Goal: Task Accomplishment & Management: Manage account settings

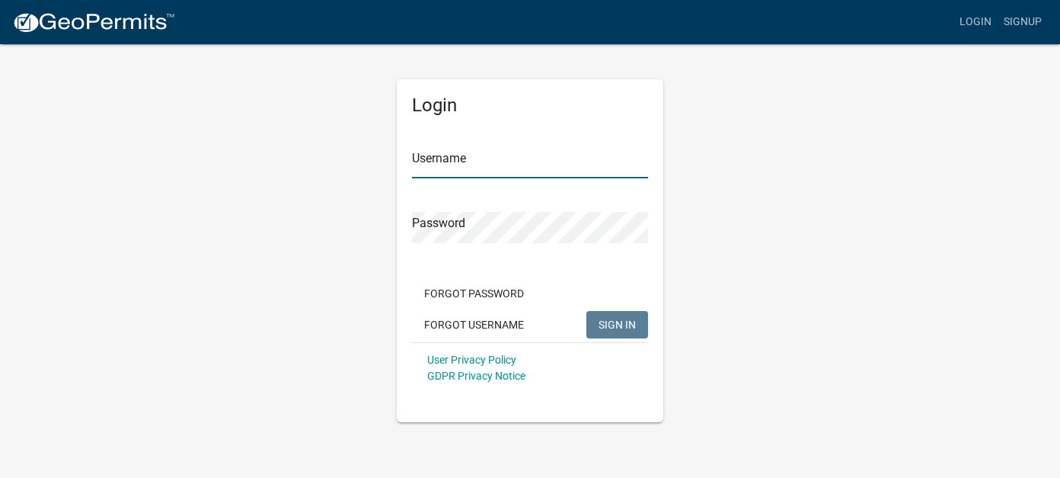
type input "[PERSON_NAME]"
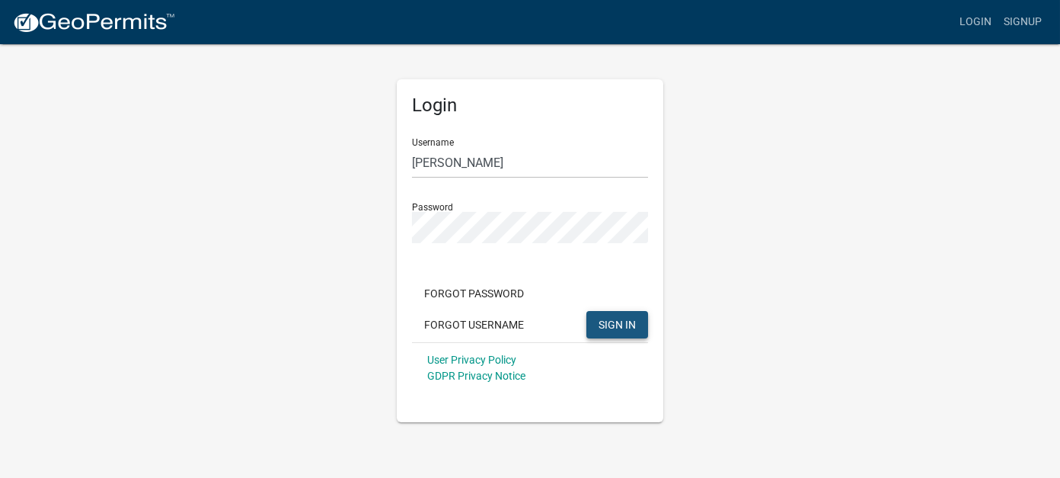
click at [608, 332] on button "SIGN IN" at bounding box center [617, 324] width 62 height 27
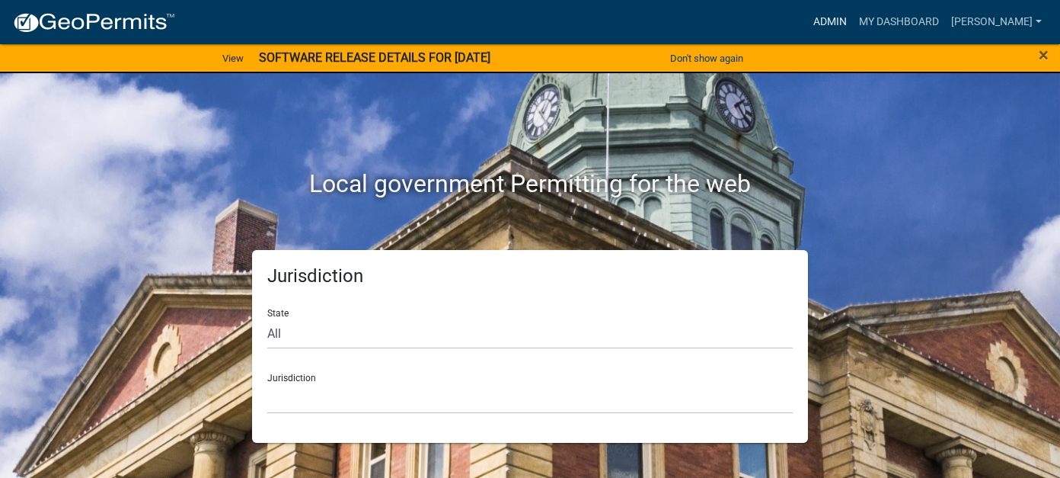
click at [853, 17] on link "Admin" at bounding box center [830, 22] width 46 height 29
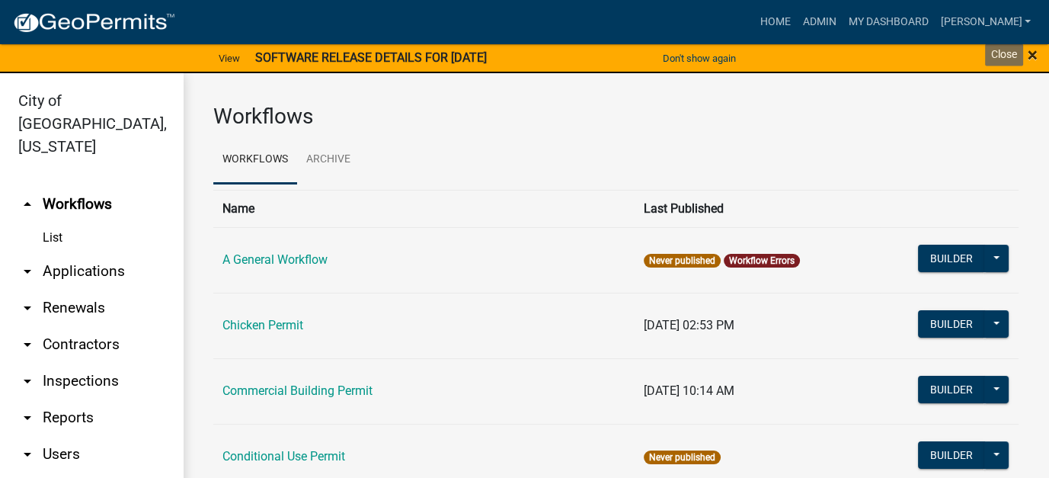
click at [1034, 58] on span "×" at bounding box center [1032, 54] width 10 height 21
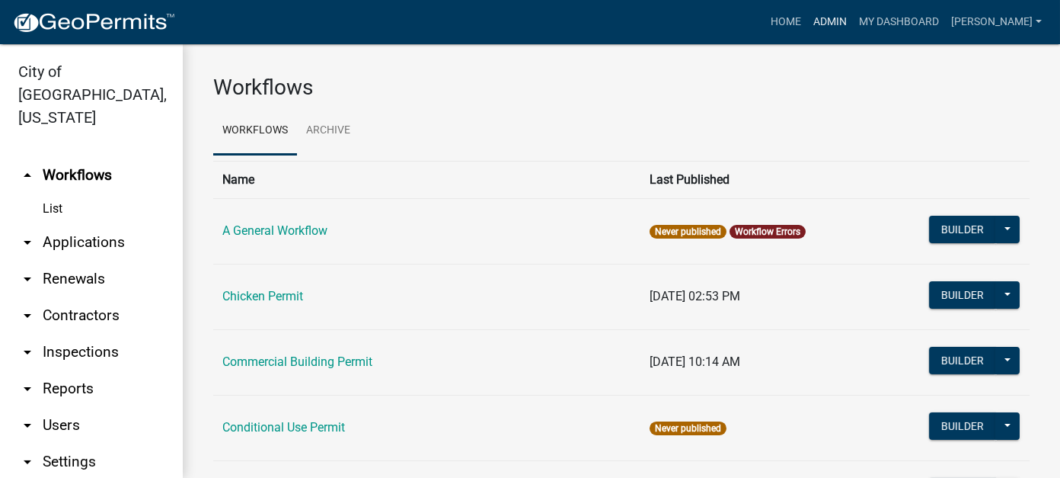
click at [853, 20] on link "Admin" at bounding box center [830, 22] width 46 height 29
click at [49, 224] on link "arrow_drop_down Applications" at bounding box center [91, 242] width 183 height 37
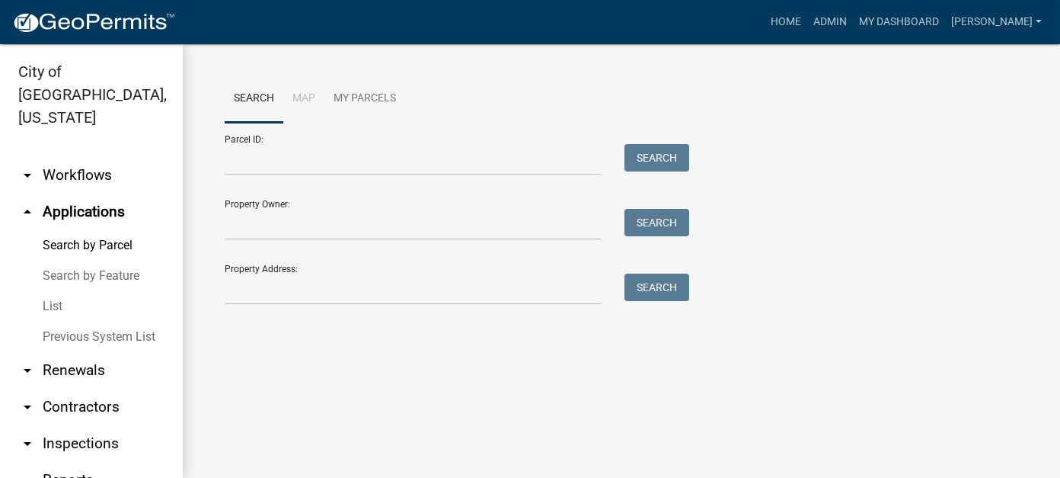
click at [57, 291] on link "List" at bounding box center [91, 306] width 183 height 30
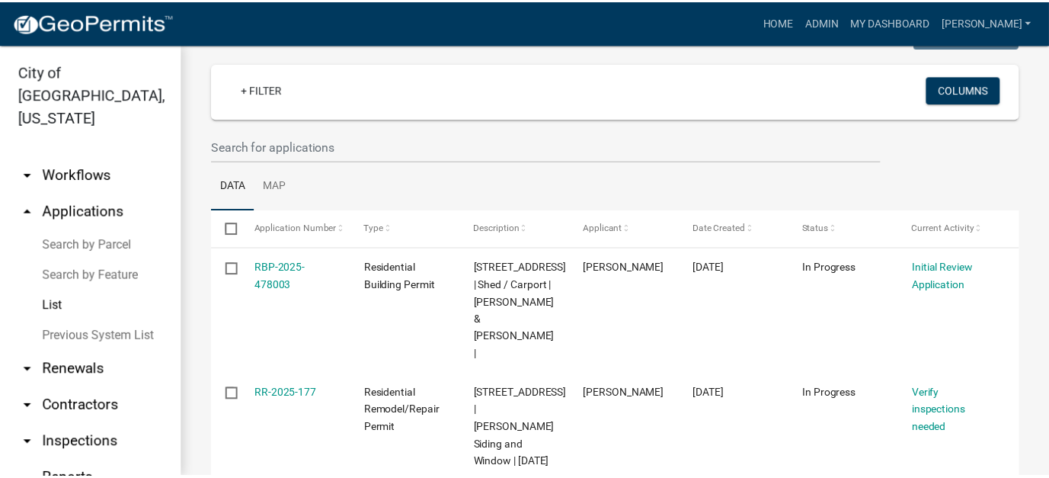
scroll to position [76, 0]
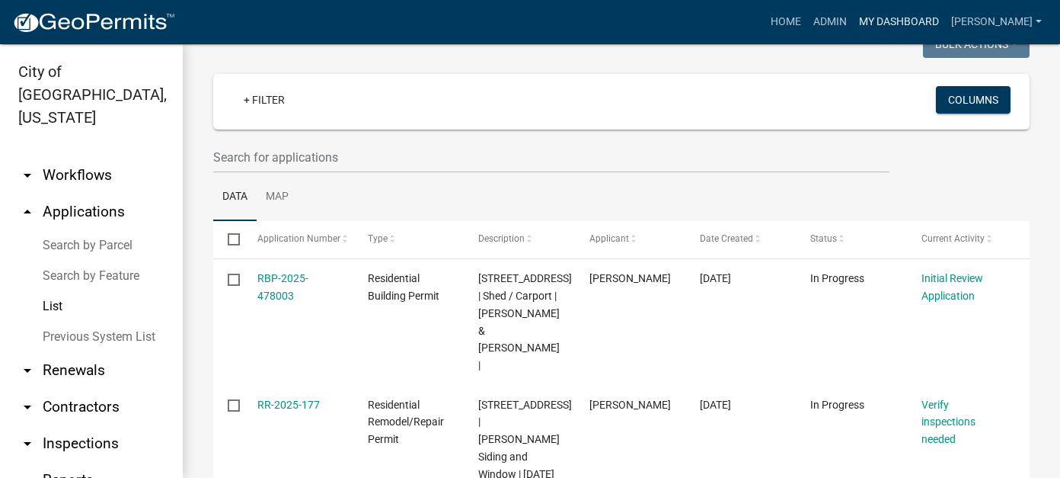
click at [925, 15] on link "My Dashboard" at bounding box center [899, 22] width 92 height 29
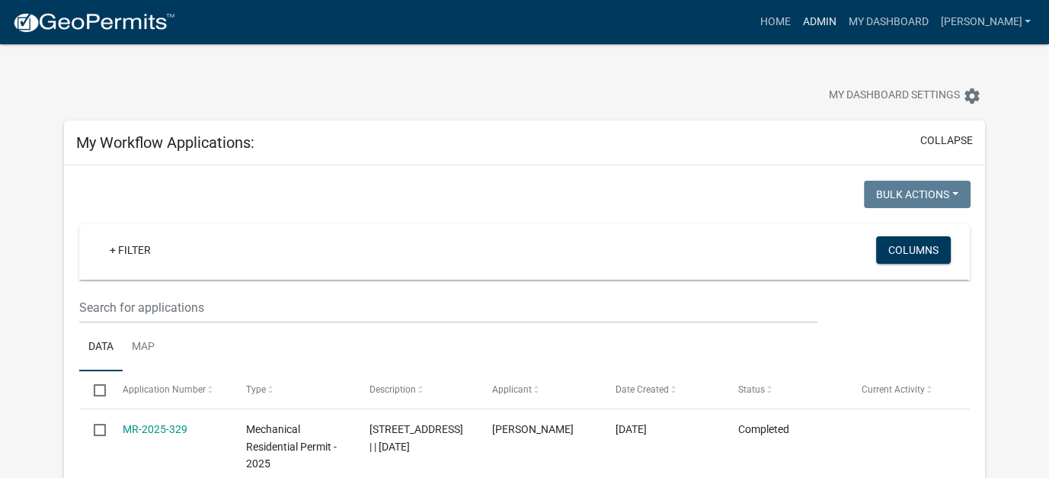
click at [842, 19] on link "Admin" at bounding box center [819, 22] width 46 height 29
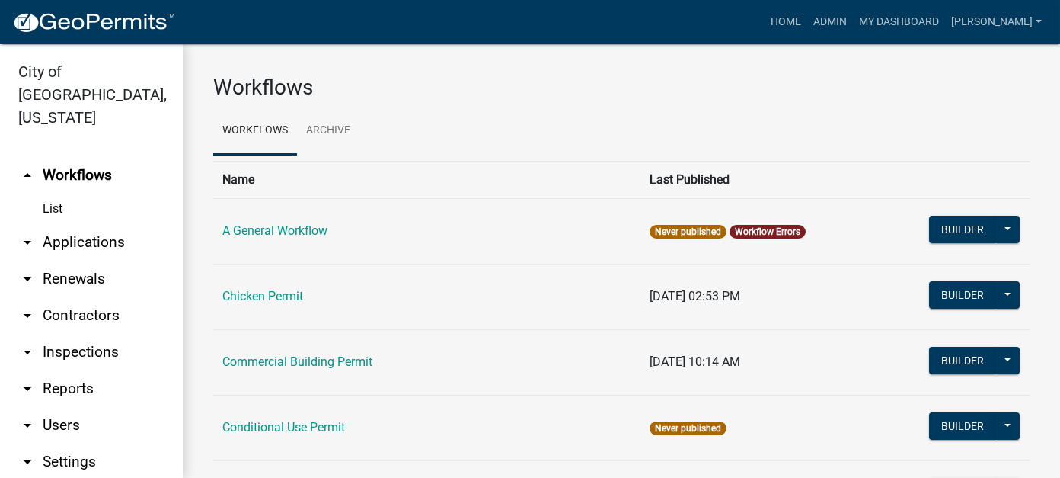
click at [52, 193] on link "List" at bounding box center [91, 208] width 183 height 30
click at [278, 300] on link "Chicken Permit" at bounding box center [262, 296] width 81 height 14
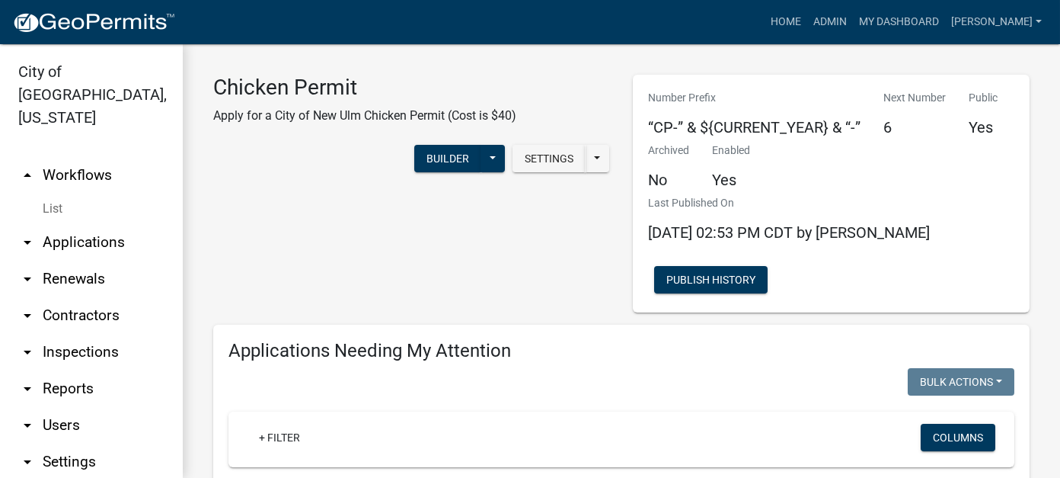
click at [84, 224] on link "arrow_drop_down Applications" at bounding box center [91, 242] width 183 height 37
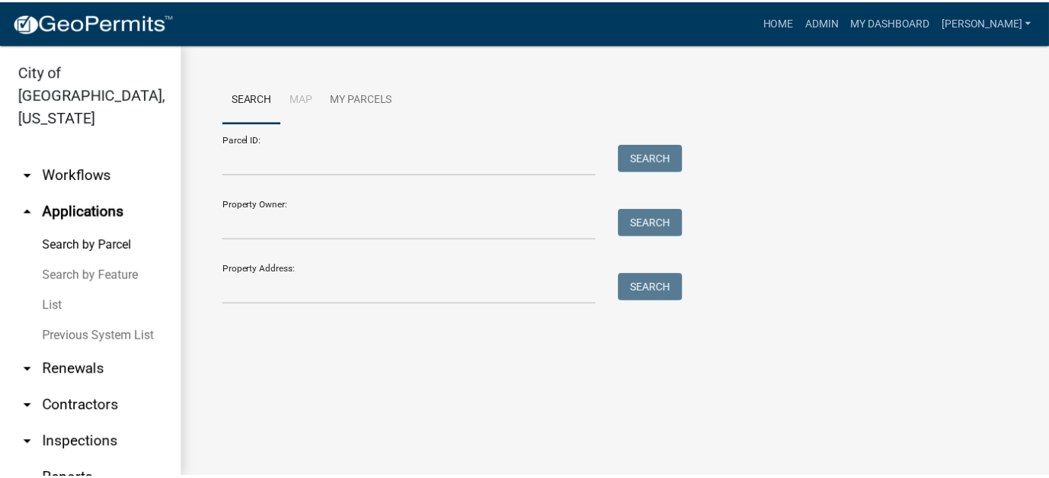
scroll to position [76, 0]
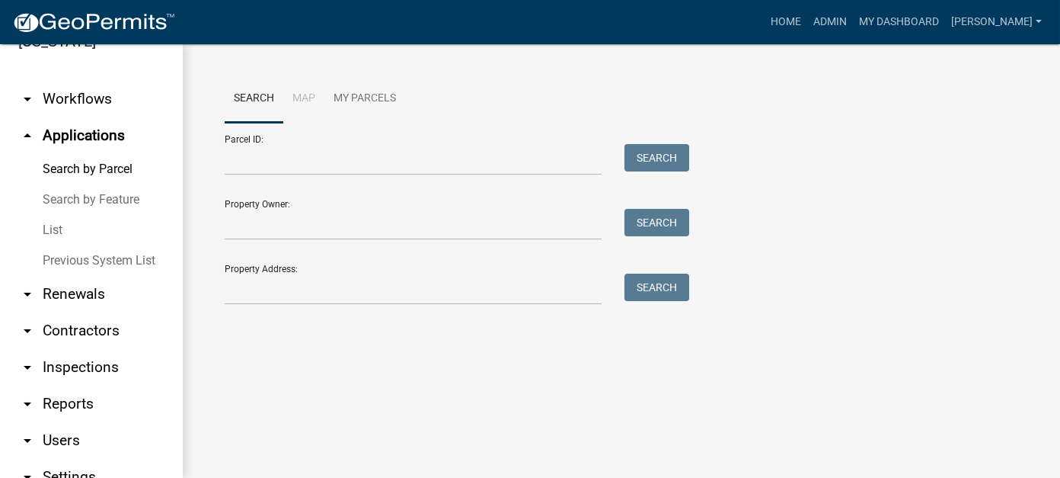
click at [84, 385] on link "arrow_drop_down Reports" at bounding box center [91, 403] width 183 height 37
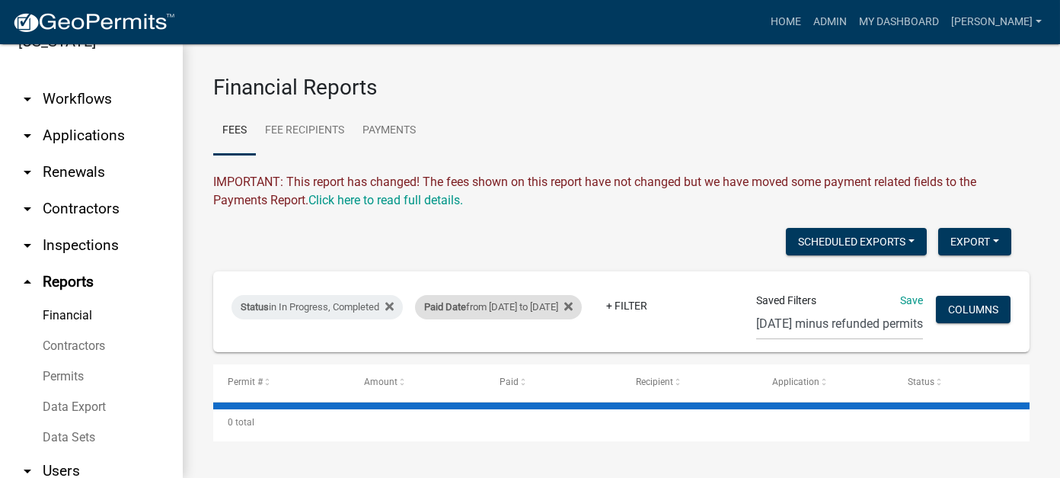
click at [502, 309] on div "Paid Date from 09/05/2025 to 09/07/2025" at bounding box center [498, 307] width 167 height 24
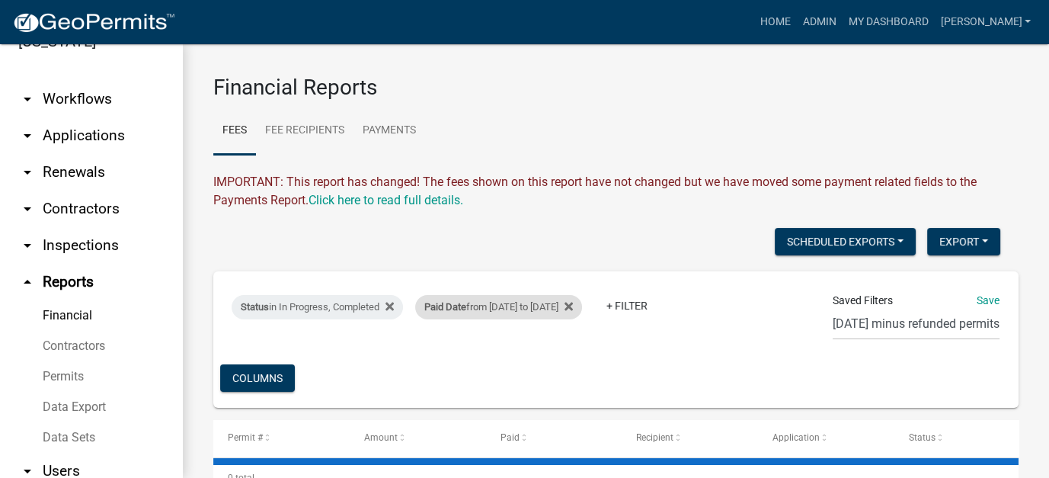
select select "custom"
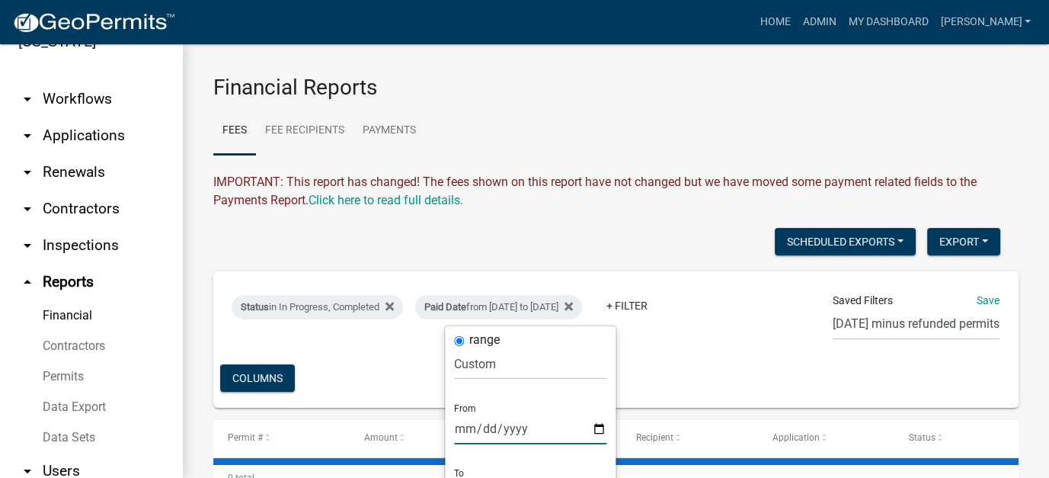
click at [487, 427] on input "2025-09-05" at bounding box center [530, 428] width 152 height 31
click at [521, 430] on input "2025-09-05" at bounding box center [530, 428] width 152 height 31
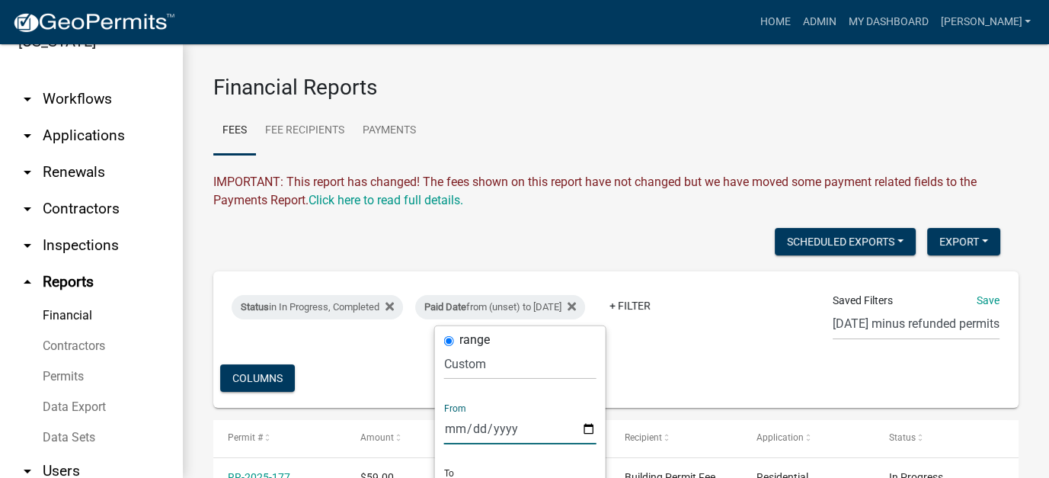
click at [466, 433] on input "date" at bounding box center [520, 428] width 152 height 31
click at [449, 433] on input "date" at bounding box center [520, 428] width 152 height 31
click at [463, 244] on div "Scheduled Exports + Create New Export Excel Format (.xlsx) CSV Format (.csv)" at bounding box center [607, 243] width 810 height 31
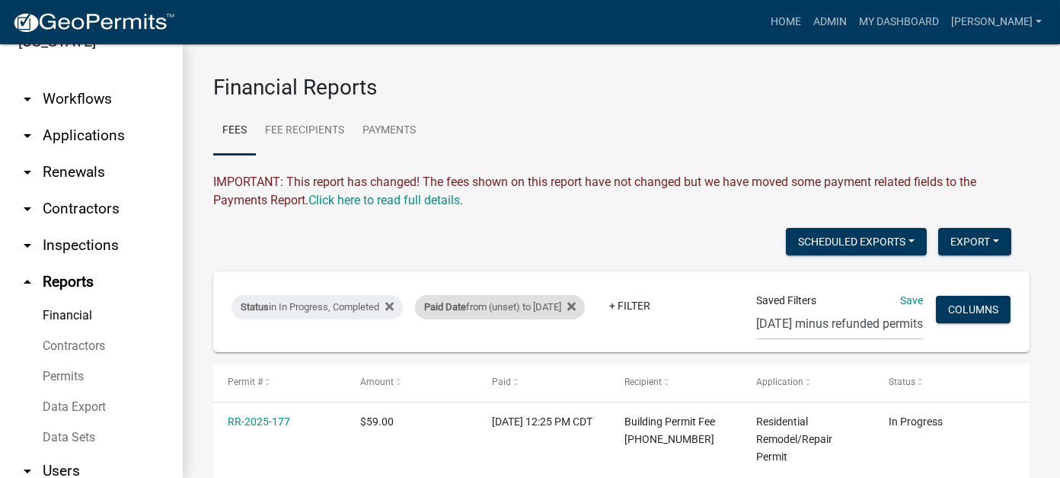
click at [466, 310] on span "Paid Date" at bounding box center [445, 306] width 42 height 11
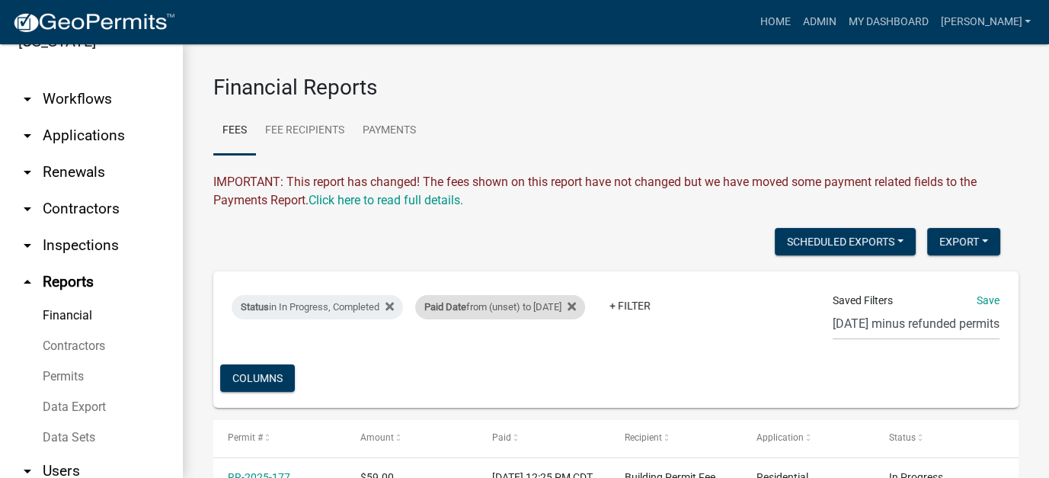
select select "custom"
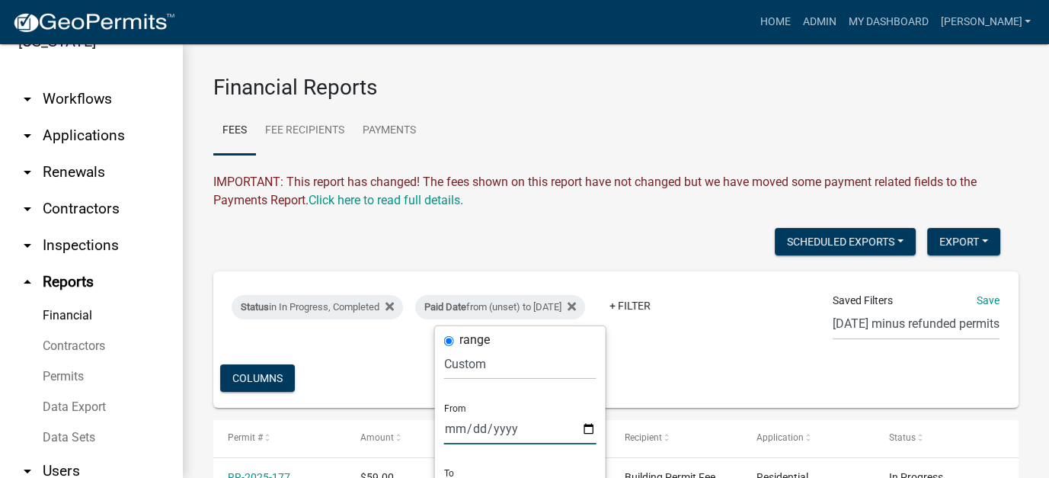
click at [489, 435] on input "date" at bounding box center [520, 428] width 152 height 31
type input "2025-09-12"
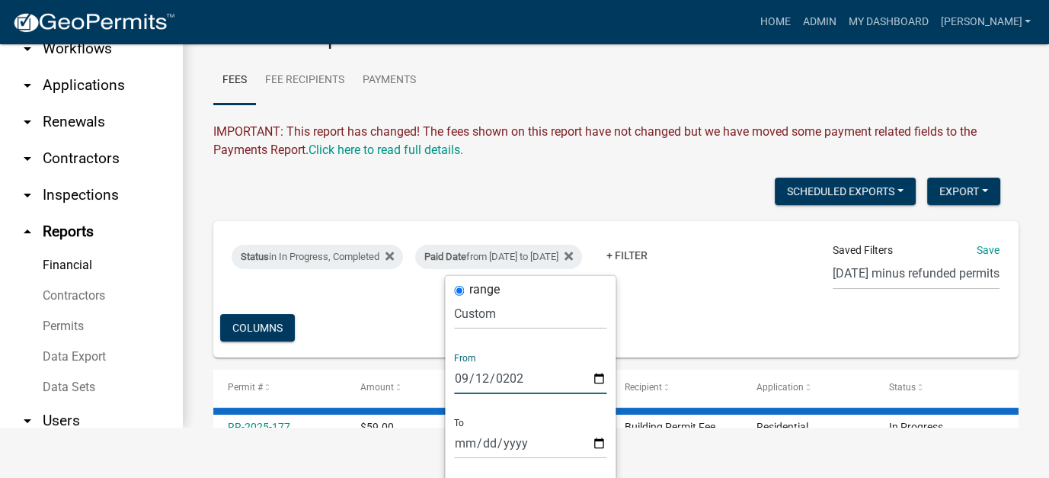
scroll to position [76, 0]
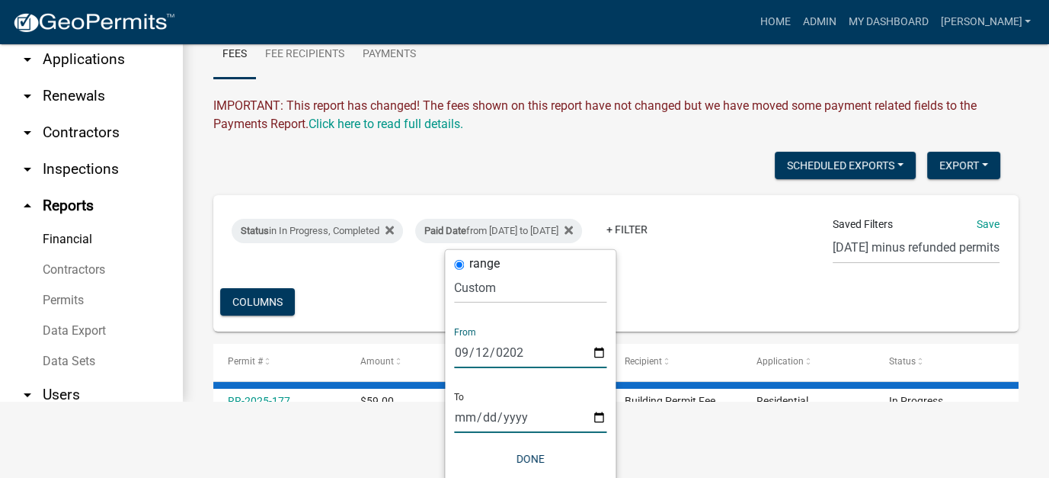
click at [457, 420] on input "2025-09-07" at bounding box center [530, 416] width 152 height 31
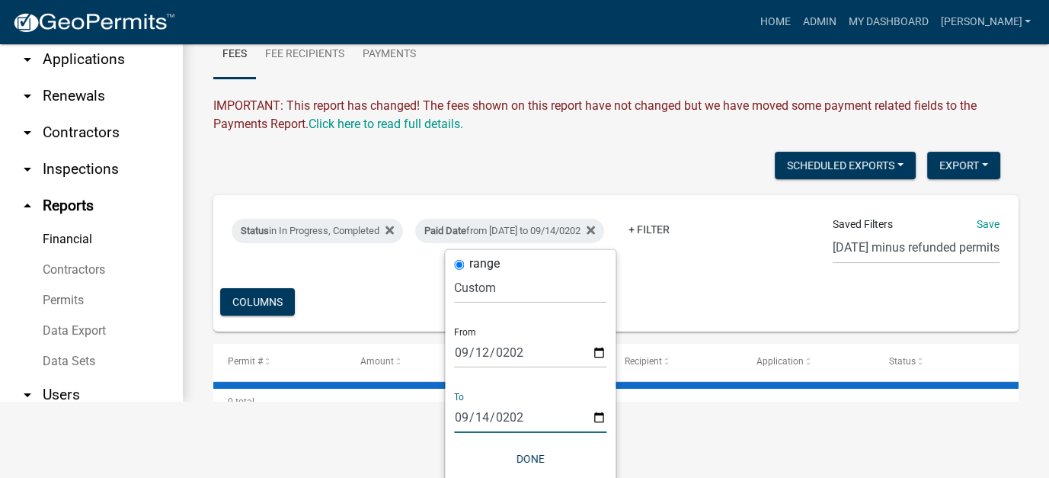
type input "2025-09-14"
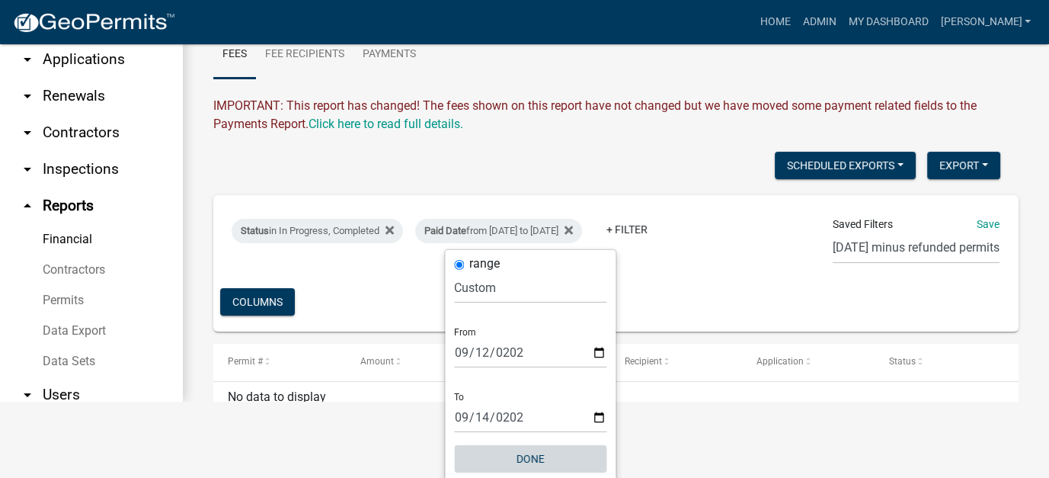
click at [529, 451] on button "Done" at bounding box center [530, 458] width 152 height 27
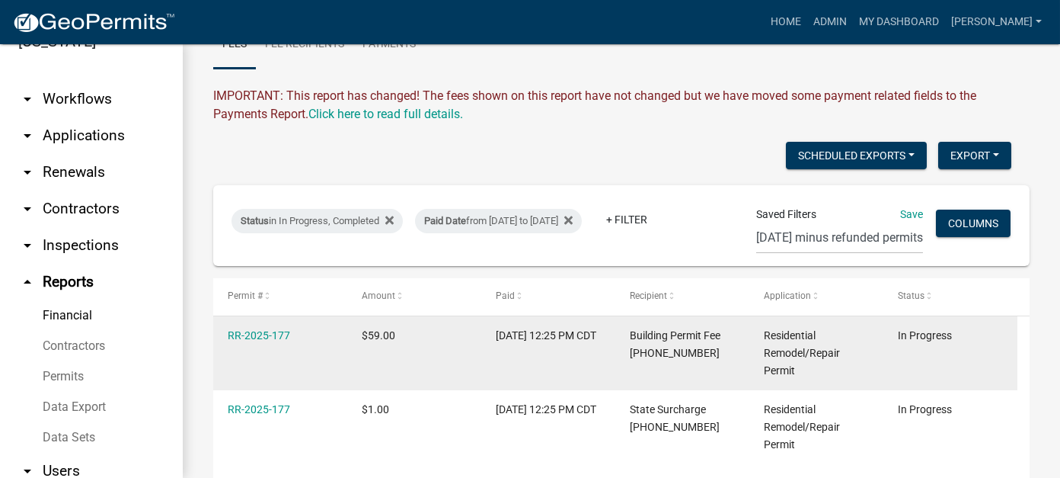
scroll to position [162, 0]
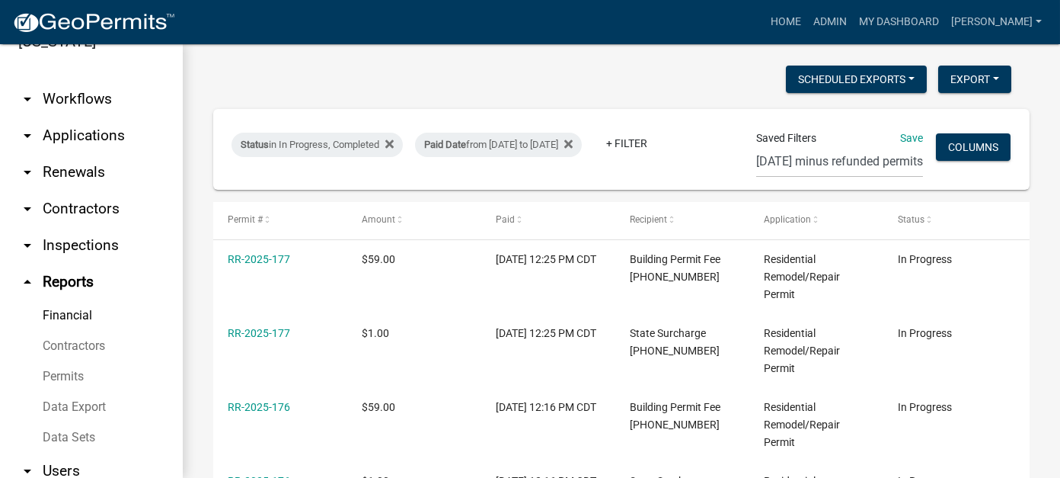
click at [73, 83] on link "arrow_drop_down Workflows" at bounding box center [91, 99] width 183 height 37
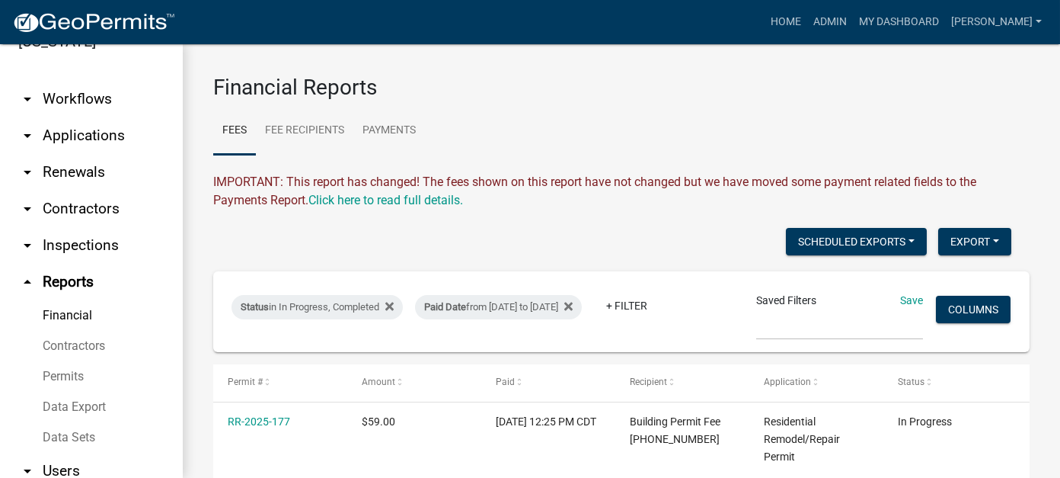
scroll to position [21, 0]
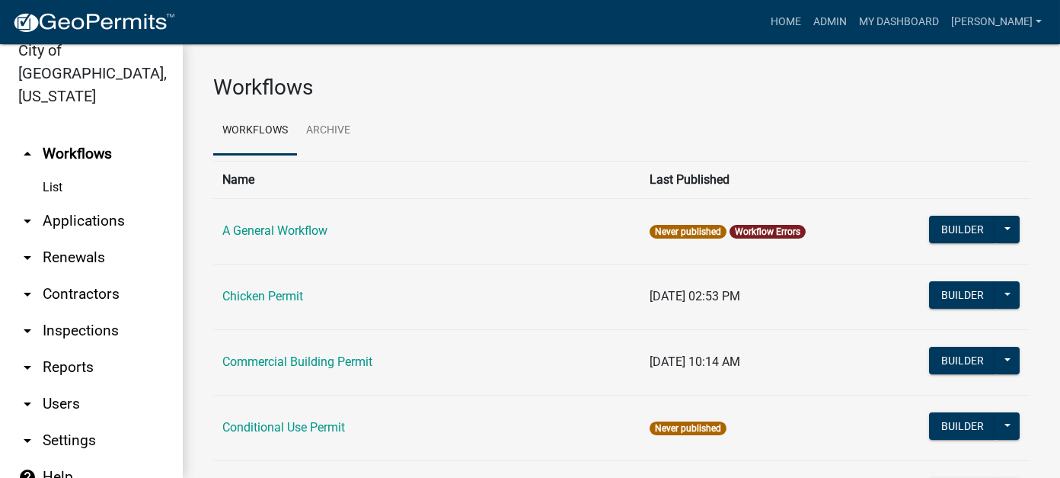
click at [66, 203] on link "arrow_drop_down Applications" at bounding box center [91, 221] width 183 height 37
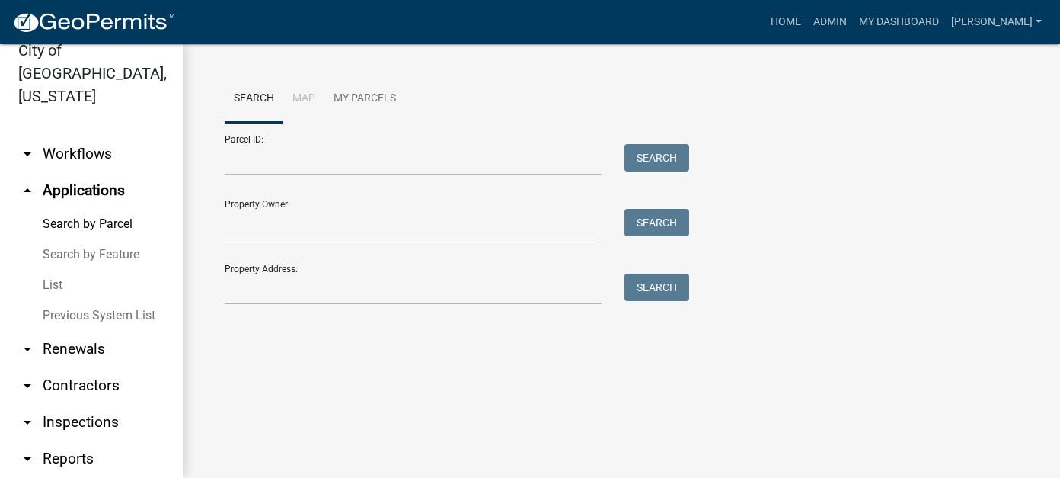
click at [56, 270] on link "List" at bounding box center [91, 285] width 183 height 30
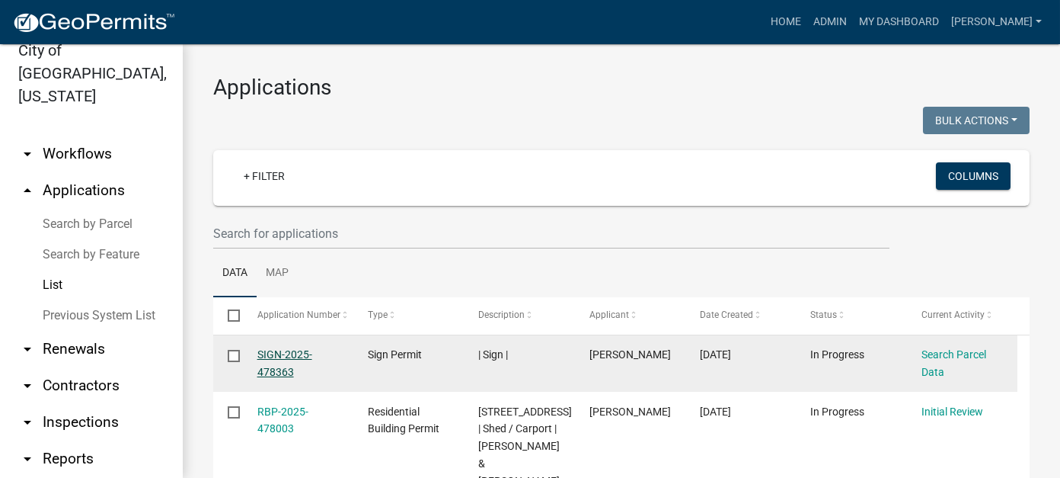
click at [292, 356] on link "SIGN-2025-478363" at bounding box center [284, 363] width 55 height 30
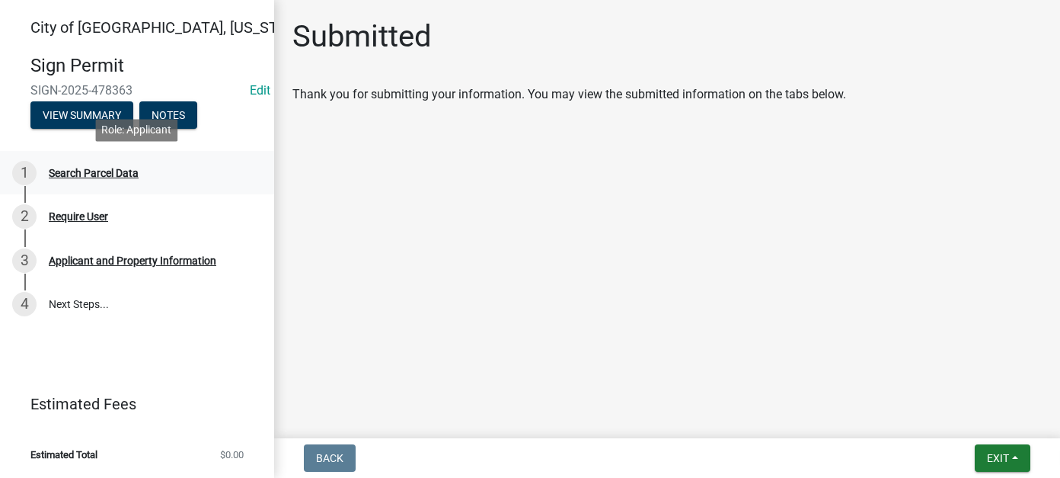
click at [86, 173] on div "Search Parcel Data" at bounding box center [94, 173] width 90 height 11
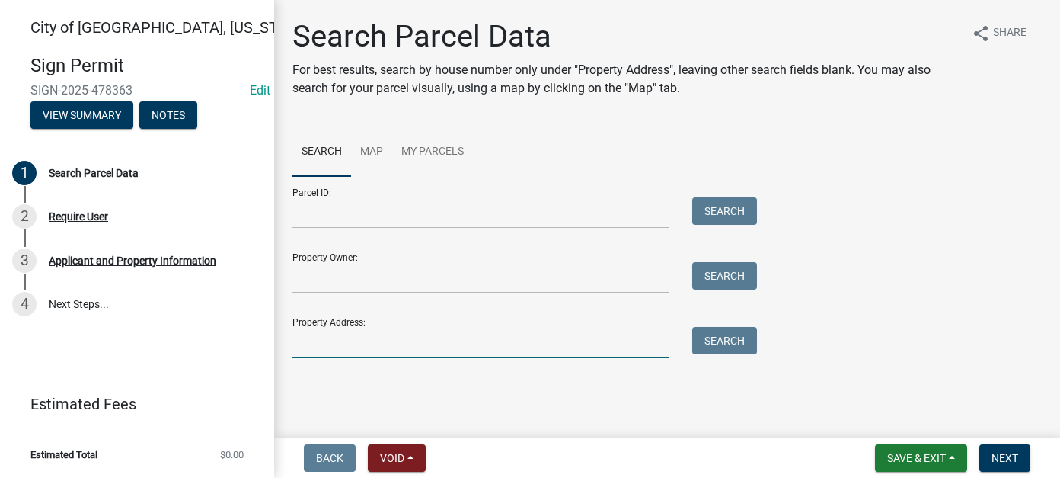
click at [391, 343] on input "Property Address:" at bounding box center [480, 342] width 377 height 31
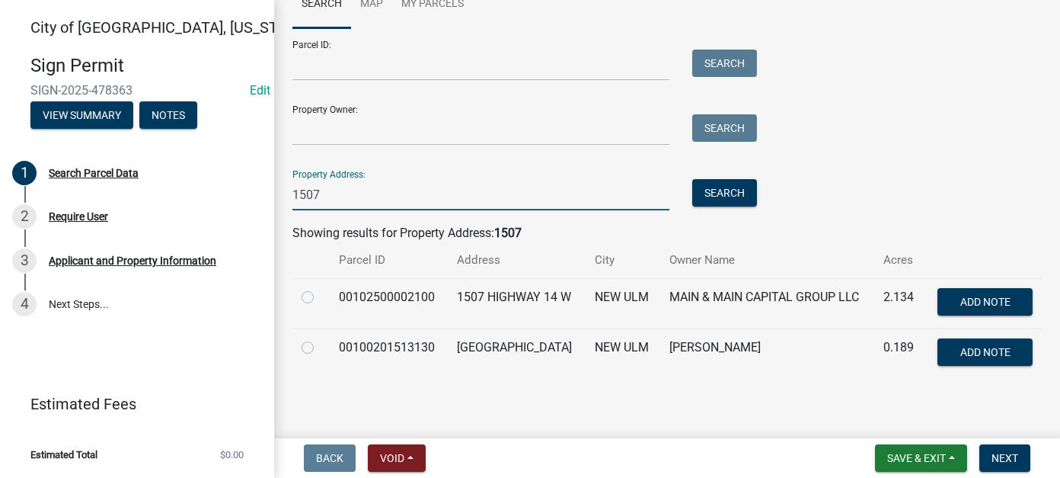
scroll to position [152, 0]
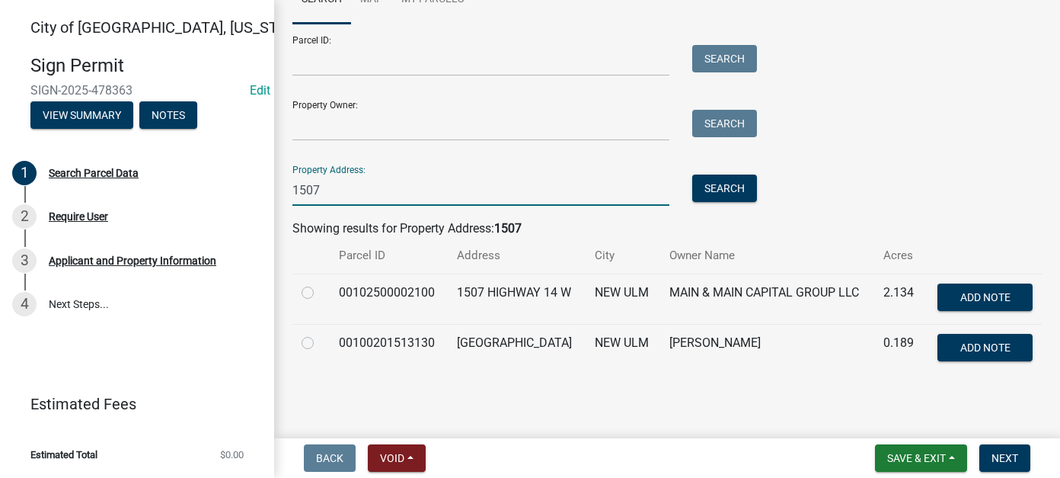
type input "1507"
click at [320, 283] on label at bounding box center [320, 283] width 0 height 0
click at [320, 290] on input "radio" at bounding box center [325, 288] width 10 height 10
radio input "true"
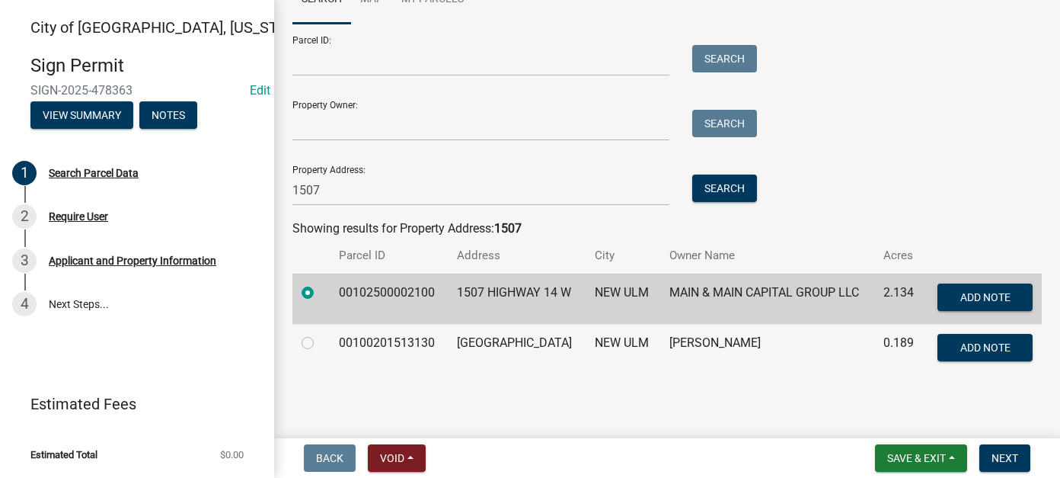
click at [320, 283] on label at bounding box center [320, 283] width 0 height 0
click at [320, 289] on input "radio" at bounding box center [325, 288] width 10 height 10
click at [1021, 467] on button "Next" at bounding box center [1005, 457] width 51 height 27
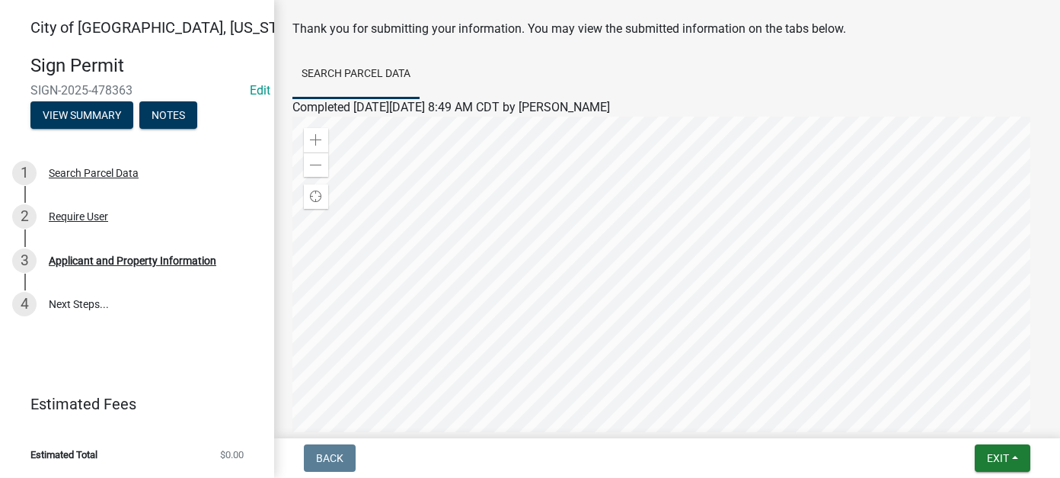
scroll to position [0, 0]
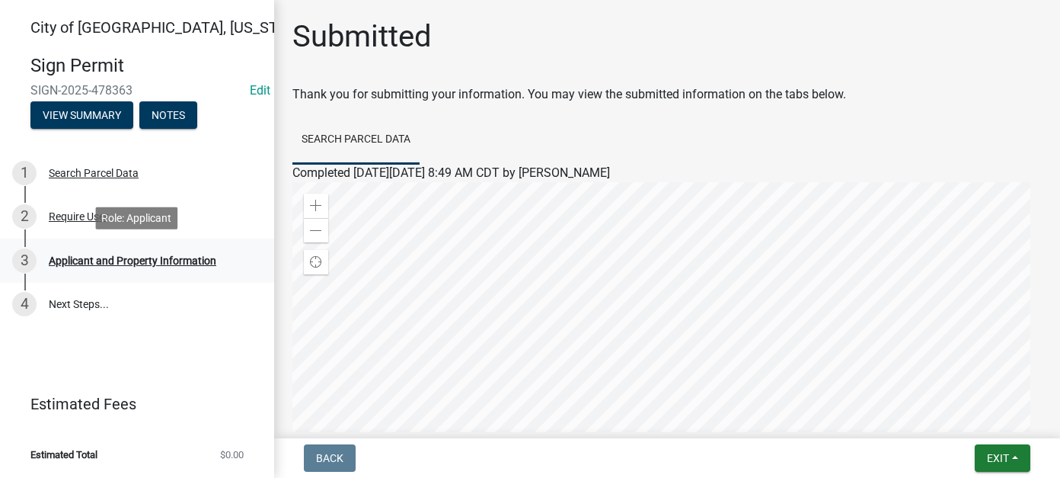
click at [122, 260] on div "Applicant and Property Information" at bounding box center [133, 260] width 168 height 11
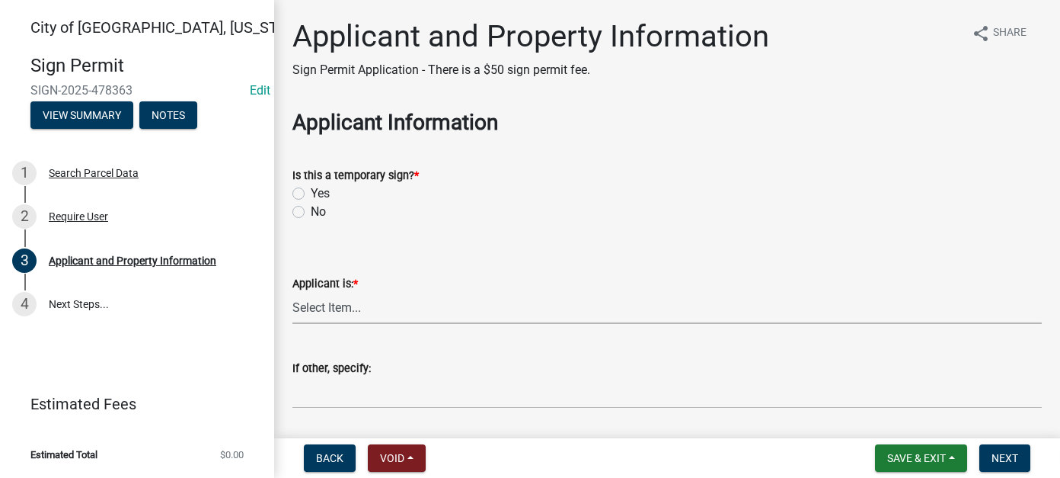
click at [375, 318] on select "Select Item... Owner Contractor/Installer Other" at bounding box center [666, 307] width 749 height 31
click at [404, 225] on wm-data-entity-input "Is this a temporary sign? * Yes No" at bounding box center [666, 191] width 749 height 87
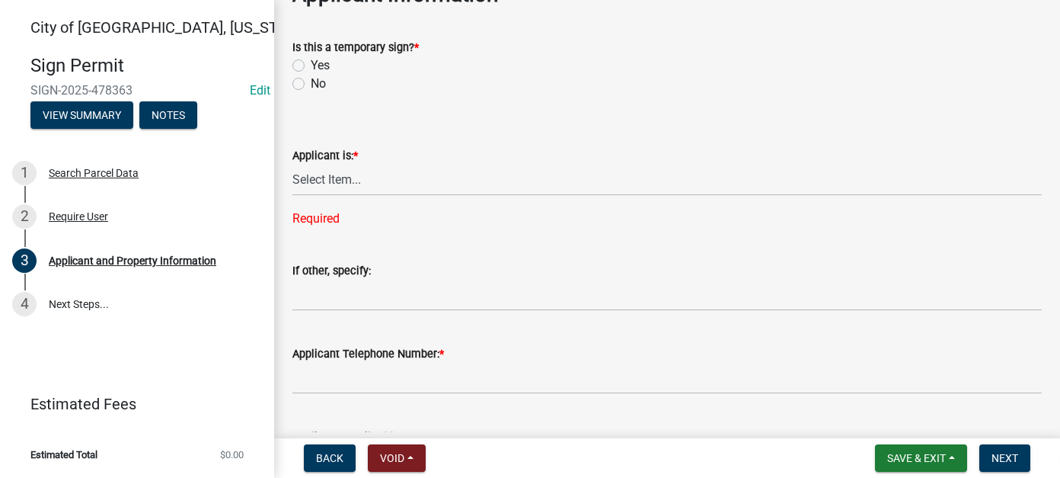
scroll to position [152, 0]
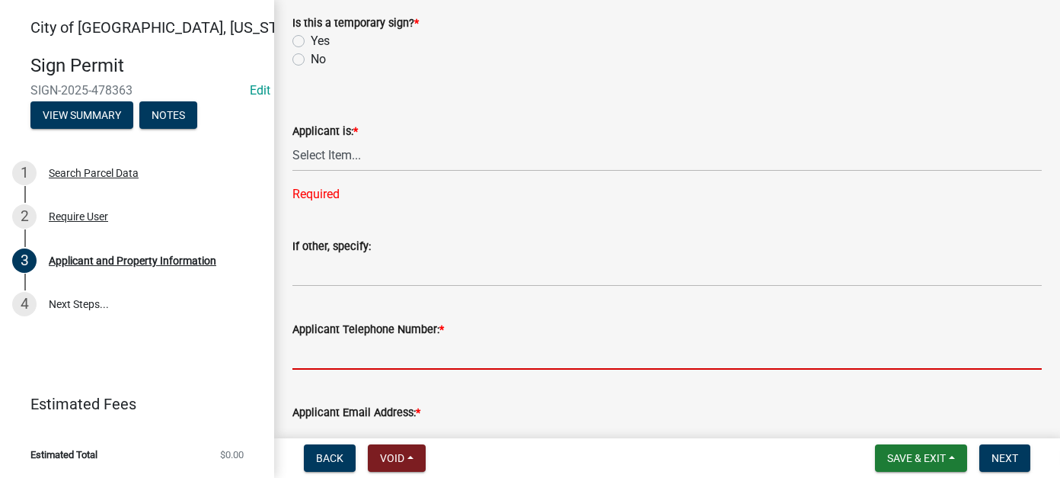
click at [349, 350] on input "Applicant Telephone Number: *" at bounding box center [666, 353] width 749 height 31
click at [350, 156] on select "Select Item... Owner Contractor/Installer Other" at bounding box center [666, 155] width 749 height 31
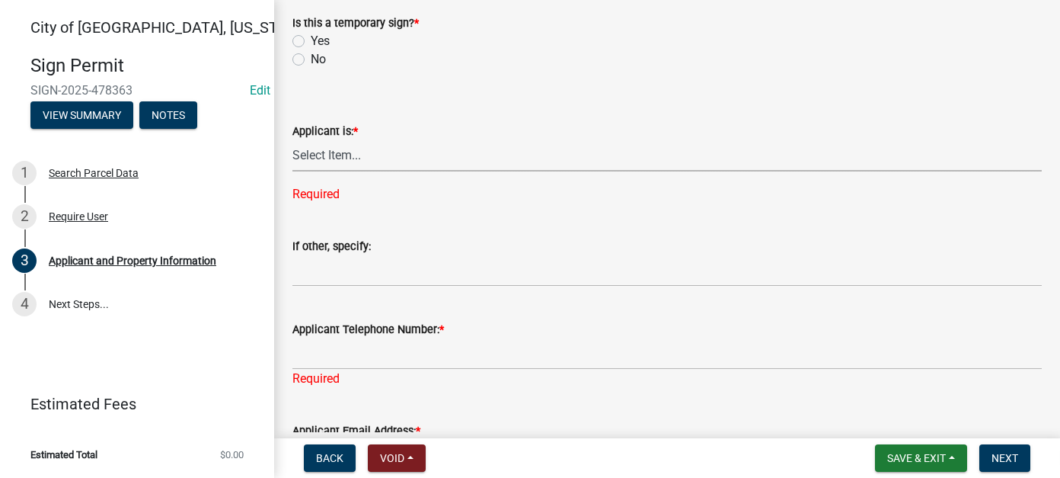
click at [414, 94] on div "Applicant is: * Select Item... Owner Contractor/Installer Other Required" at bounding box center [666, 142] width 749 height 121
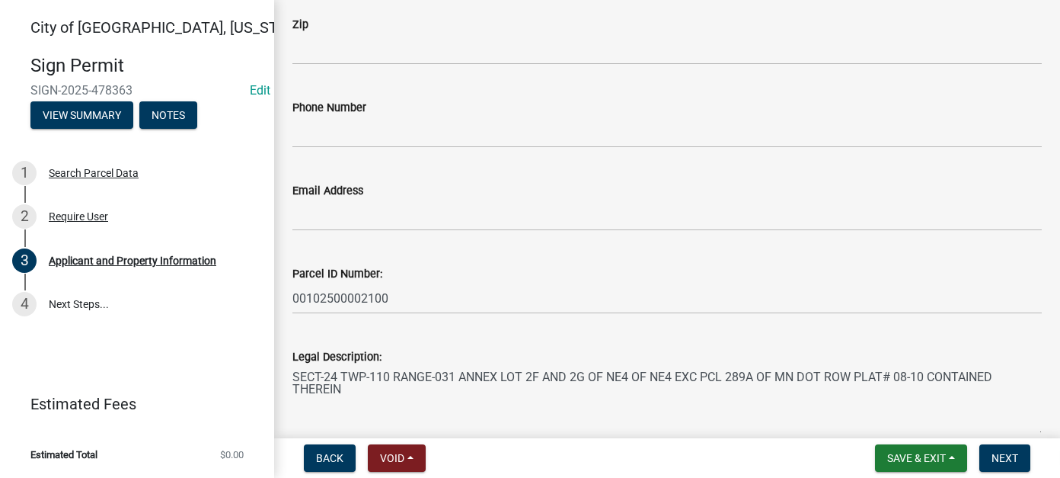
scroll to position [1758, 0]
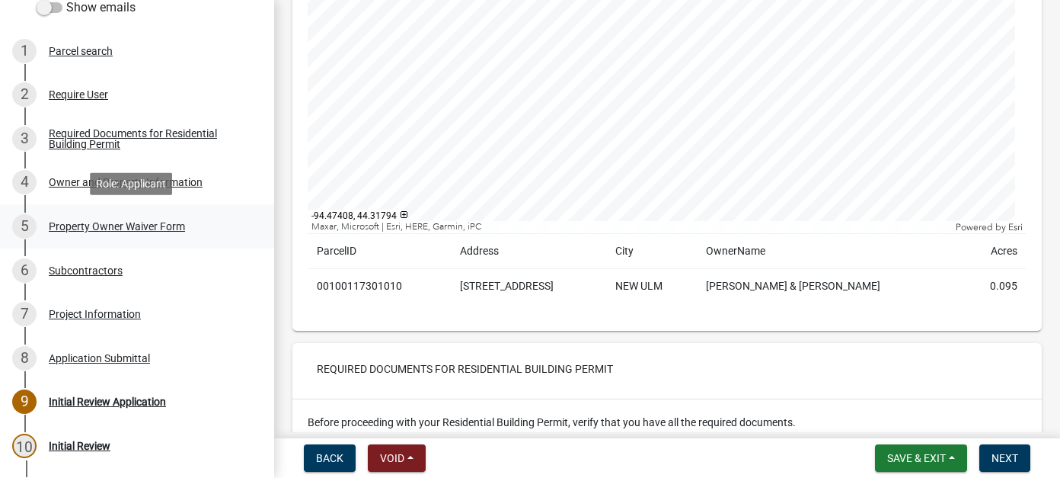
scroll to position [229, 0]
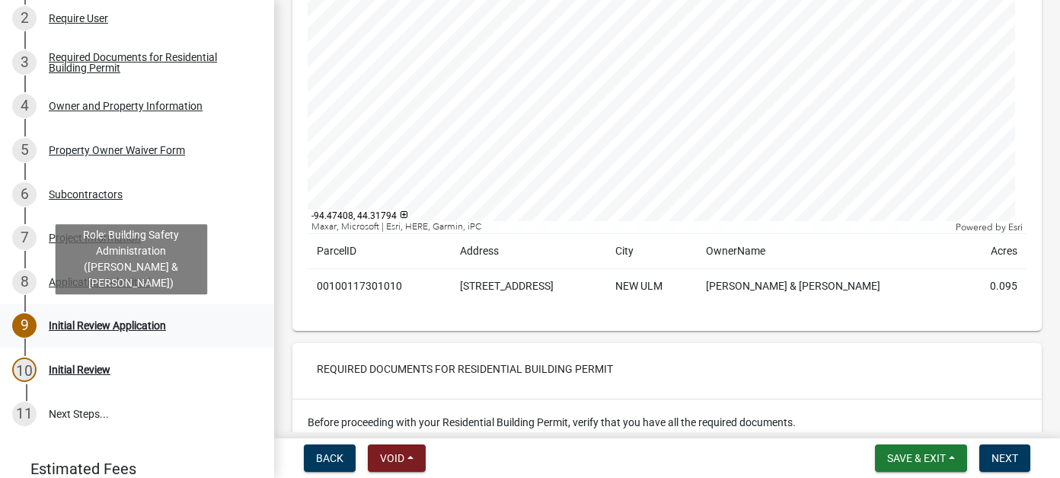
click at [155, 312] on link "9 Initial Review Application" at bounding box center [137, 326] width 274 height 44
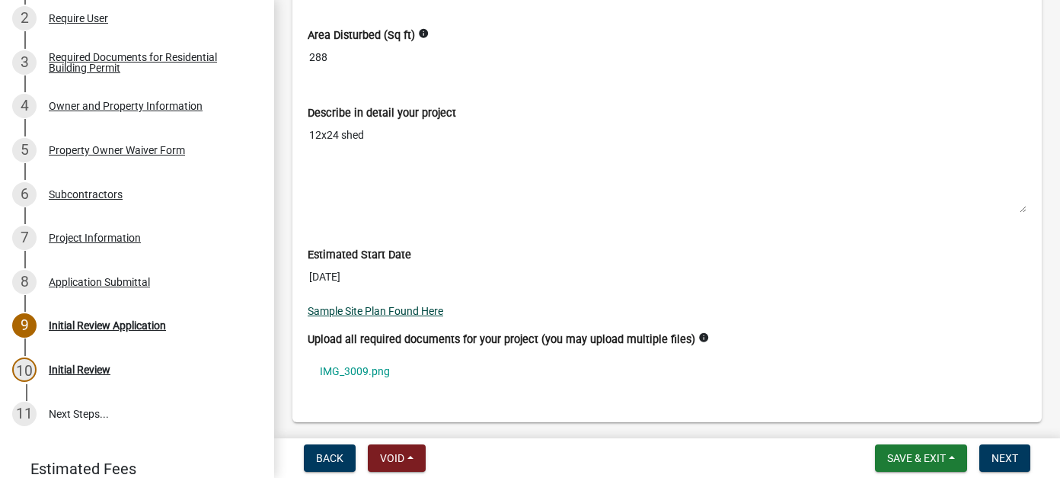
scroll to position [4342, 0]
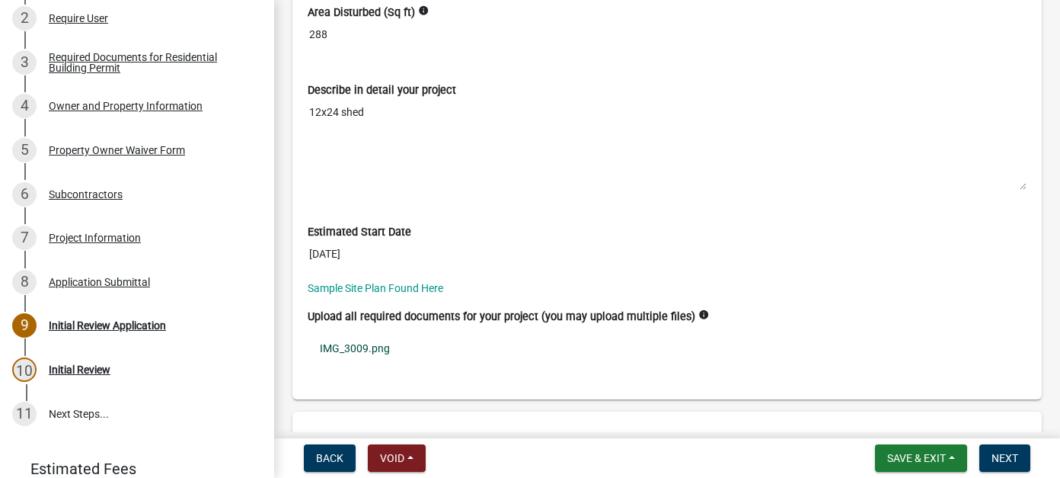
click at [351, 331] on link "IMG_3009.png" at bounding box center [667, 348] width 719 height 35
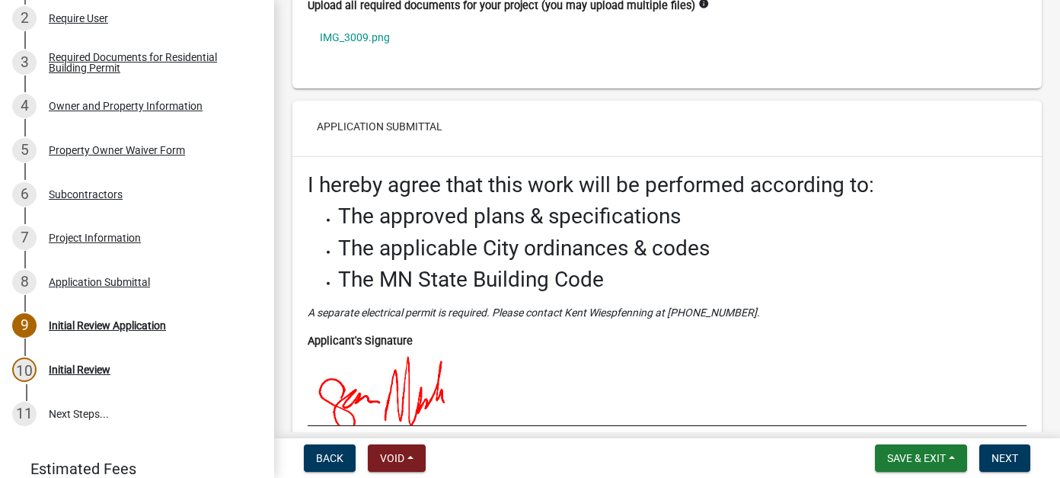
scroll to position [4831, 0]
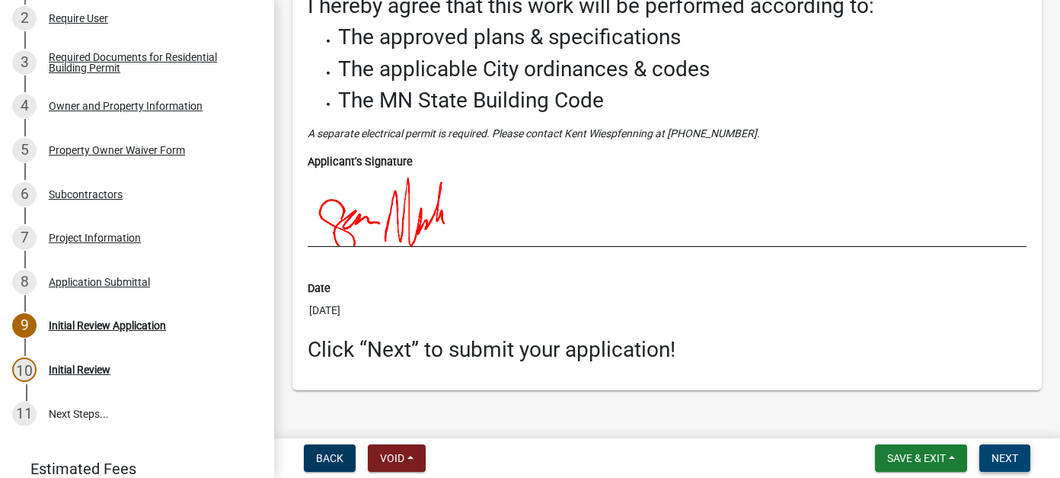
click at [1020, 453] on button "Next" at bounding box center [1005, 457] width 51 height 27
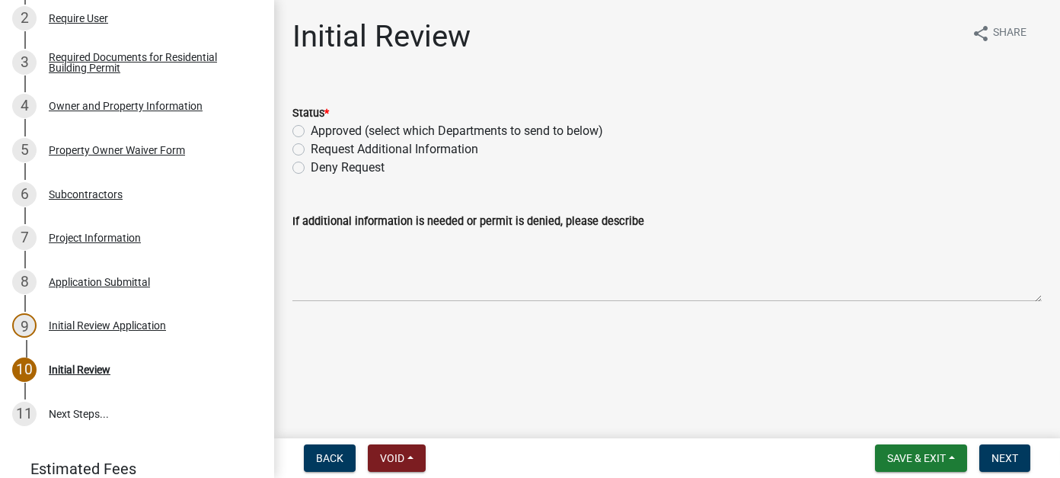
click at [311, 149] on label "Request Additional Information" at bounding box center [395, 149] width 168 height 18
click at [311, 149] on input "Request Additional Information" at bounding box center [316, 145] width 10 height 10
radio input "true"
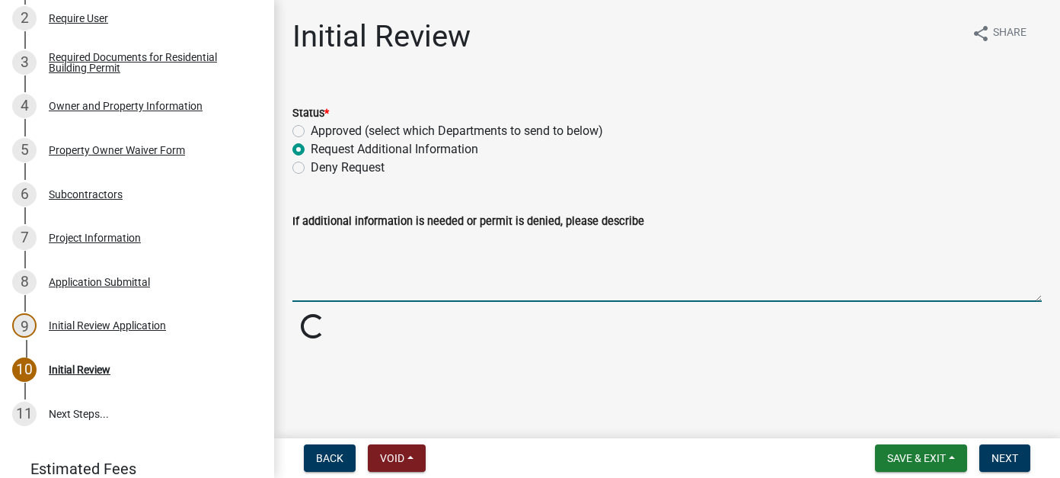
click at [379, 278] on textarea "If additional information is needed or permit is denied, please describe" at bounding box center [666, 266] width 749 height 72
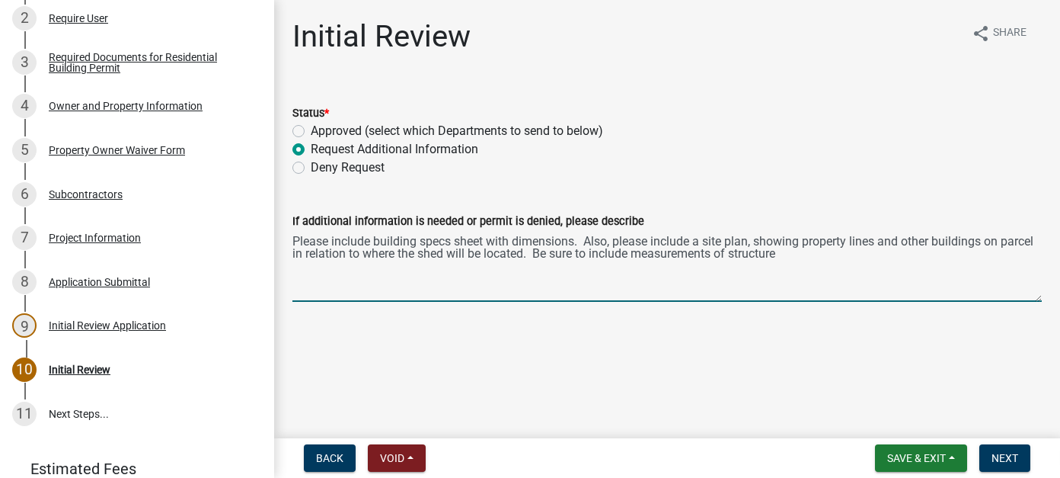
type textarea "Please include building specs sheet with dimensions. Also, please include a sit…"
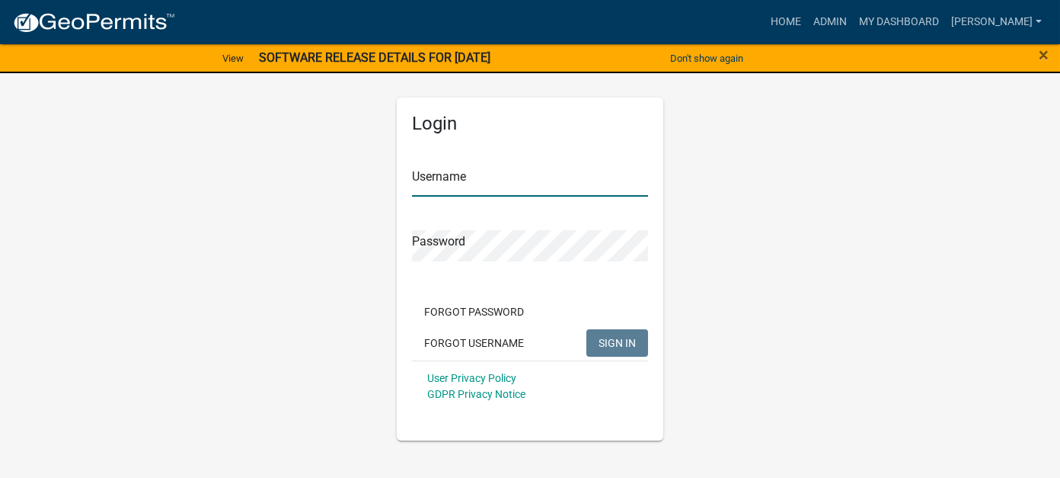
type input "Watson"
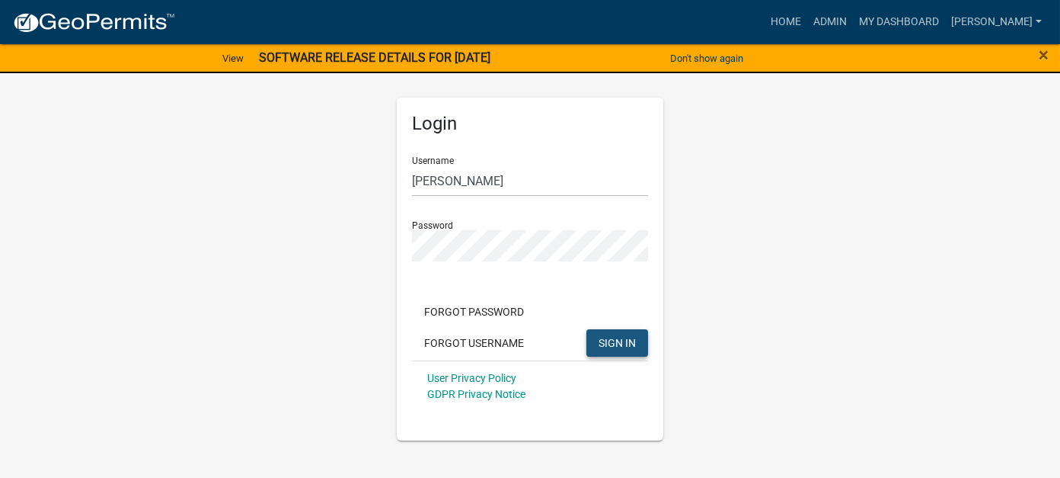
click at [629, 352] on button "SIGN IN" at bounding box center [617, 342] width 62 height 27
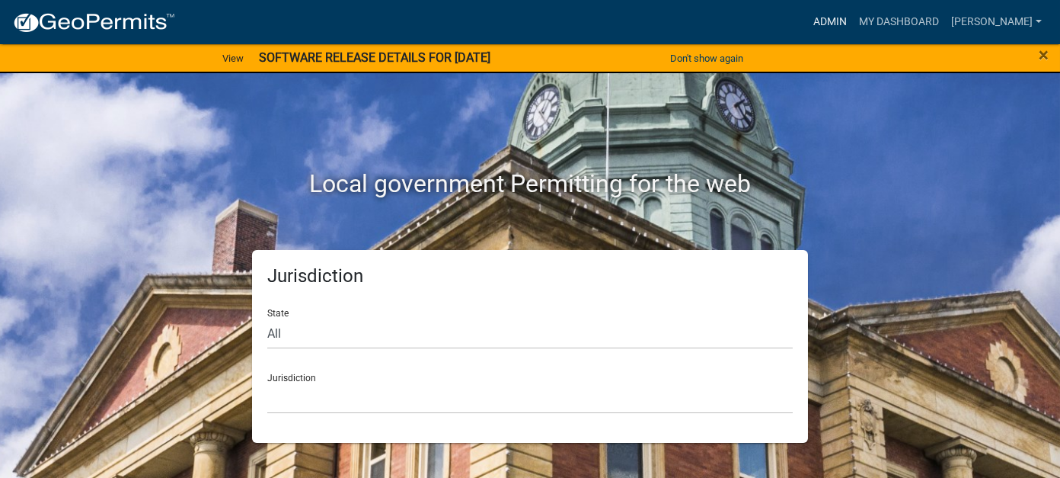
click at [853, 20] on link "Admin" at bounding box center [830, 22] width 46 height 29
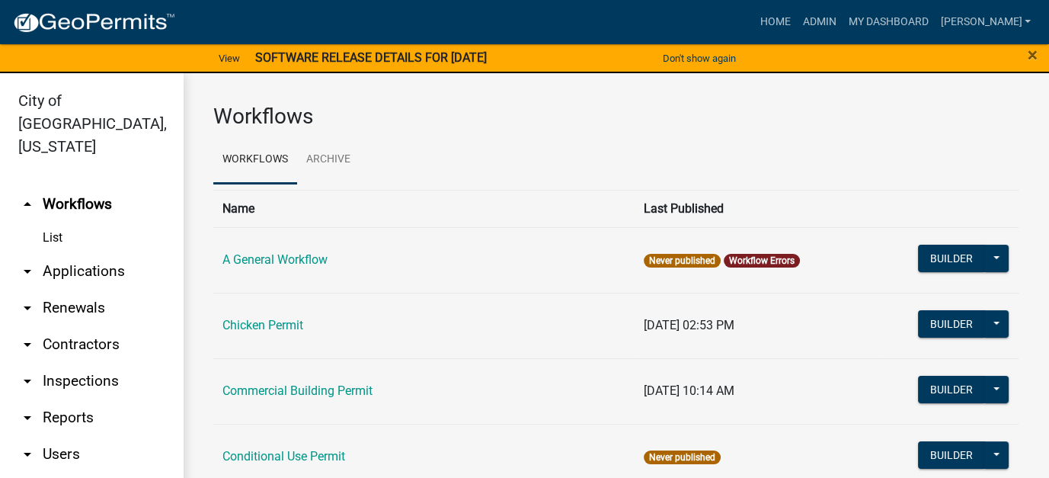
click at [62, 253] on link "arrow_drop_down Applications" at bounding box center [91, 271] width 183 height 37
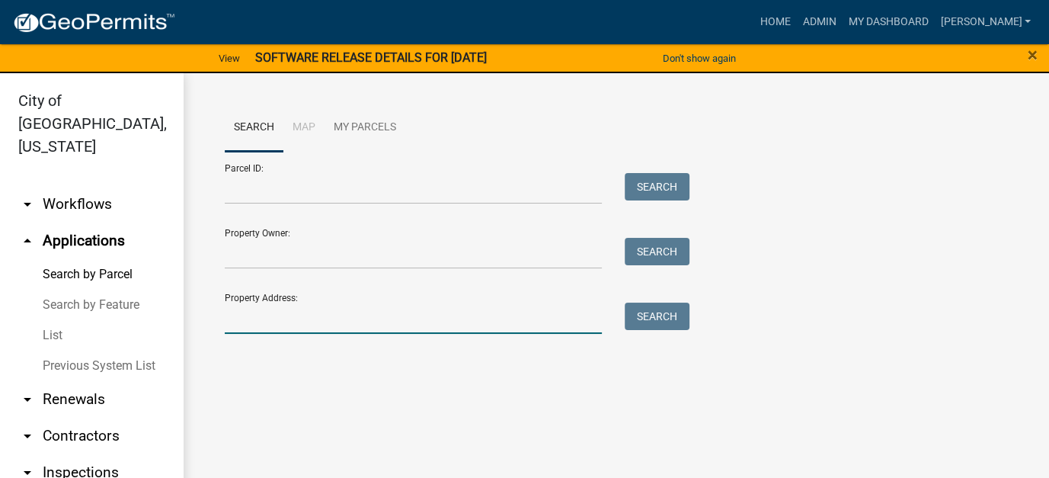
click at [382, 322] on input "Property Address:" at bounding box center [413, 317] width 377 height 31
click at [56, 320] on link "List" at bounding box center [91, 335] width 183 height 30
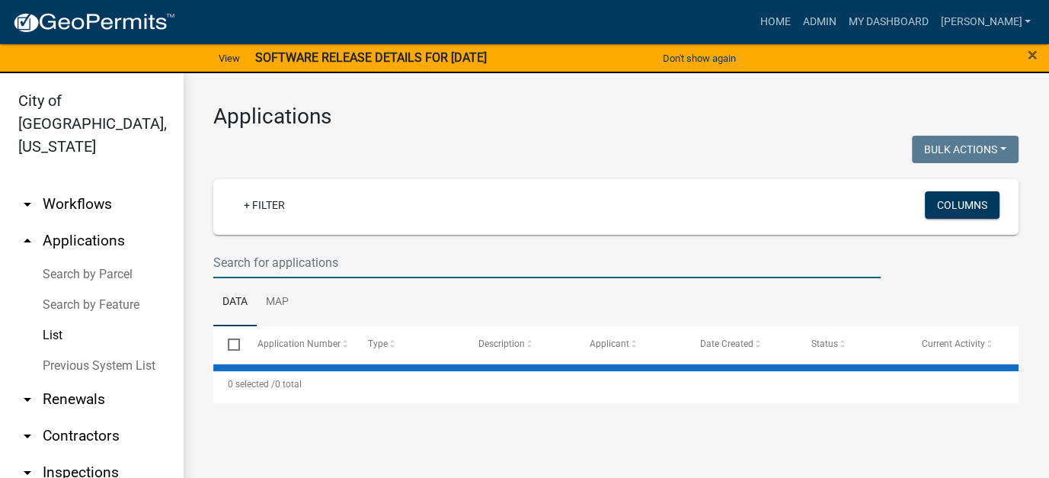
click at [278, 261] on input "text" at bounding box center [546, 262] width 667 height 31
type input "schwab"
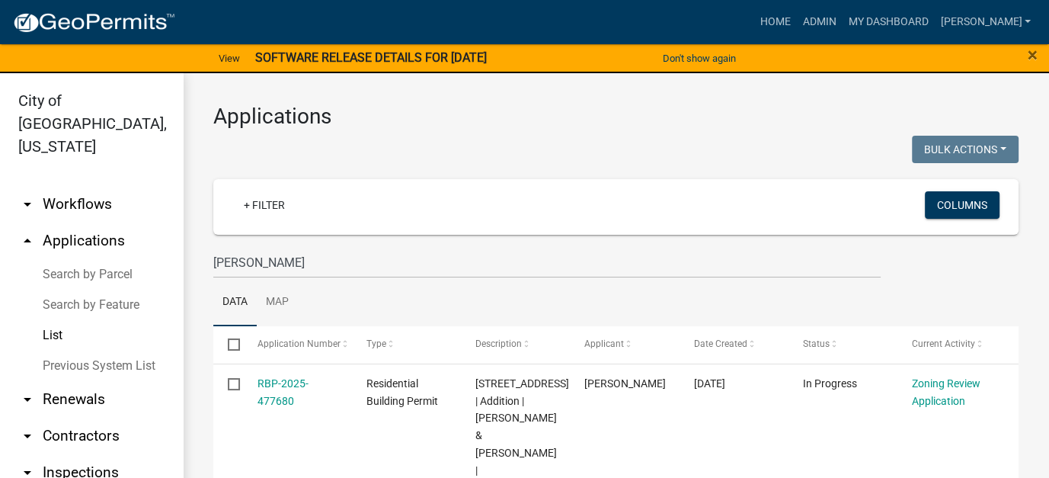
click at [90, 186] on link "arrow_drop_down Workflows" at bounding box center [91, 204] width 183 height 37
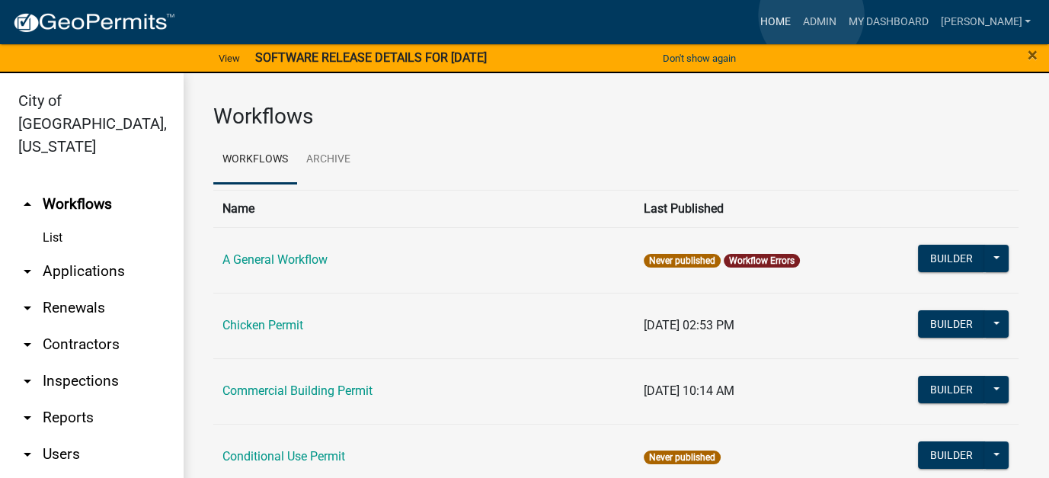
click at [796, 15] on link "Home" at bounding box center [774, 22] width 43 height 29
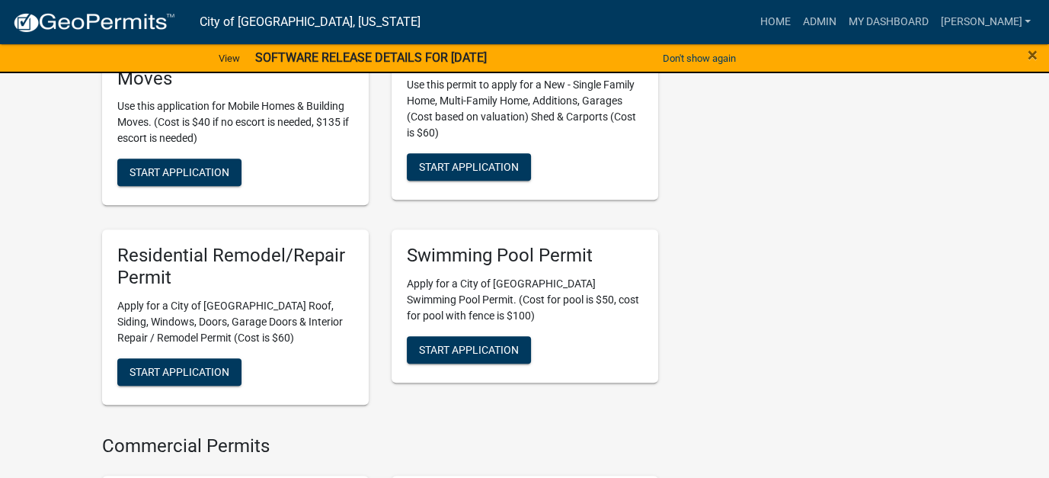
scroll to position [1219, 0]
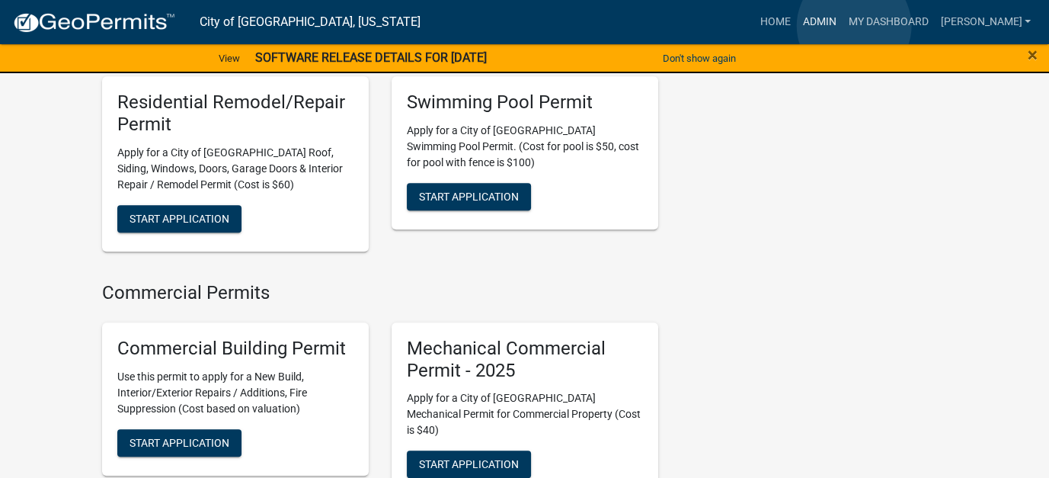
drag, startPoint x: 854, startPoint y: 26, endPoint x: 841, endPoint y: 28, distance: 13.1
click at [842, 26] on link "Admin" at bounding box center [819, 22] width 46 height 29
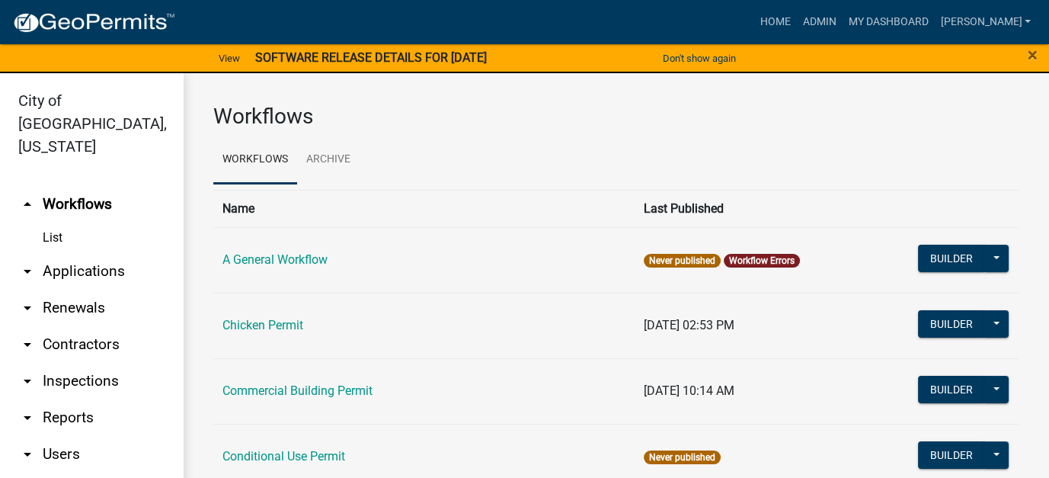
click at [56, 222] on link "List" at bounding box center [91, 237] width 183 height 30
click at [97, 257] on link "arrow_drop_down Applications" at bounding box center [91, 271] width 183 height 37
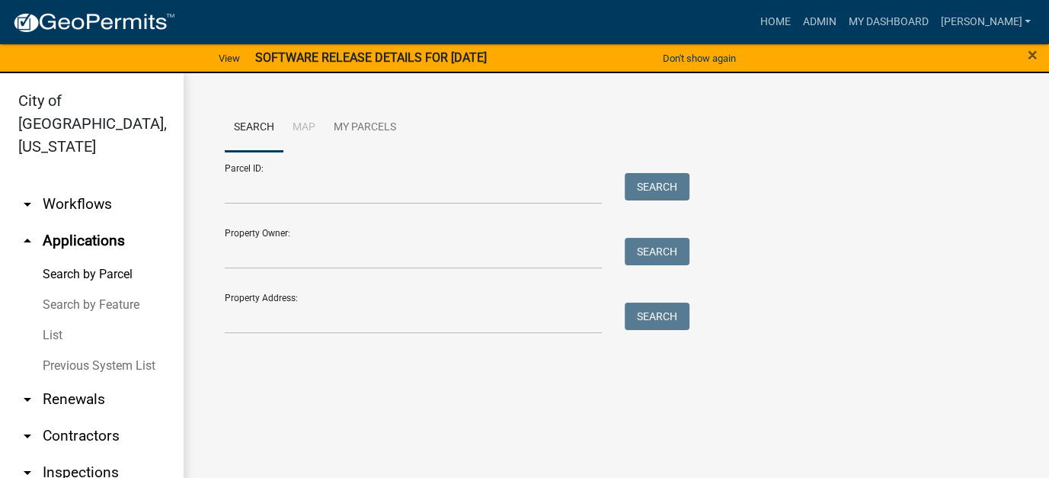
click at [54, 321] on link "List" at bounding box center [91, 335] width 183 height 30
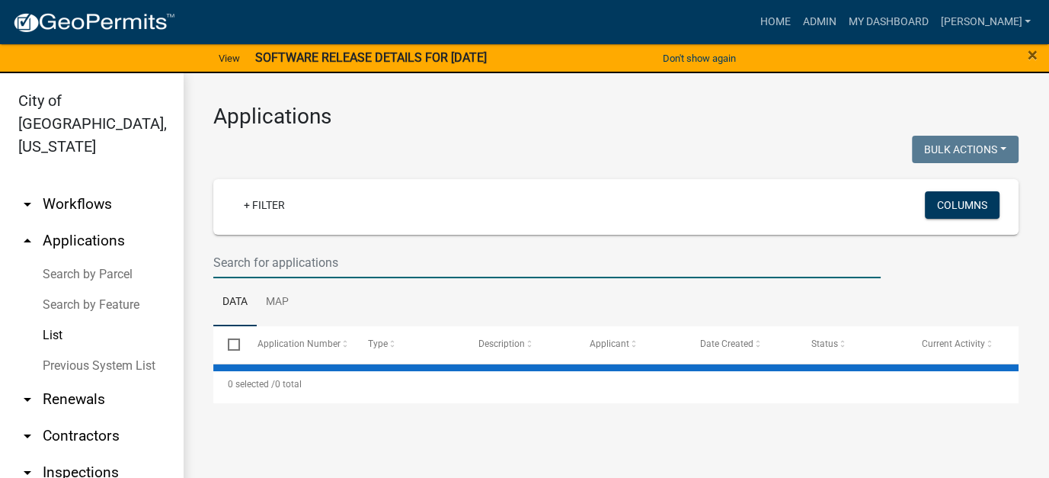
click at [225, 263] on input "text" at bounding box center [546, 262] width 667 height 31
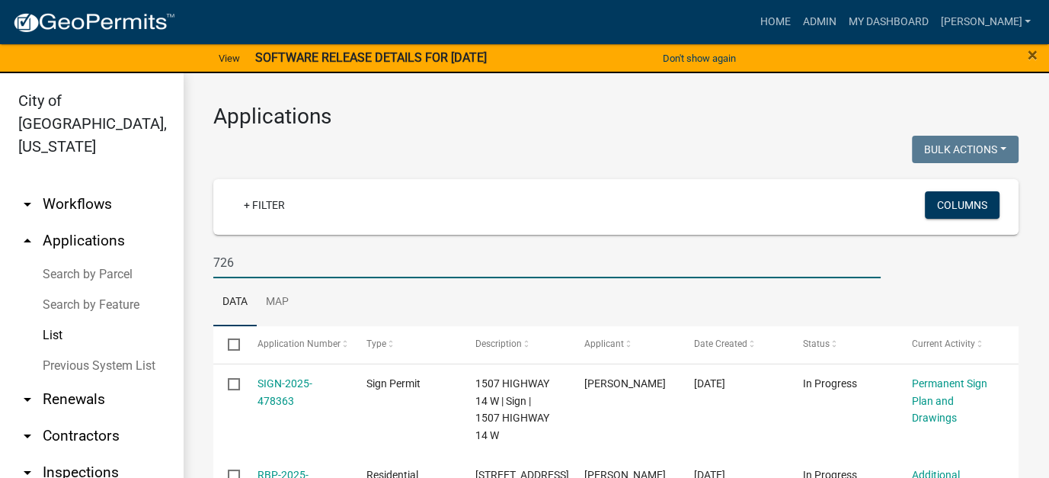
type input "726"
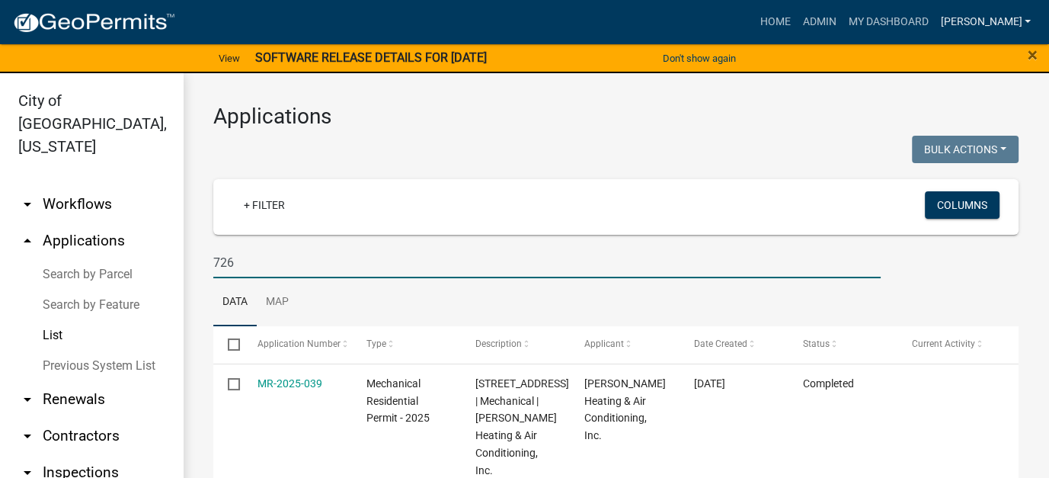
click at [999, 24] on link "[PERSON_NAME]" at bounding box center [985, 22] width 103 height 29
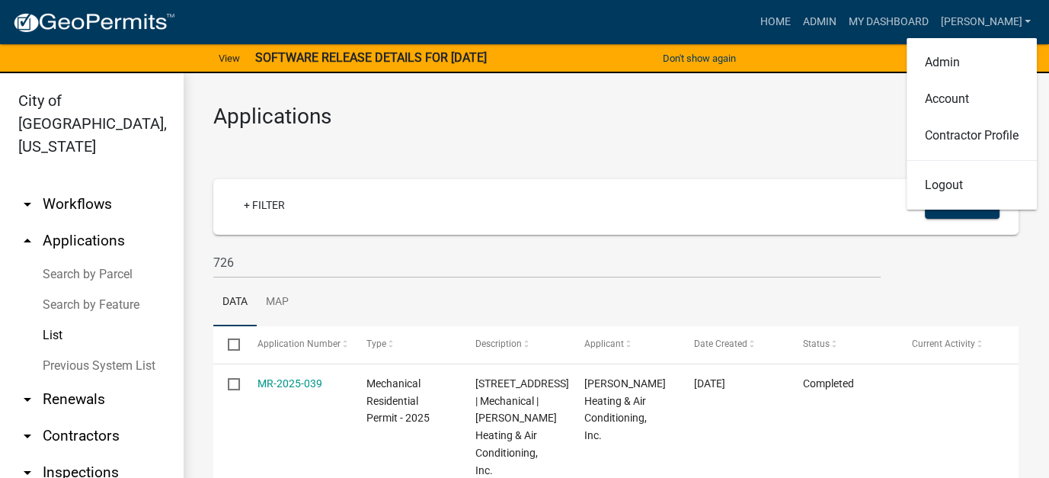
click at [778, 133] on div "Applications Bulk Actions Void Expire Lock Withdraw + Filter Columns 726 Data M…" at bounding box center [616, 427] width 866 height 708
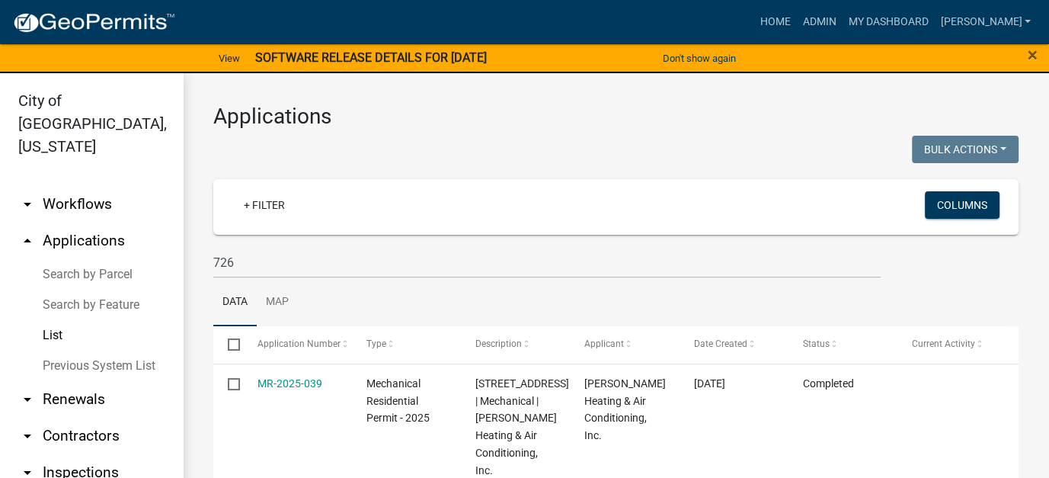
click at [50, 320] on link "List" at bounding box center [91, 335] width 183 height 30
click at [245, 267] on input "726" at bounding box center [546, 262] width 667 height 31
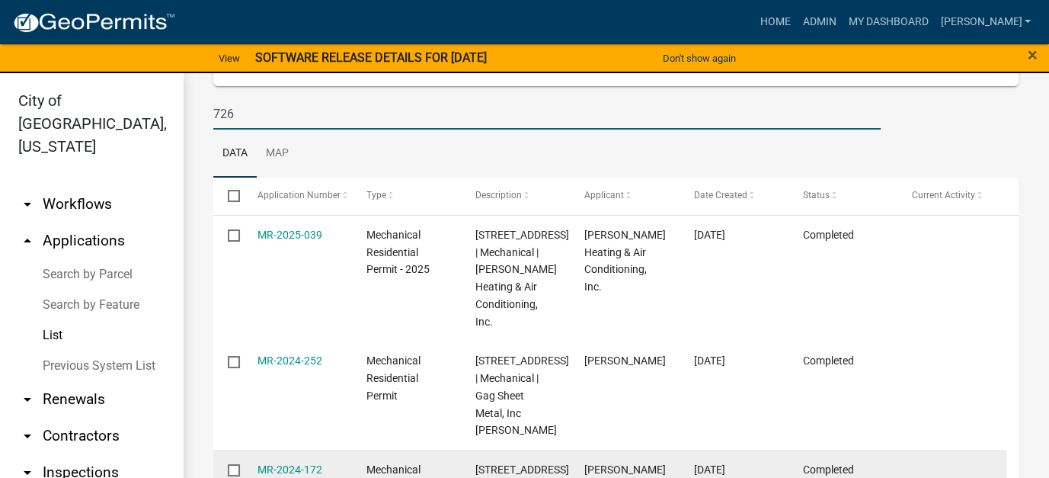
scroll to position [72, 0]
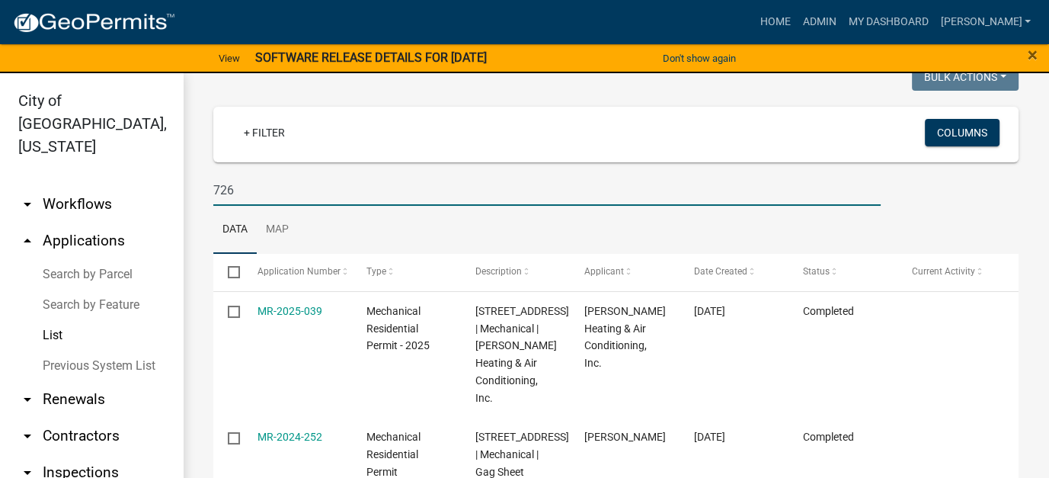
drag, startPoint x: 244, startPoint y: 194, endPoint x: 188, endPoint y: 186, distance: 57.0
click at [188, 186] on div "Applications Bulk Actions Void Expire Lock Withdraw + Filter Columns 726 Data M…" at bounding box center [616, 355] width 866 height 708
click at [313, 194] on input "726" at bounding box center [546, 189] width 667 height 31
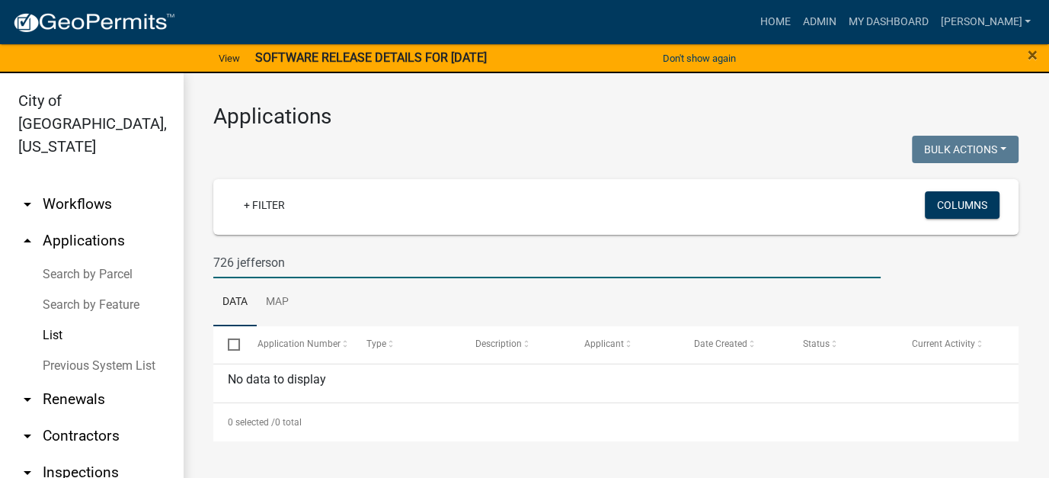
scroll to position [0, 0]
drag, startPoint x: 308, startPoint y: 260, endPoint x: 158, endPoint y: 260, distance: 150.8
click at [158, 260] on div "City of New Ulm, Minnesota arrow_drop_down Workflows List arrow_drop_up Applica…" at bounding box center [524, 284] width 1049 height 423
click at [296, 261] on input "726 jefferson" at bounding box center [546, 262] width 667 height 31
click at [296, 260] on input "726 jefferson" at bounding box center [546, 262] width 667 height 31
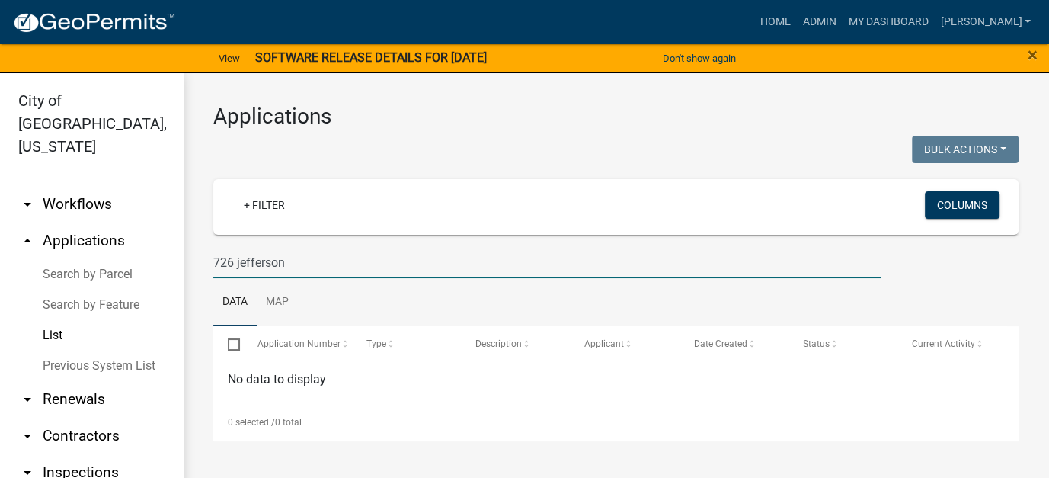
drag, startPoint x: 296, startPoint y: 260, endPoint x: 210, endPoint y: 257, distance: 86.2
click at [210, 257] on div "726 jefferson" at bounding box center [547, 262] width 690 height 31
click at [260, 261] on input "726 jefferson" at bounding box center [546, 262] width 667 height 31
drag, startPoint x: 296, startPoint y: 261, endPoint x: 212, endPoint y: 255, distance: 84.0
click at [212, 255] on div "726 jefferson" at bounding box center [547, 262] width 690 height 31
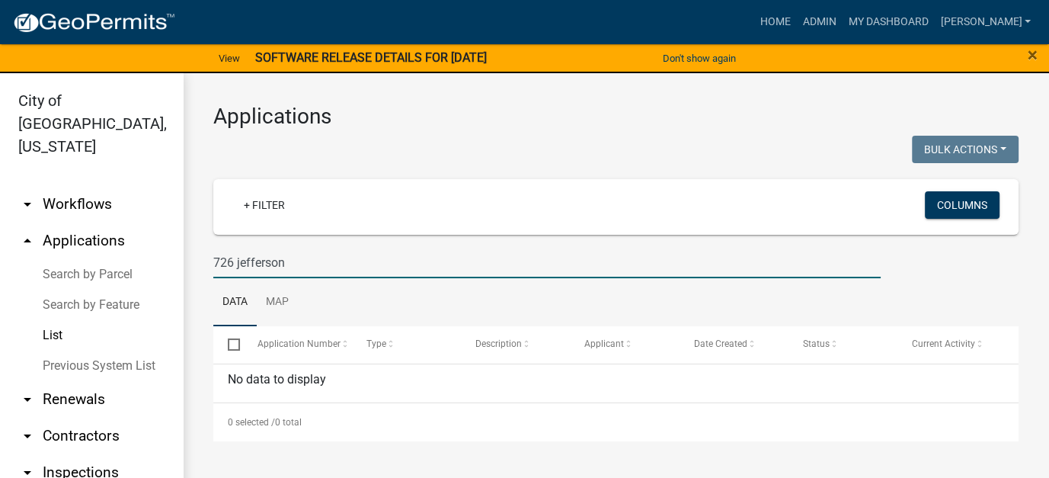
click at [341, 257] on input "726 jefferson" at bounding box center [546, 262] width 667 height 31
type input "7"
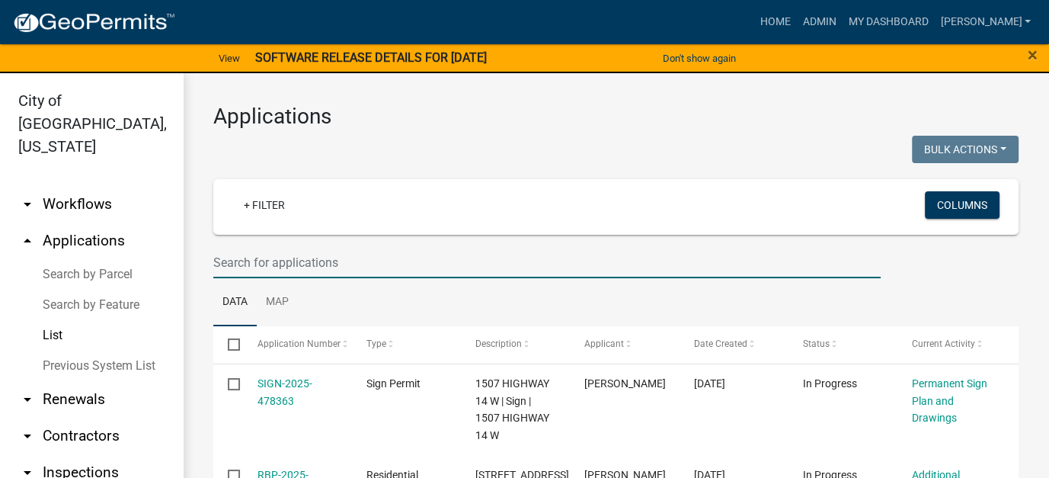
click at [301, 262] on input "text" at bounding box center [546, 262] width 667 height 31
type input "726"
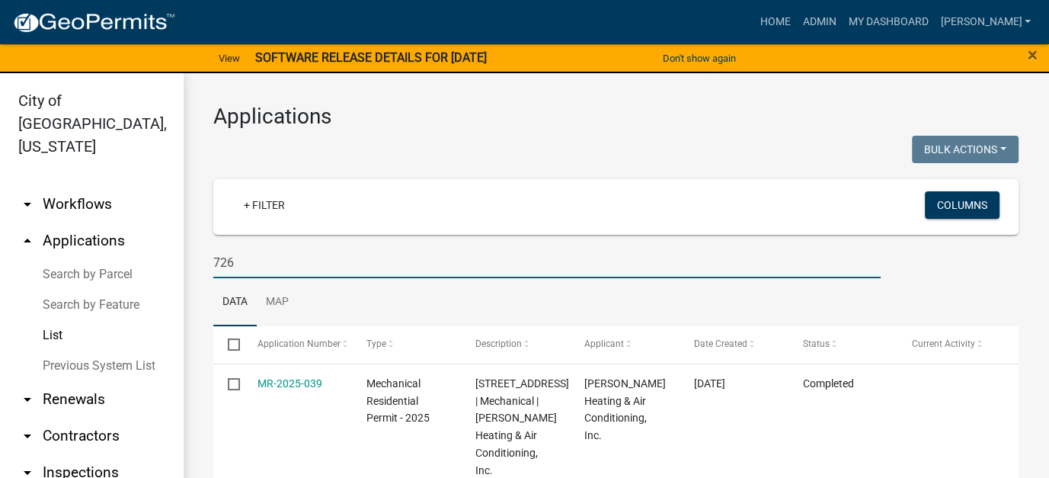
click at [244, 260] on input "726" at bounding box center [546, 262] width 667 height 31
drag, startPoint x: 245, startPoint y: 258, endPoint x: 194, endPoint y: 260, distance: 51.1
click at [194, 260] on div "Applications Bulk Actions Void Expire Lock Withdraw + Filter Columns 726 Data M…" at bounding box center [616, 427] width 866 height 708
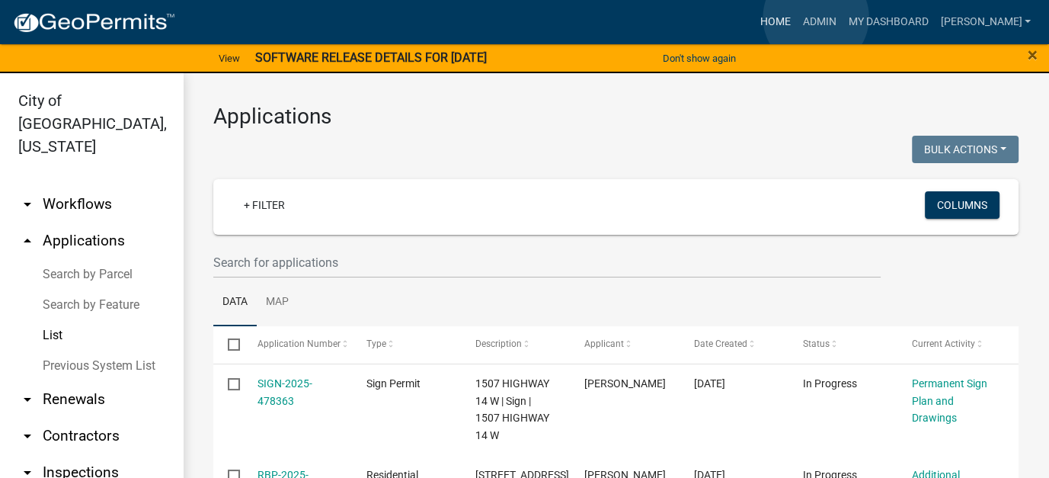
click at [796, 18] on link "Home" at bounding box center [774, 22] width 43 height 29
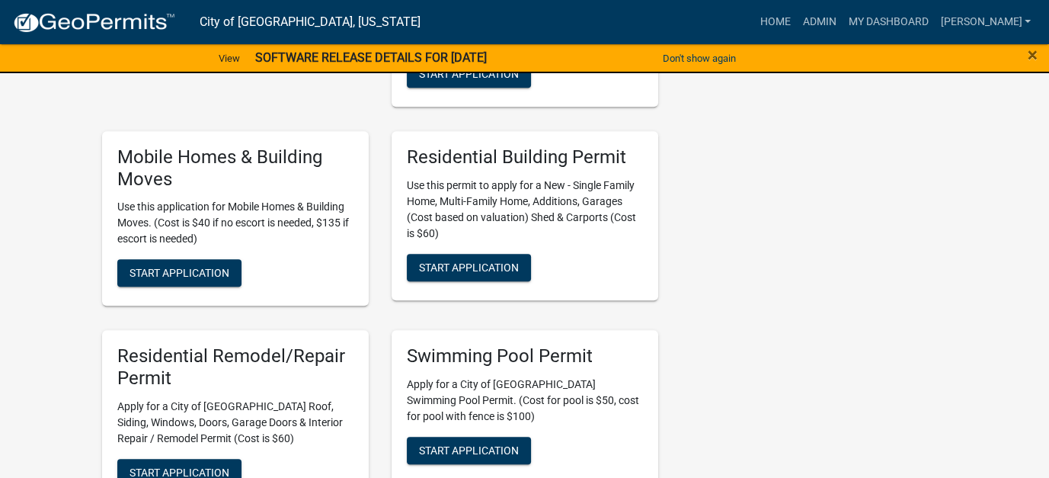
scroll to position [990, 0]
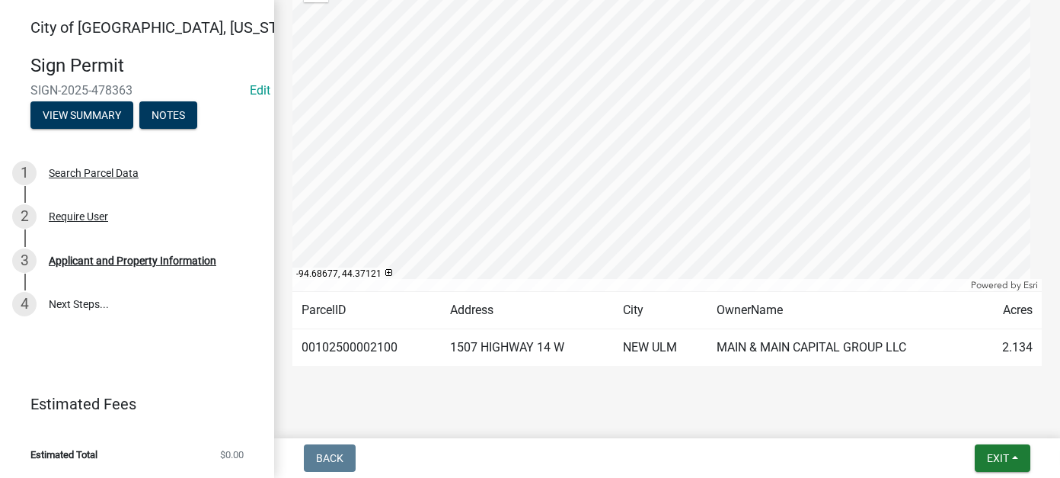
scroll to position [294, 0]
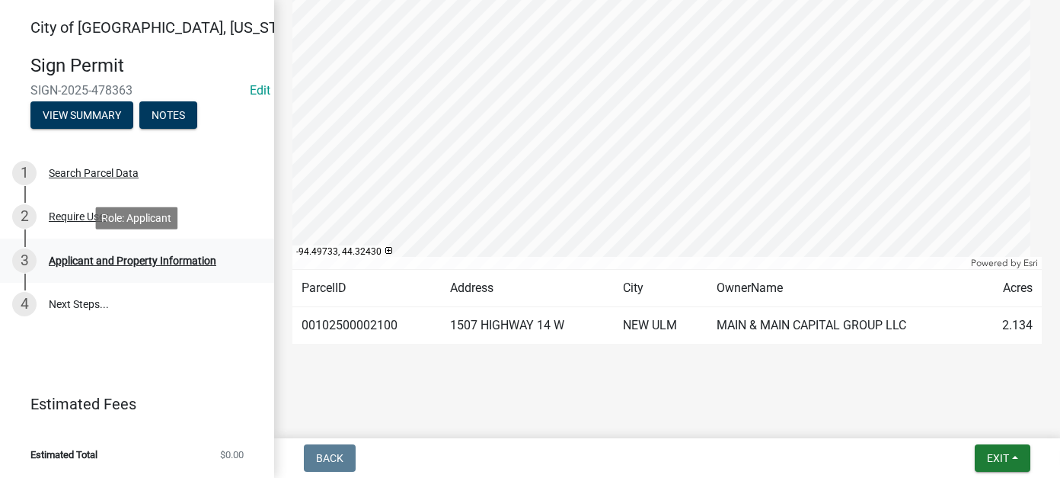
click at [155, 262] on div "Applicant and Property Information" at bounding box center [133, 260] width 168 height 11
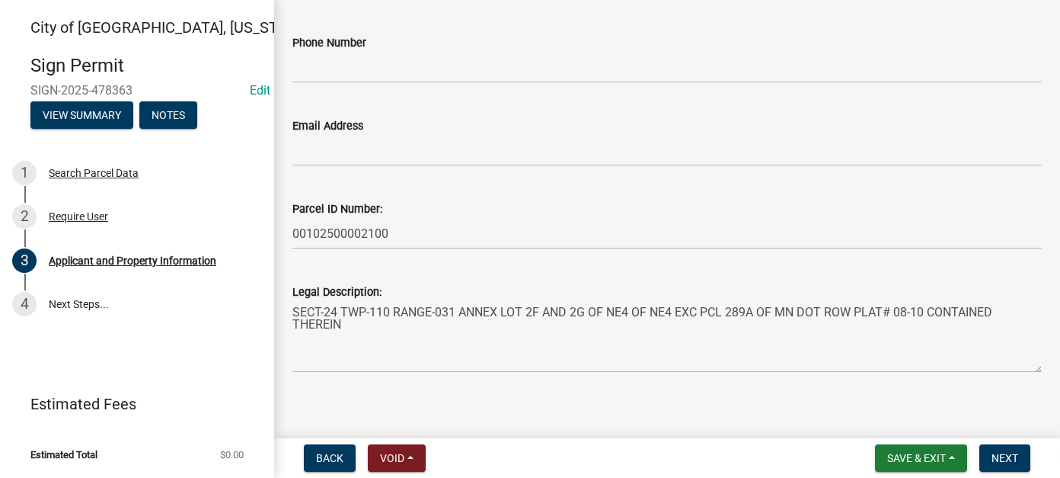
scroll to position [1709, 0]
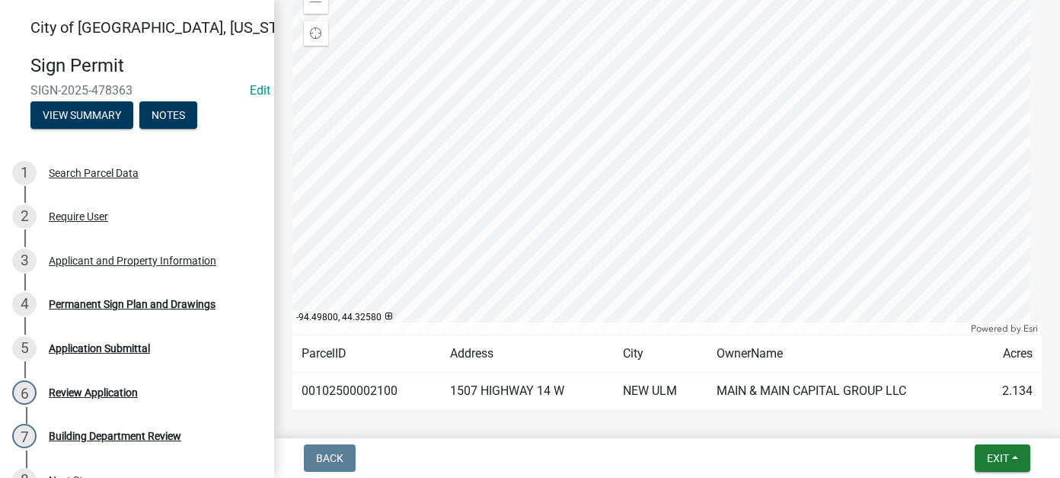
scroll to position [294, 0]
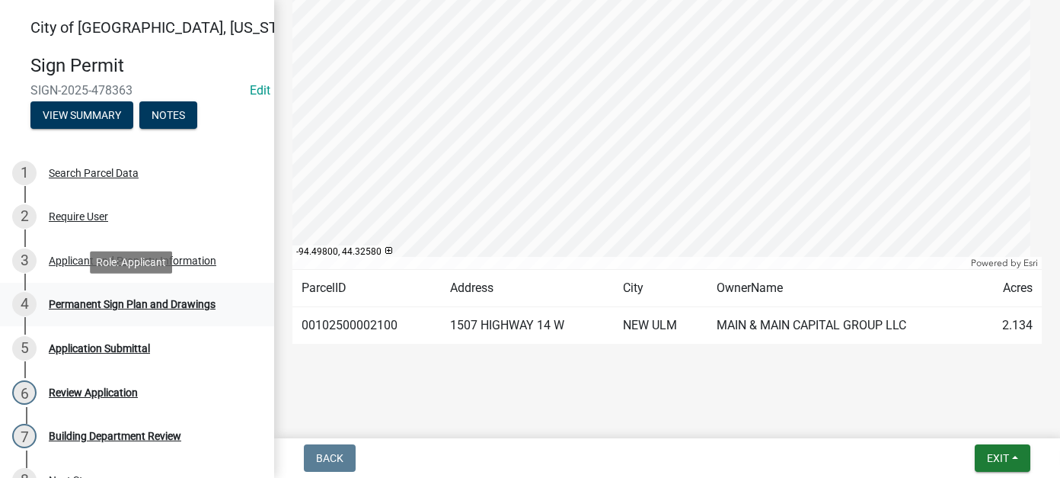
click at [113, 292] on div "4 Permanent Sign Plan and Drawings" at bounding box center [131, 304] width 238 height 24
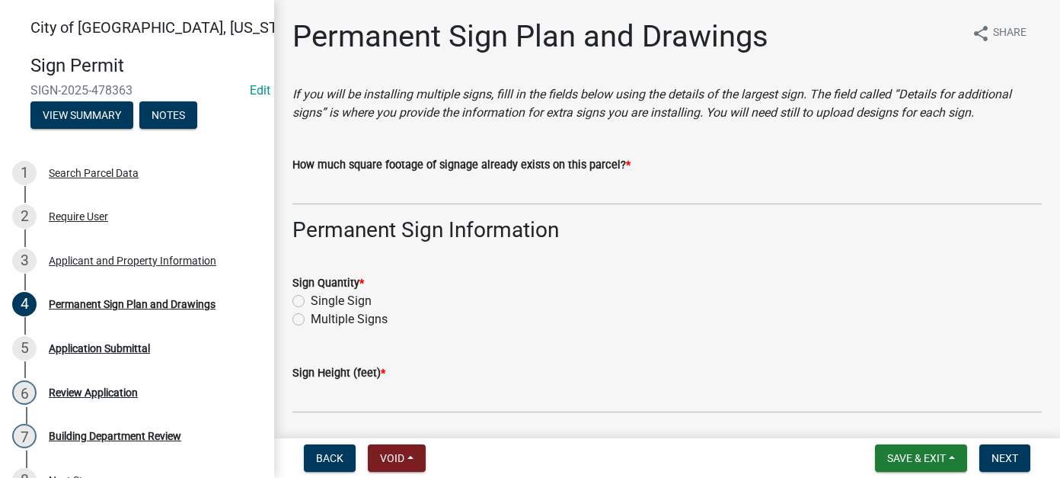
click at [311, 318] on label "Multiple Signs" at bounding box center [349, 319] width 77 height 18
click at [311, 318] on input "Multiple Signs" at bounding box center [316, 315] width 10 height 10
radio input "true"
click at [311, 318] on label "Multiple Signs" at bounding box center [349, 319] width 77 height 18
click at [311, 318] on input "Multiple Signs" at bounding box center [316, 315] width 10 height 10
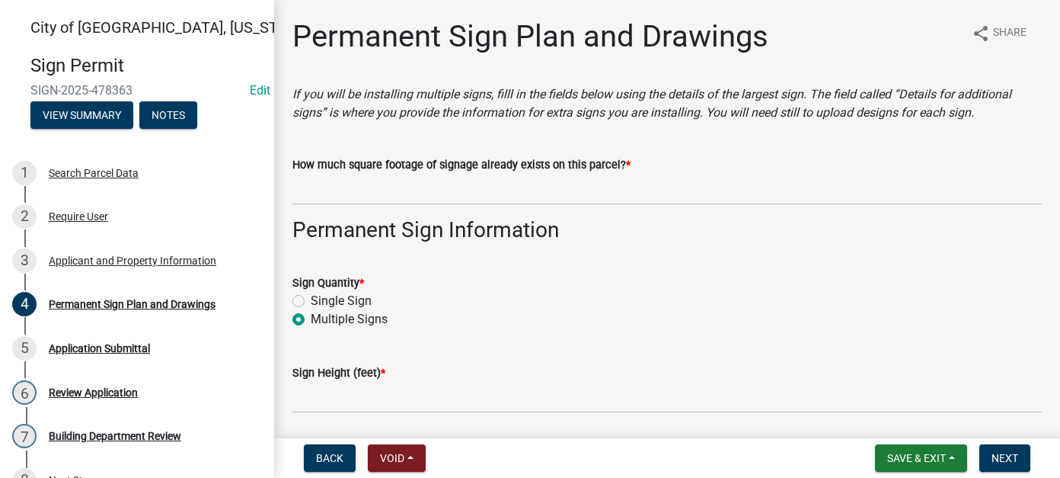
scroll to position [76, 0]
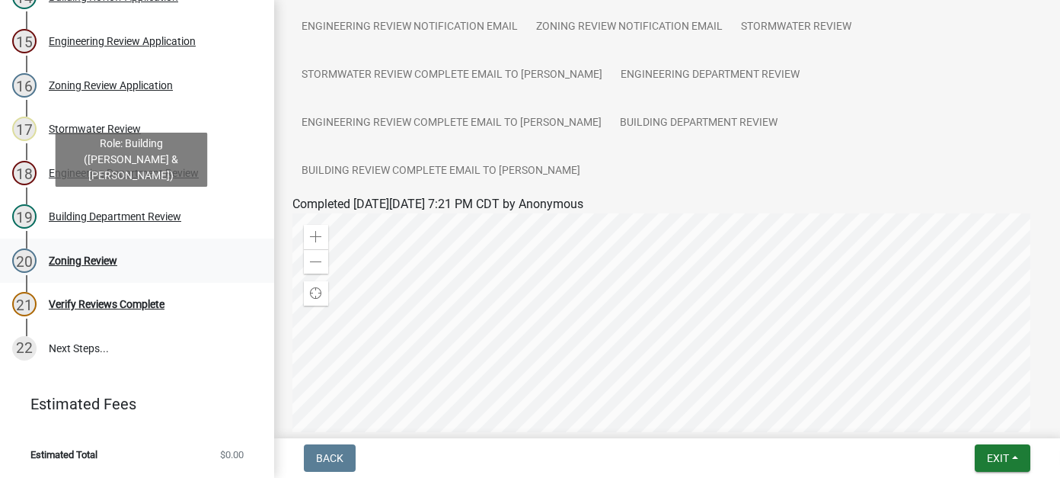
scroll to position [797, 0]
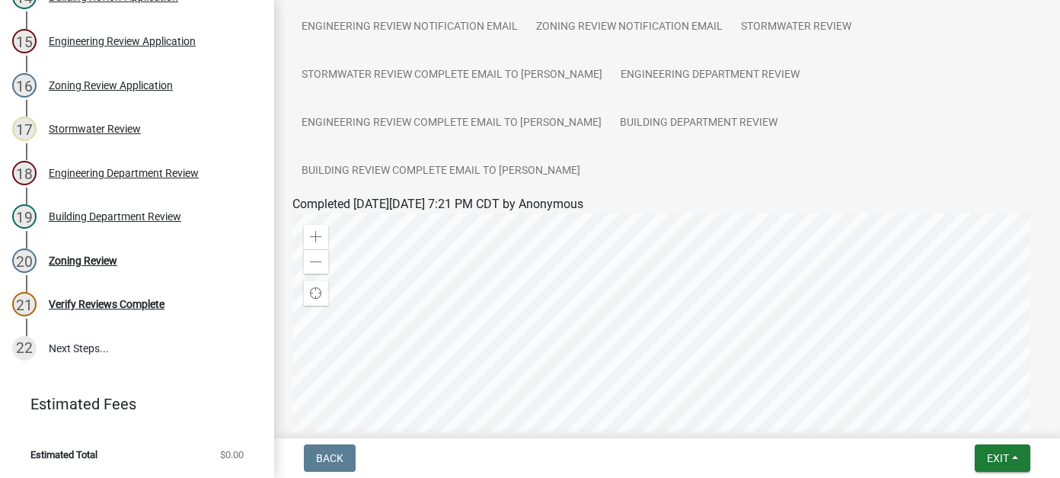
click at [65, 271] on div "20 Zoning Review" at bounding box center [131, 260] width 238 height 24
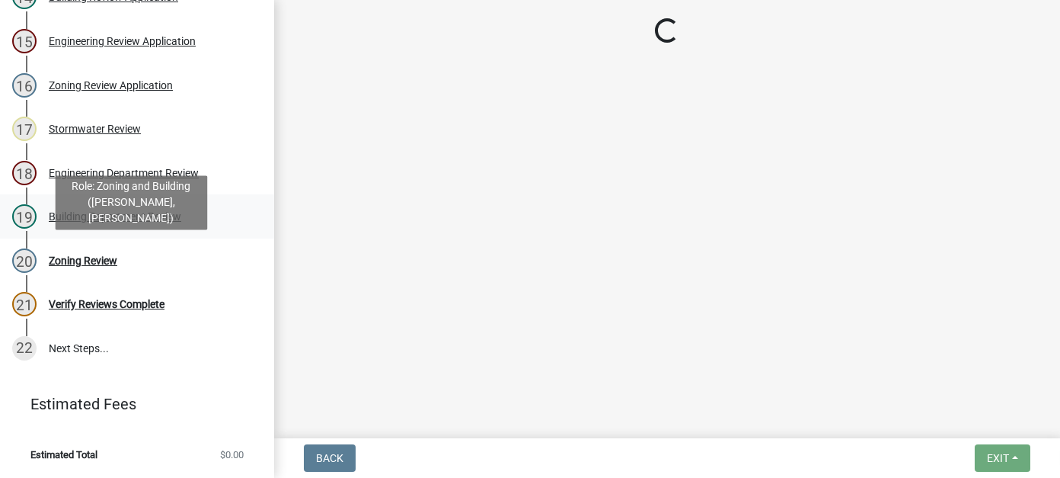
scroll to position [0, 0]
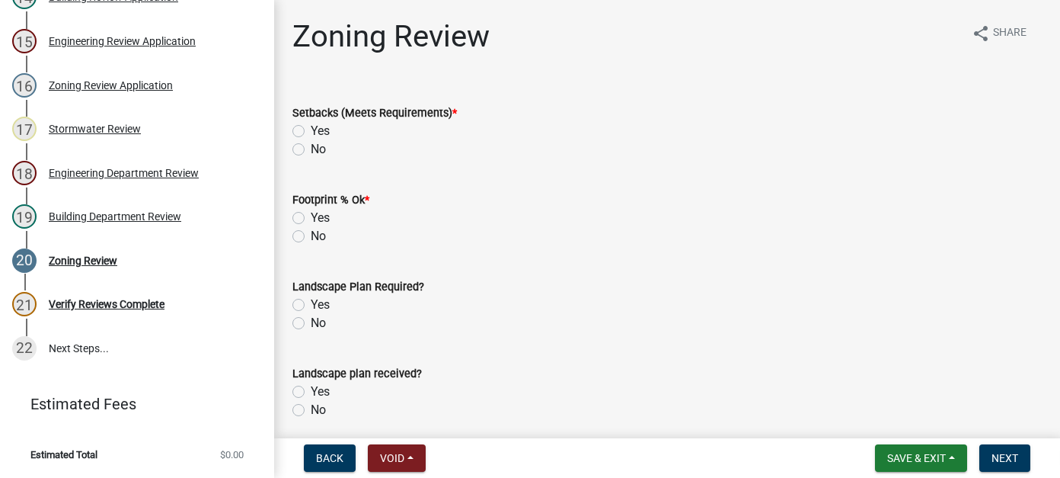
click at [311, 129] on label "Yes" at bounding box center [320, 131] width 19 height 18
click at [311, 129] on input "Yes" at bounding box center [316, 127] width 10 height 10
radio input "true"
click at [311, 216] on label "Yes" at bounding box center [320, 218] width 19 height 18
click at [311, 216] on input "Yes" at bounding box center [316, 214] width 10 height 10
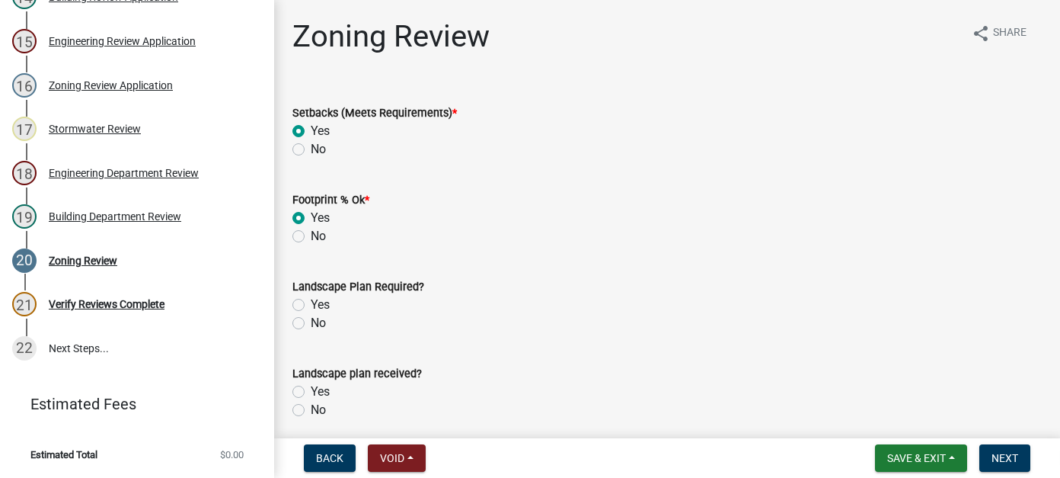
radio input "true"
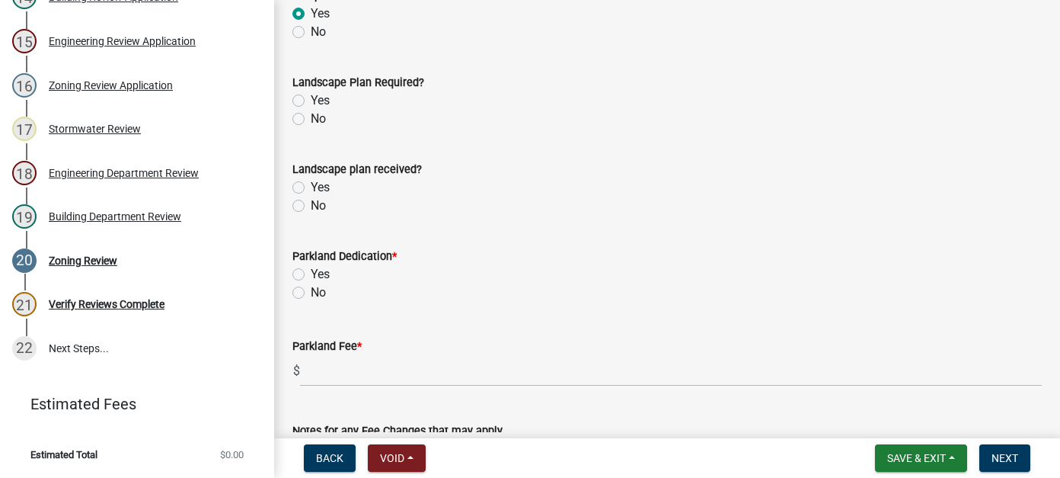
scroll to position [229, 0]
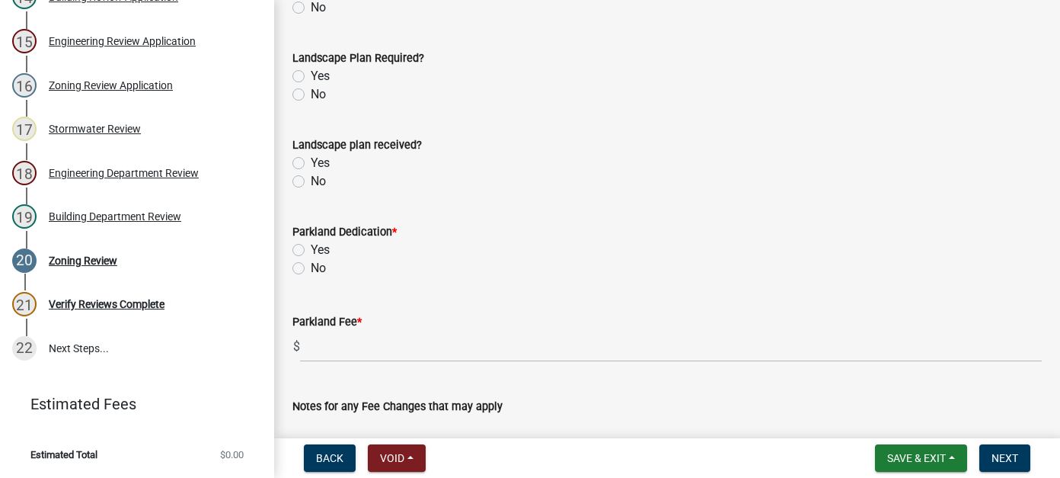
click at [311, 268] on label "No" at bounding box center [318, 268] width 15 height 18
click at [311, 268] on input "No" at bounding box center [316, 264] width 10 height 10
radio input "true"
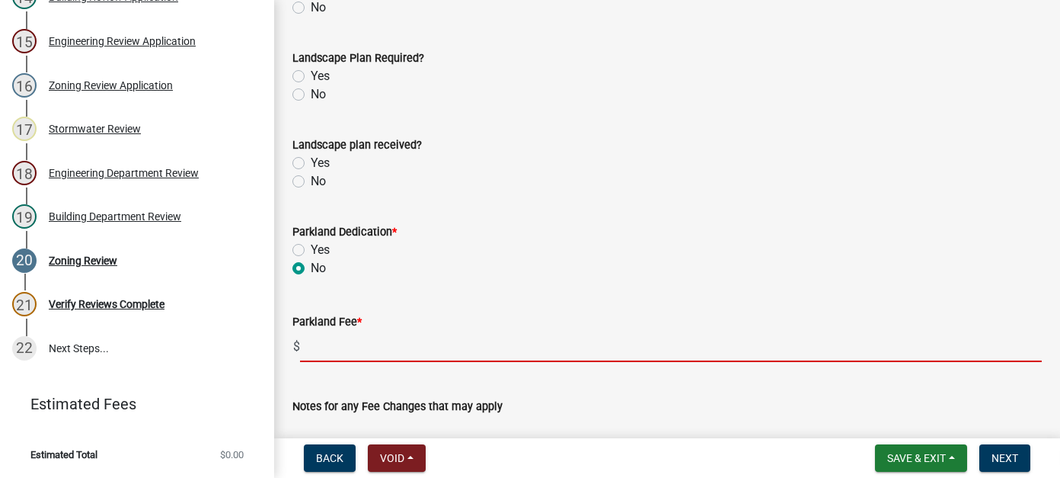
click at [353, 347] on input "text" at bounding box center [671, 346] width 742 height 31
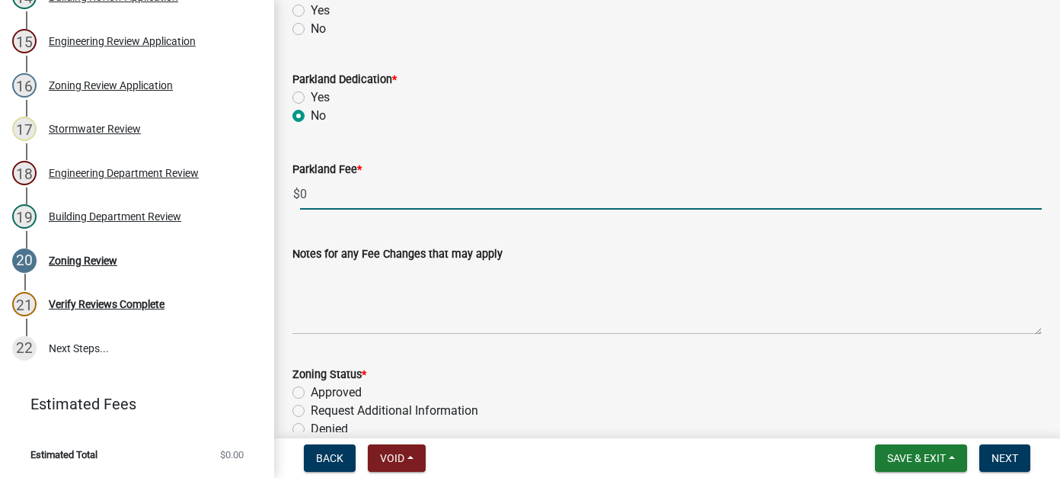
scroll to position [457, 0]
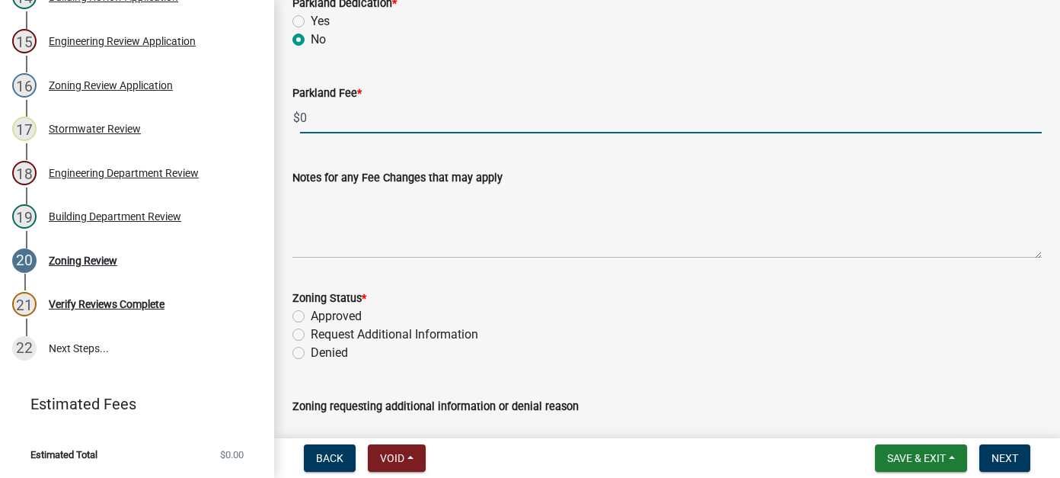
type input "0"
click at [311, 315] on label "Approved" at bounding box center [336, 316] width 51 height 18
click at [311, 315] on input "Approved" at bounding box center [316, 312] width 10 height 10
radio input "true"
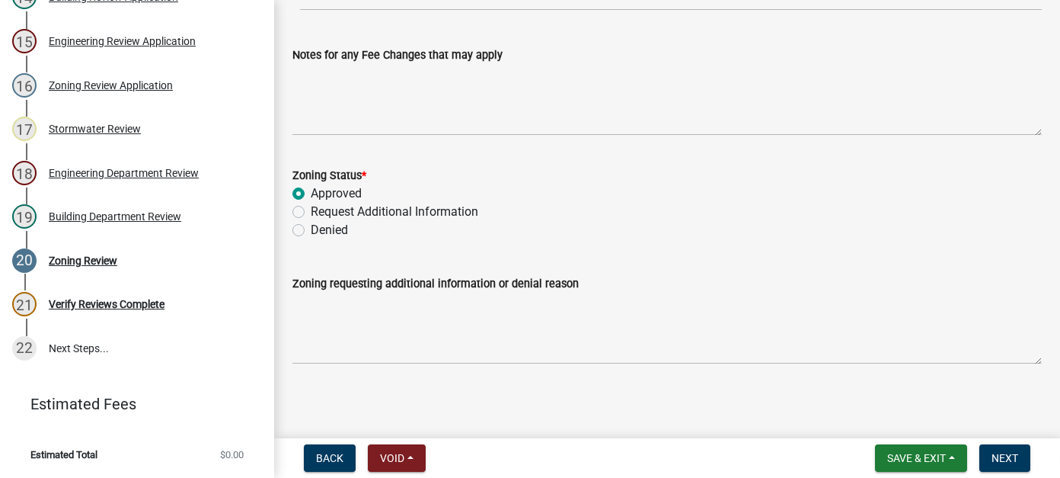
scroll to position [583, 0]
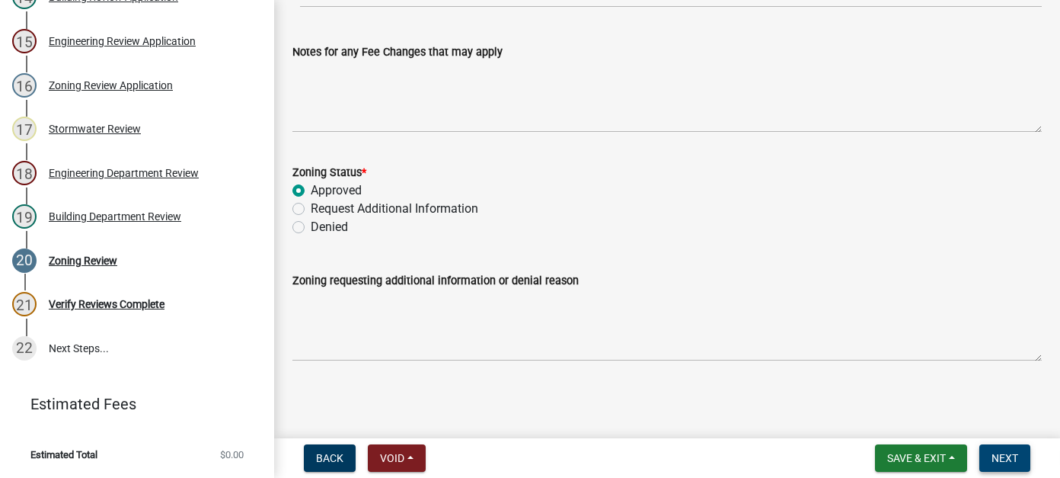
click at [1004, 457] on span "Next" at bounding box center [1005, 458] width 27 height 12
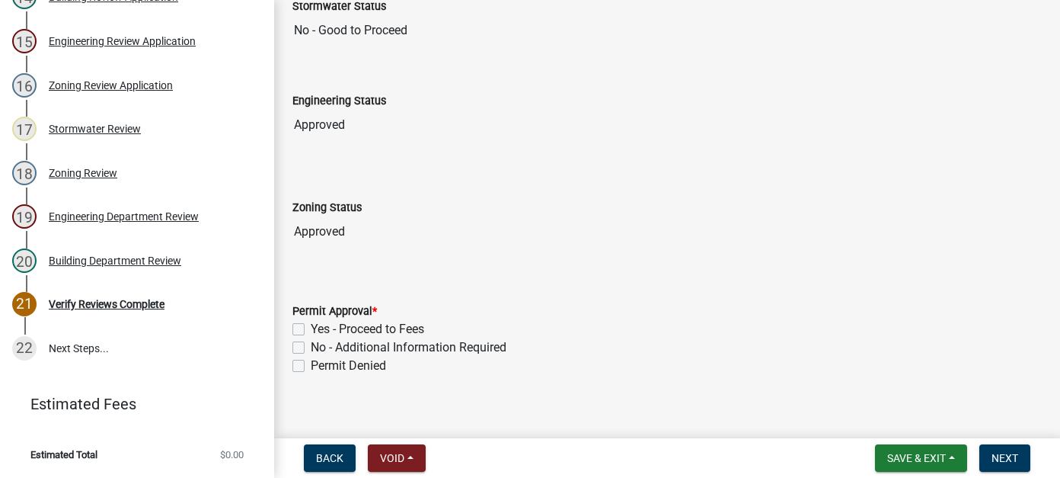
scroll to position [230, 0]
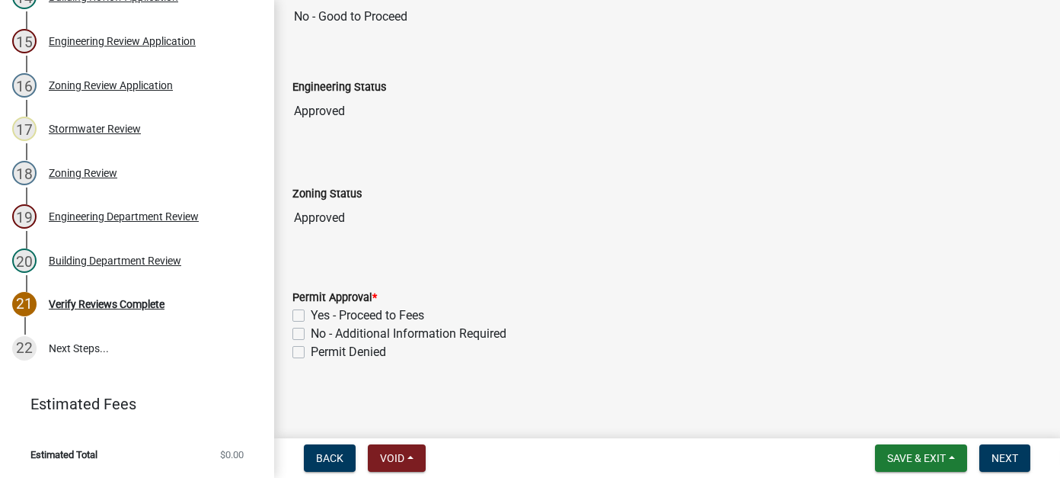
click at [311, 315] on label "Yes - Proceed to Fees" at bounding box center [367, 315] width 113 height 18
click at [311, 315] on input "Yes - Proceed to Fees" at bounding box center [316, 311] width 10 height 10
checkbox input "true"
checkbox input "false"
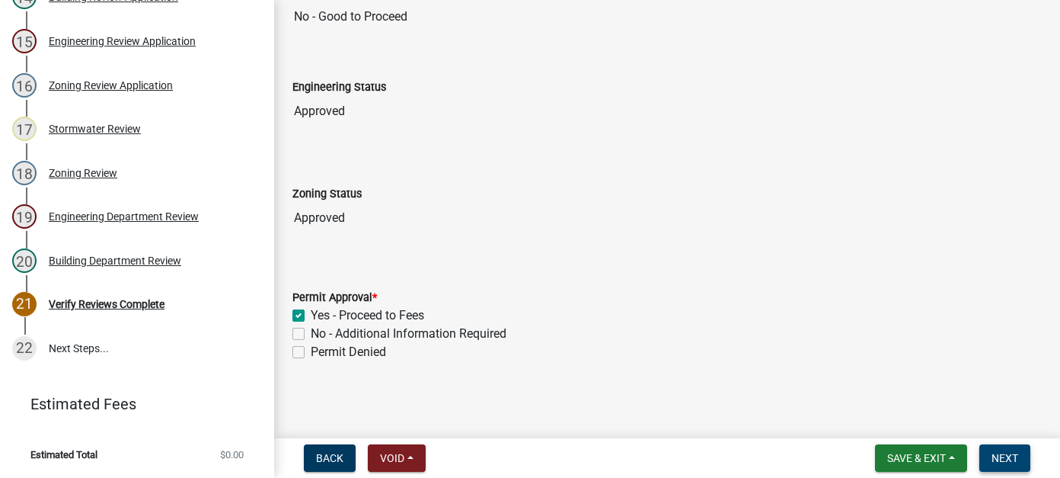
click at [1016, 461] on span "Next" at bounding box center [1005, 458] width 27 height 12
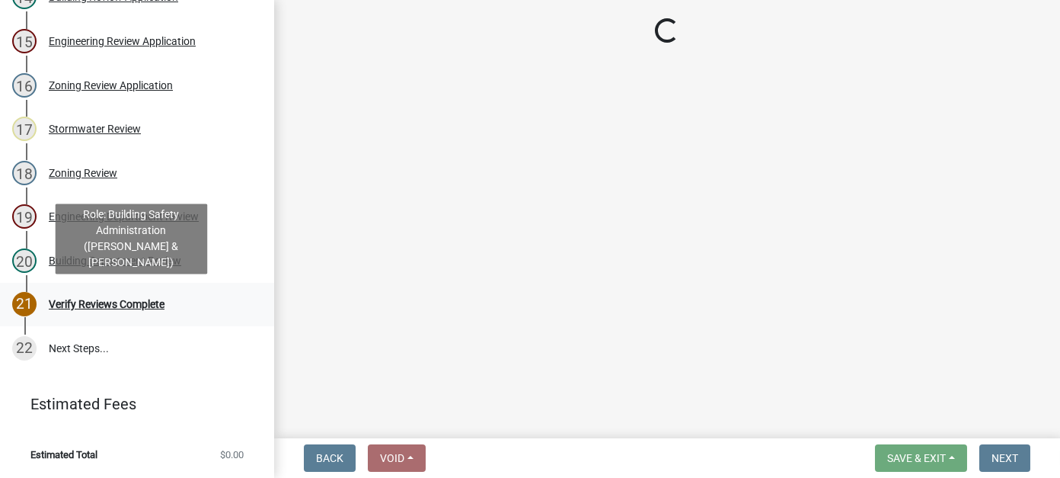
scroll to position [841, 0]
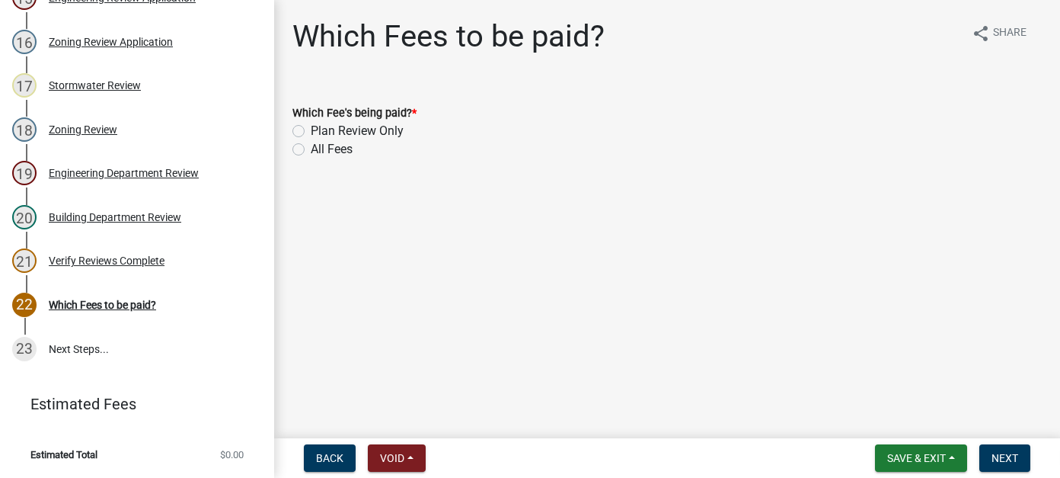
click at [311, 150] on label "All Fees" at bounding box center [332, 149] width 42 height 18
click at [311, 150] on input "All Fees" at bounding box center [316, 145] width 10 height 10
radio input "true"
click at [1008, 449] on button "Next" at bounding box center [1005, 457] width 51 height 27
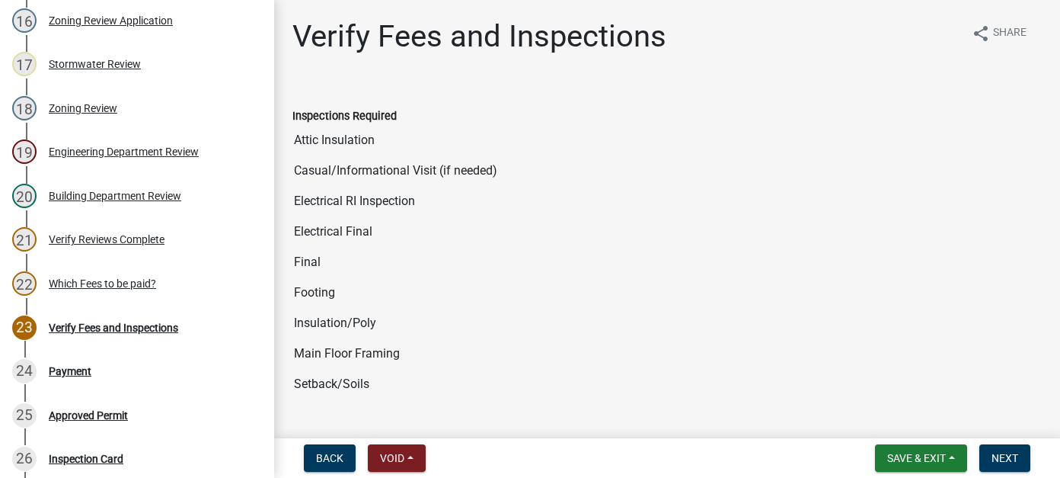
scroll to position [1060, 0]
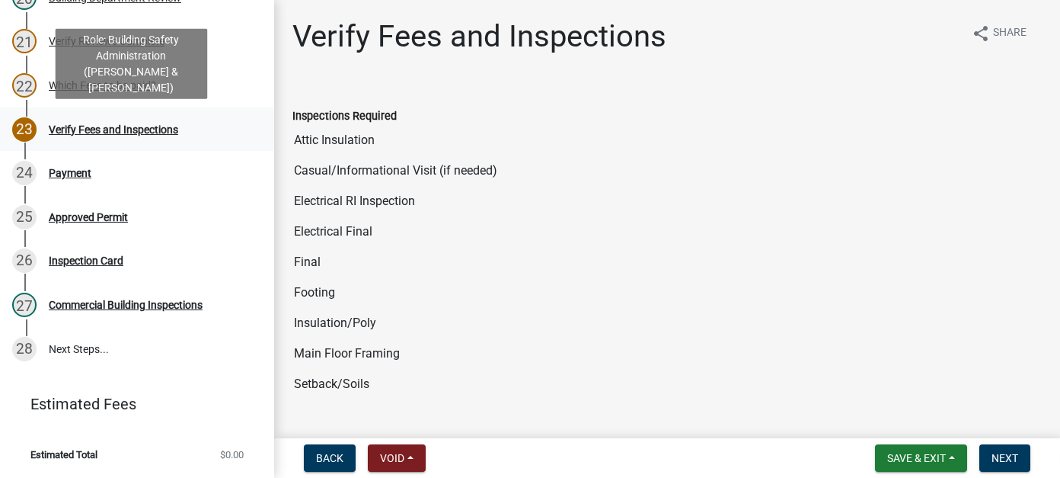
click at [149, 126] on div "Verify Fees and Inspections" at bounding box center [113, 129] width 129 height 11
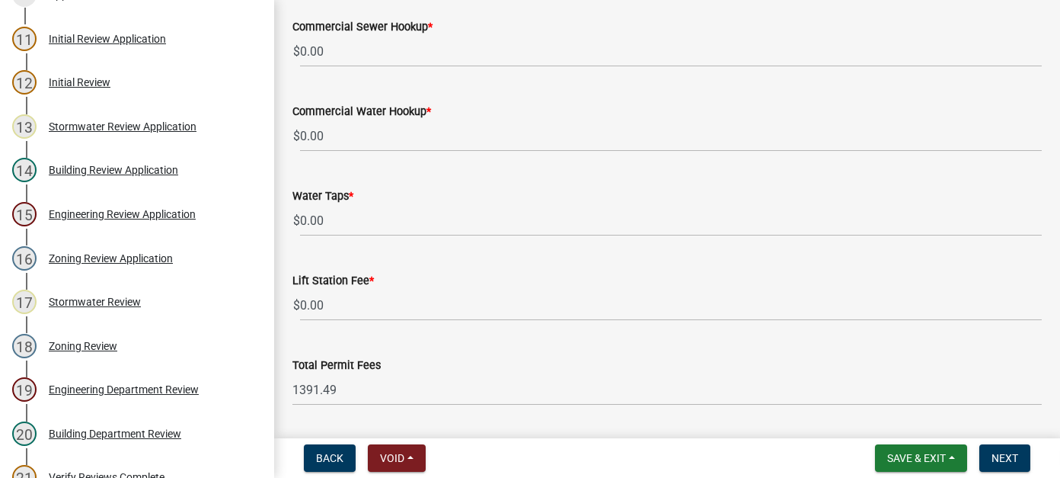
scroll to position [1336, 0]
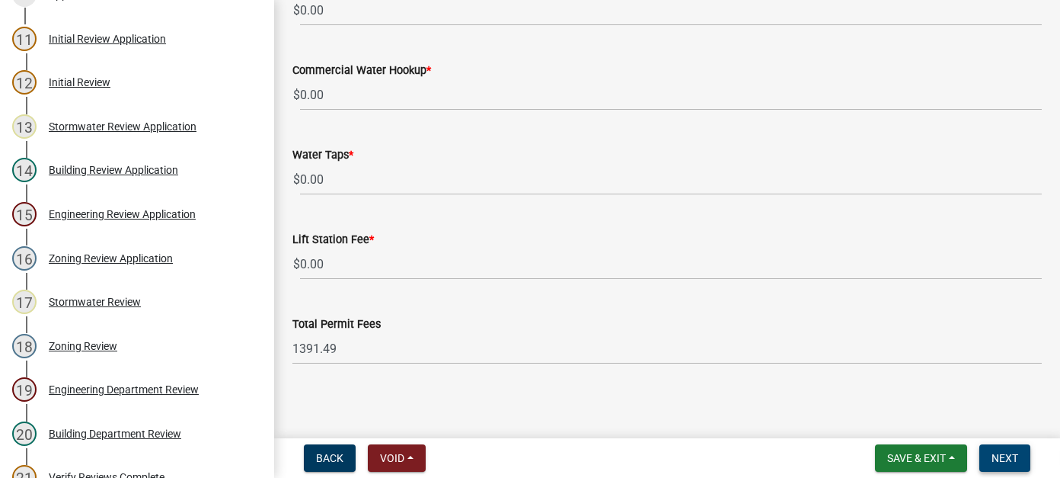
click at [1018, 462] on button "Next" at bounding box center [1005, 457] width 51 height 27
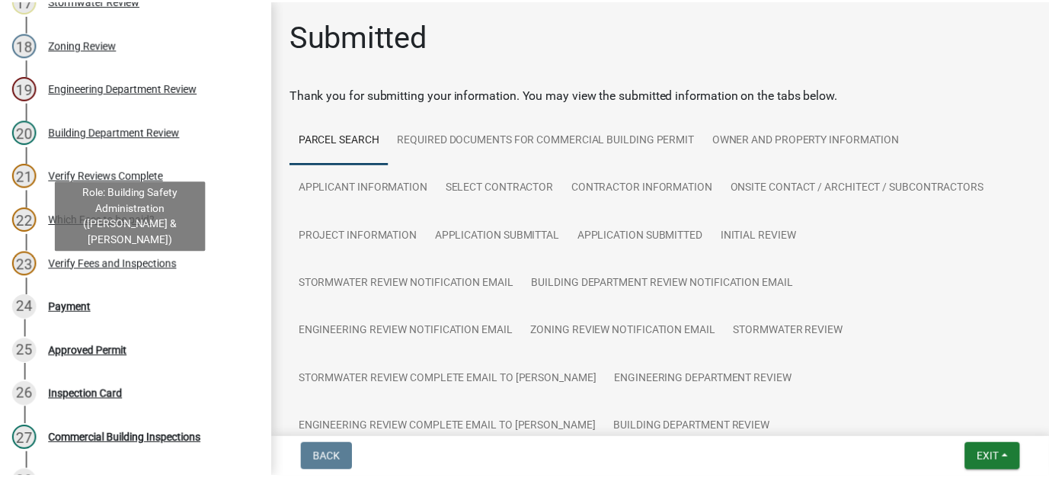
scroll to position [908, 0]
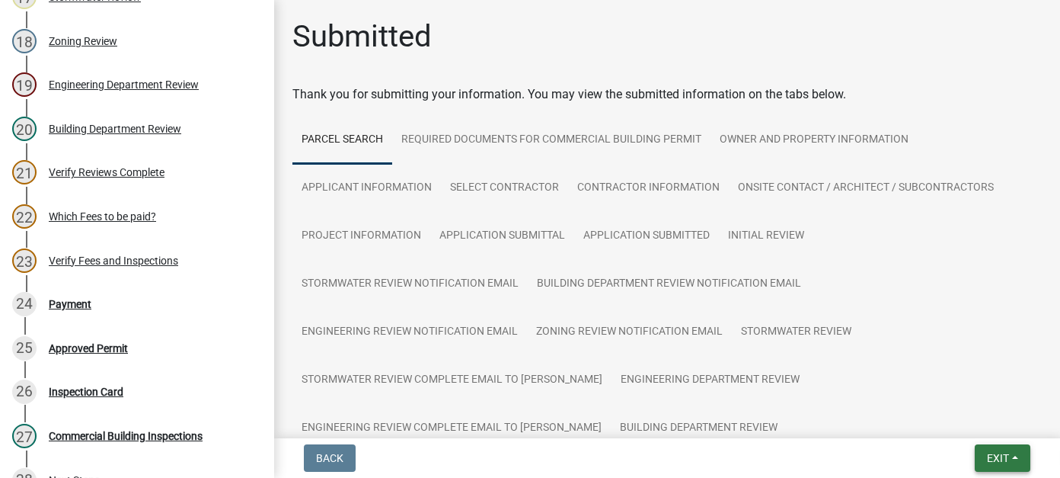
click at [1001, 460] on span "Exit" at bounding box center [998, 458] width 22 height 12
click at [970, 412] on button "Save & Exit" at bounding box center [970, 418] width 122 height 37
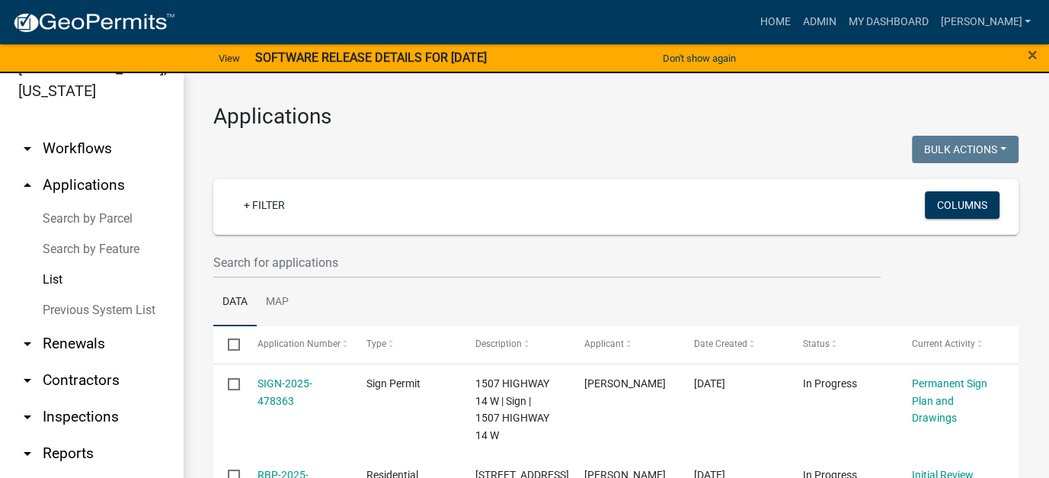
scroll to position [123, 0]
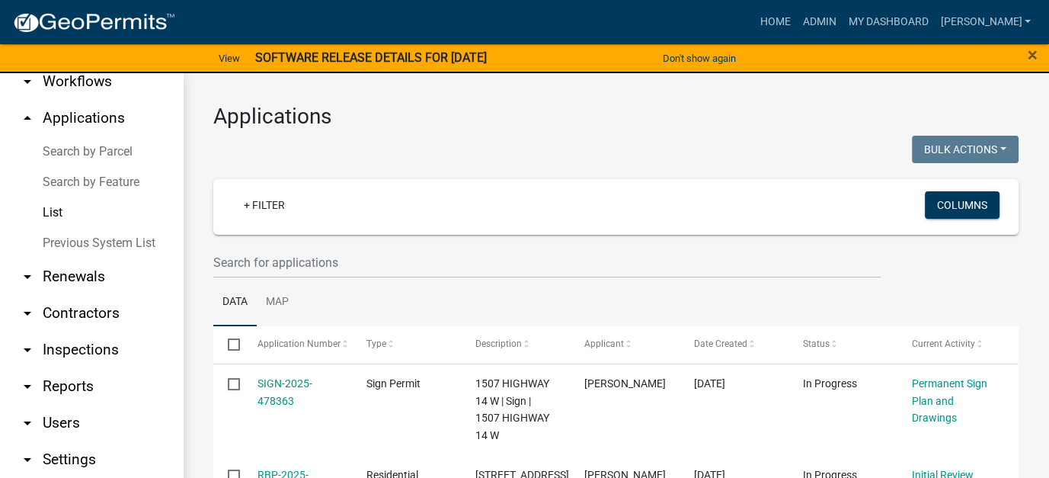
click at [70, 368] on link "arrow_drop_down Reports" at bounding box center [91, 386] width 183 height 37
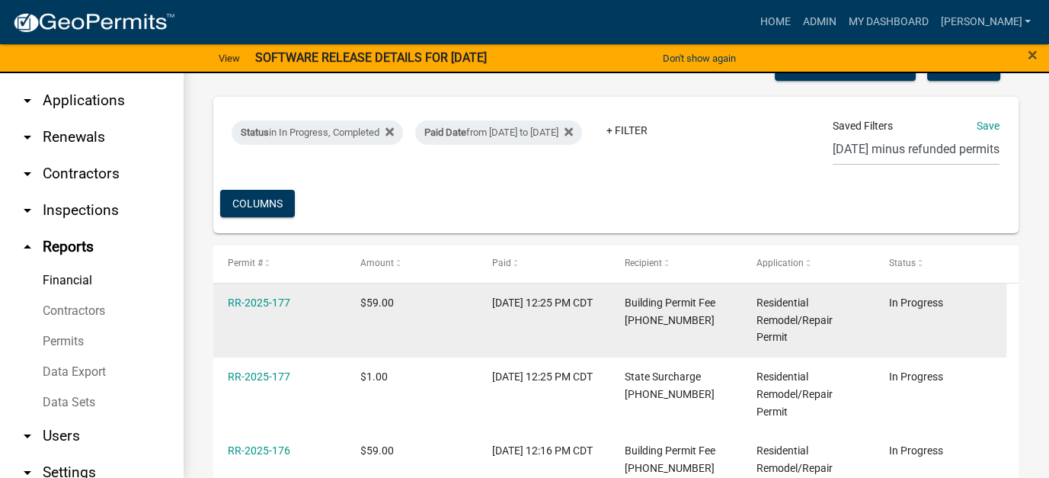
scroll to position [211, 0]
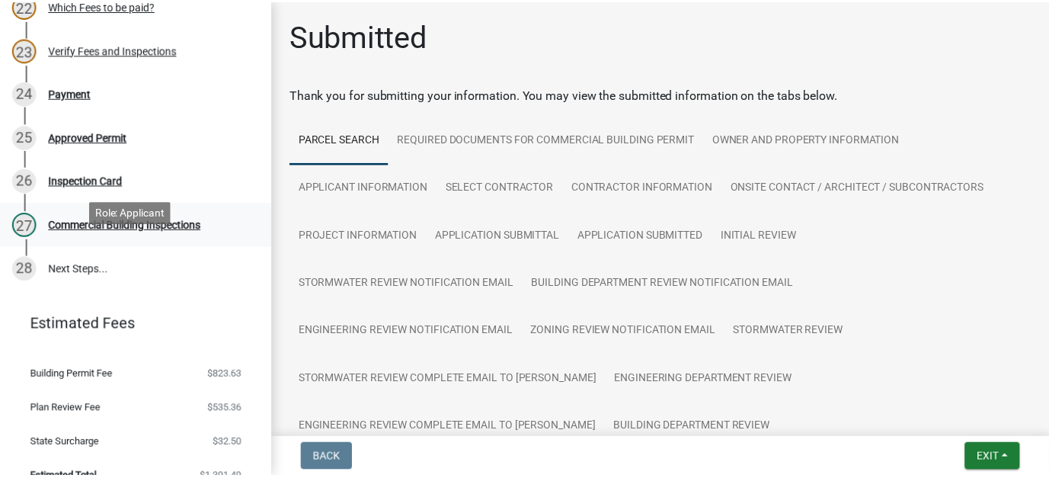
scroll to position [1163, 0]
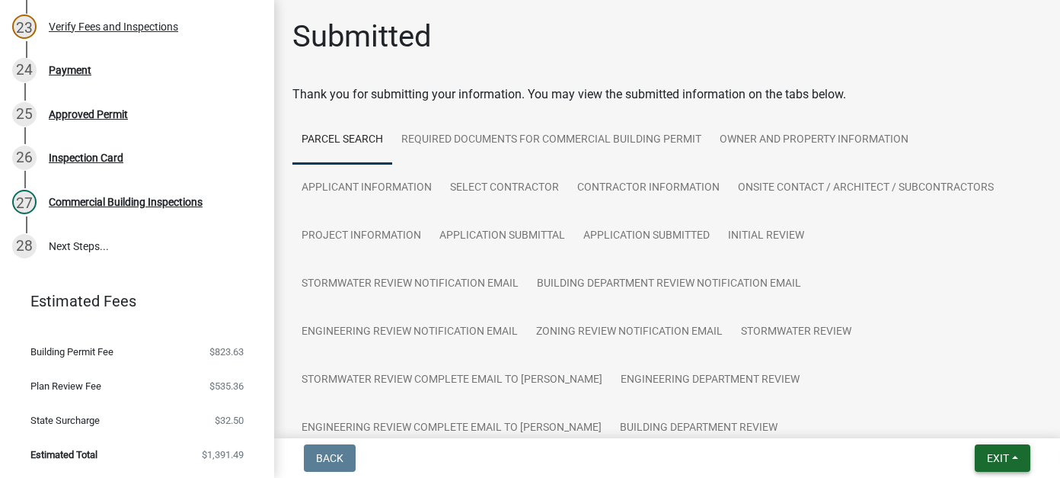
click at [1000, 453] on span "Exit" at bounding box center [998, 458] width 22 height 12
click at [978, 413] on button "Save & Exit" at bounding box center [970, 418] width 122 height 37
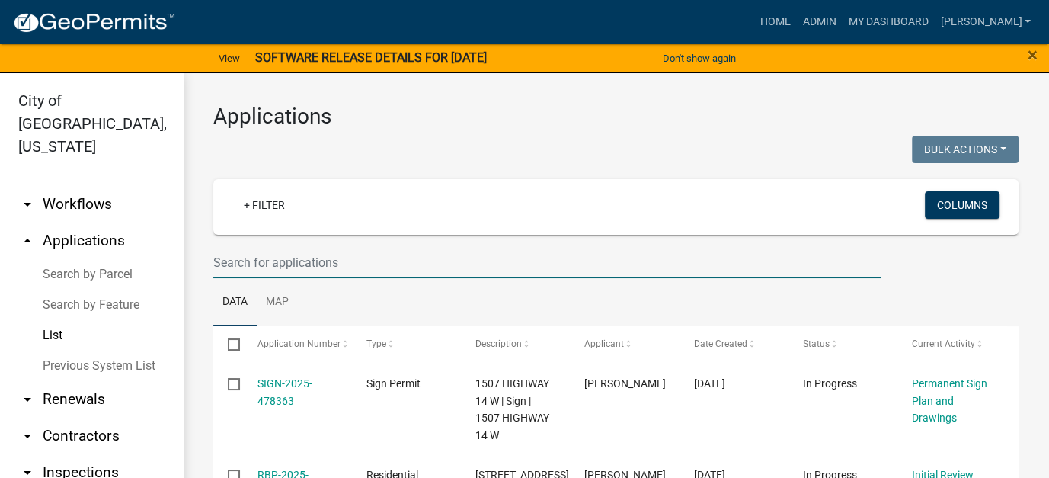
click at [294, 256] on input "text" at bounding box center [546, 262] width 667 height 31
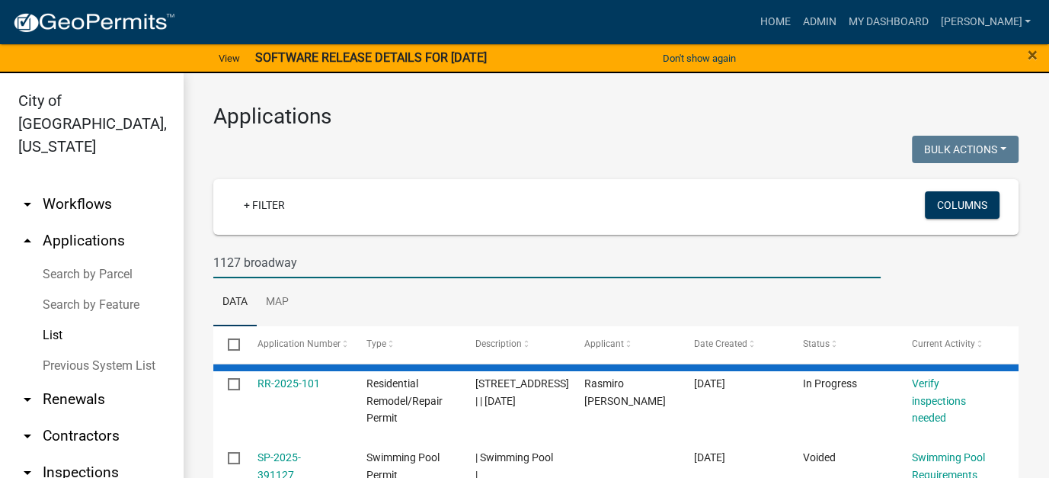
type input "1127 broadway"
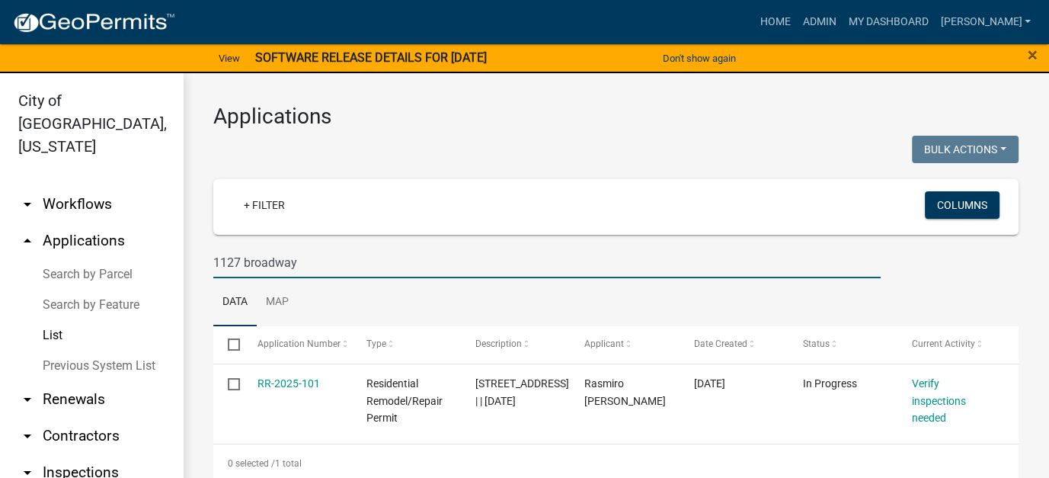
click at [300, 262] on input "1127 broadway" at bounding box center [546, 262] width 667 height 31
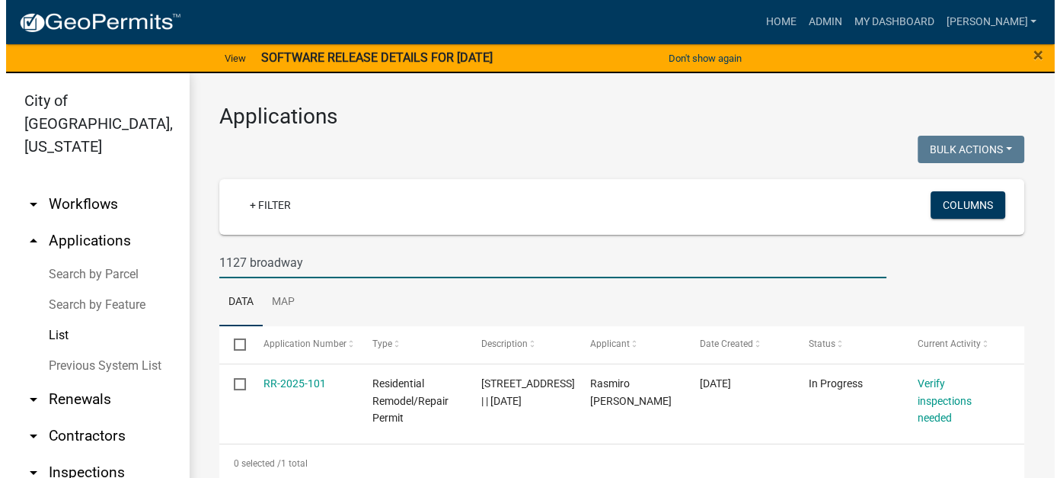
scroll to position [14, 0]
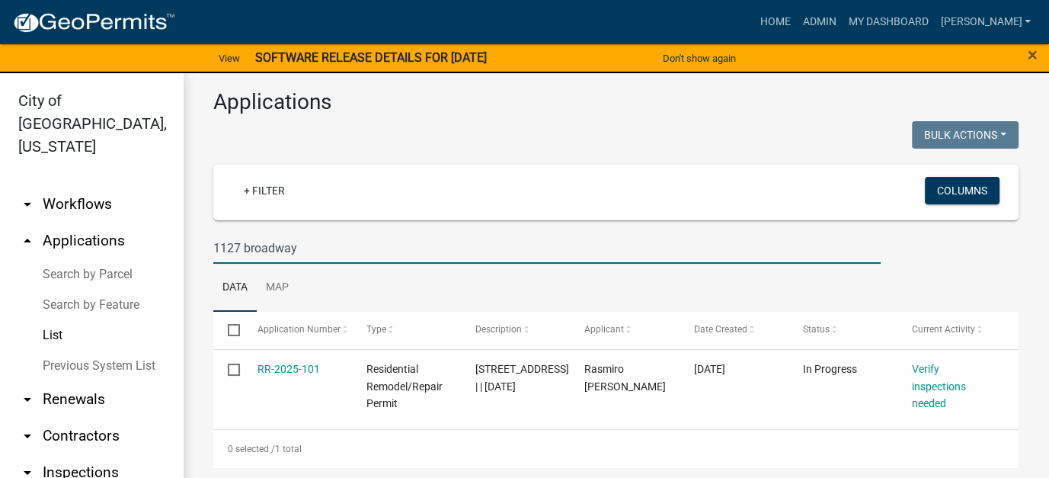
click at [300, 239] on input "1127 broadway" at bounding box center [546, 247] width 667 height 31
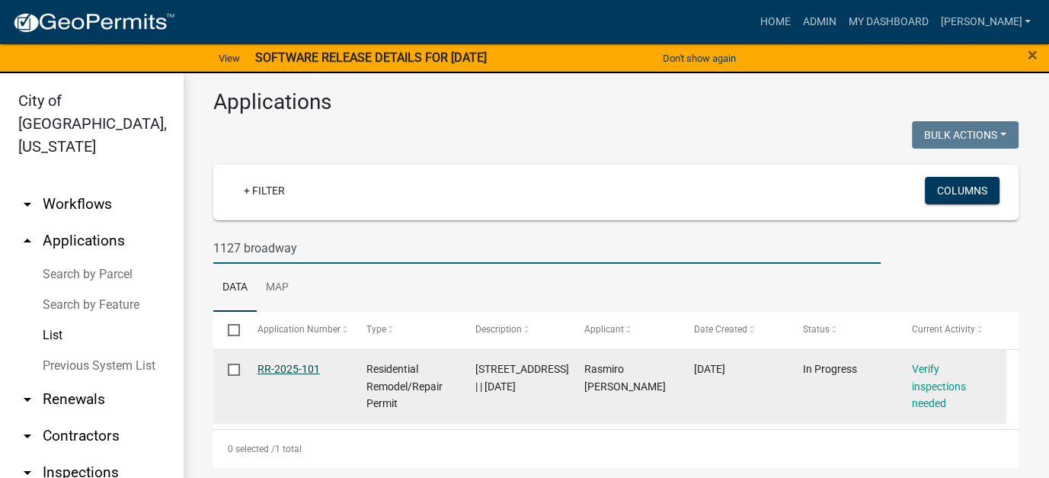
click at [296, 367] on link "RR-2025-101" at bounding box center [288, 369] width 62 height 12
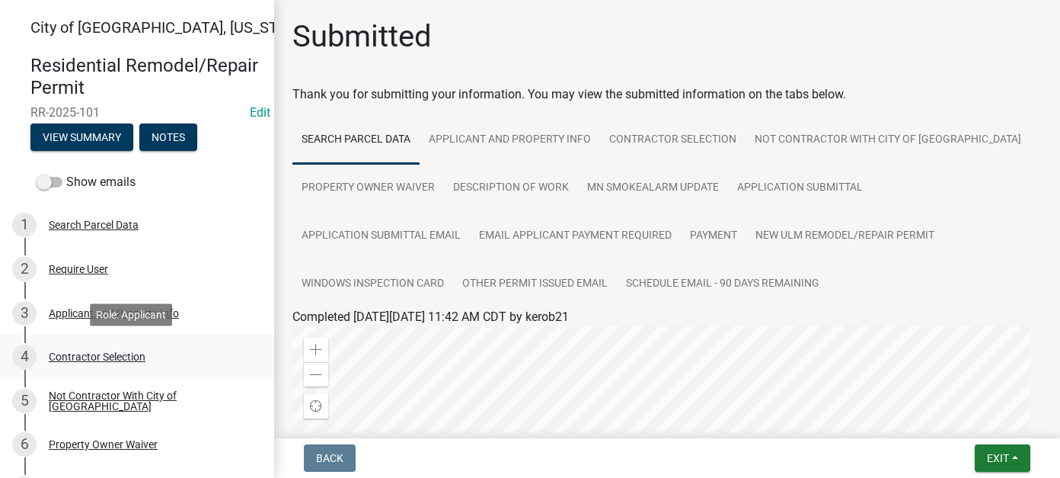
click at [146, 354] on div "4 Contractor Selection" at bounding box center [131, 356] width 238 height 24
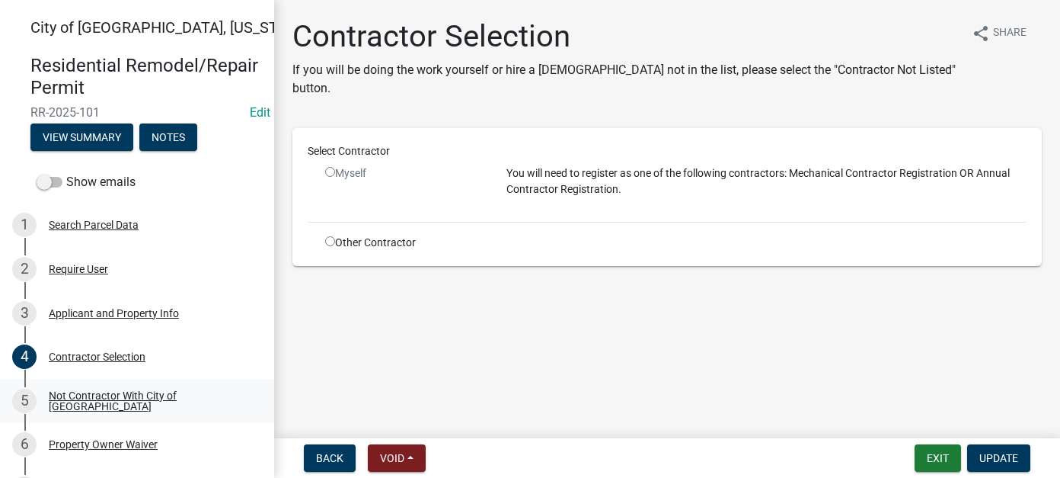
click at [88, 407] on div "5 Not Contractor With City of [GEOGRAPHIC_DATA]" at bounding box center [131, 400] width 238 height 24
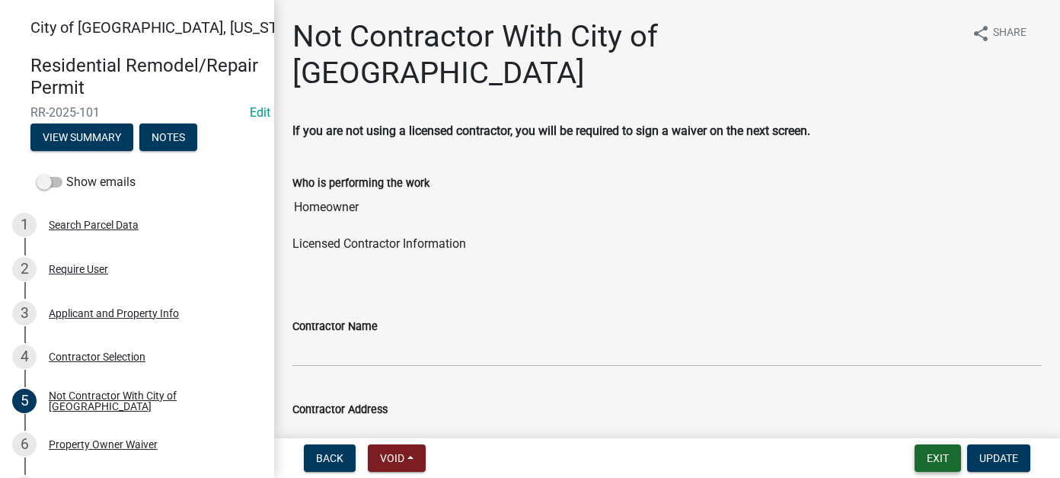
click at [931, 462] on button "Exit" at bounding box center [938, 457] width 46 height 27
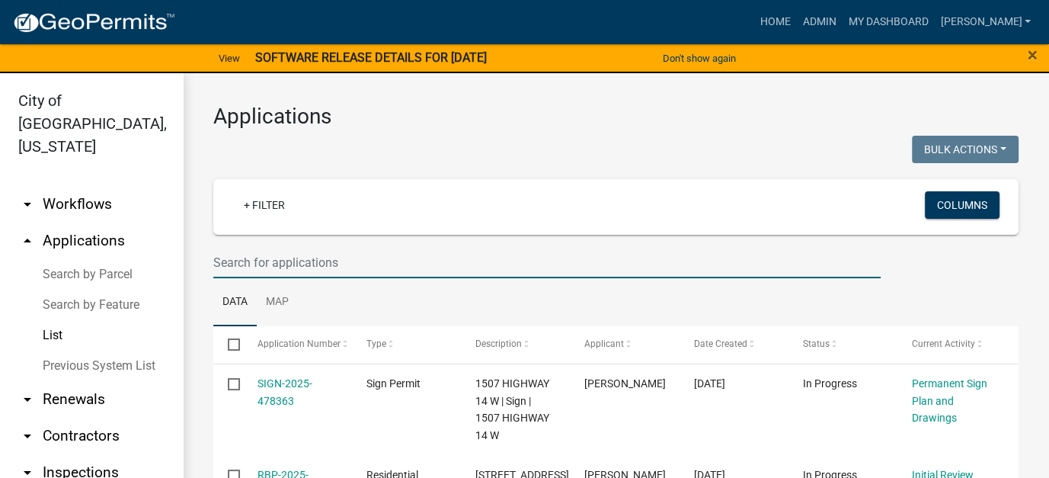
click at [435, 263] on input "text" at bounding box center [546, 262] width 667 height 31
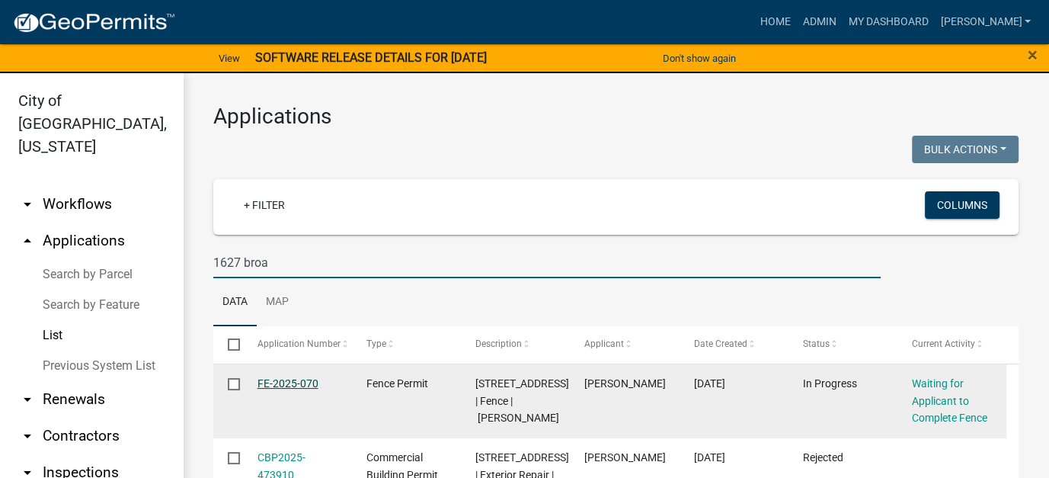
type input "1627 broa"
click at [286, 384] on link "FE-2025-070" at bounding box center [287, 383] width 61 height 12
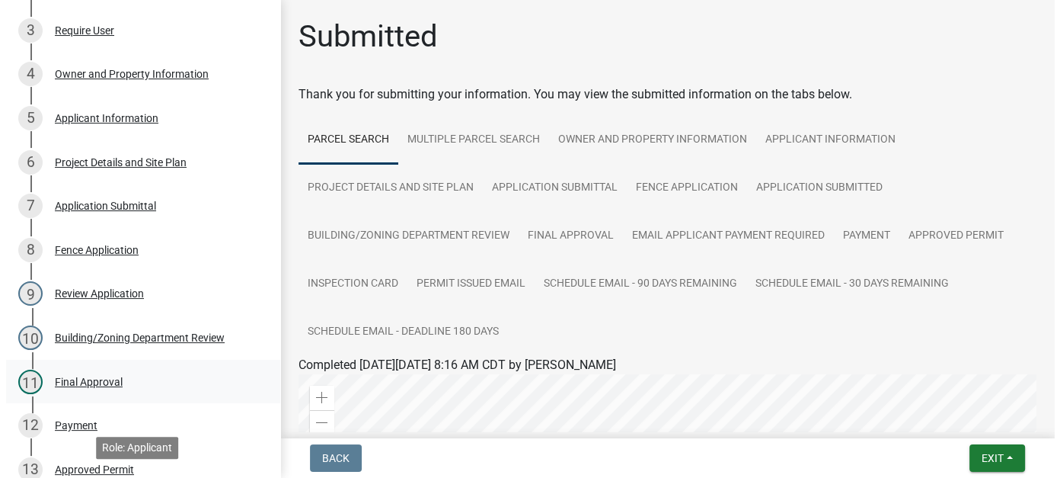
scroll to position [229, 0]
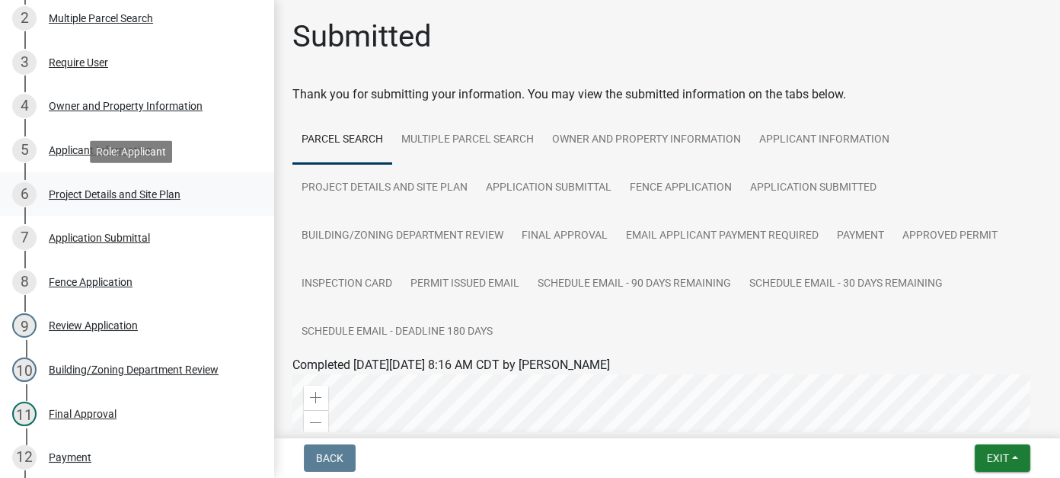
click at [123, 196] on div "Project Details and Site Plan" at bounding box center [115, 194] width 132 height 11
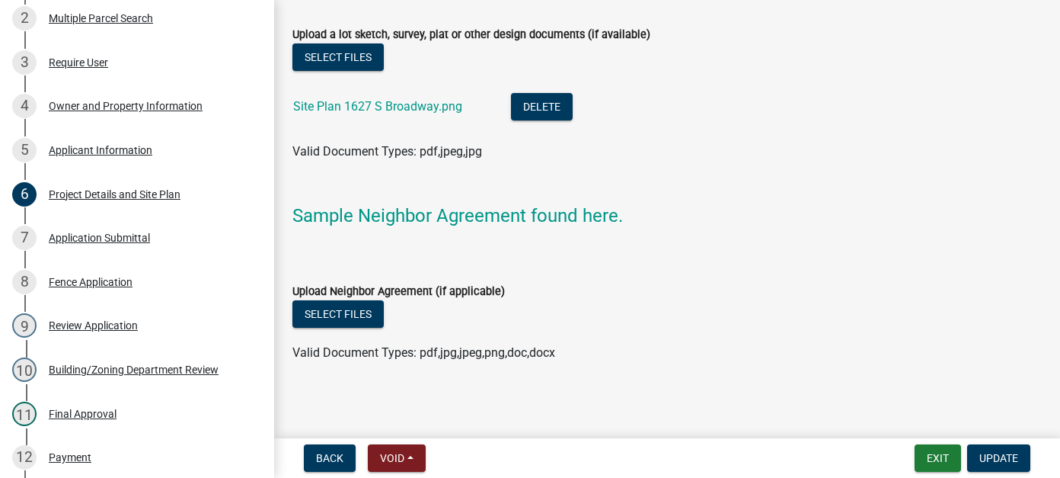
scroll to position [1823, 0]
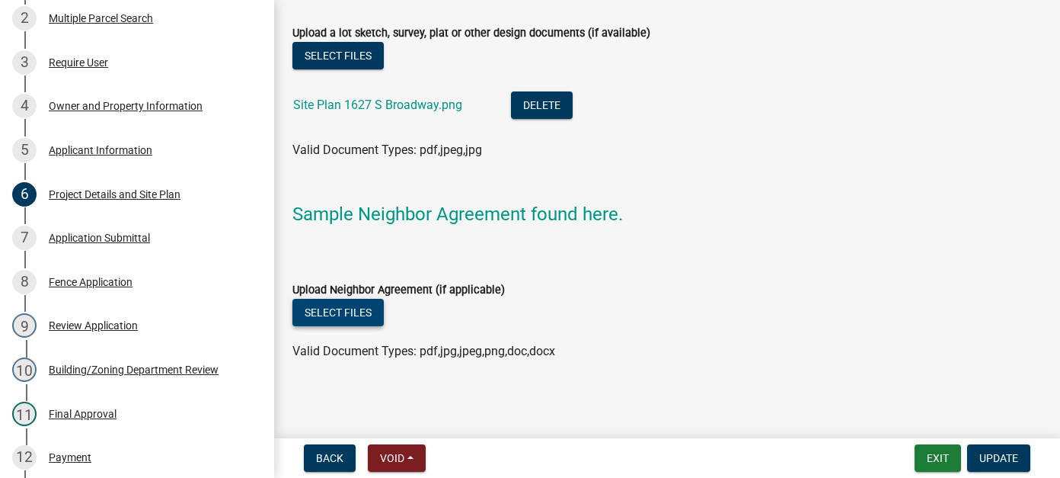
click at [331, 315] on button "Select files" at bounding box center [337, 312] width 91 height 27
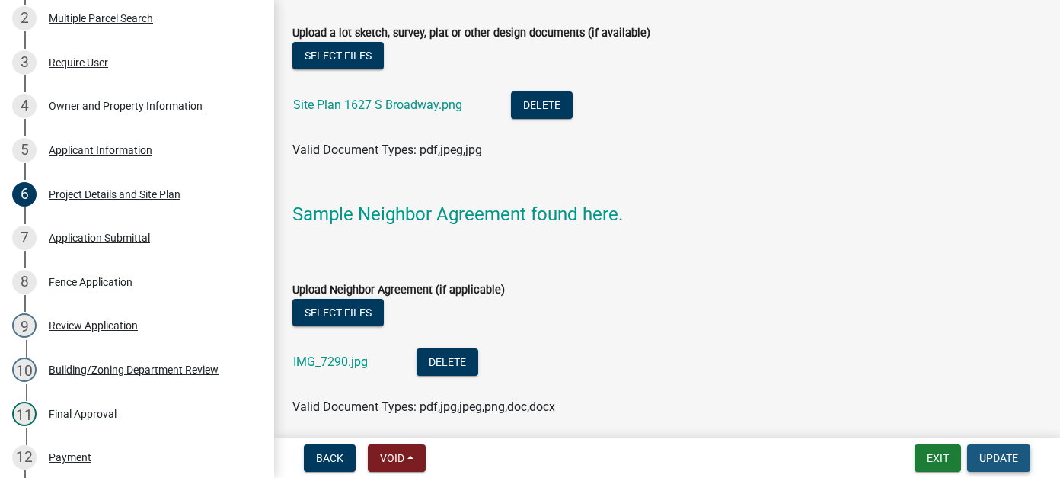
click at [1007, 458] on span "Update" at bounding box center [999, 458] width 39 height 12
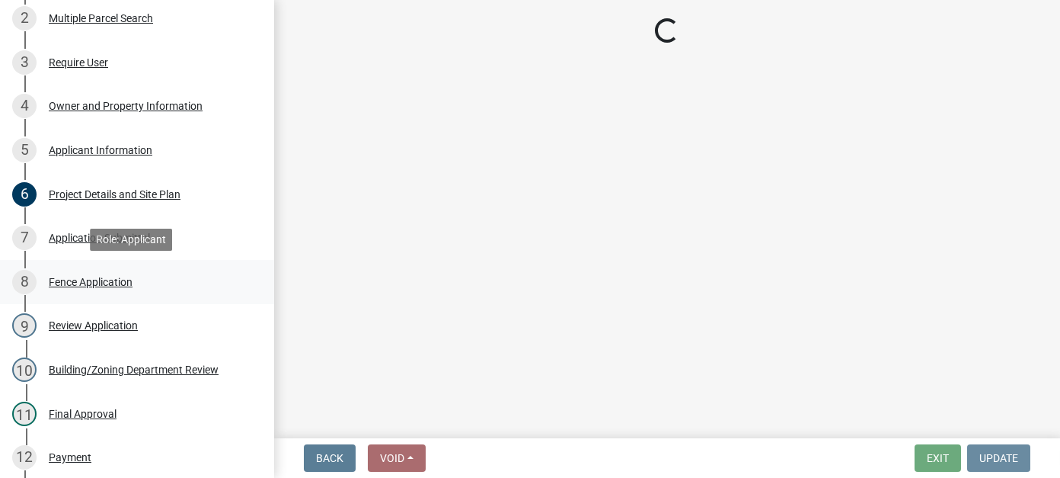
scroll to position [0, 0]
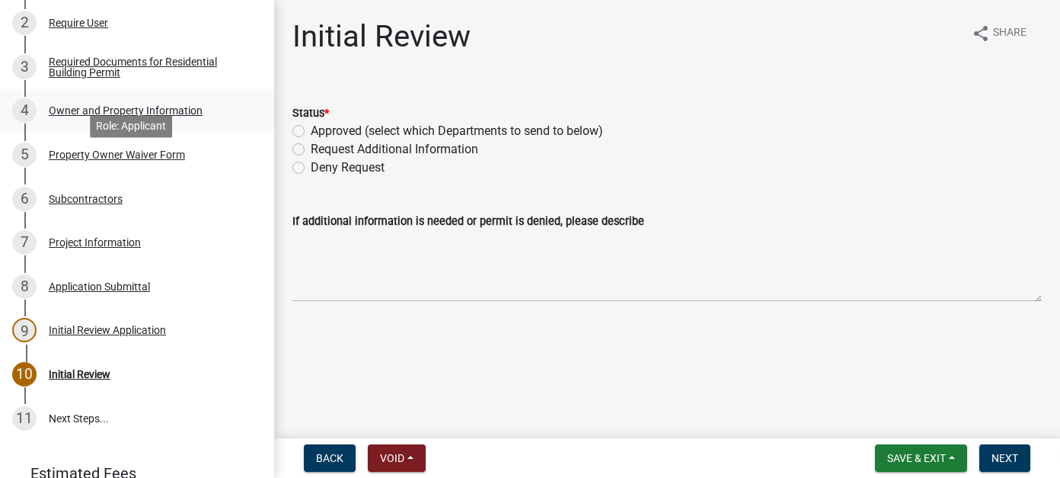
scroll to position [229, 0]
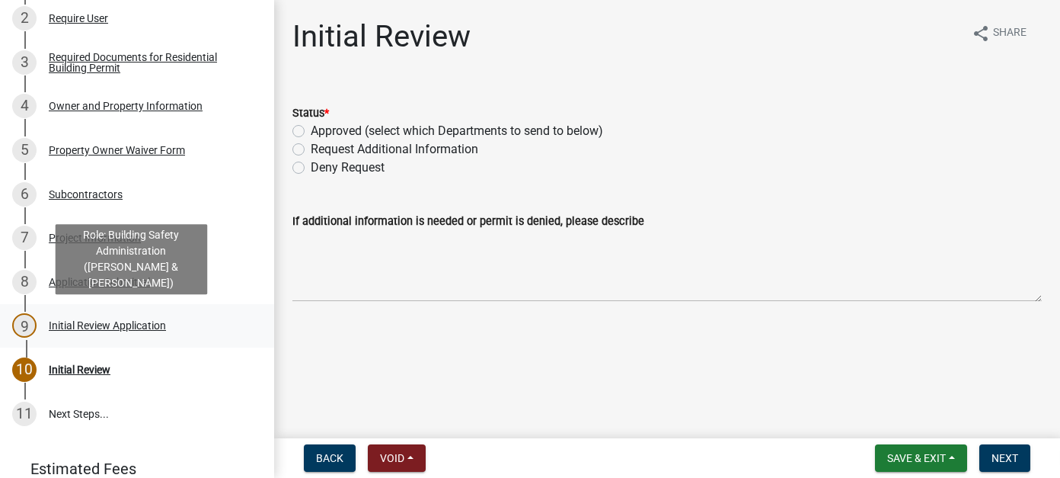
click at [80, 328] on div "Initial Review Application" at bounding box center [107, 325] width 117 height 11
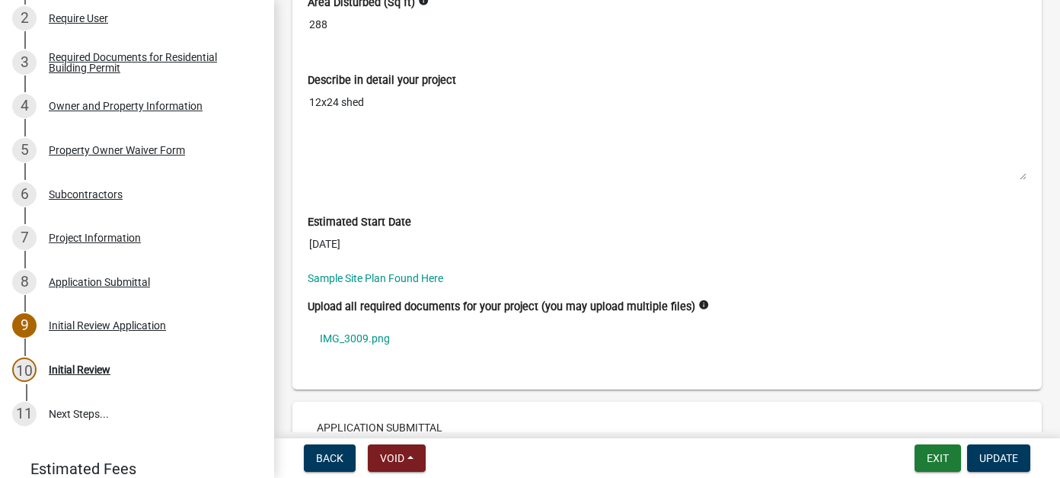
scroll to position [4418, 0]
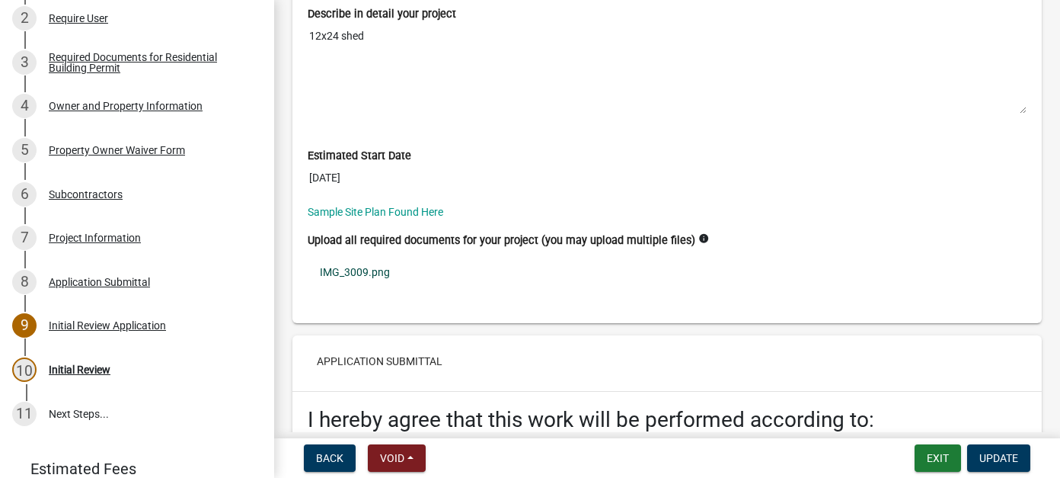
click at [385, 262] on link "IMG_3009.png" at bounding box center [667, 271] width 719 height 35
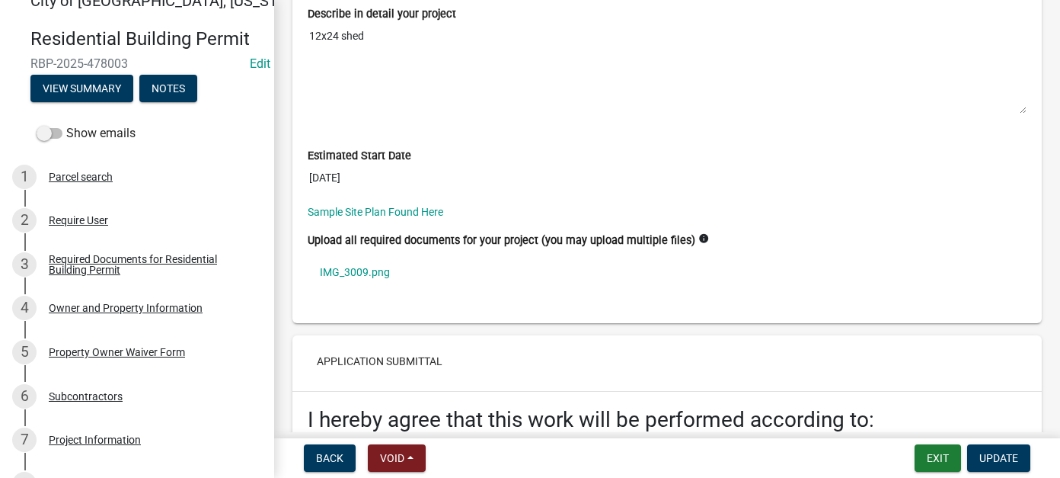
scroll to position [0, 0]
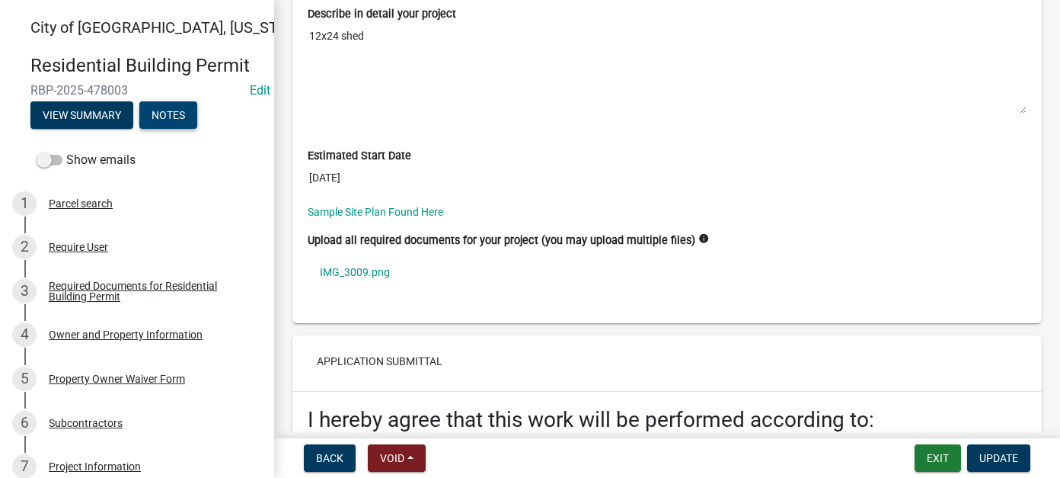
click at [168, 113] on button "Notes" at bounding box center [168, 114] width 58 height 27
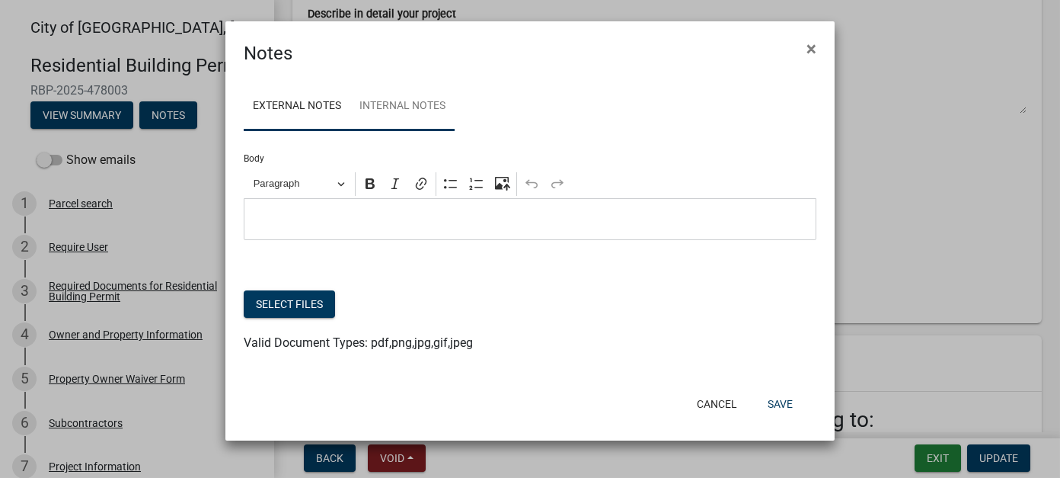
click at [421, 107] on link "Internal Notes" at bounding box center [402, 106] width 104 height 49
click at [294, 100] on link "External Notes" at bounding box center [297, 106] width 107 height 49
click at [49, 154] on ngb-modal-window "Notes × External Notes Internal Notes Body Rich Text Editor Paragraph Bold Ital…" at bounding box center [530, 239] width 1060 height 478
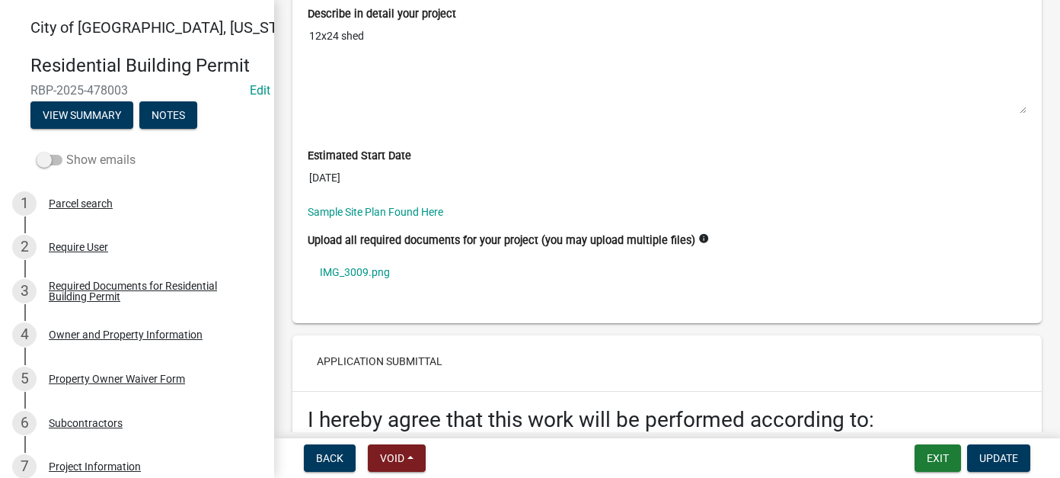
click at [55, 158] on span at bounding box center [50, 160] width 26 height 11
click at [66, 151] on input "Show emails" at bounding box center [66, 151] width 0 height 0
click at [70, 127] on button "View Summary" at bounding box center [81, 114] width 103 height 27
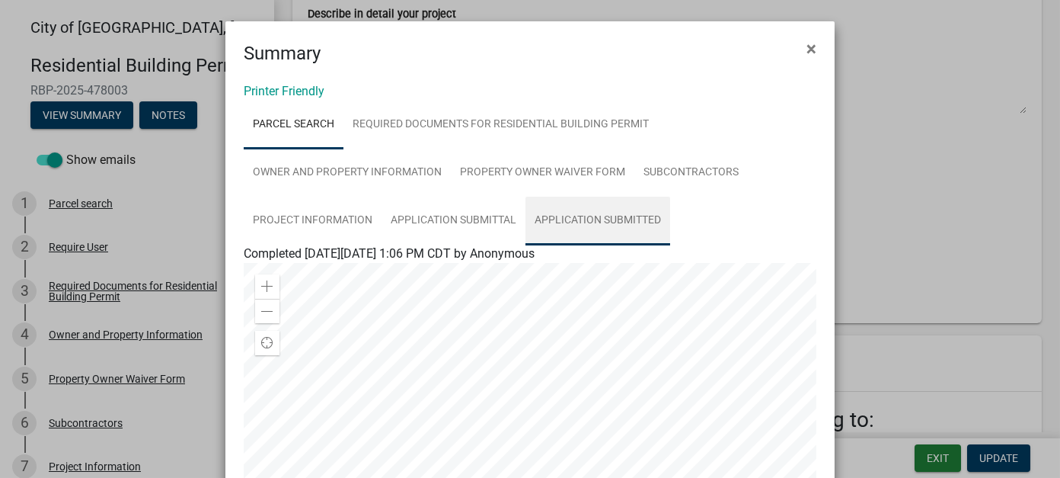
click at [607, 221] on link "Application Submitted" at bounding box center [598, 221] width 145 height 49
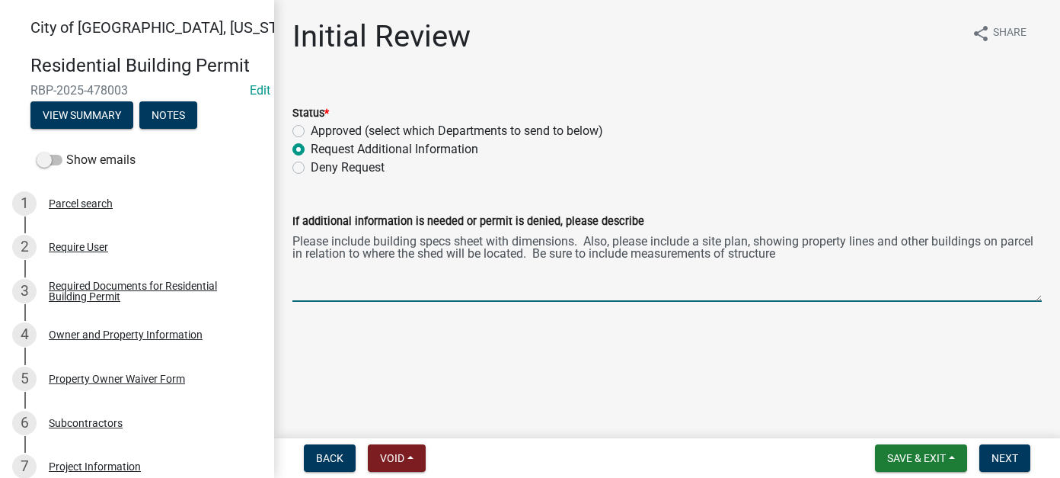
scroll to position [229, 0]
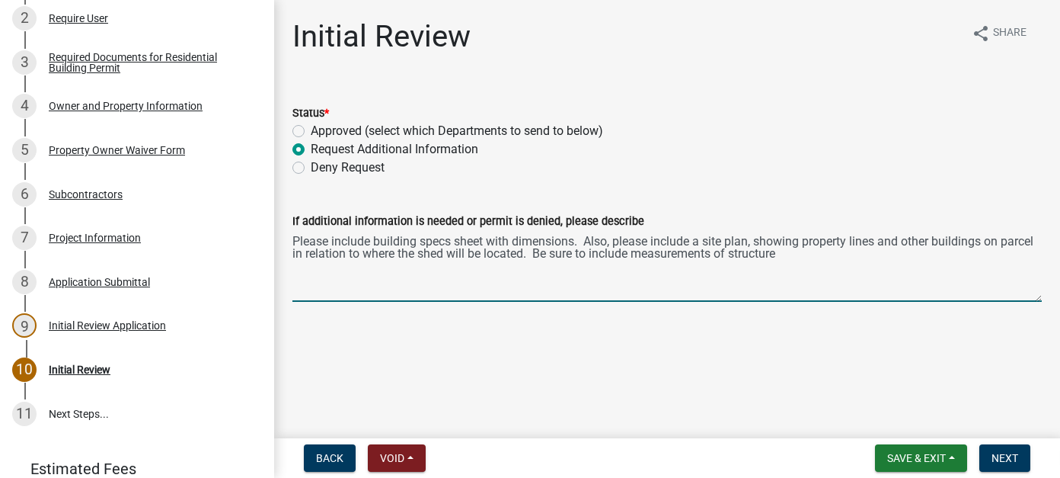
click at [733, 254] on textarea "Please include building specs sheet with dimensions. Also, please include a sit…" at bounding box center [666, 266] width 749 height 72
click at [806, 252] on textarea "Please include building specs sheet with dimensions. Also, please include a sit…" at bounding box center [666, 266] width 749 height 72
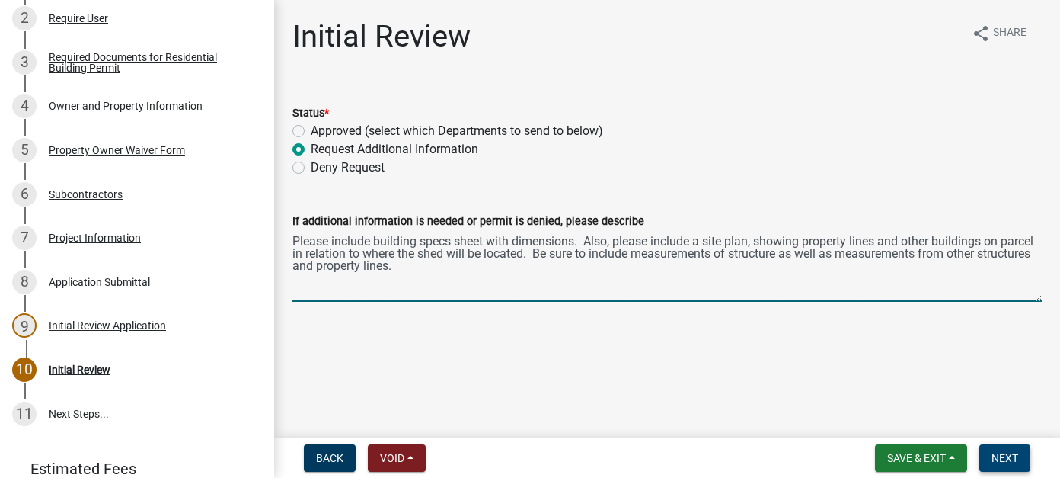
type textarea "Please include building specs sheet with dimensions. Also, please include a sit…"
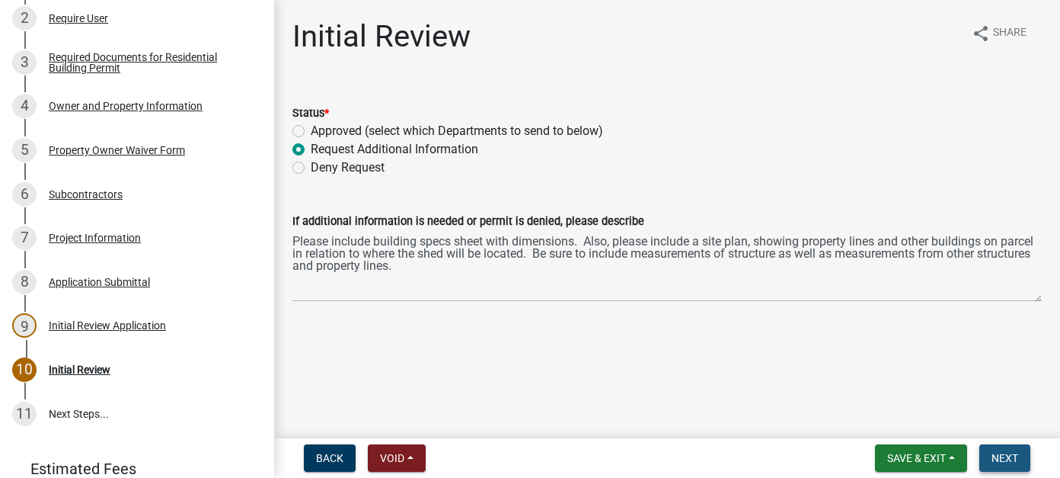
click at [1001, 455] on span "Next" at bounding box center [1005, 458] width 27 height 12
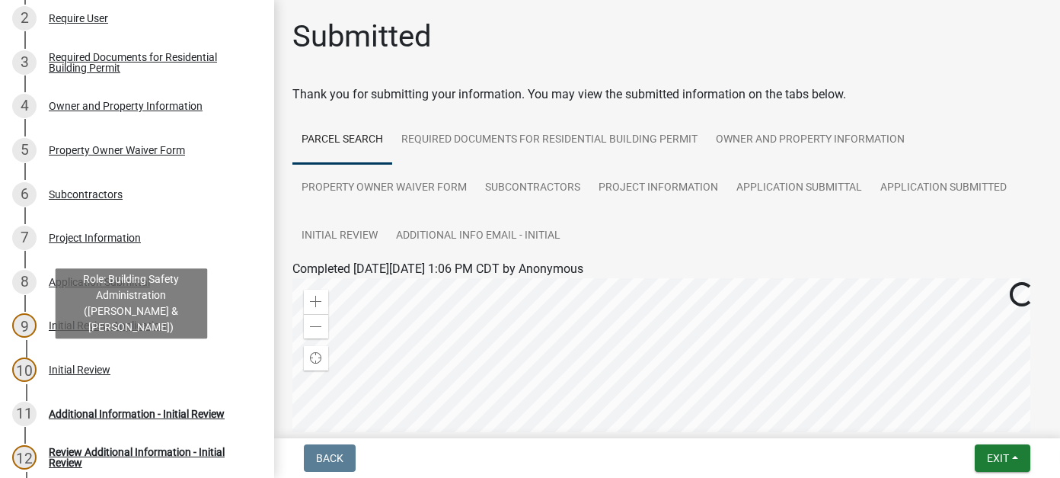
scroll to position [316, 0]
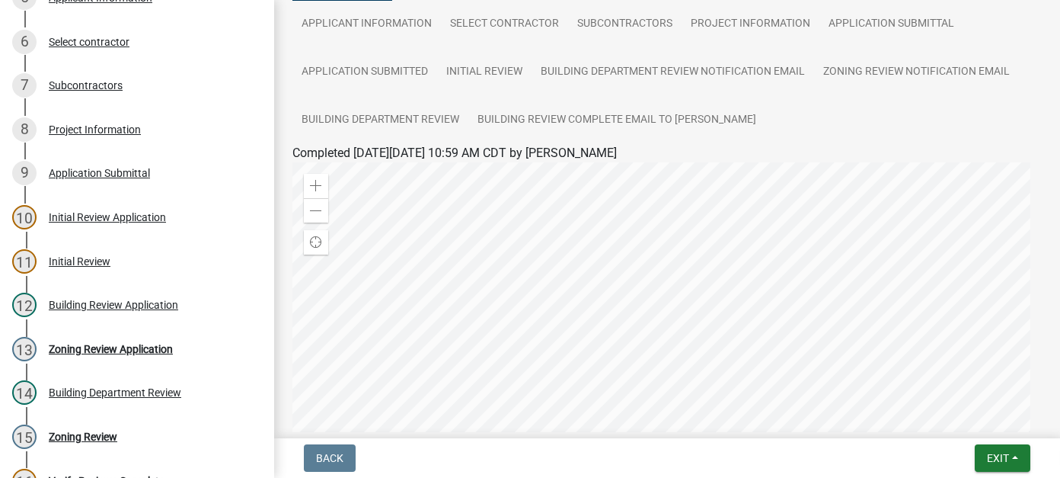
scroll to position [133, 0]
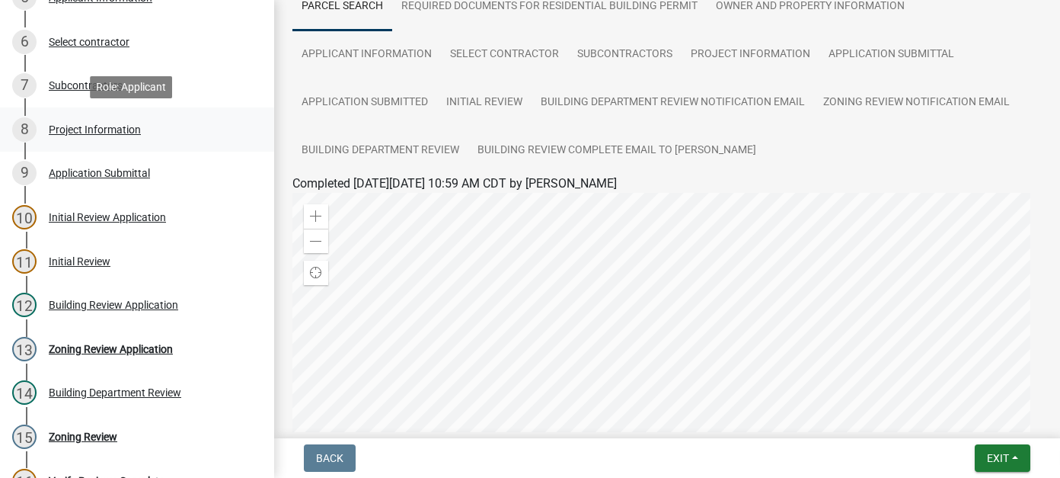
click at [126, 129] on div "Project Information" at bounding box center [95, 129] width 92 height 11
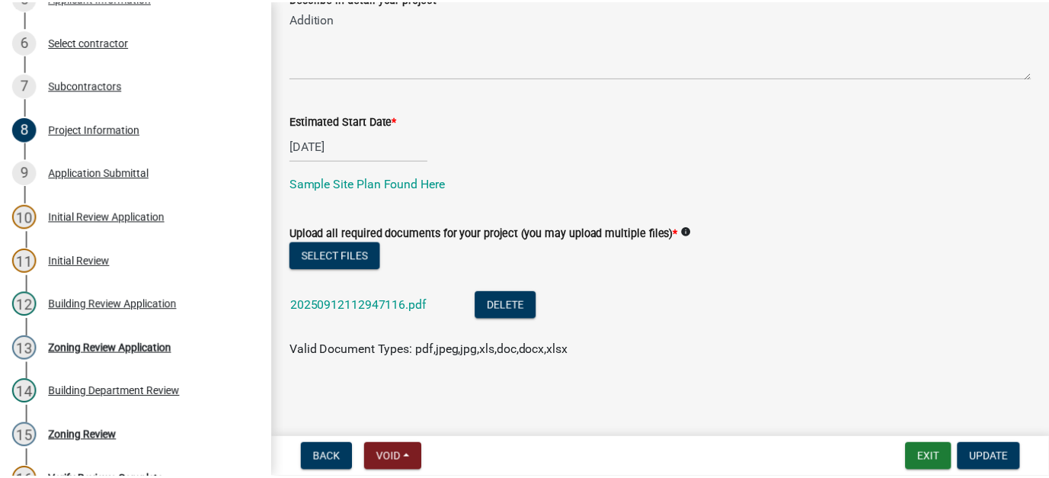
scroll to position [0, 0]
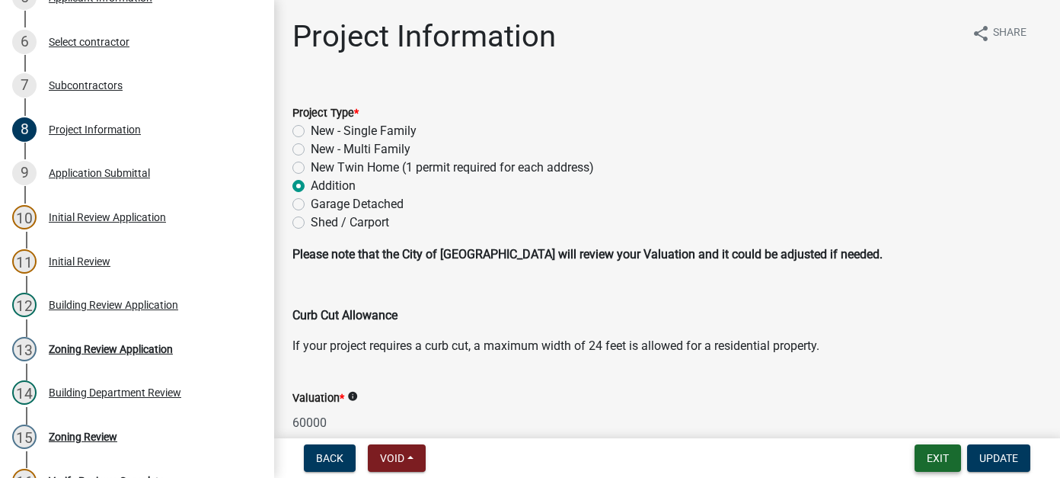
click at [941, 455] on button "Exit" at bounding box center [938, 457] width 46 height 27
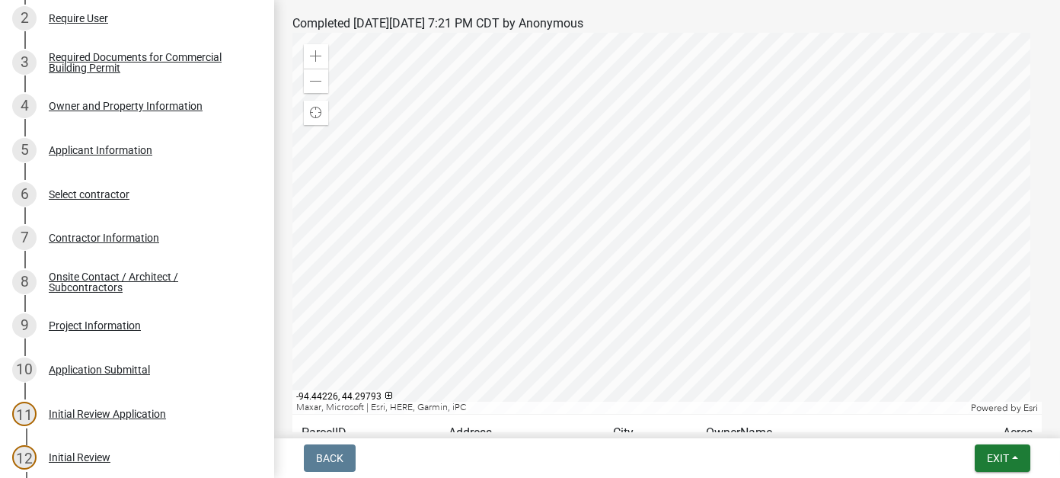
scroll to position [677, 0]
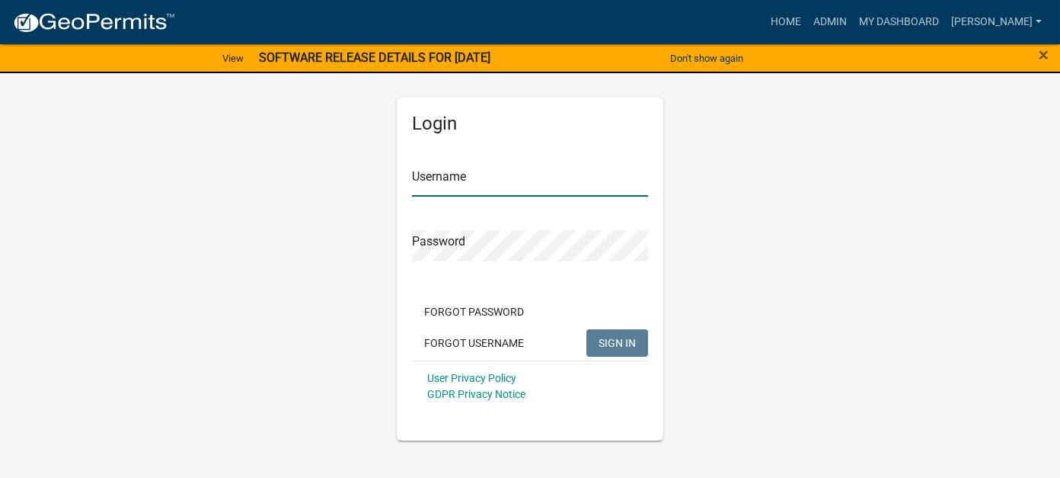
type input "[PERSON_NAME]"
click at [614, 340] on span "SIGN IN" at bounding box center [617, 342] width 37 height 12
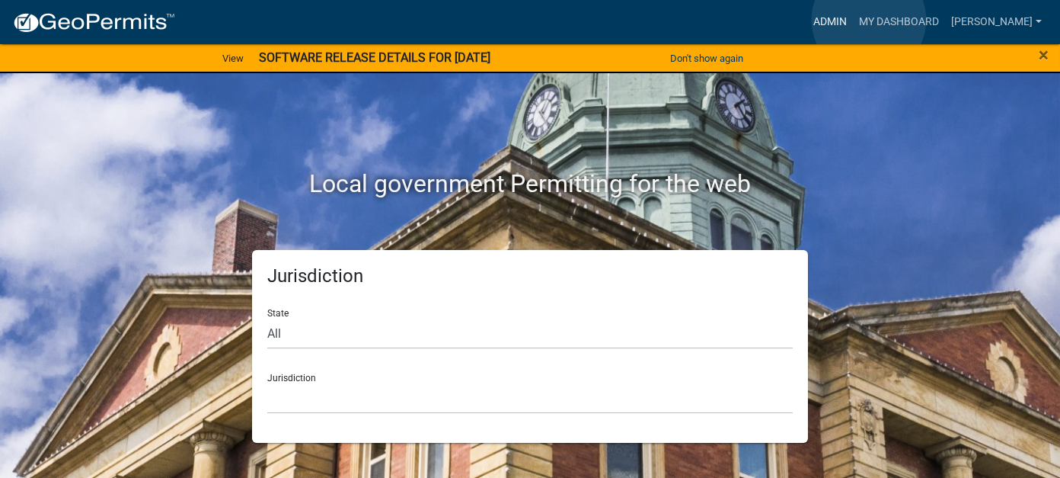
click at [853, 20] on link "Admin" at bounding box center [830, 22] width 46 height 29
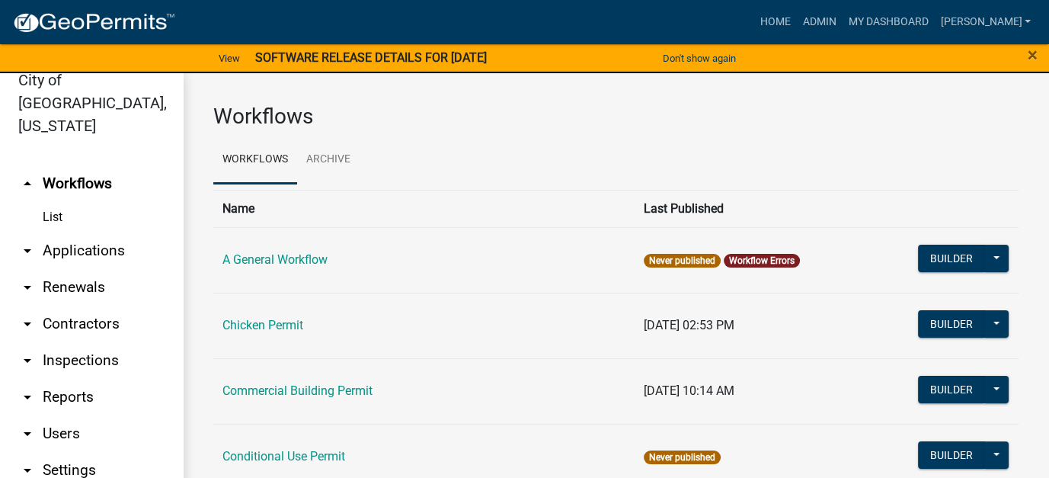
scroll to position [32, 0]
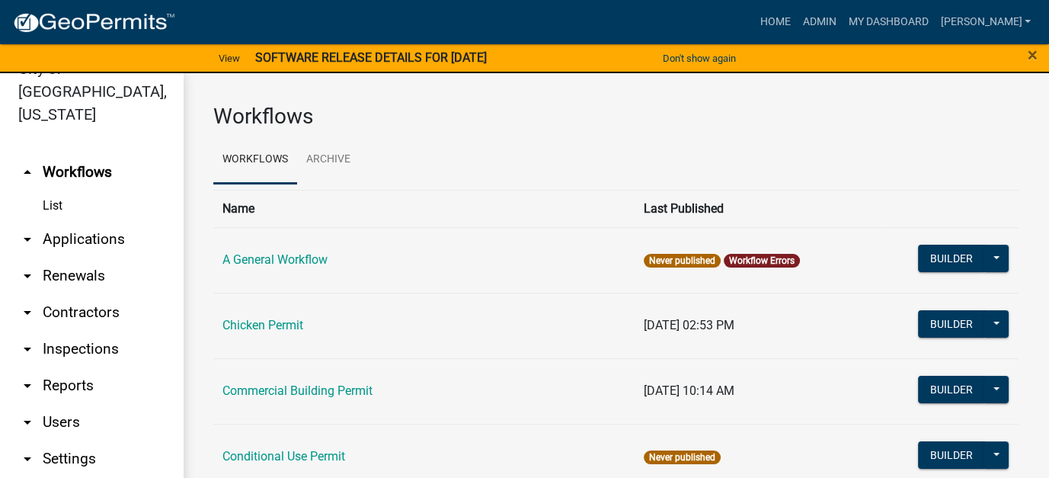
click at [96, 367] on link "arrow_drop_down Reports" at bounding box center [91, 385] width 183 height 37
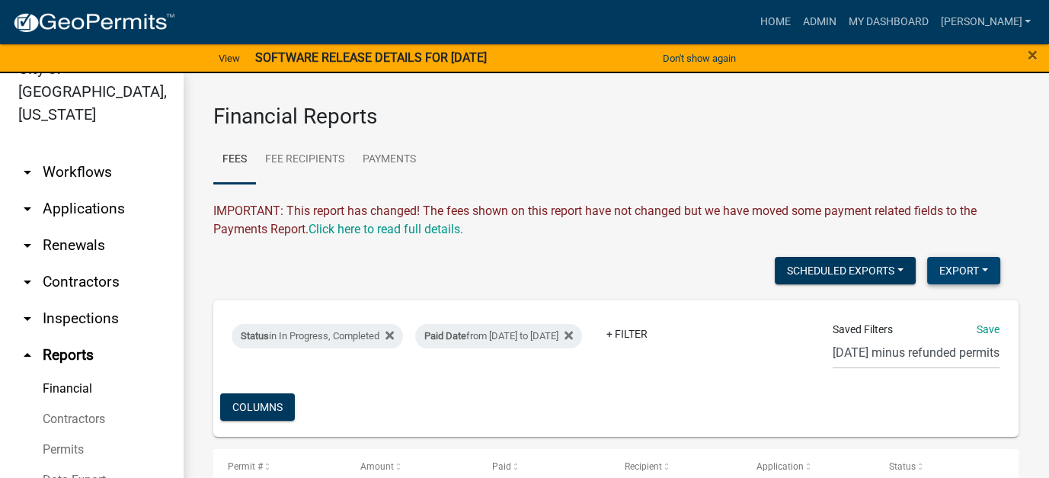
click at [965, 267] on button "Export" at bounding box center [963, 270] width 73 height 27
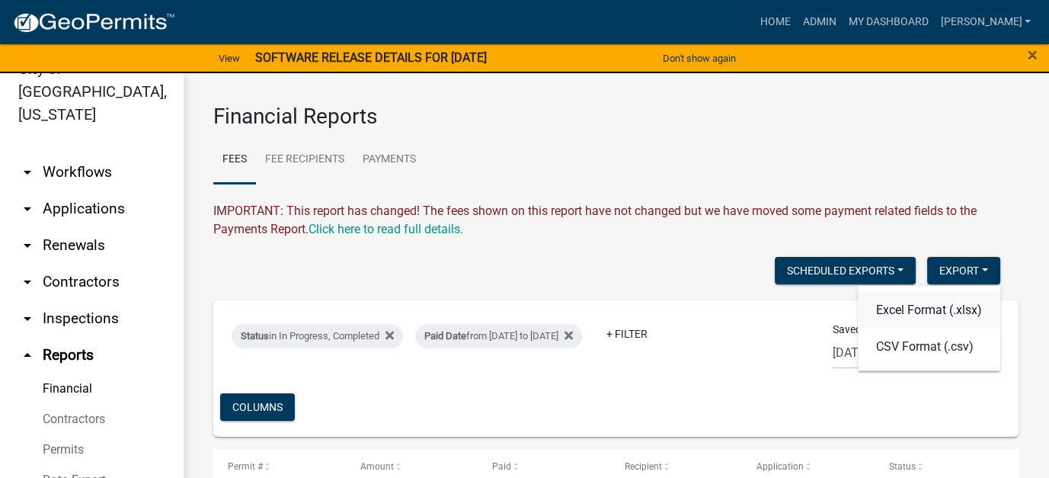
click at [928, 308] on button "Excel Format (.xlsx)" at bounding box center [929, 309] width 142 height 37
click at [73, 190] on link "arrow_drop_down Applications" at bounding box center [91, 208] width 183 height 37
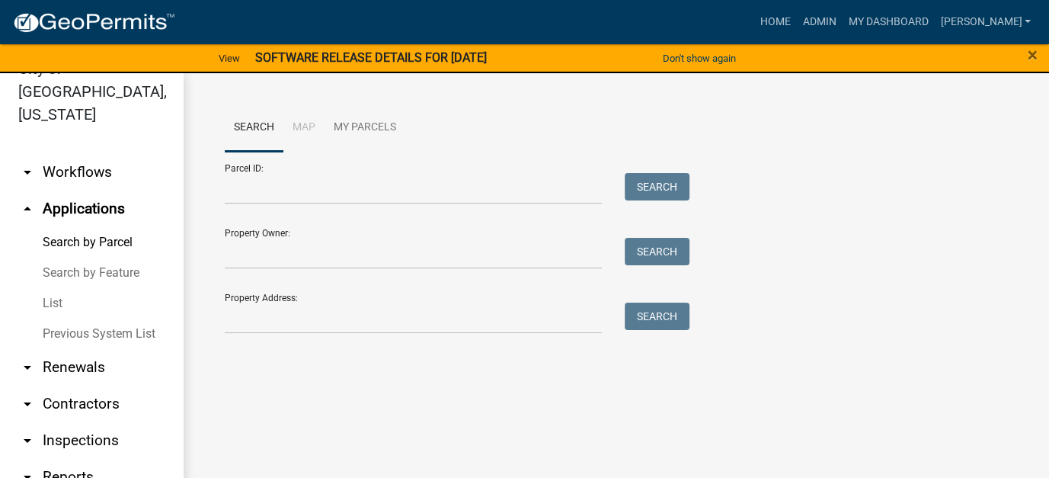
click at [52, 288] on link "List" at bounding box center [91, 303] width 183 height 30
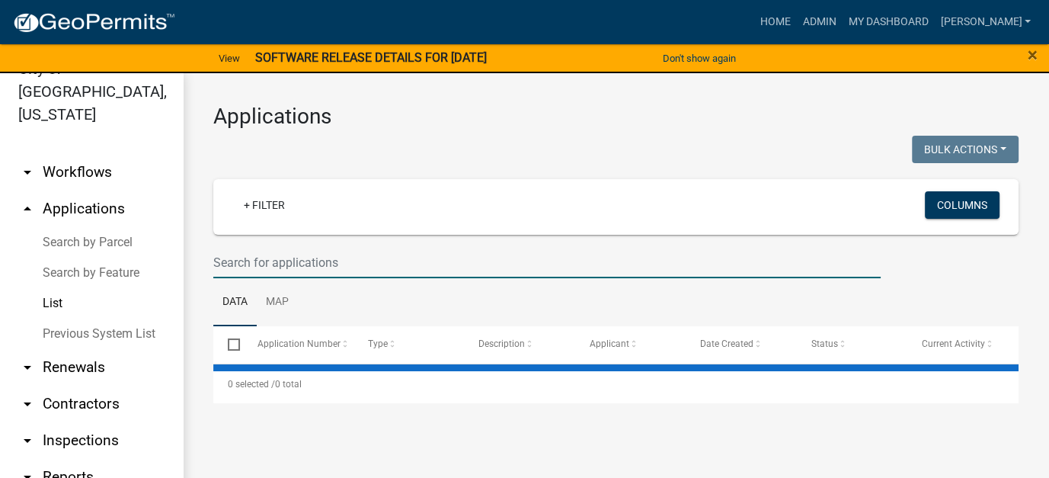
click at [261, 262] on input "text" at bounding box center [546, 262] width 667 height 31
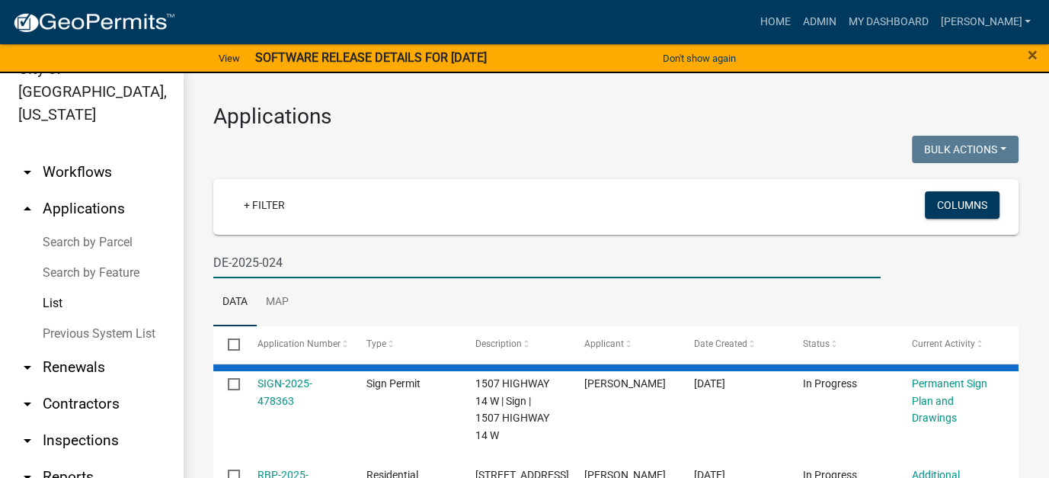
type input "DE-2025-024"
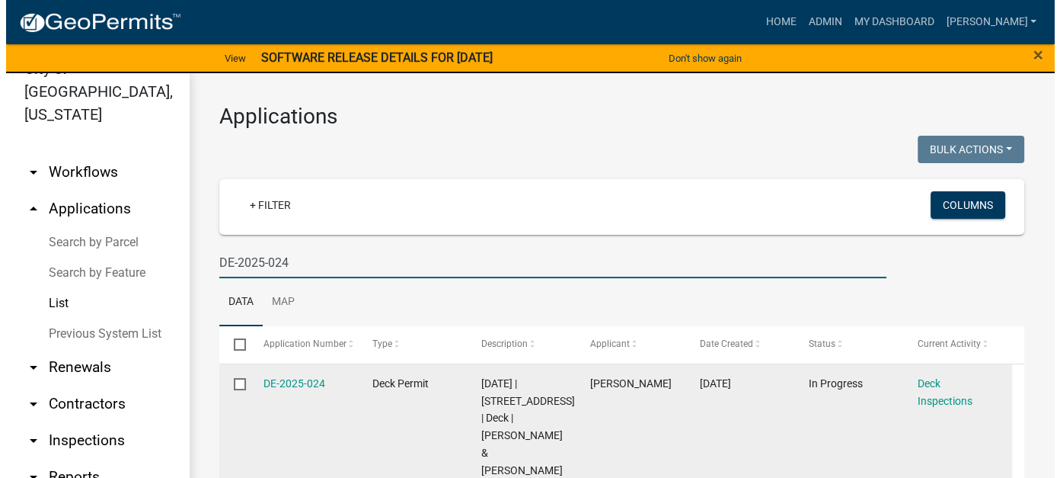
scroll to position [67, 0]
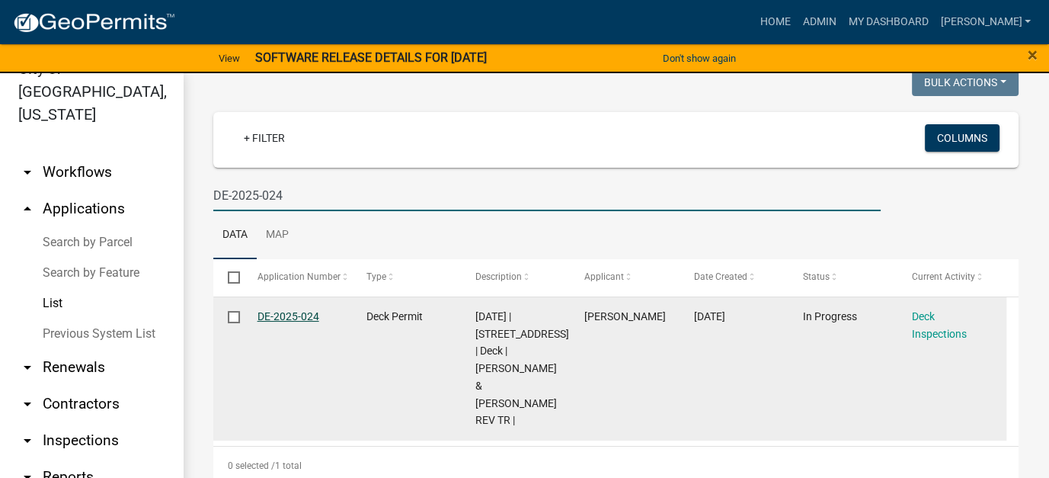
click at [270, 318] on link "DE-2025-024" at bounding box center [288, 316] width 62 height 12
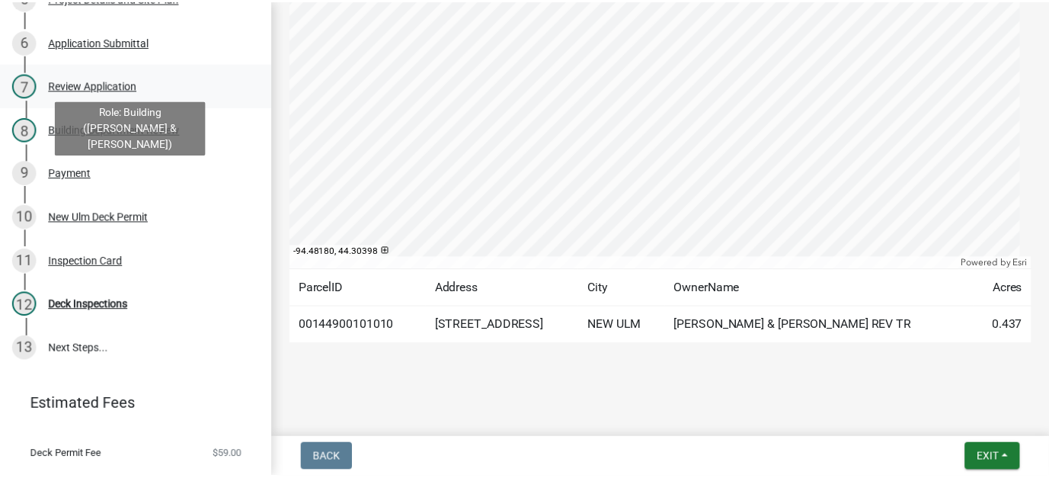
scroll to position [449, 0]
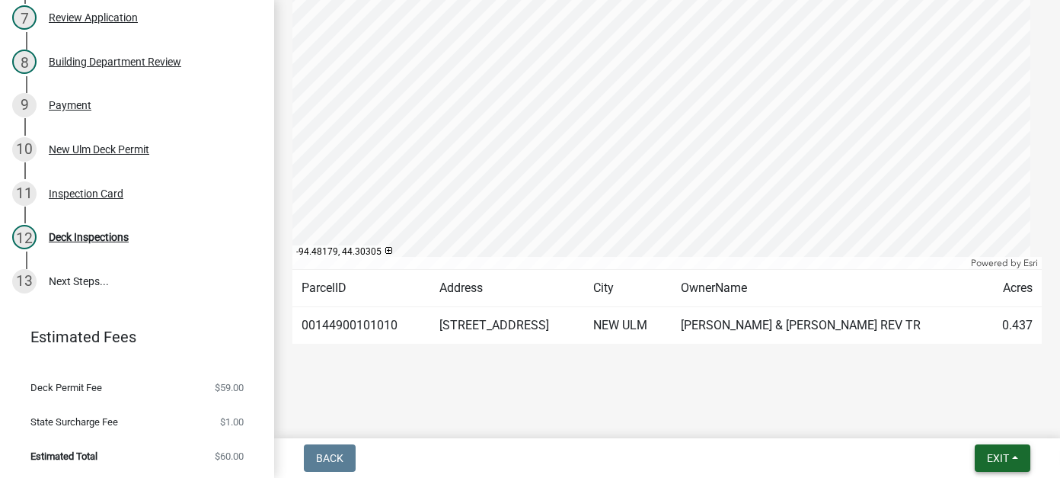
drag, startPoint x: 994, startPoint y: 462, endPoint x: 986, endPoint y: 455, distance: 11.3
click at [994, 462] on span "Exit" at bounding box center [998, 458] width 22 height 12
click at [957, 414] on button "Save & Exit" at bounding box center [970, 418] width 122 height 37
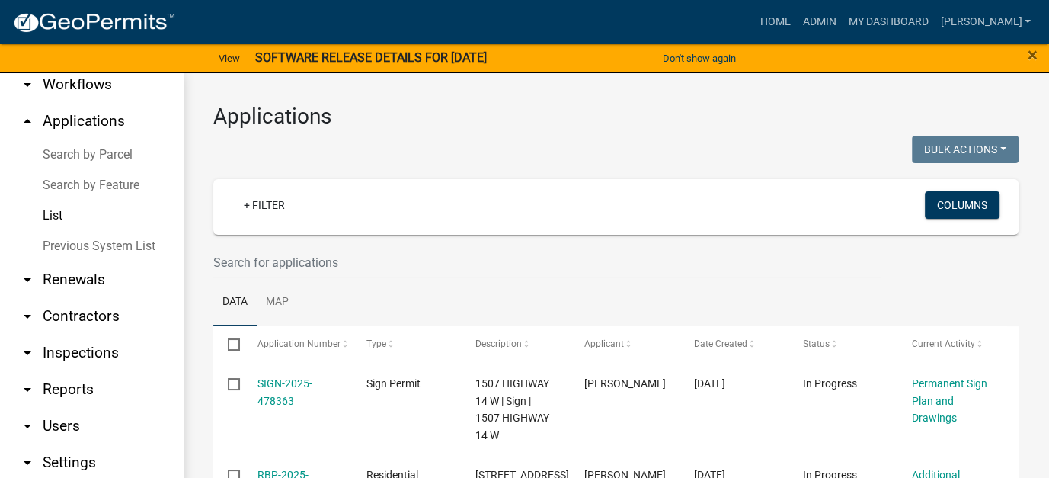
scroll to position [123, 0]
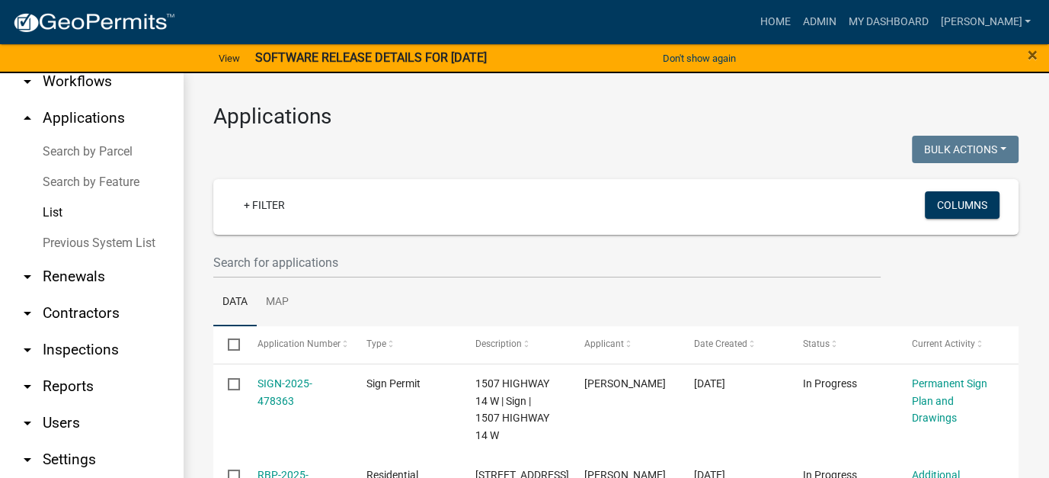
click at [86, 368] on link "arrow_drop_down Reports" at bounding box center [91, 386] width 183 height 37
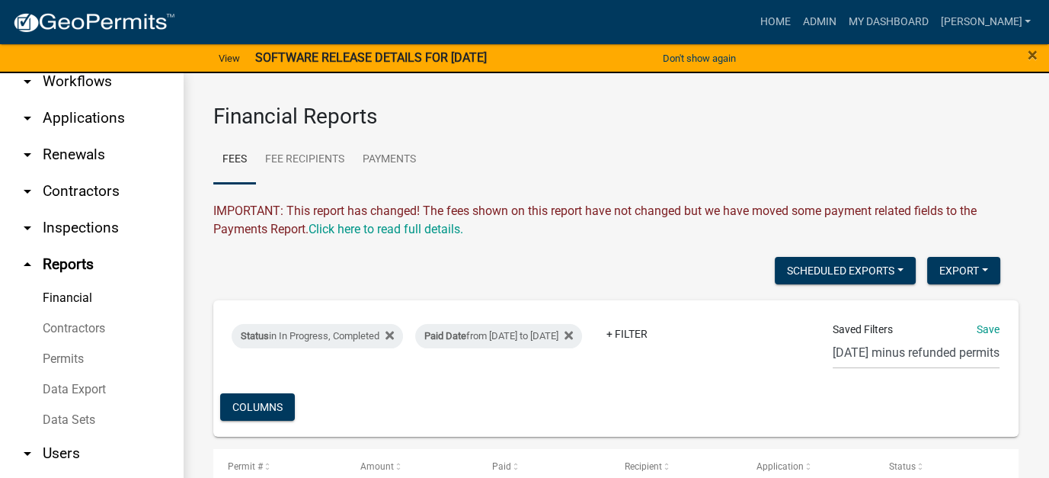
scroll to position [59, 0]
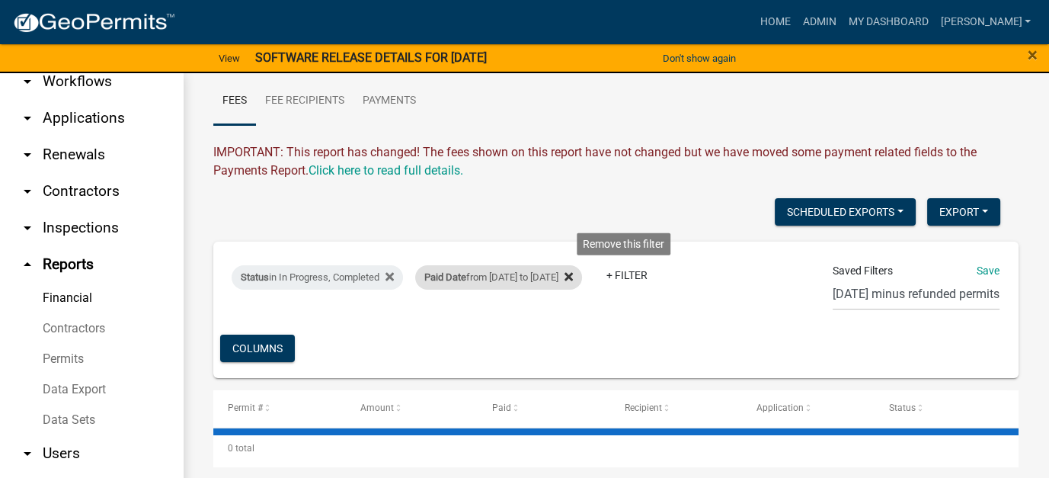
click at [573, 273] on icon at bounding box center [568, 276] width 8 height 12
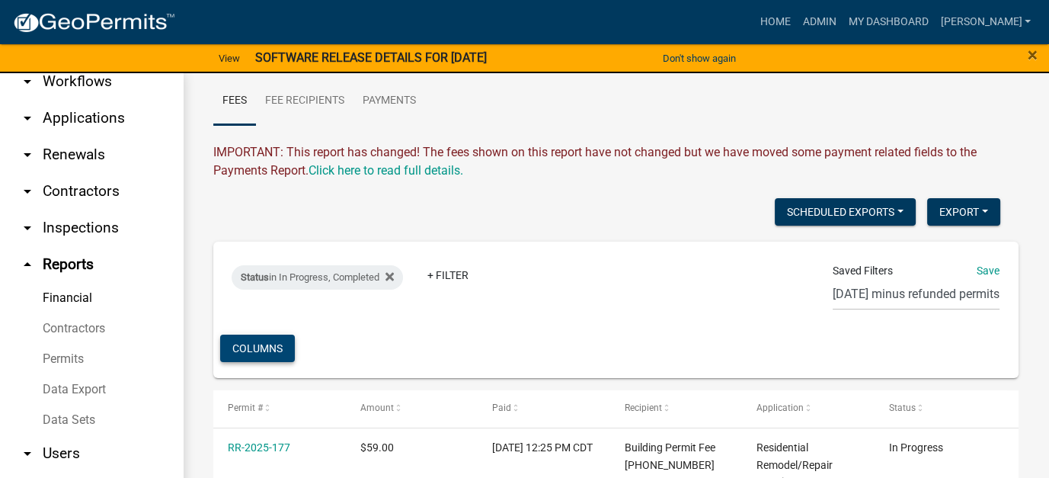
click at [254, 344] on button "Columns" at bounding box center [257, 347] width 75 height 27
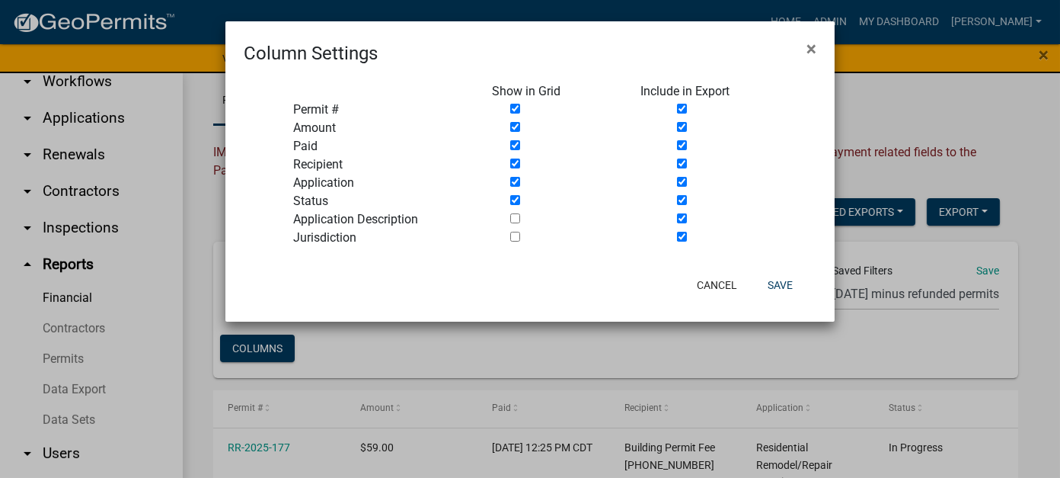
click at [427, 353] on ngb-modal-window "Column Settings × Show in Grid Include in Export Permit # Amount Paid Recipient…" at bounding box center [530, 239] width 1060 height 478
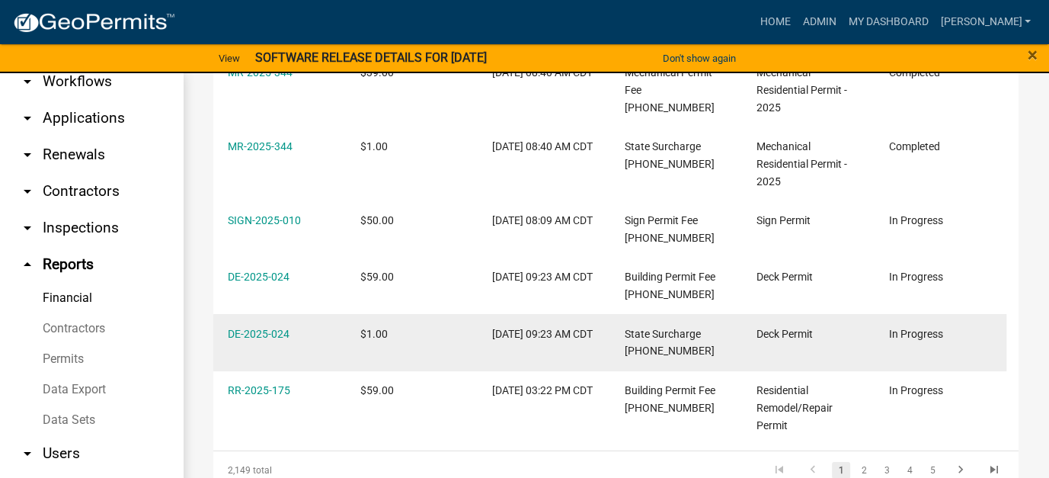
scroll to position [815, 0]
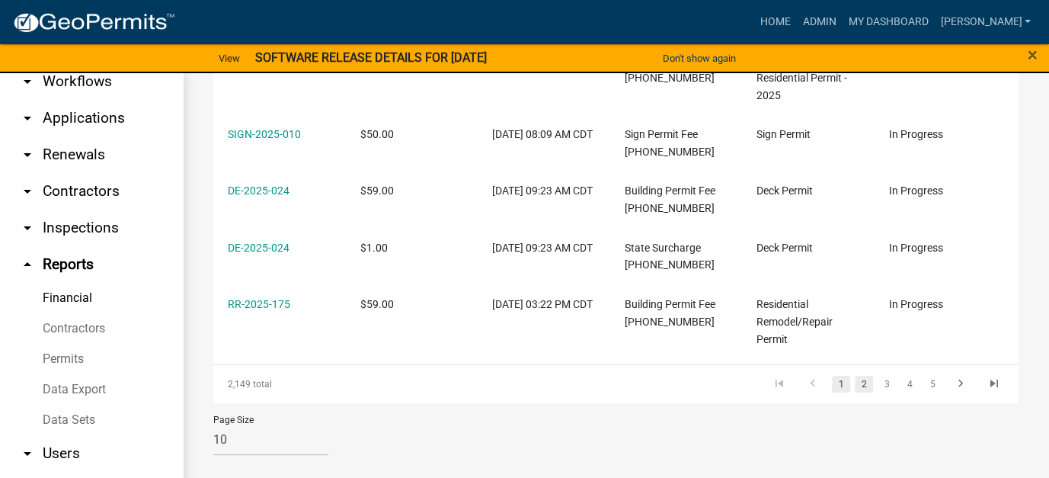
click at [855, 384] on link "2" at bounding box center [864, 384] width 18 height 17
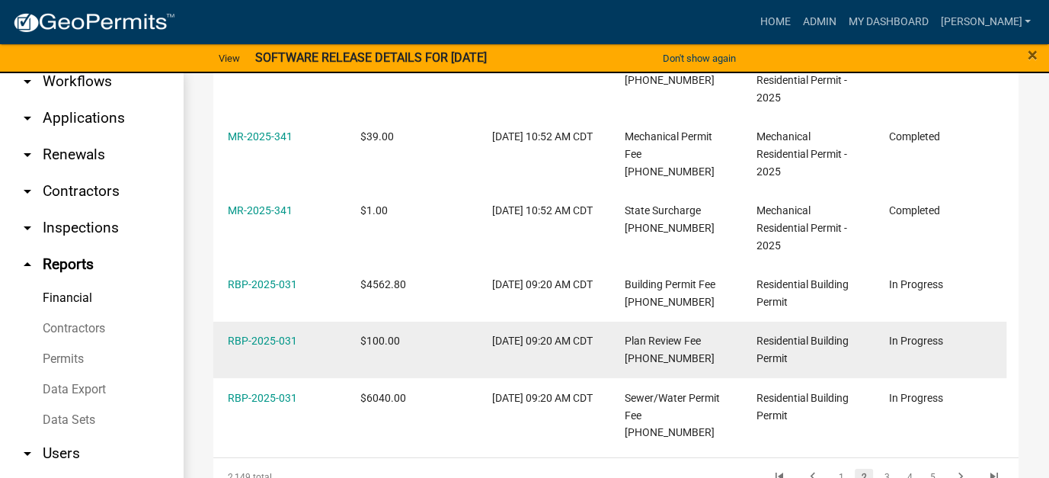
scroll to position [815, 0]
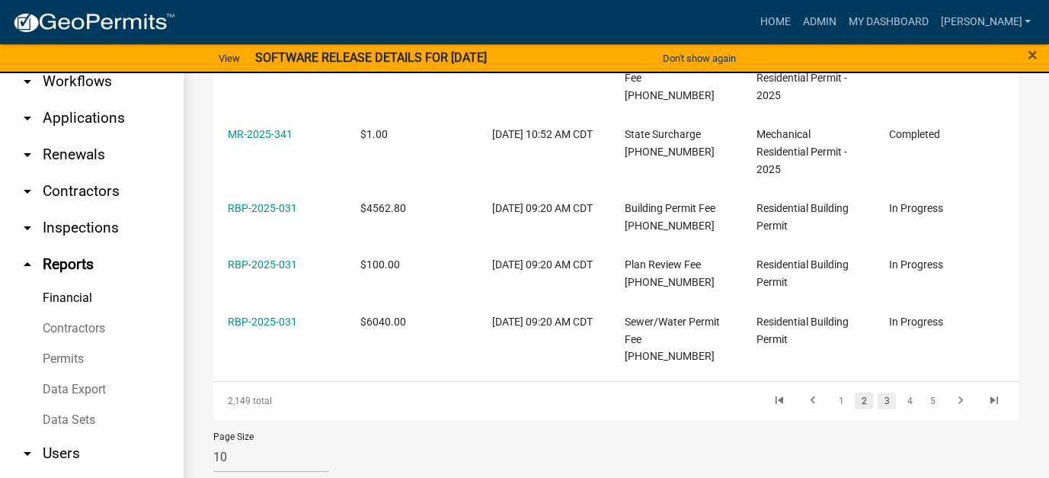
click at [877, 392] on link "3" at bounding box center [886, 400] width 18 height 17
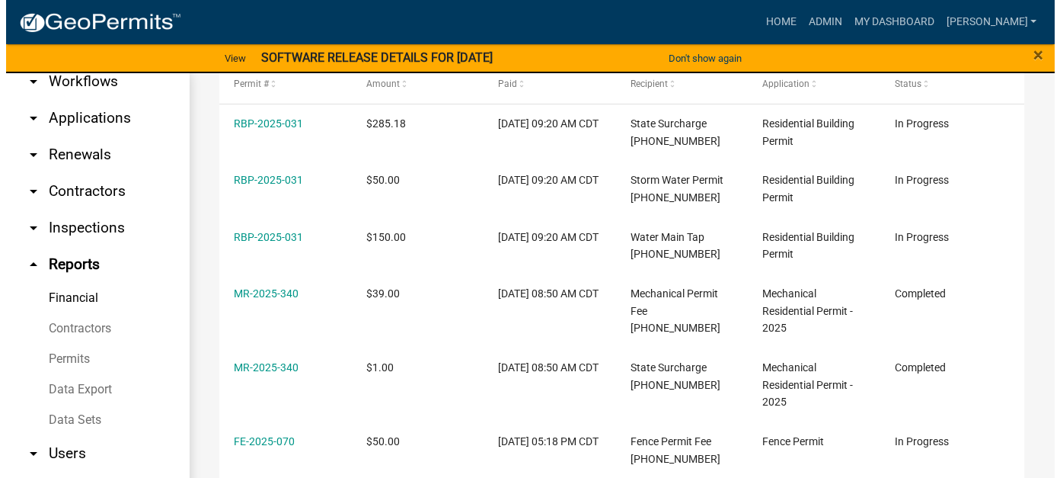
scroll to position [306, 0]
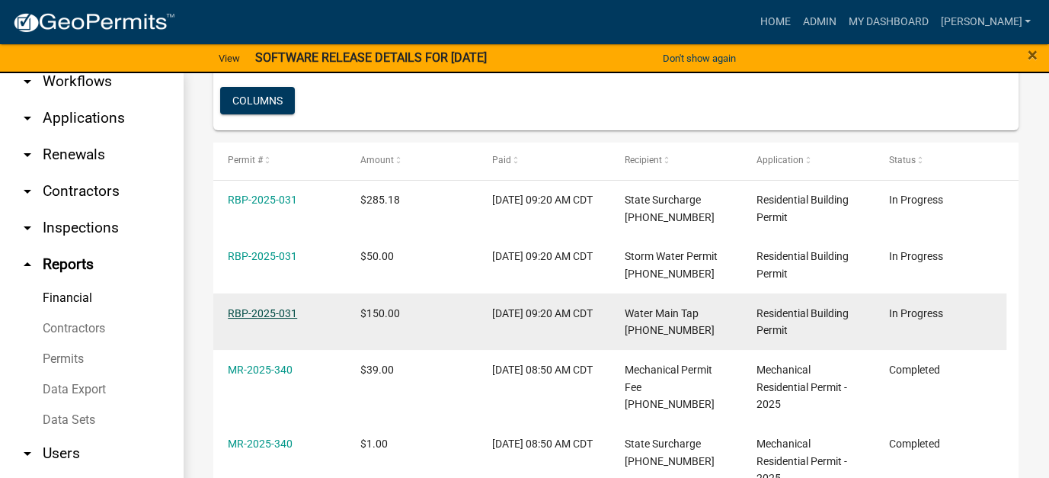
click at [262, 312] on link "RBP-2025-031" at bounding box center [262, 313] width 69 height 12
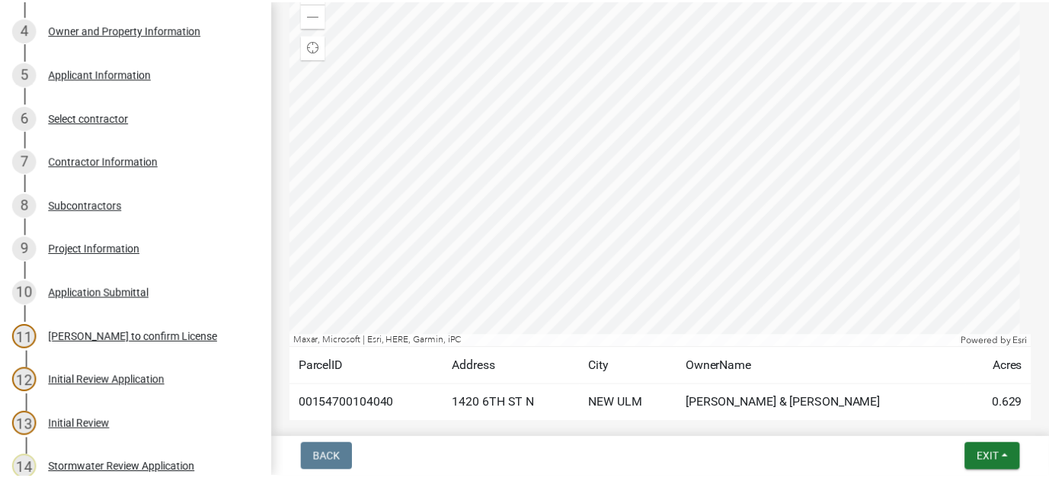
scroll to position [762, 0]
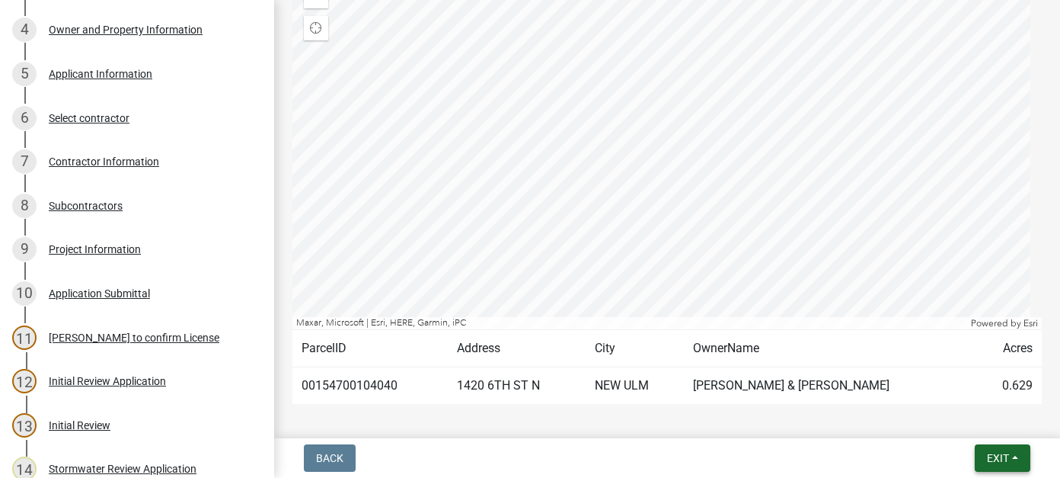
click at [1006, 457] on span "Exit" at bounding box center [998, 458] width 22 height 12
click at [982, 414] on button "Save & Exit" at bounding box center [970, 418] width 122 height 37
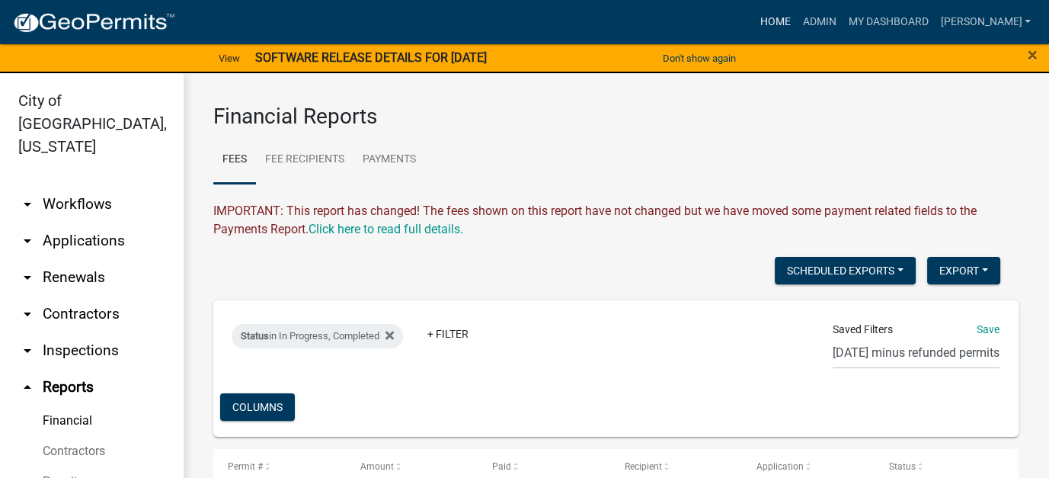
click at [796, 24] on link "Home" at bounding box center [774, 22] width 43 height 29
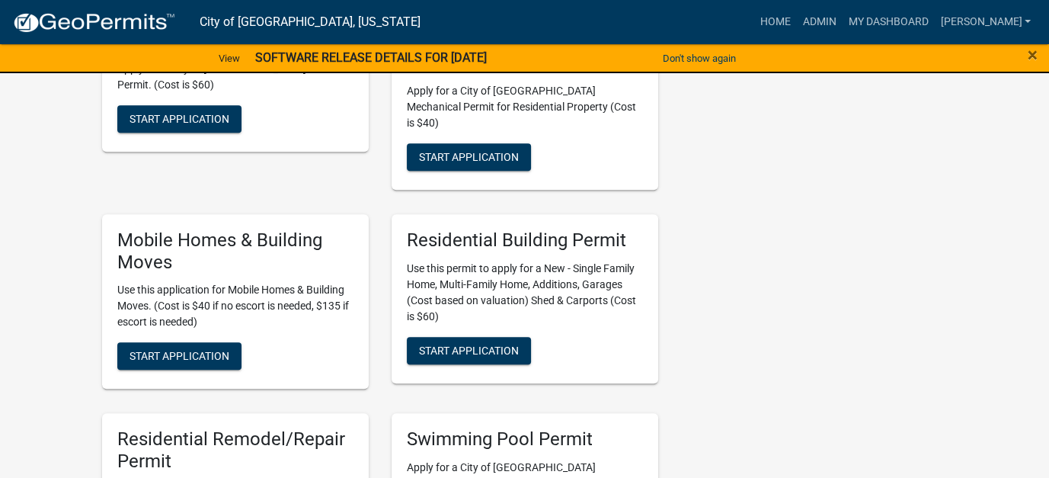
scroll to position [357, 0]
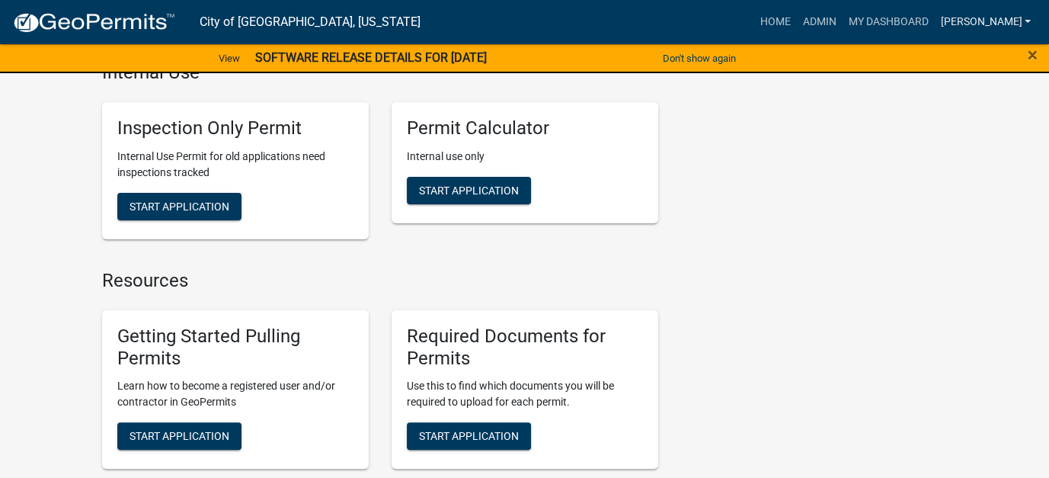
click at [1005, 25] on link "[PERSON_NAME]" at bounding box center [985, 22] width 103 height 29
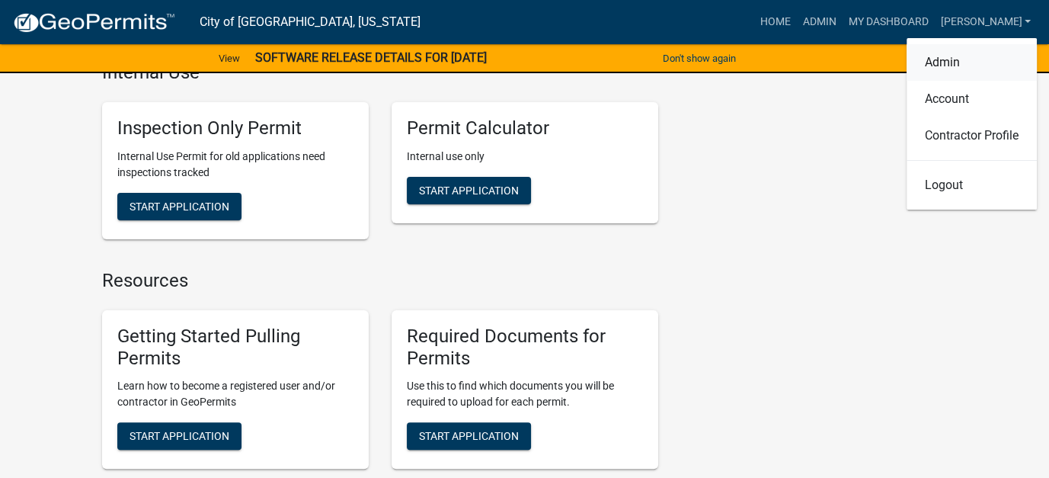
click at [941, 70] on link "Admin" at bounding box center [971, 62] width 130 height 37
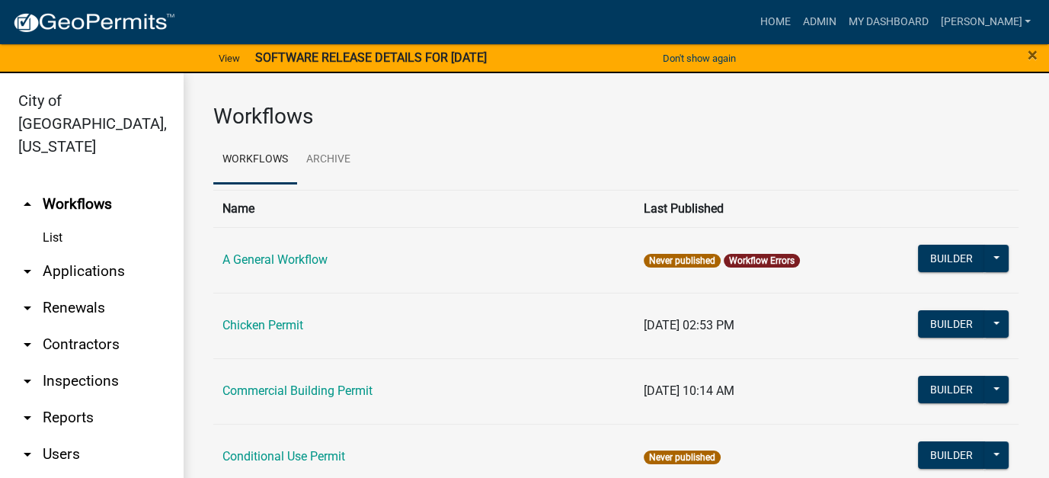
click at [59, 222] on link "List" at bounding box center [91, 237] width 183 height 30
click at [69, 253] on link "arrow_drop_down Applications" at bounding box center [91, 271] width 183 height 37
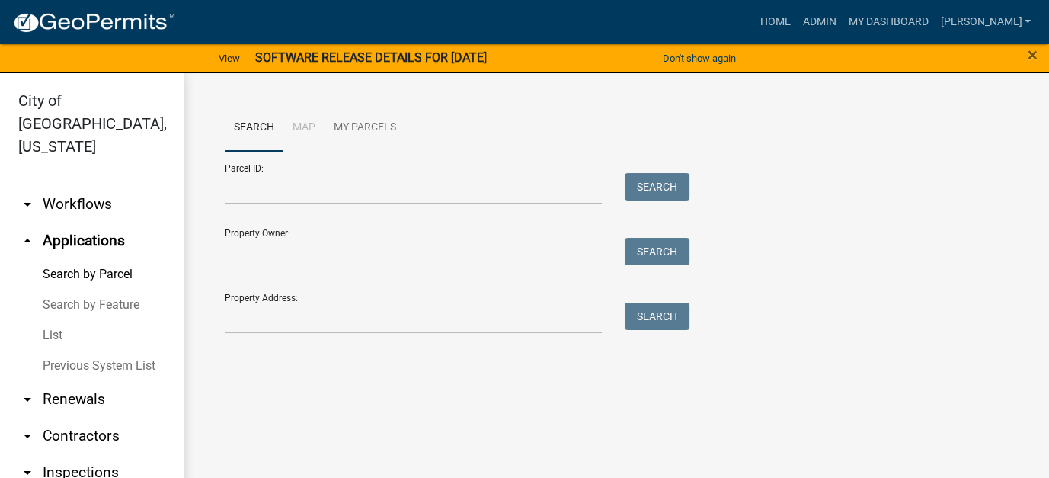
click at [51, 320] on link "List" at bounding box center [91, 335] width 183 height 30
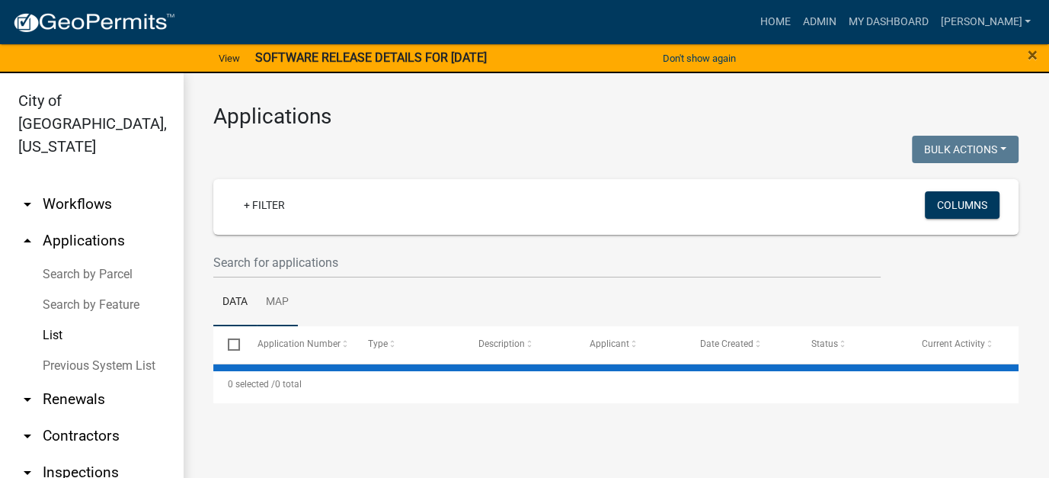
click at [288, 280] on link "Map" at bounding box center [277, 302] width 41 height 49
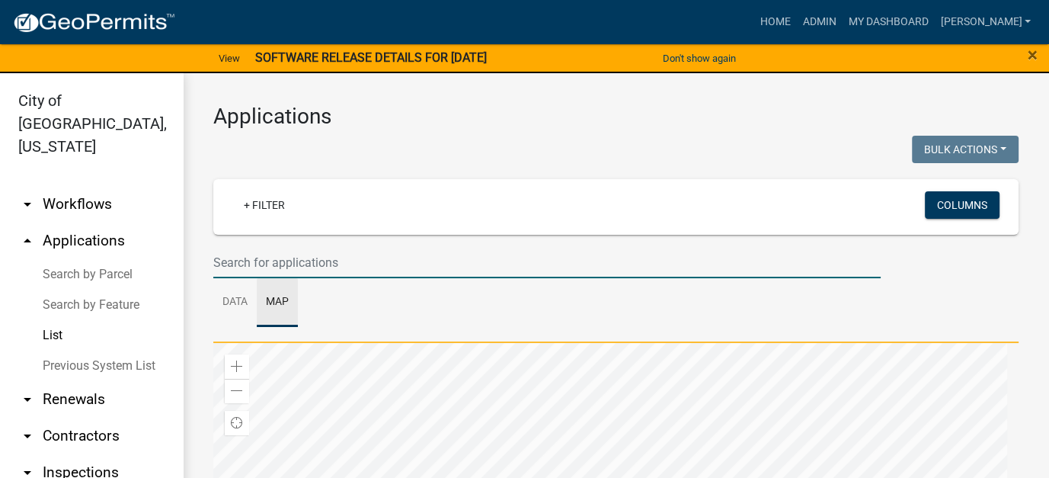
click at [287, 275] on input "text" at bounding box center [546, 262] width 667 height 31
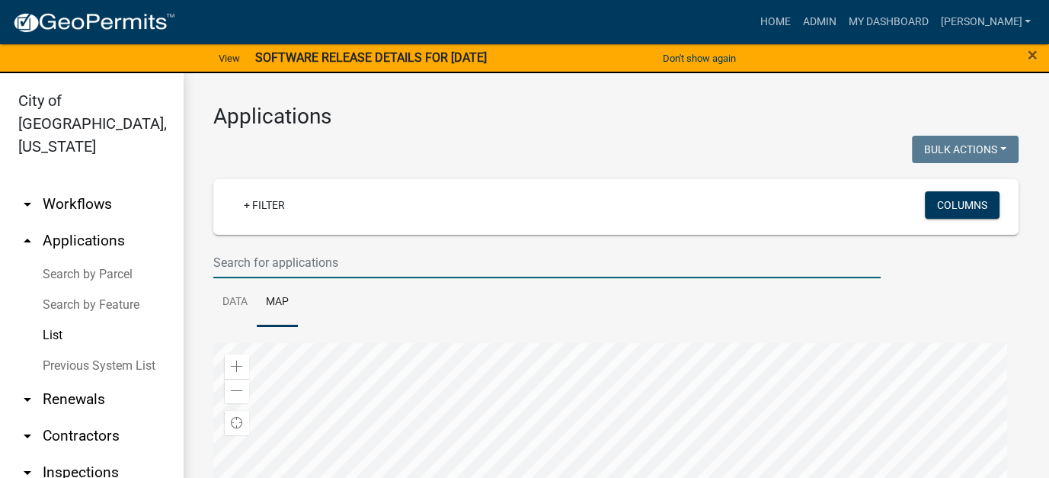
click at [53, 320] on link "List" at bounding box center [91, 335] width 183 height 30
click at [274, 265] on input "text" at bounding box center [546, 262] width 667 height 31
click at [55, 320] on link "List" at bounding box center [91, 335] width 183 height 30
click at [62, 186] on link "arrow_drop_down Workflows" at bounding box center [91, 204] width 183 height 37
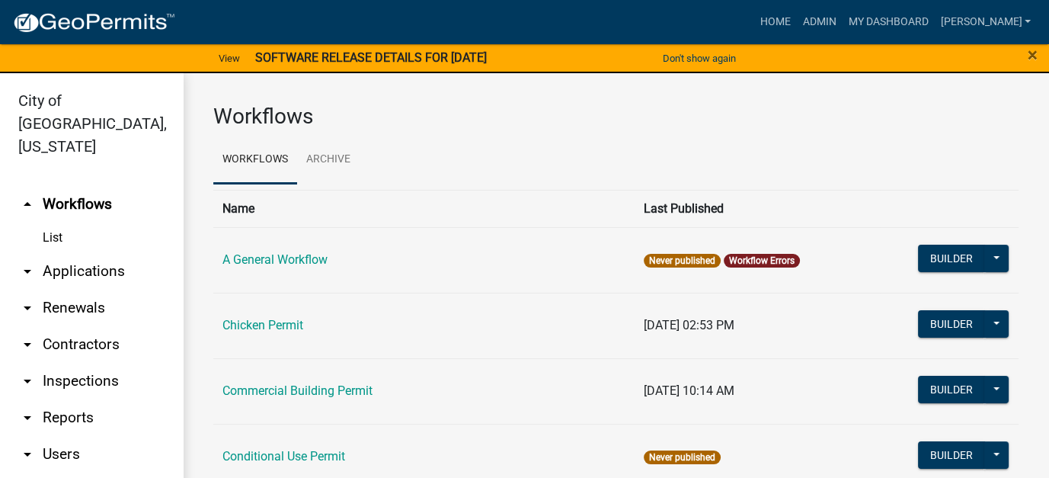
click at [56, 222] on link "List" at bounding box center [91, 237] width 183 height 30
click at [59, 256] on link "arrow_drop_down Applications" at bounding box center [91, 271] width 183 height 37
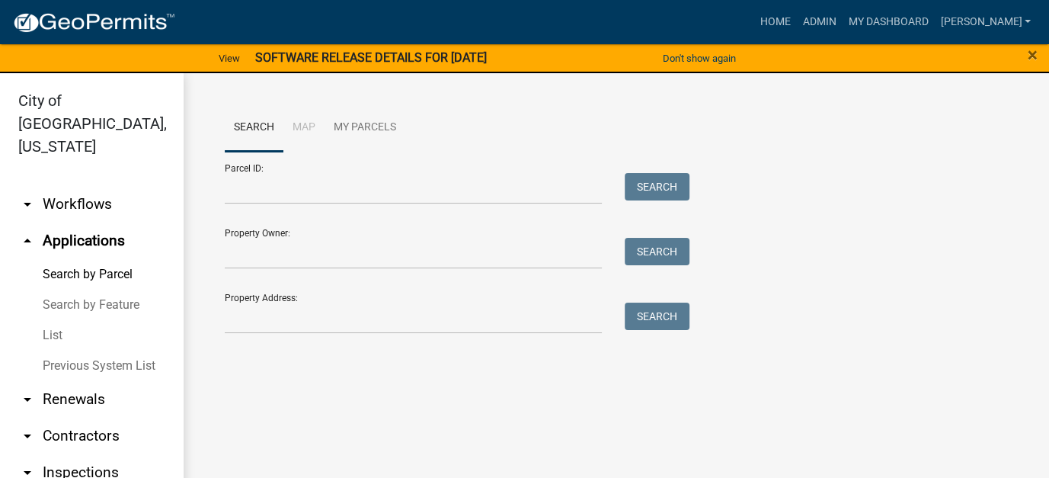
click at [56, 320] on link "List" at bounding box center [91, 335] width 183 height 30
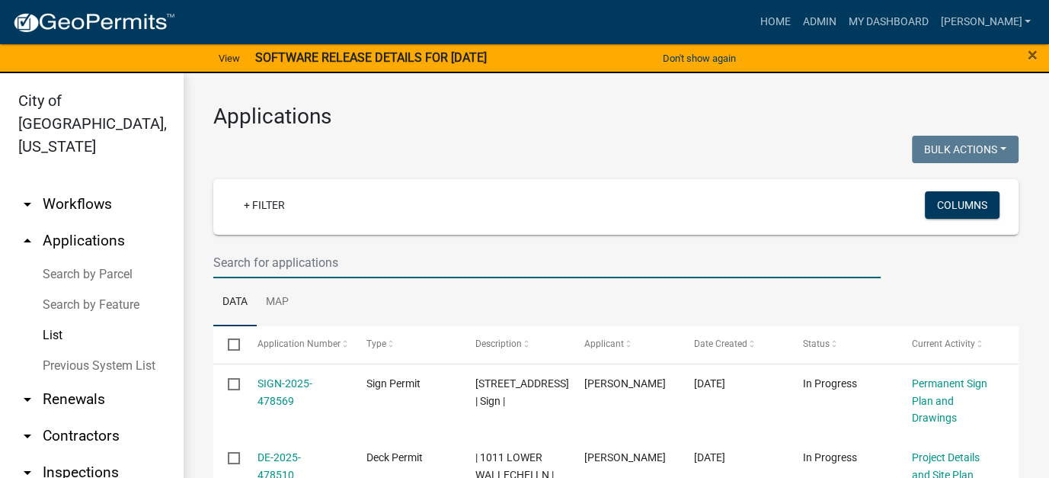
click at [364, 260] on input "text" at bounding box center [546, 262] width 667 height 31
type input "ocampo"
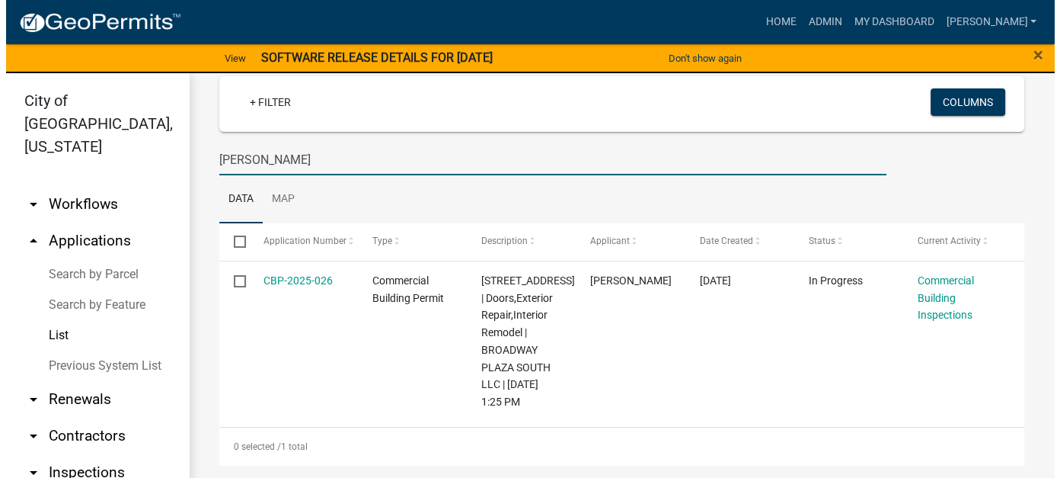
scroll to position [153, 0]
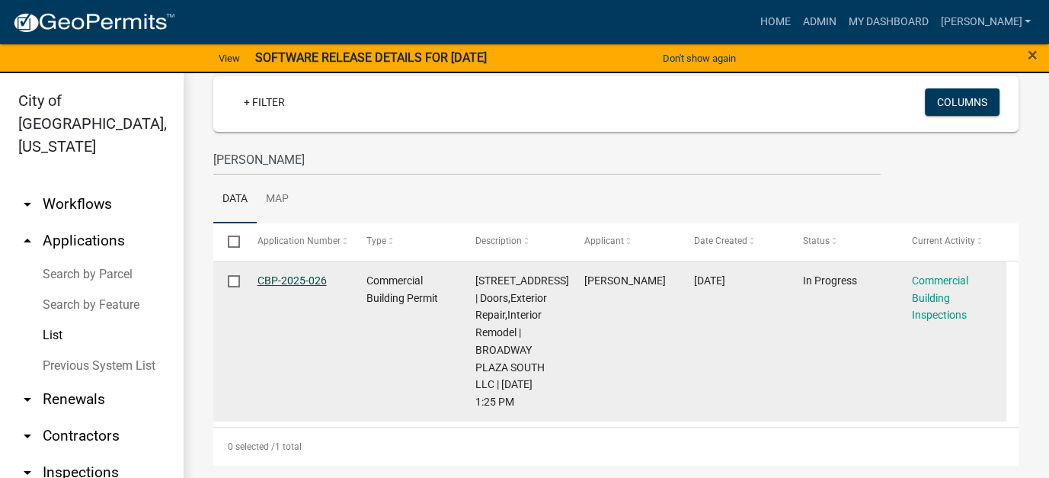
click at [306, 274] on link "CBP-2025-026" at bounding box center [291, 280] width 69 height 12
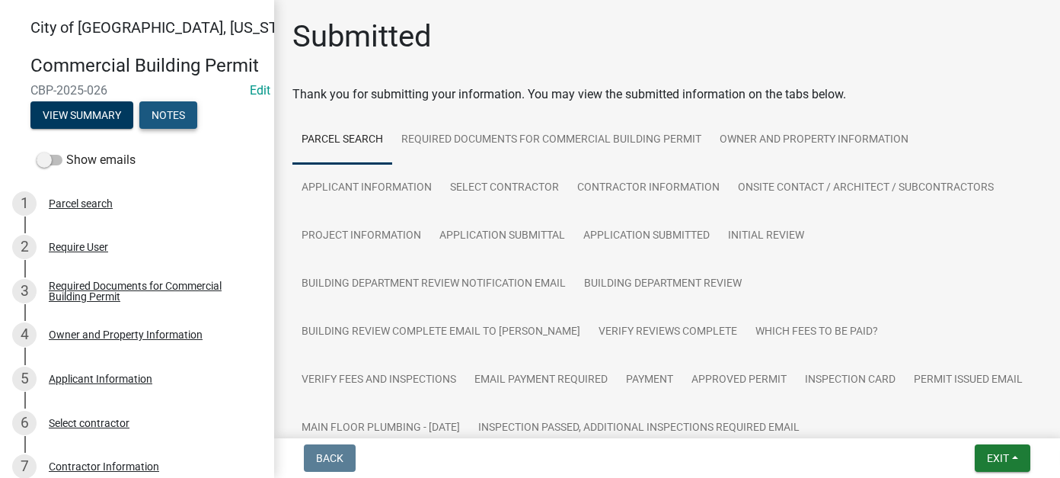
click at [156, 129] on button "Notes" at bounding box center [168, 114] width 58 height 27
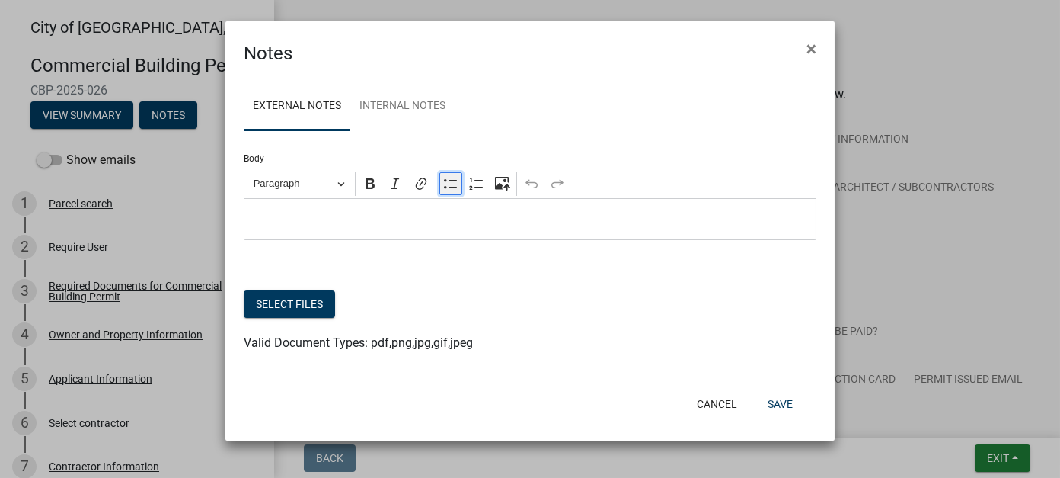
click at [455, 190] on icon "Editor toolbar" at bounding box center [450, 183] width 15 height 15
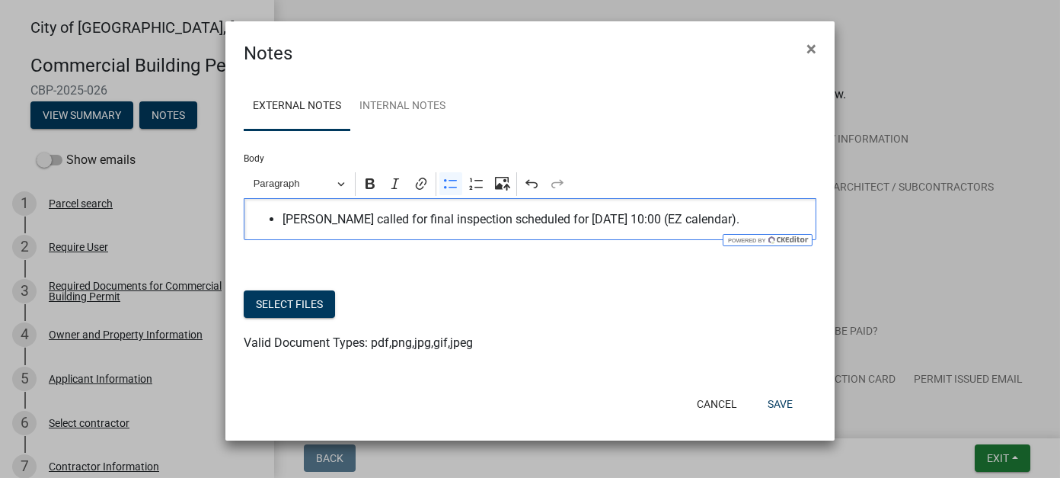
click at [309, 218] on span "Juan called for final inspection scheduled for 9/16 at 10:00 (EZ calendar)." at bounding box center [546, 219] width 526 height 18
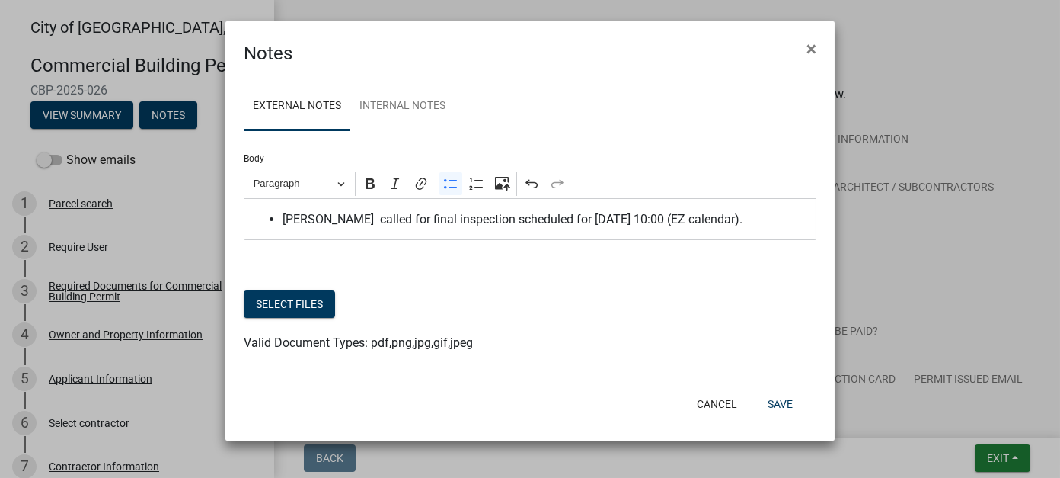
click at [740, 217] on span "Juan called for final inspection scheduled for 9/16 at 10:00 (EZ calendar)." at bounding box center [546, 219] width 526 height 18
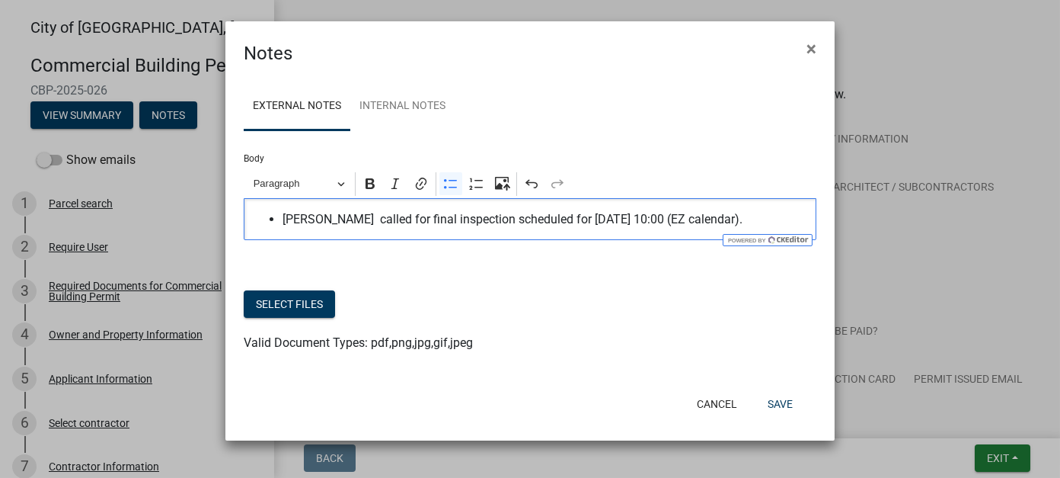
click at [315, 219] on span "Juan called for final inspection scheduled for 9/16 at 10:00 (EZ calendar)." at bounding box center [546, 219] width 526 height 18
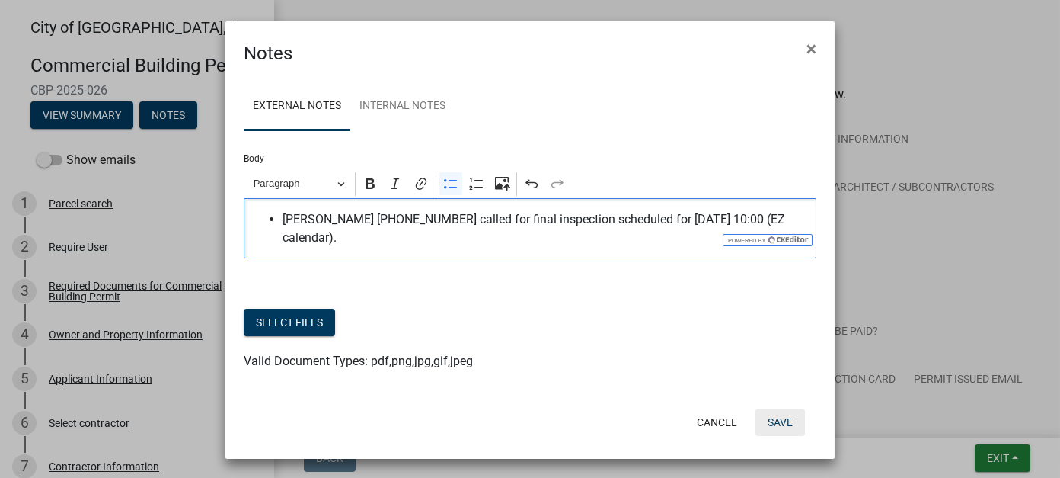
click at [779, 408] on button "Save" at bounding box center [781, 421] width 50 height 27
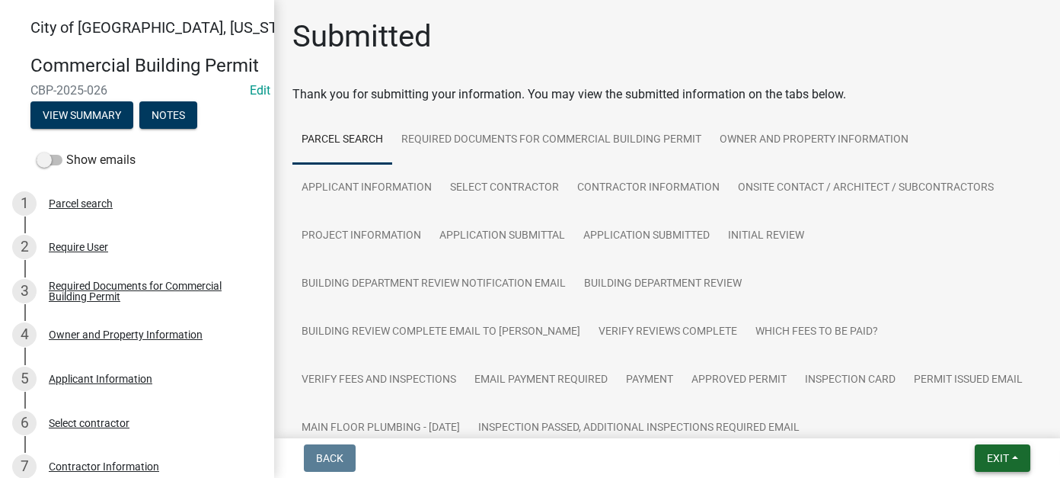
click at [991, 454] on span "Exit" at bounding box center [998, 458] width 22 height 12
click at [945, 426] on button "Save & Exit" at bounding box center [970, 418] width 122 height 37
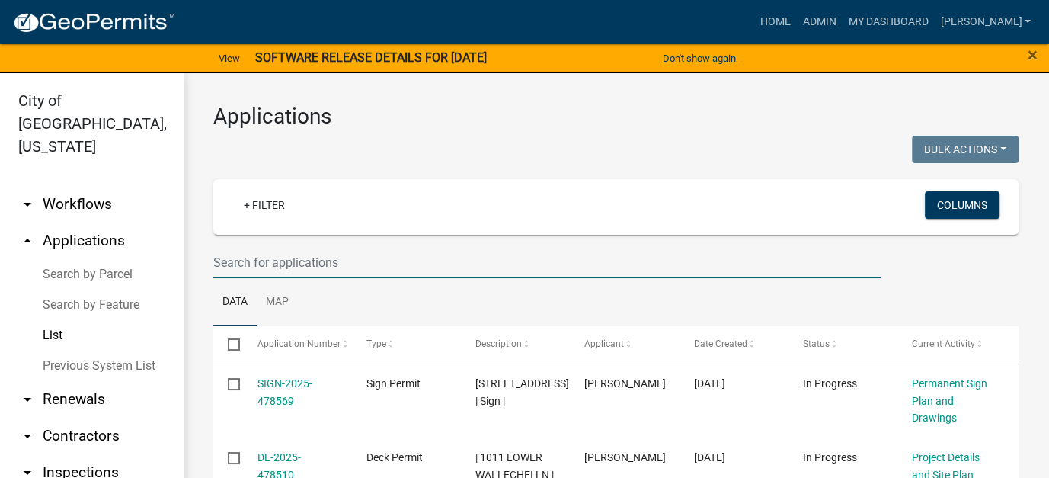
click at [355, 268] on input "text" at bounding box center [546, 262] width 667 height 31
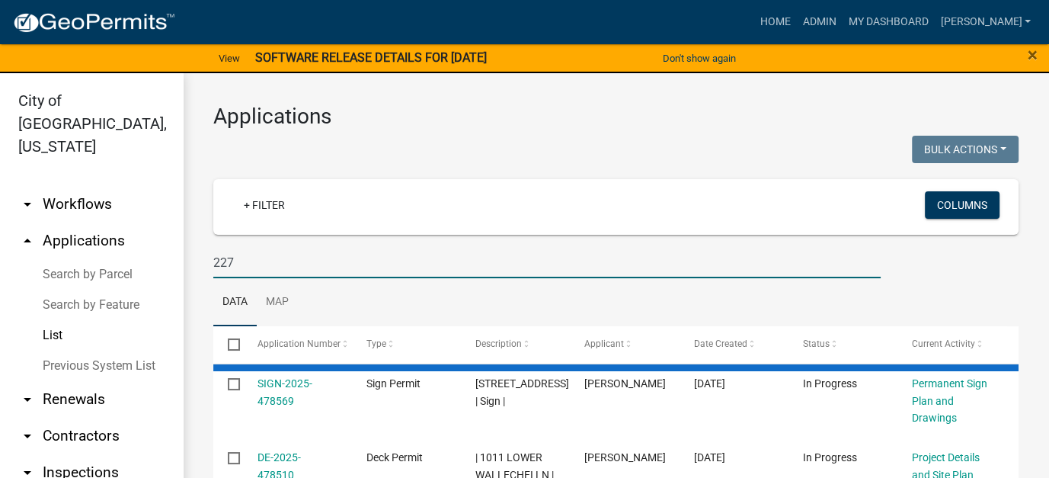
click at [355, 268] on input "227" at bounding box center [546, 262] width 667 height 31
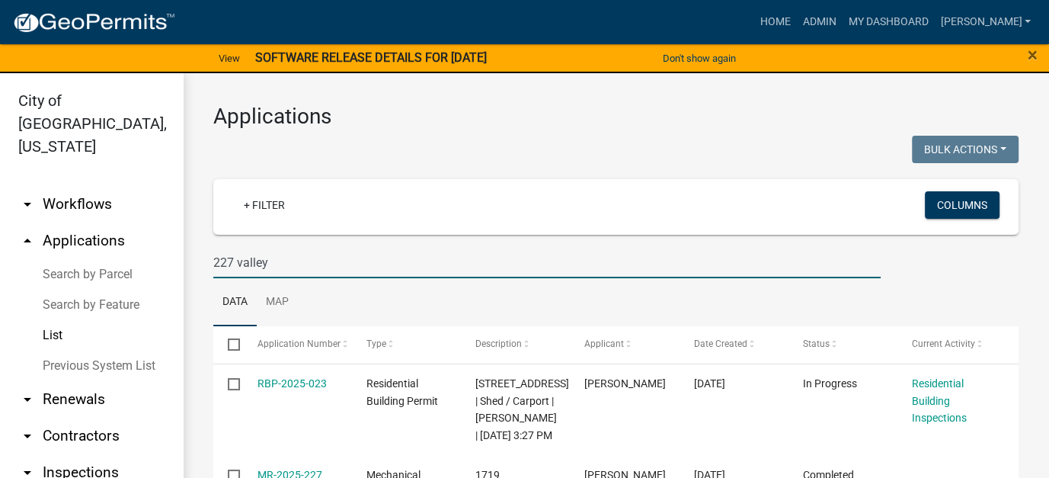
type input "227 valley"
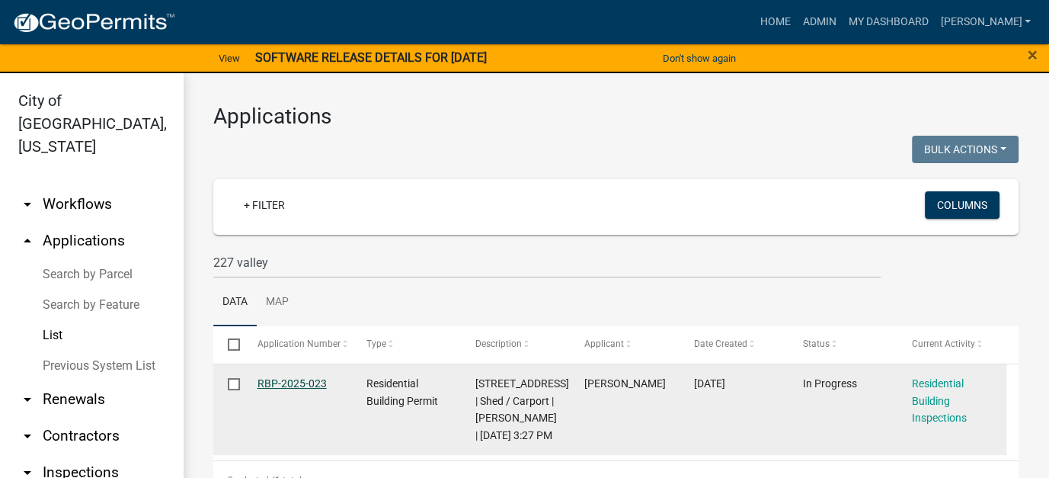
click at [308, 387] on link "RBP-2025-023" at bounding box center [291, 383] width 69 height 12
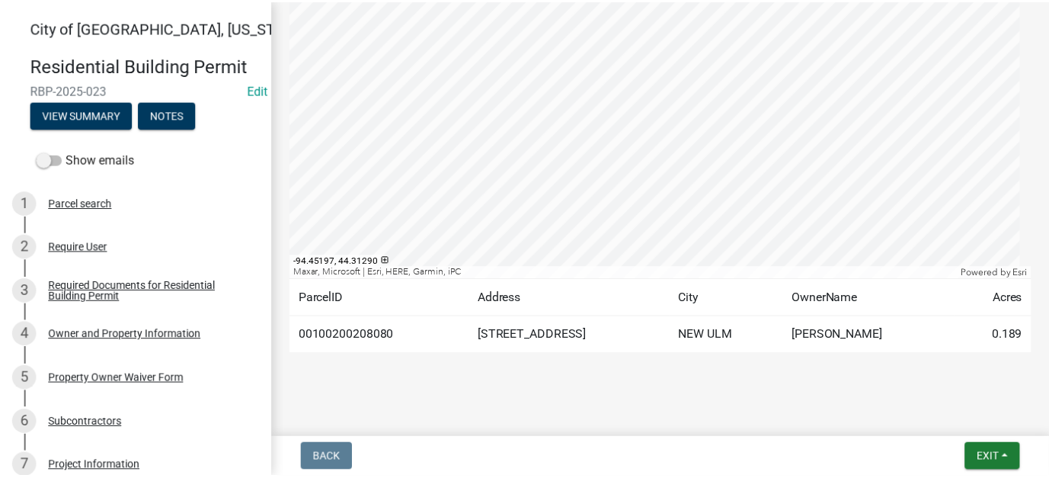
scroll to position [438, 0]
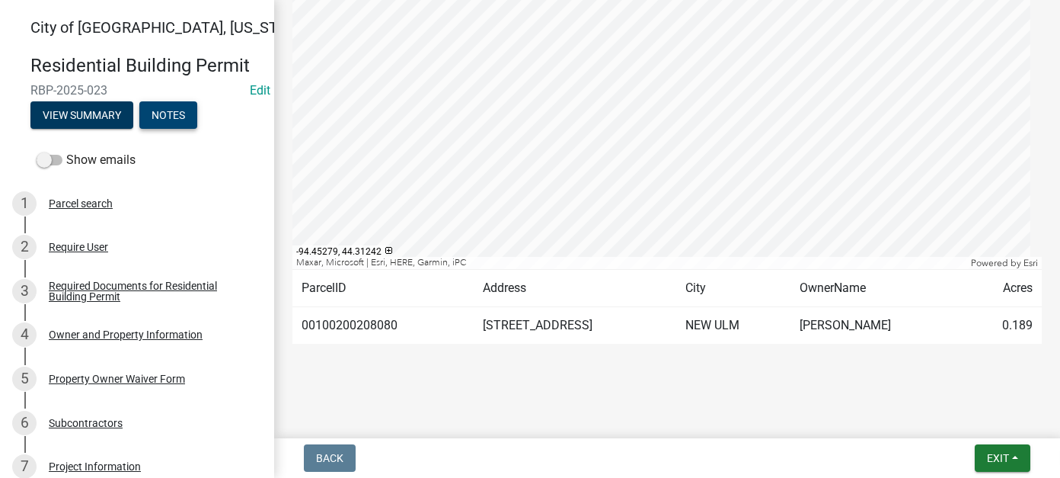
click at [168, 113] on button "Notes" at bounding box center [168, 114] width 58 height 27
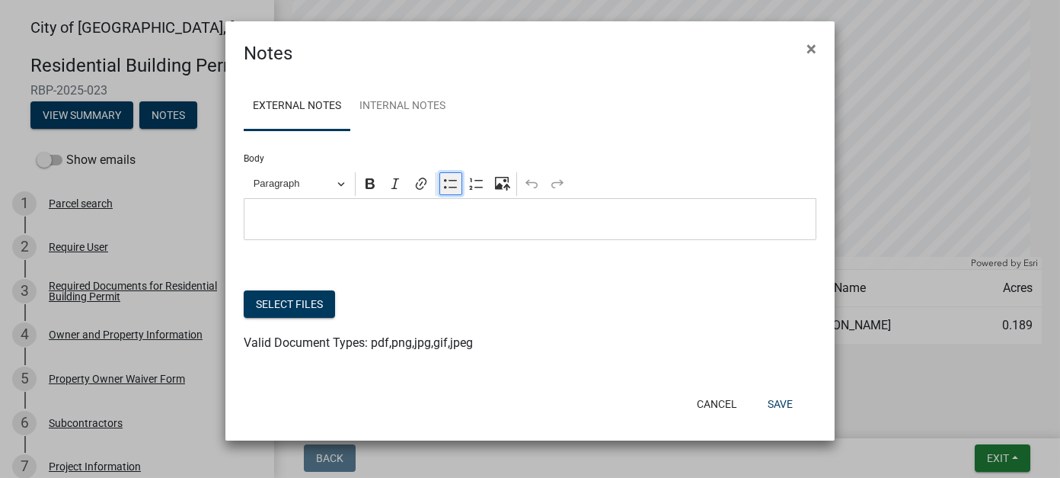
click at [445, 192] on button "Bulleted List" at bounding box center [450, 183] width 23 height 23
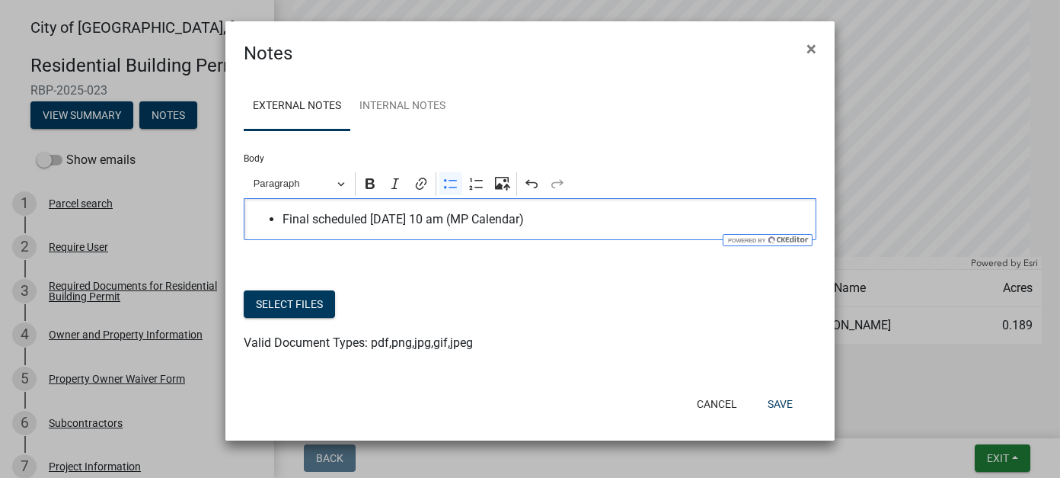
click at [287, 219] on span "Final scheduled 9/16 at 10 am (MP Calendar)" at bounding box center [546, 219] width 526 height 18
click at [285, 220] on span "Final scheduled 9/16 at 10 am (MP Calendar)" at bounding box center [546, 219] width 526 height 18
click at [587, 219] on span "9/15/25- Final scheduled 9/16 at 10 am (MP Calendar)" at bounding box center [546, 219] width 526 height 18
click at [785, 400] on button "Save" at bounding box center [781, 403] width 50 height 27
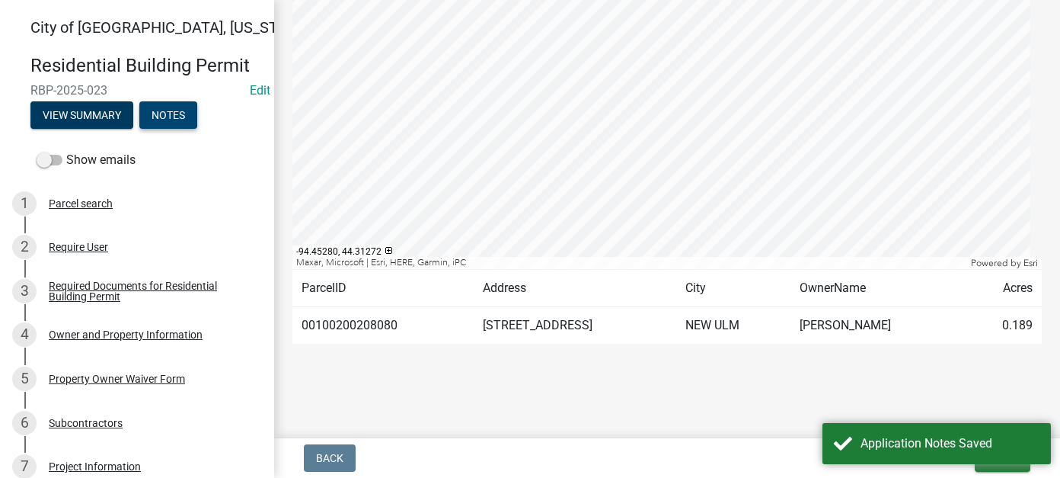
click at [176, 120] on button "Notes" at bounding box center [168, 114] width 58 height 27
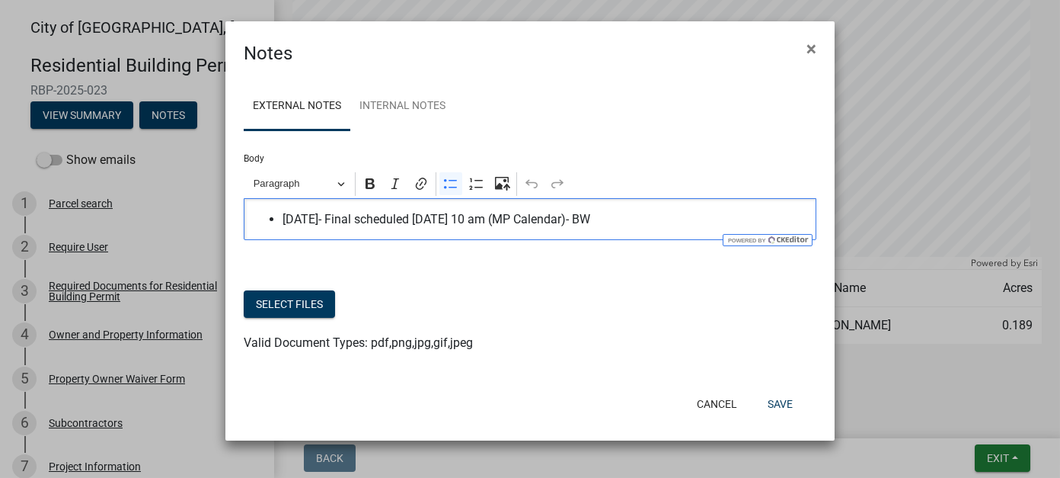
click at [334, 218] on span "9/15/25- Final scheduled 9/16 at 10 am (MP Calendar)- BW" at bounding box center [546, 219] width 526 height 18
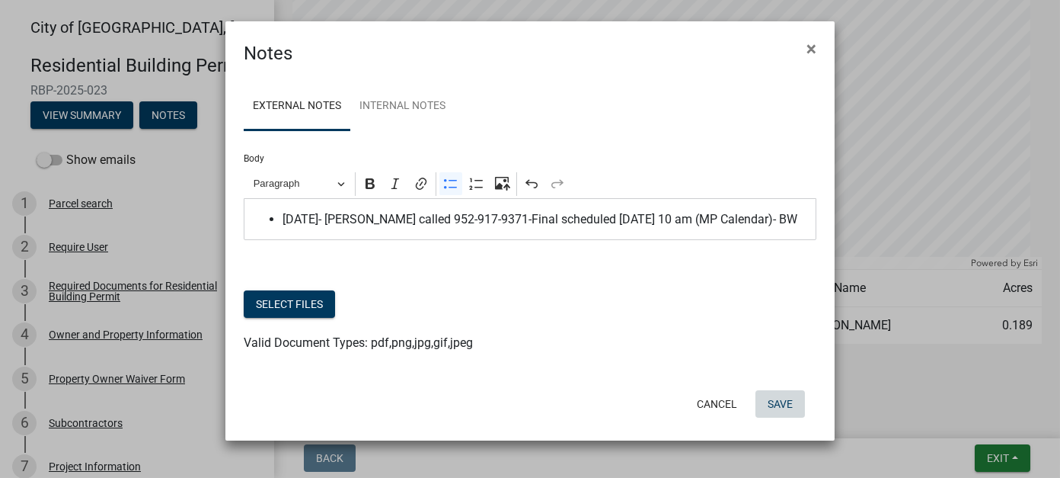
click at [794, 409] on button "Save" at bounding box center [781, 403] width 50 height 27
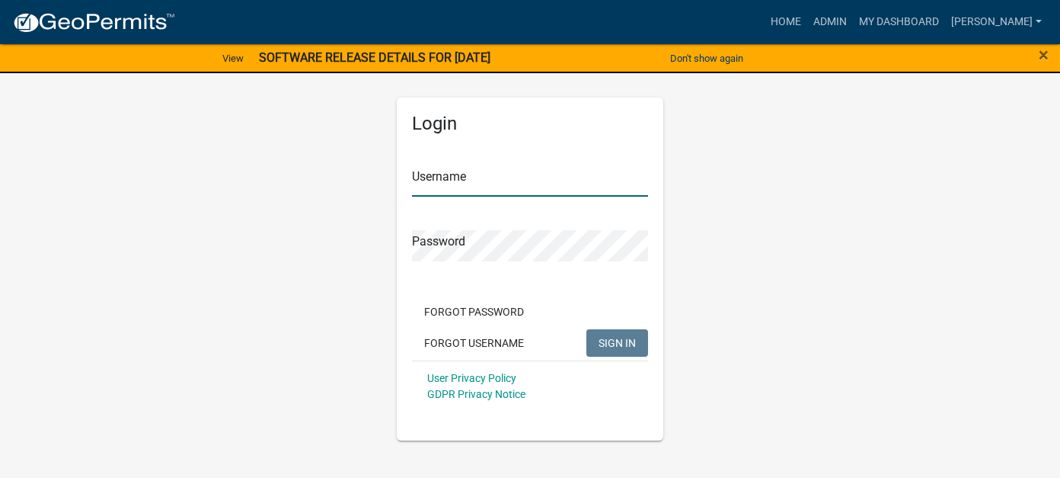
type input "[PERSON_NAME]"
click at [603, 340] on span "SIGN IN" at bounding box center [617, 342] width 37 height 12
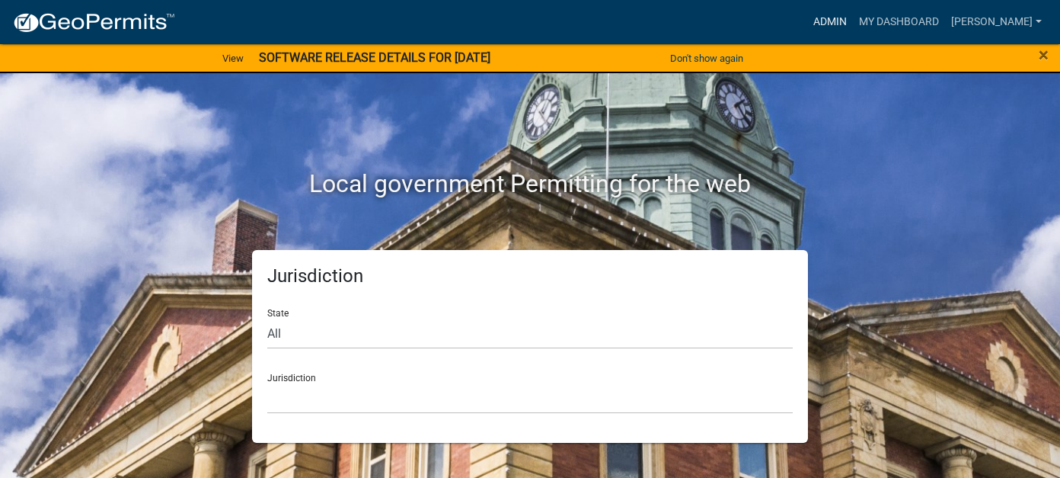
click at [853, 18] on link "Admin" at bounding box center [830, 22] width 46 height 29
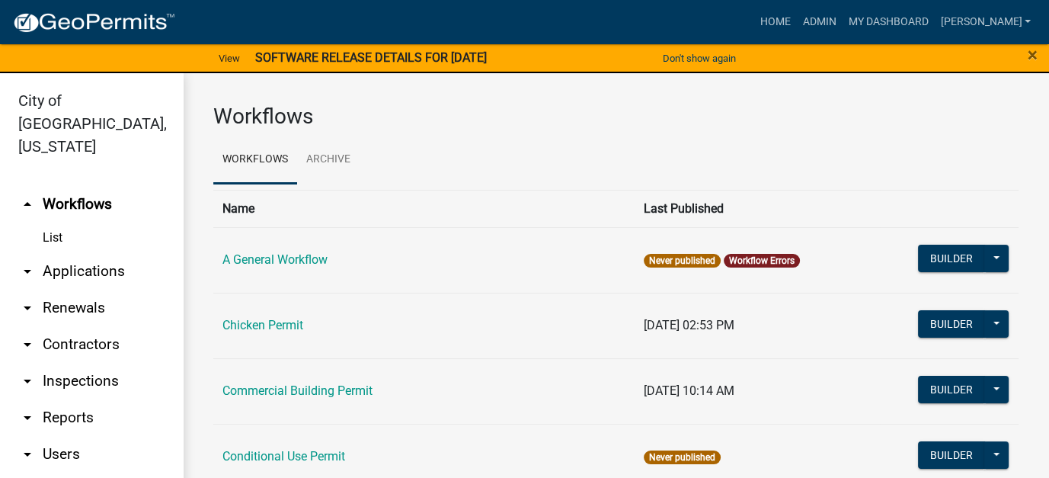
click at [89, 253] on link "arrow_drop_down Applications" at bounding box center [91, 271] width 183 height 37
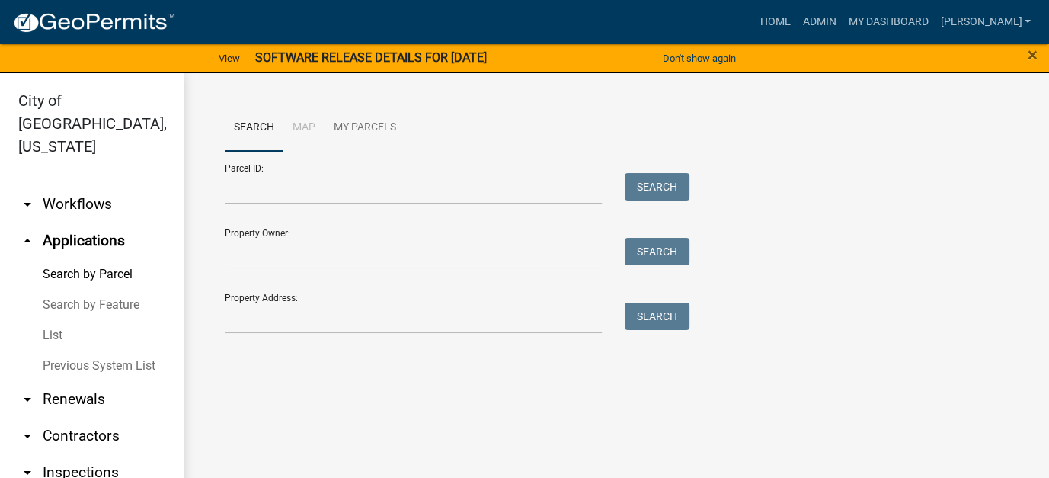
click at [59, 320] on link "List" at bounding box center [91, 335] width 183 height 30
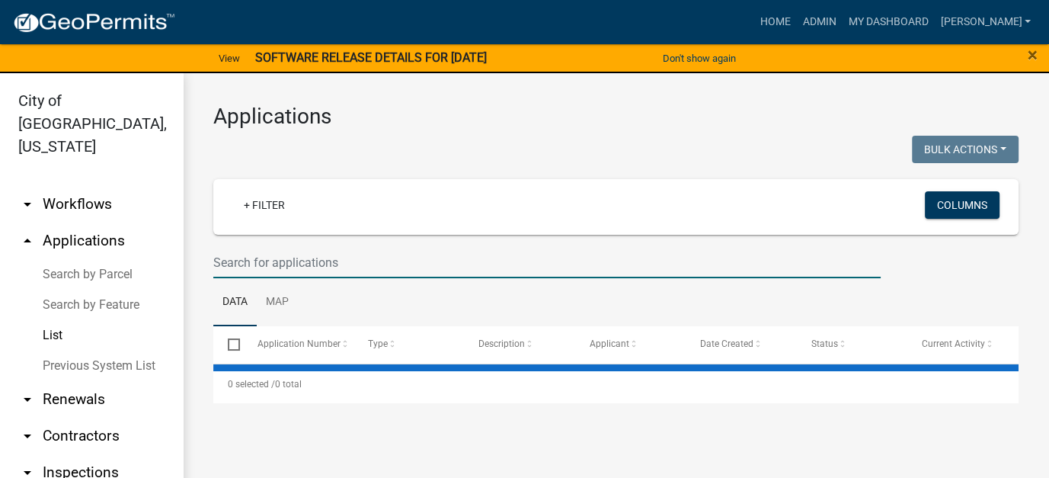
click at [283, 251] on input "text" at bounding box center [546, 262] width 667 height 31
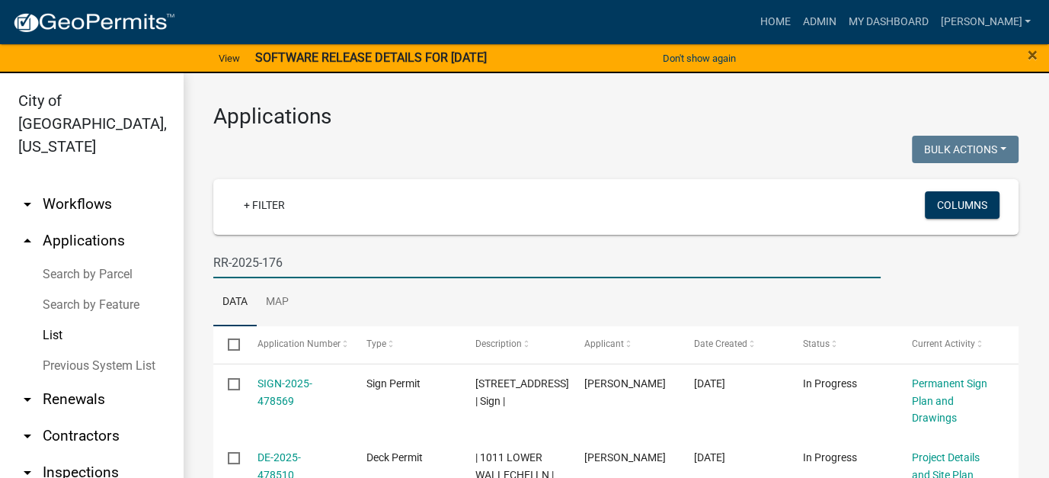
type input "RR-2025-176"
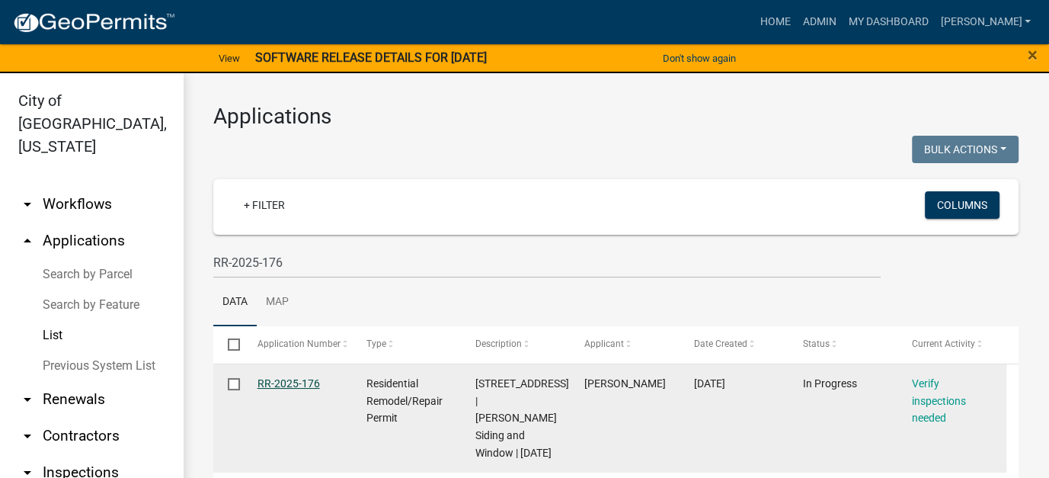
click at [275, 381] on link "RR-2025-176" at bounding box center [288, 383] width 62 height 12
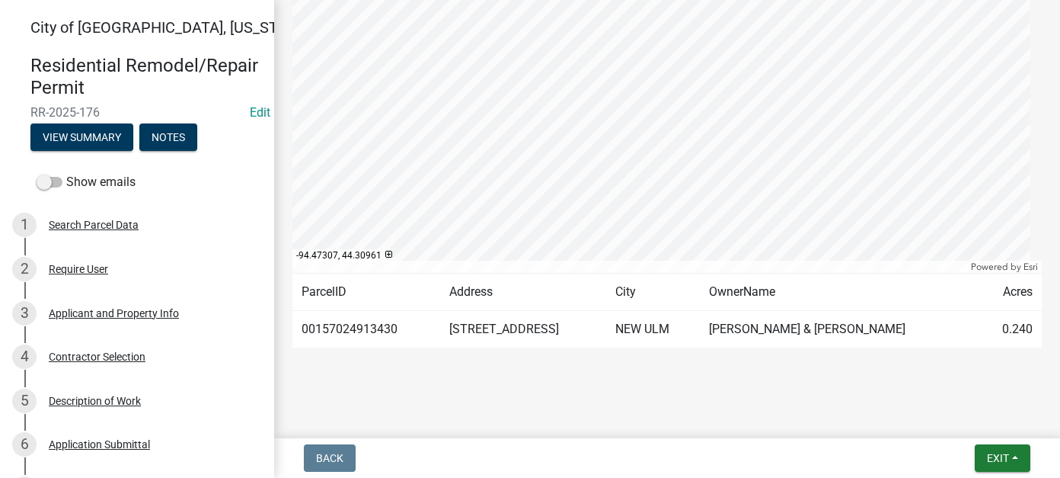
scroll to position [390, 0]
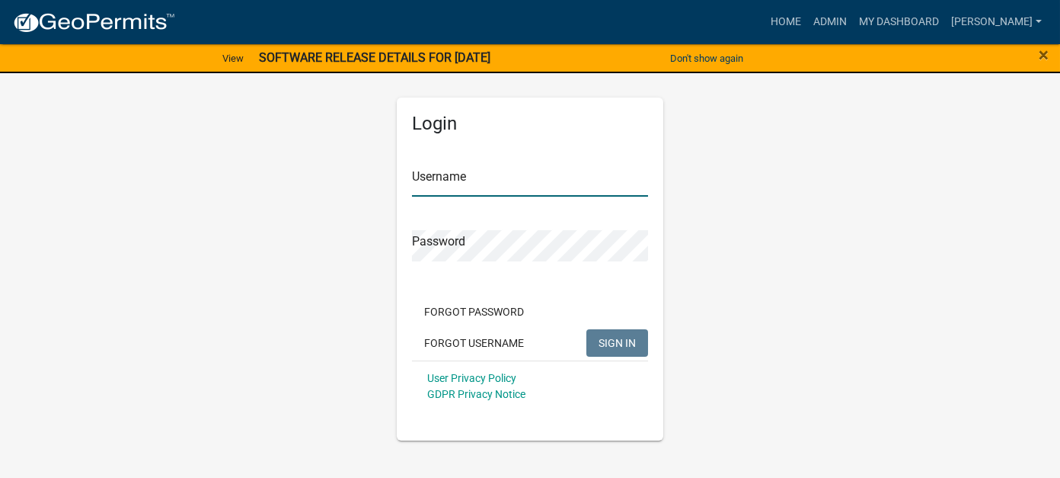
type input "[PERSON_NAME]"
click at [618, 337] on span "SIGN IN" at bounding box center [617, 342] width 37 height 12
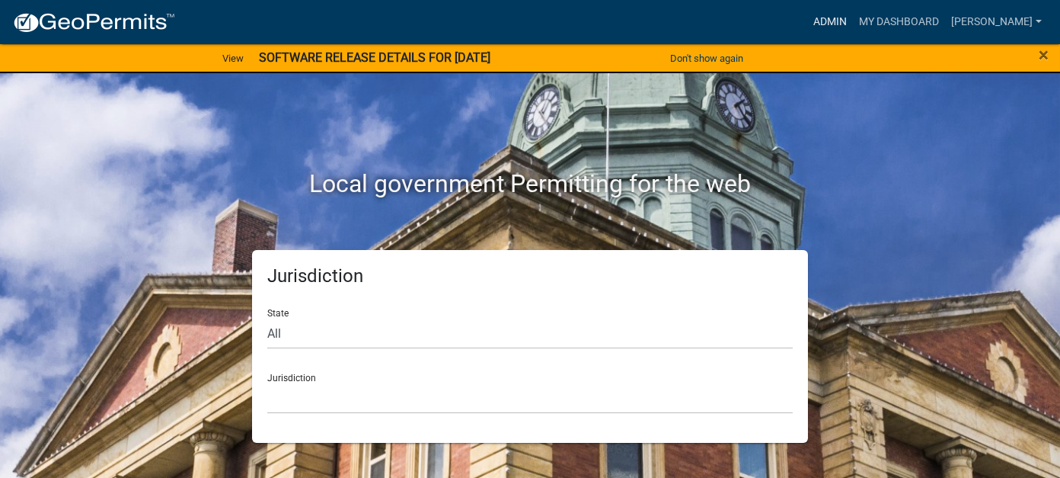
click at [853, 24] on link "Admin" at bounding box center [830, 22] width 46 height 29
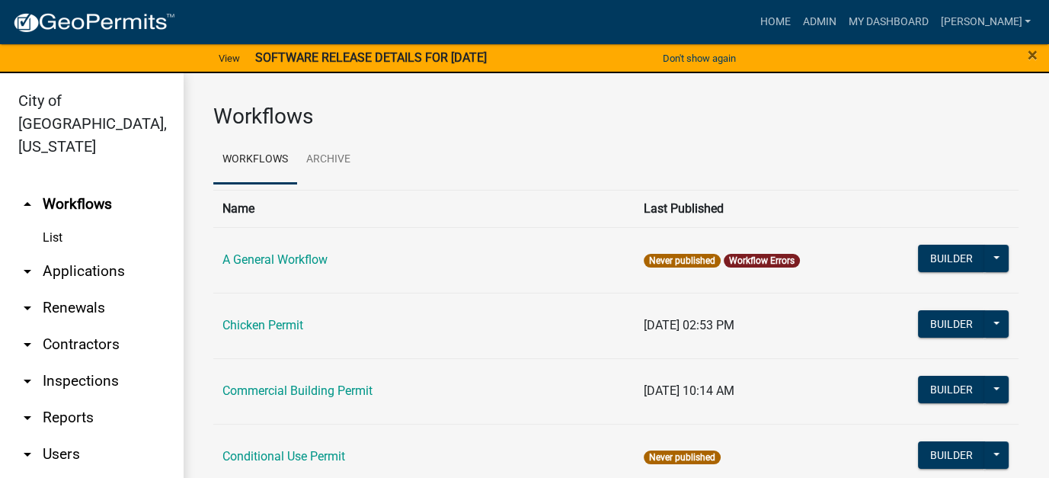
click at [66, 399] on link "arrow_drop_down Reports" at bounding box center [91, 417] width 183 height 37
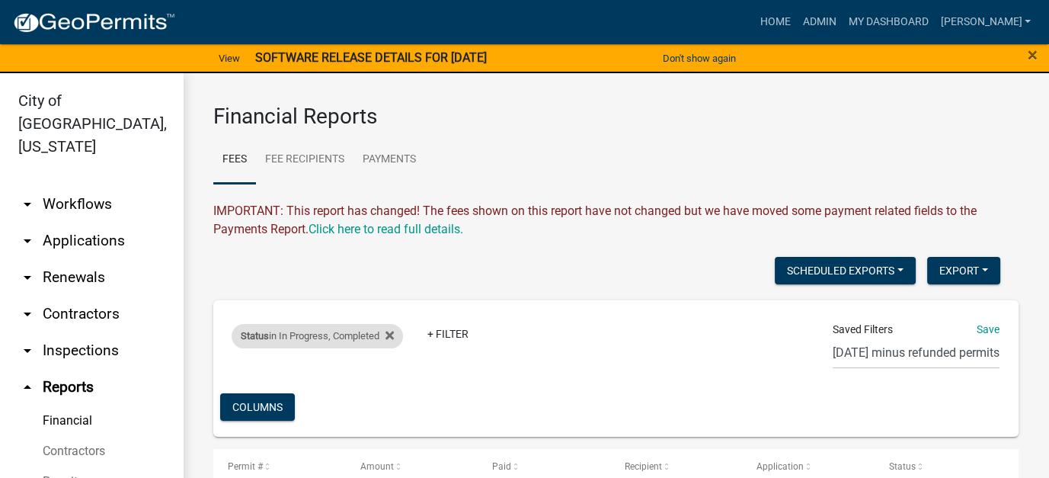
click at [342, 342] on div "Status in In Progress, Completed" at bounding box center [317, 336] width 171 height 24
select select "2: '1'"
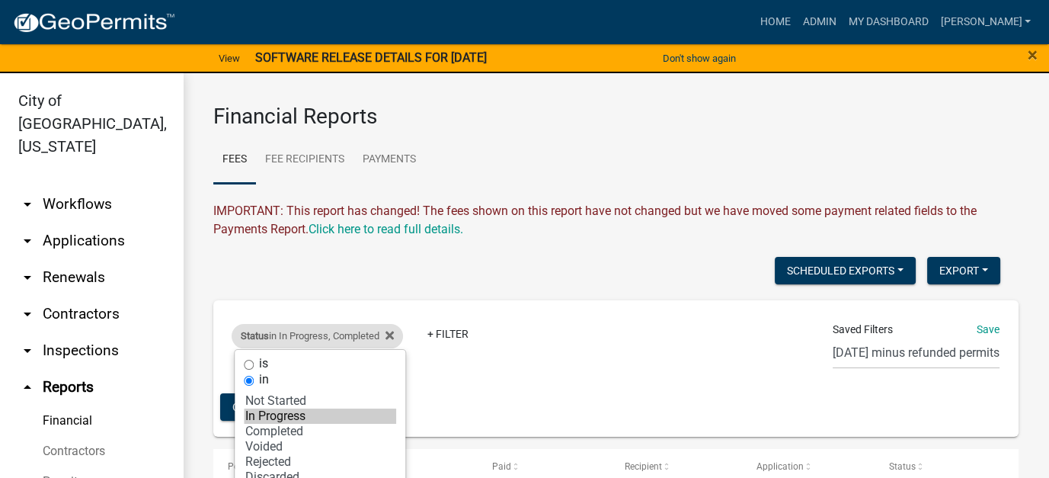
scroll to position [76, 0]
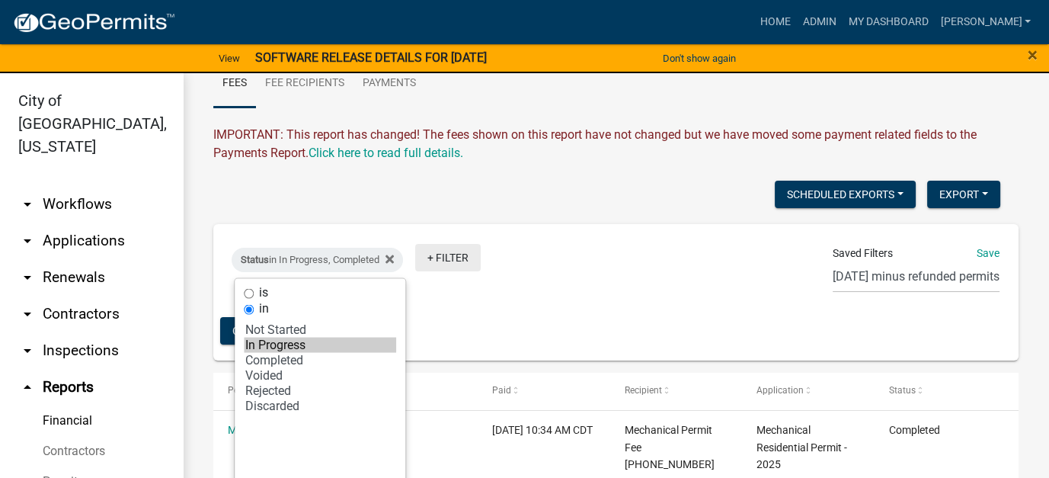
click at [445, 254] on link "+ Filter" at bounding box center [448, 257] width 66 height 27
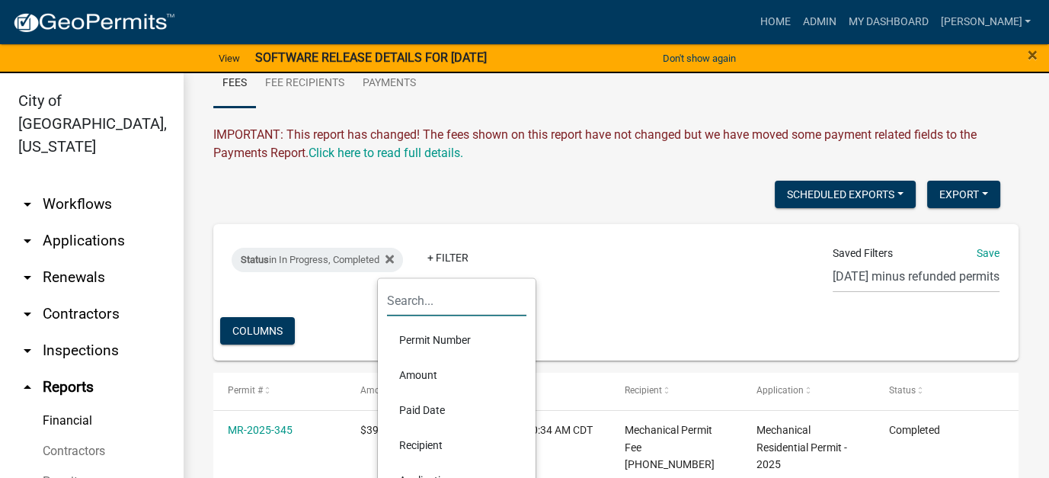
click at [410, 300] on input "text" at bounding box center [456, 299] width 139 height 31
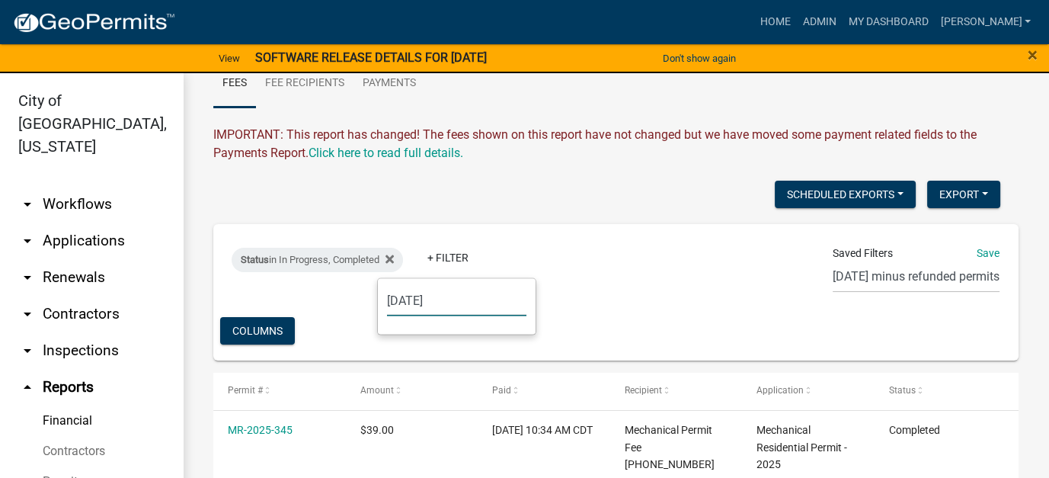
type input "[DATE]"
click at [299, 318] on div "Status in In Progress, Completed + Filter Saved Filters Save [DATE] minus refun…" at bounding box center [615, 292] width 791 height 136
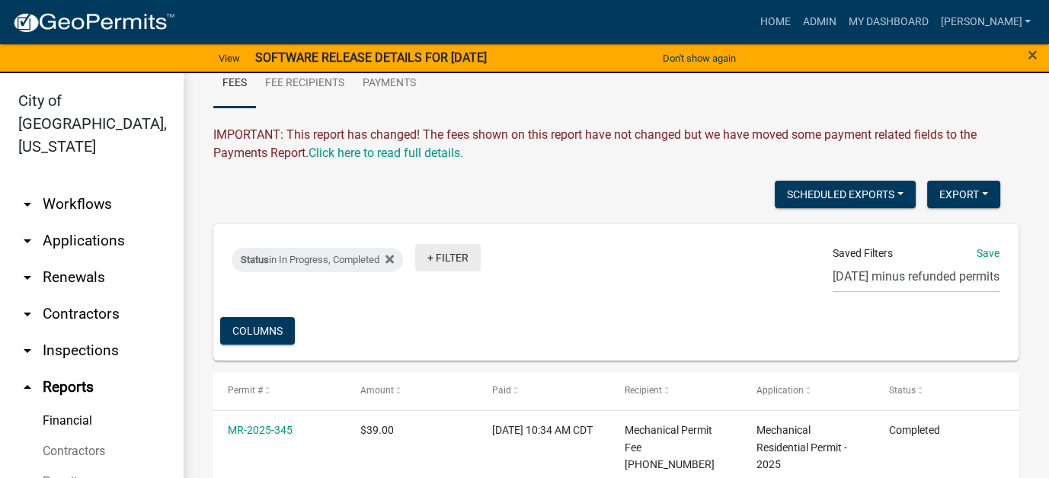
click at [438, 257] on link "+ Filter" at bounding box center [448, 257] width 66 height 27
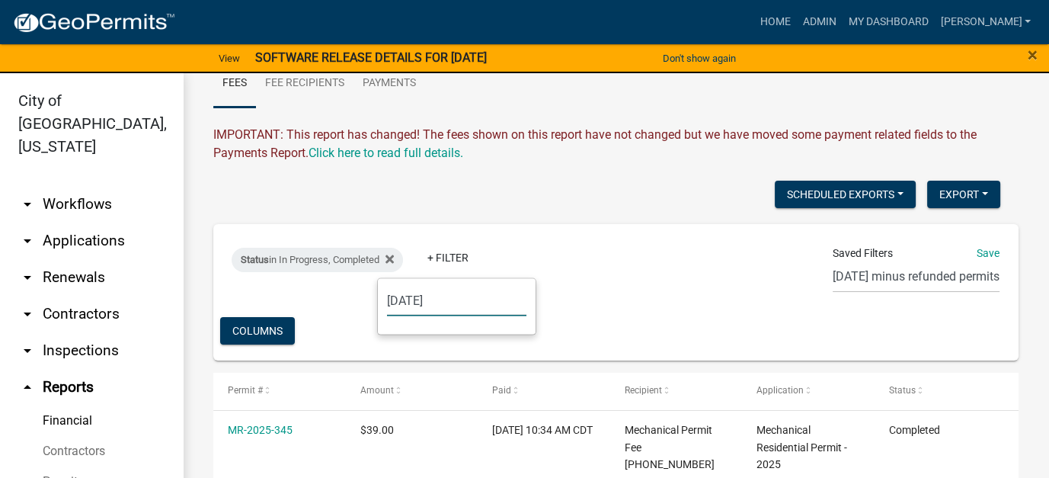
click at [440, 299] on input "9/12/2025" at bounding box center [456, 299] width 139 height 31
drag, startPoint x: 452, startPoint y: 292, endPoint x: 234, endPoint y: 284, distance: 218.0
click at [234, 284] on body "Internet Explorer does NOT work with GeoPermits. Get a new browser for more sec…" at bounding box center [524, 239] width 1049 height 478
type input "9"
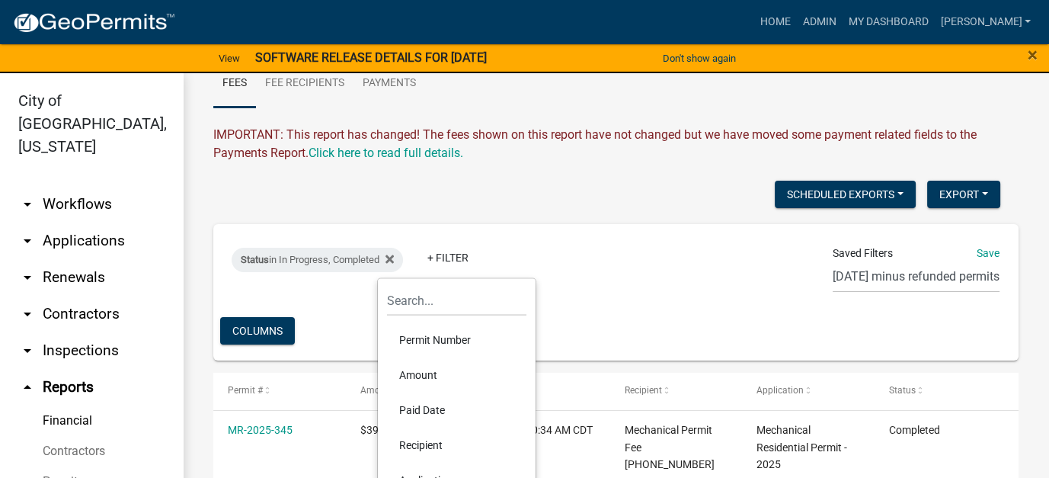
click at [420, 409] on li "Paid Date" at bounding box center [456, 408] width 139 height 35
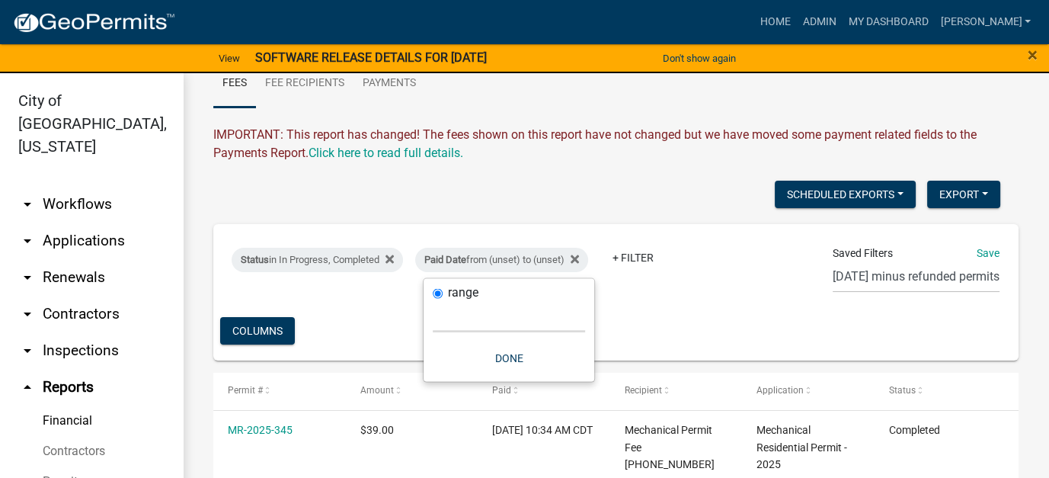
click at [467, 324] on select "Today Yesterday Current Week Previous Week Current Month Last Month Current Cal…" at bounding box center [509, 315] width 152 height 31
select select "custom"
click at [433, 300] on select "Today Yesterday Current Week Previous Week Current Month Last Month Current Cal…" at bounding box center [509, 315] width 152 height 31
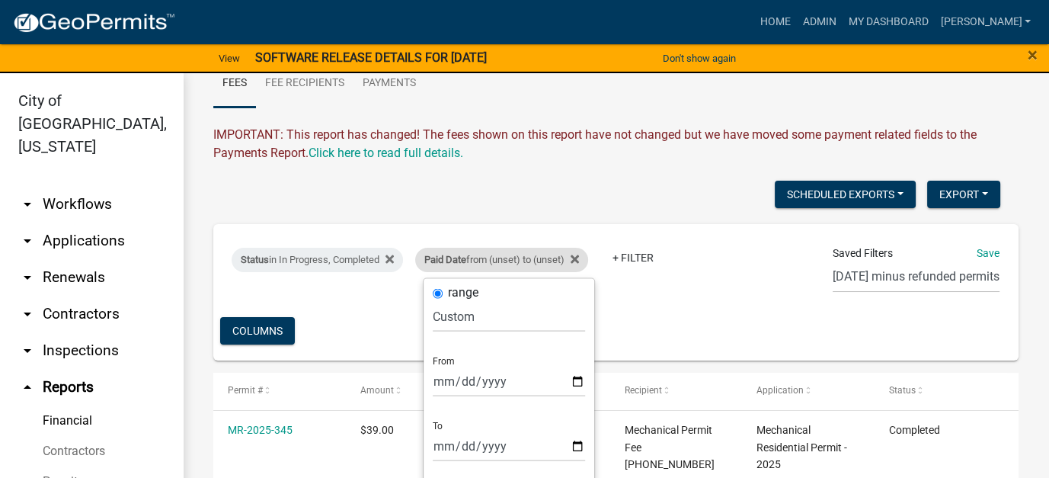
click at [518, 257] on div "Paid Date from (unset) to (unset)" at bounding box center [501, 260] width 173 height 24
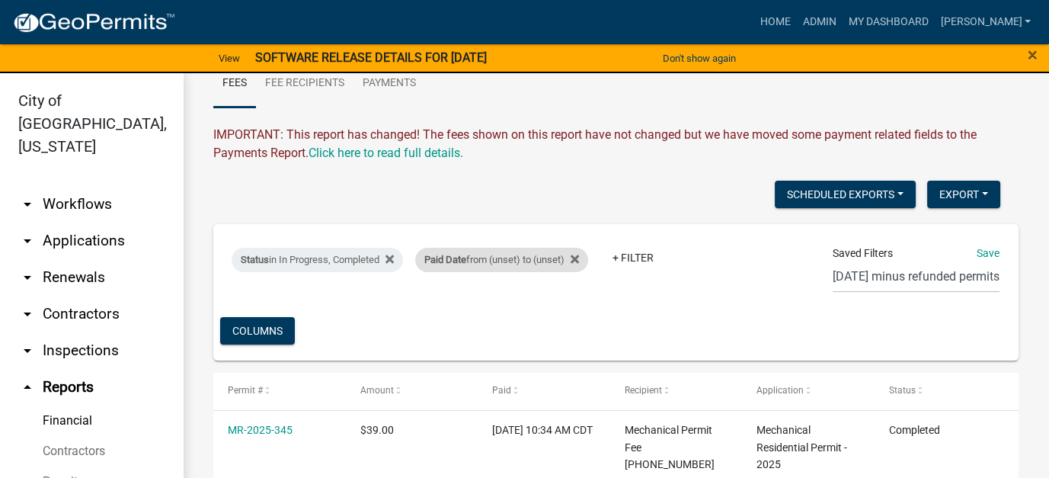
click at [518, 257] on div "Paid Date from (unset) to (unset)" at bounding box center [501, 260] width 173 height 24
select select "custom"
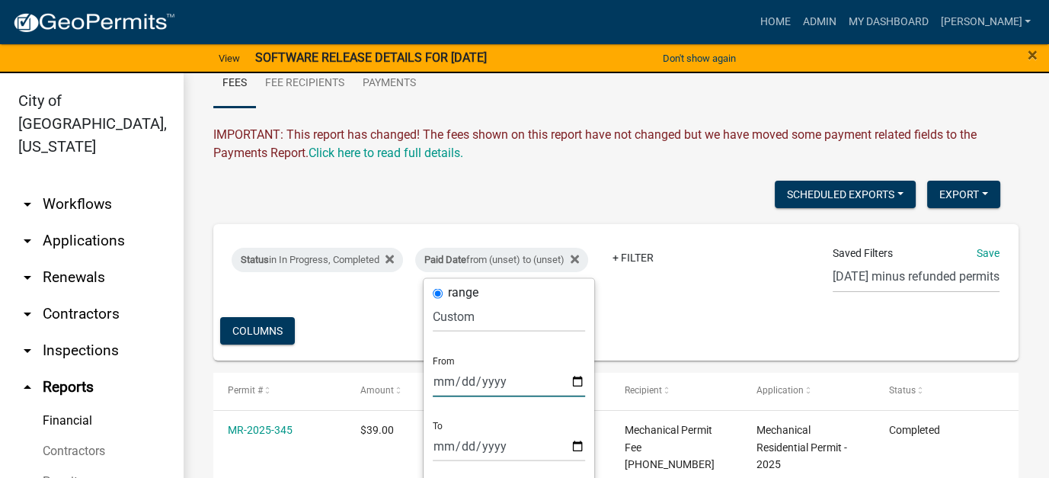
click at [449, 376] on input "date" at bounding box center [509, 380] width 152 height 31
type input "2025-09-12"
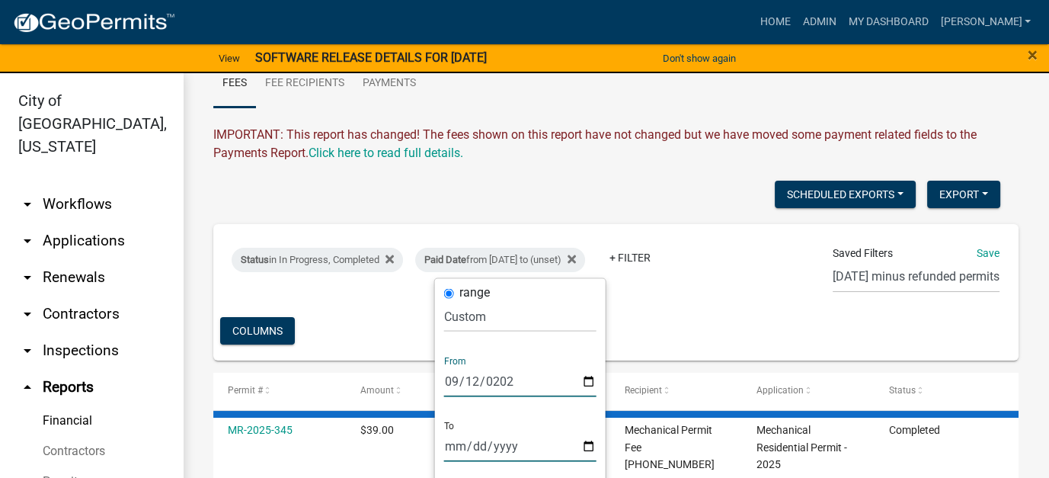
click at [459, 448] on input "date" at bounding box center [520, 445] width 152 height 31
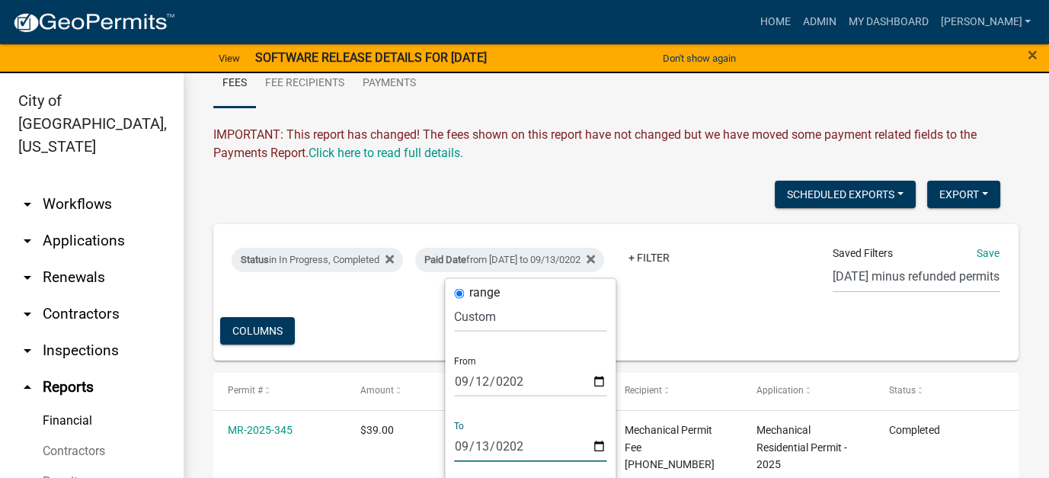
type input "2025-09-13"
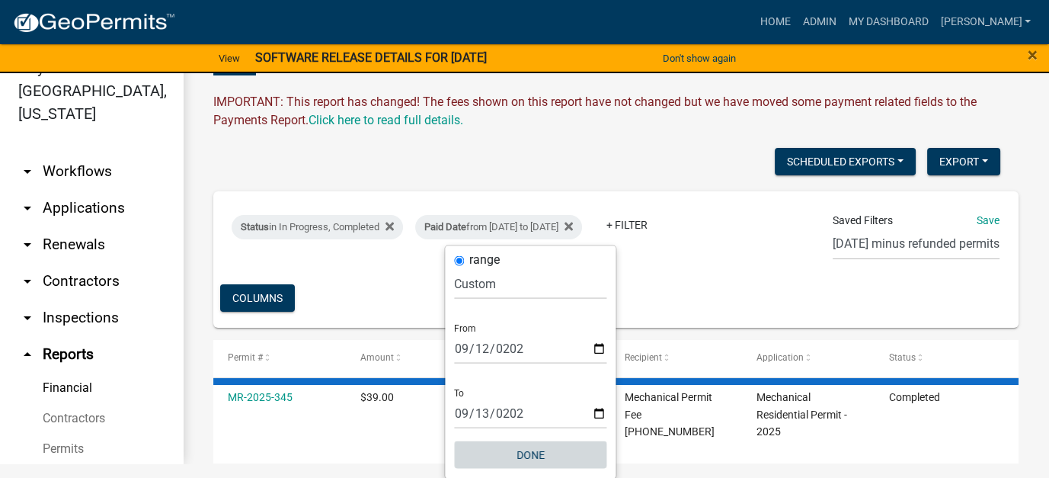
click at [525, 443] on button "Done" at bounding box center [530, 453] width 152 height 27
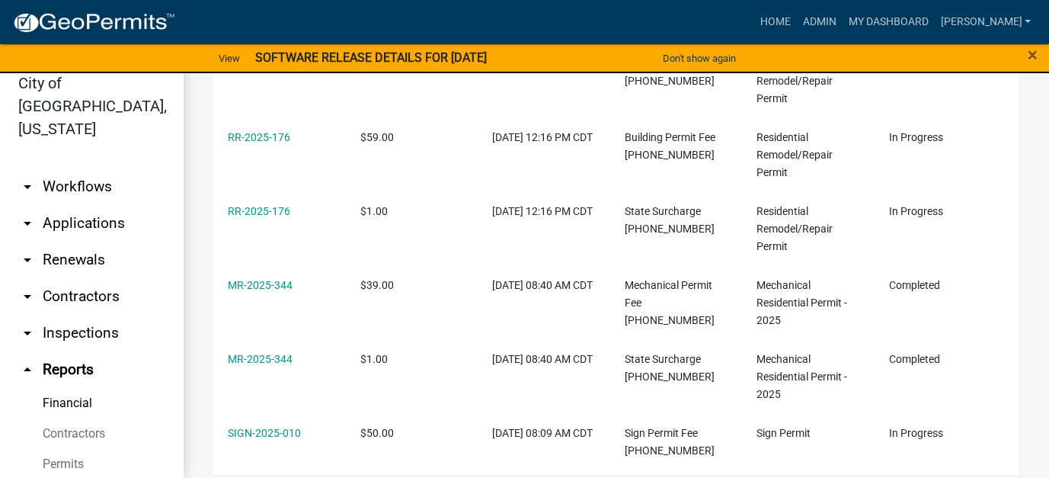
scroll to position [533, 0]
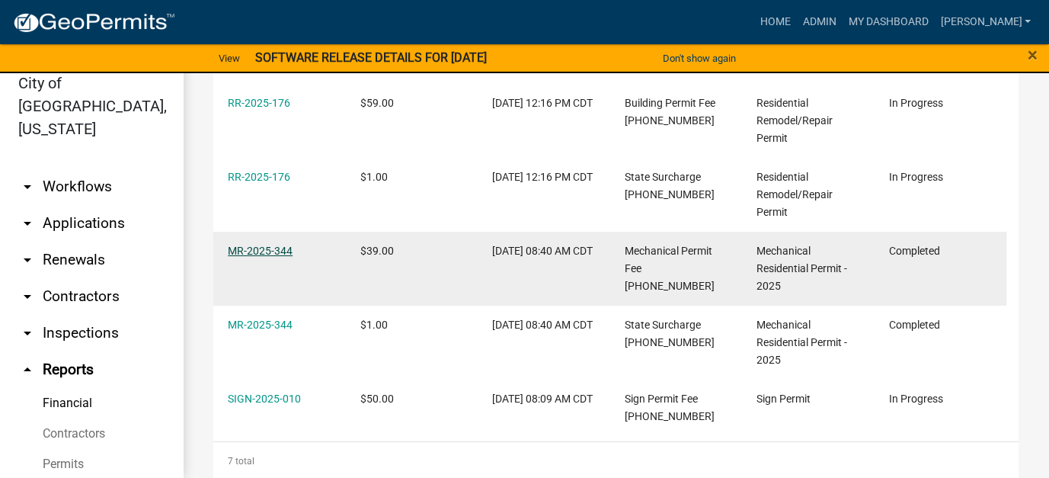
click at [263, 254] on link "MR-2025-344" at bounding box center [260, 250] width 65 height 12
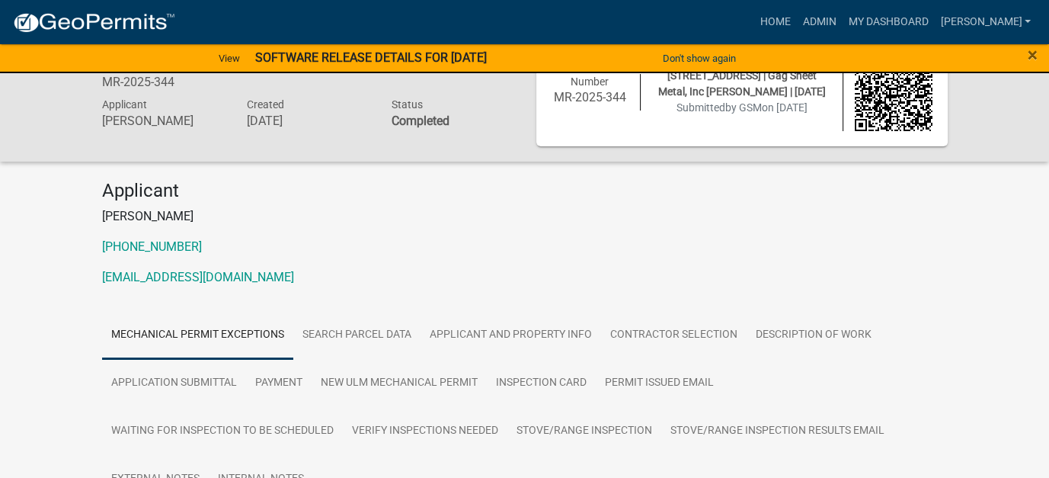
scroll to position [76, 0]
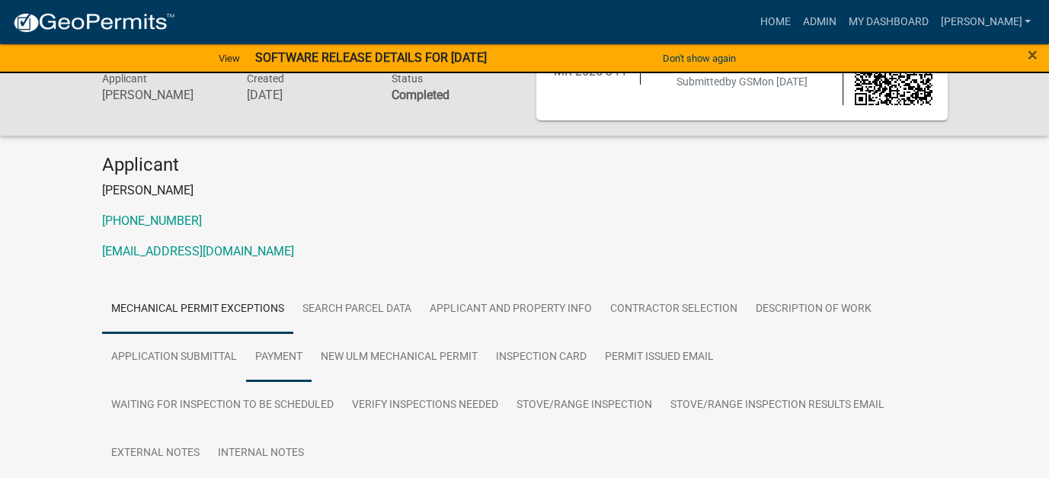
click at [264, 360] on link "Payment" at bounding box center [279, 357] width 66 height 49
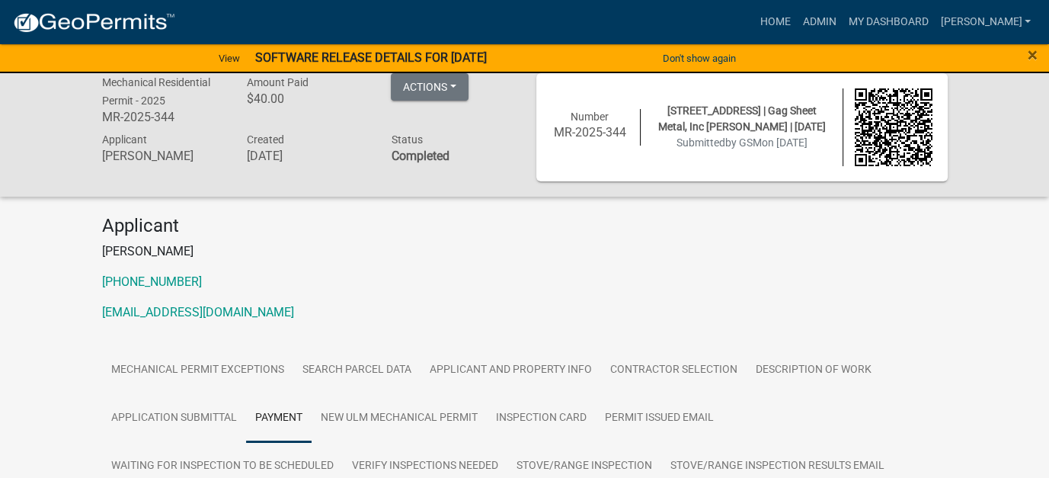
scroll to position [0, 0]
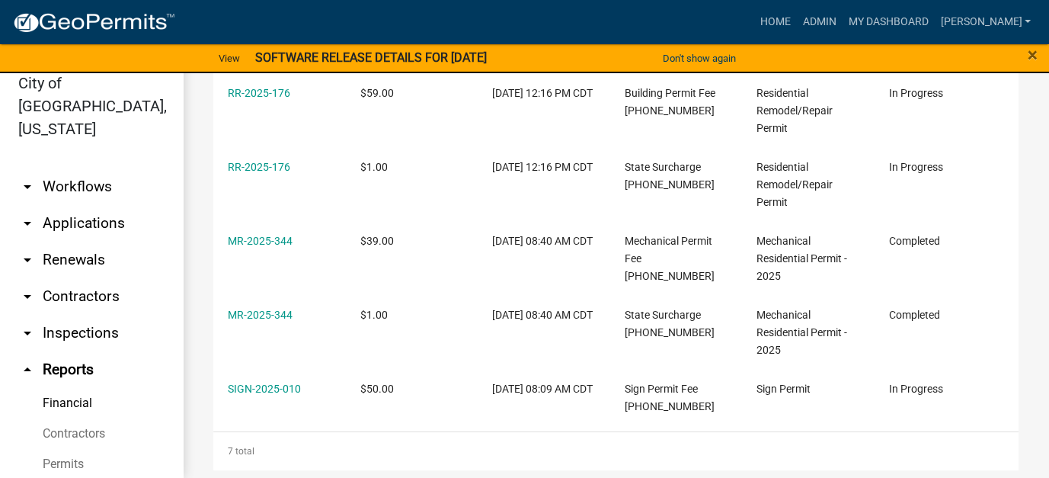
scroll to position [563, 0]
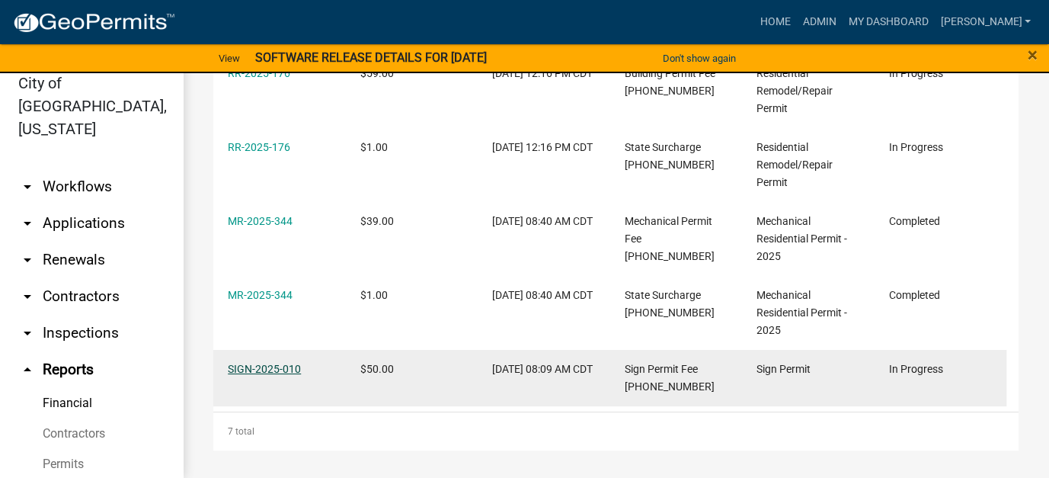
click at [241, 366] on link "SIGN-2025-010" at bounding box center [264, 369] width 73 height 12
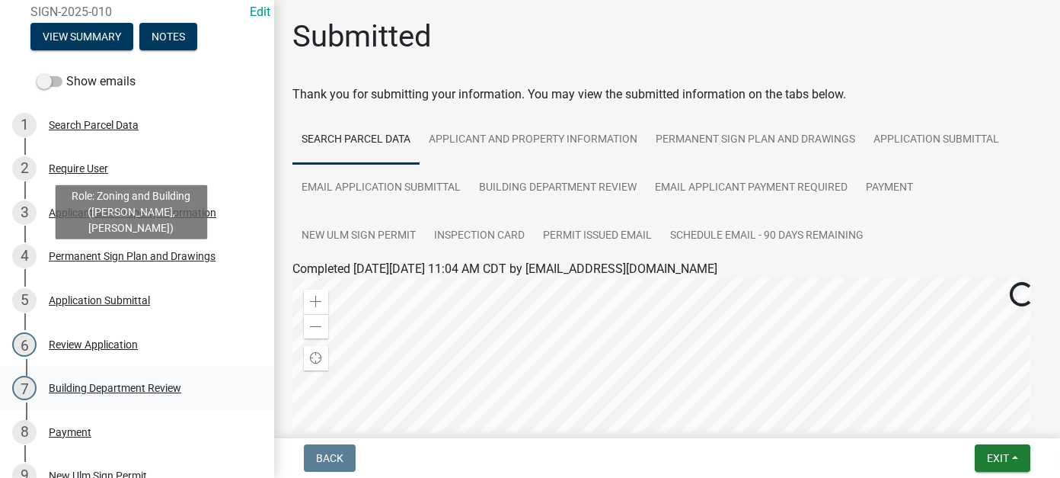
scroll to position [229, 0]
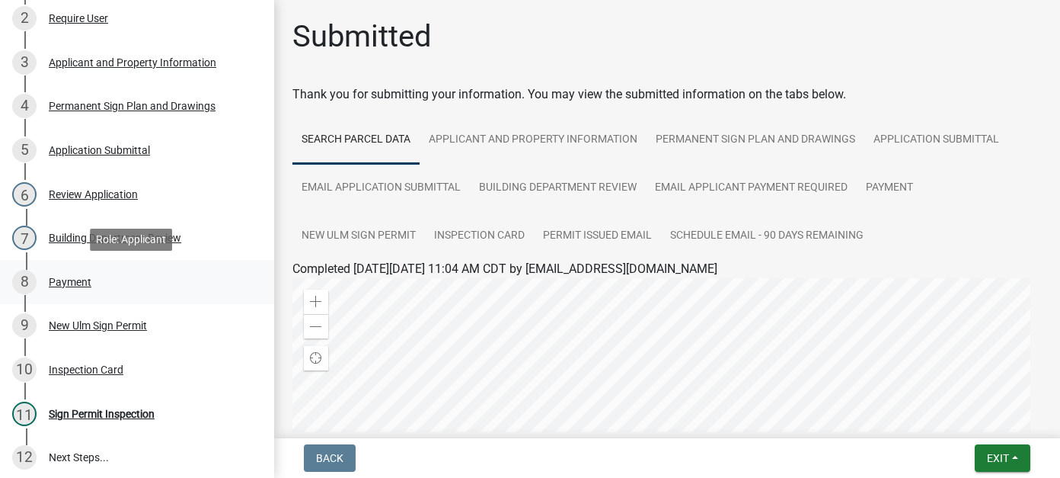
click at [70, 274] on div "8 Payment" at bounding box center [131, 282] width 238 height 24
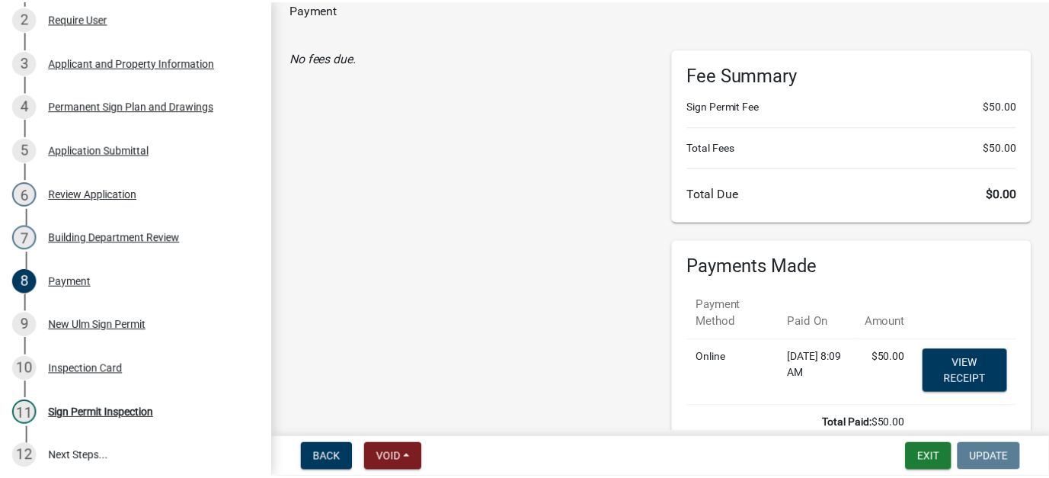
scroll to position [76, 0]
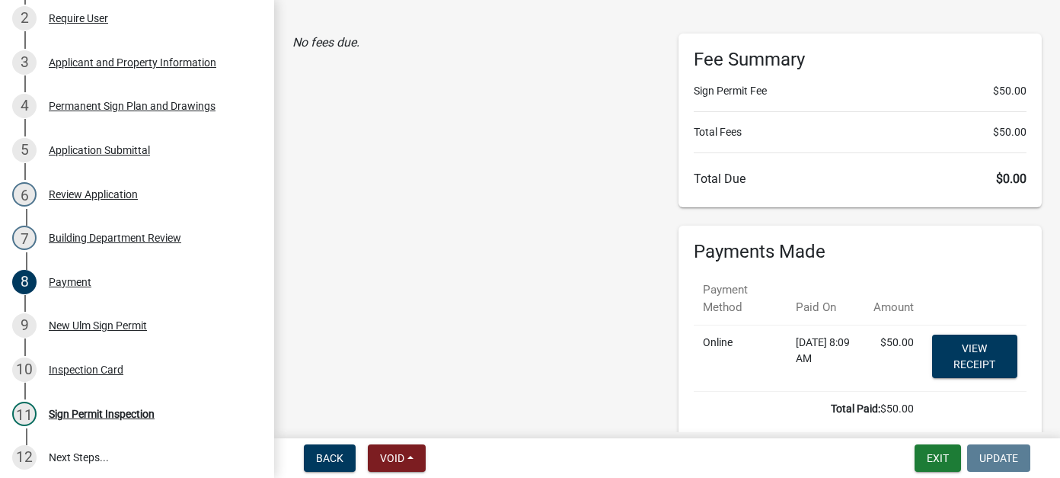
click at [455, 282] on div "No fees due." at bounding box center [474, 244] width 386 height 420
click at [943, 459] on button "Exit" at bounding box center [938, 457] width 46 height 27
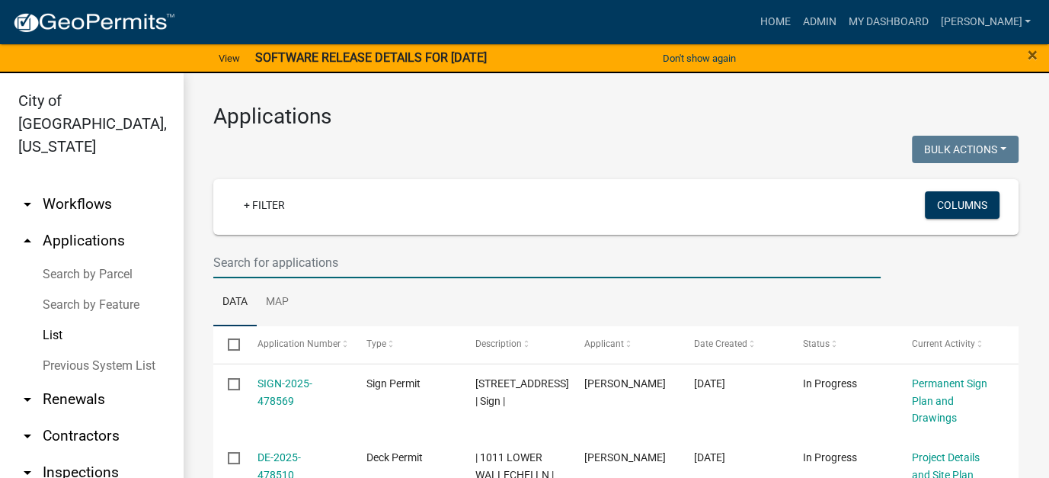
click at [328, 260] on input "text" at bounding box center [546, 262] width 667 height 31
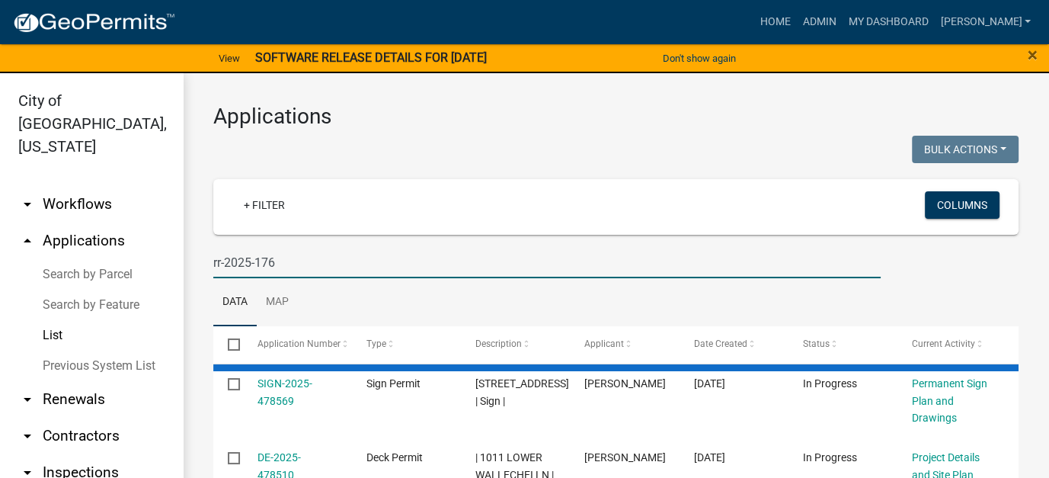
type input "rr-2025-176"
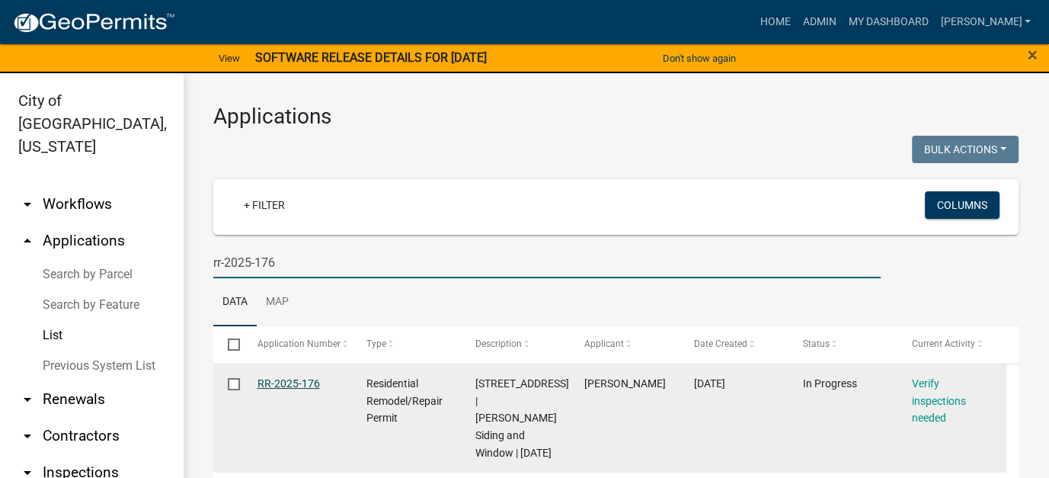
click at [300, 377] on link "RR-2025-176" at bounding box center [288, 383] width 62 height 12
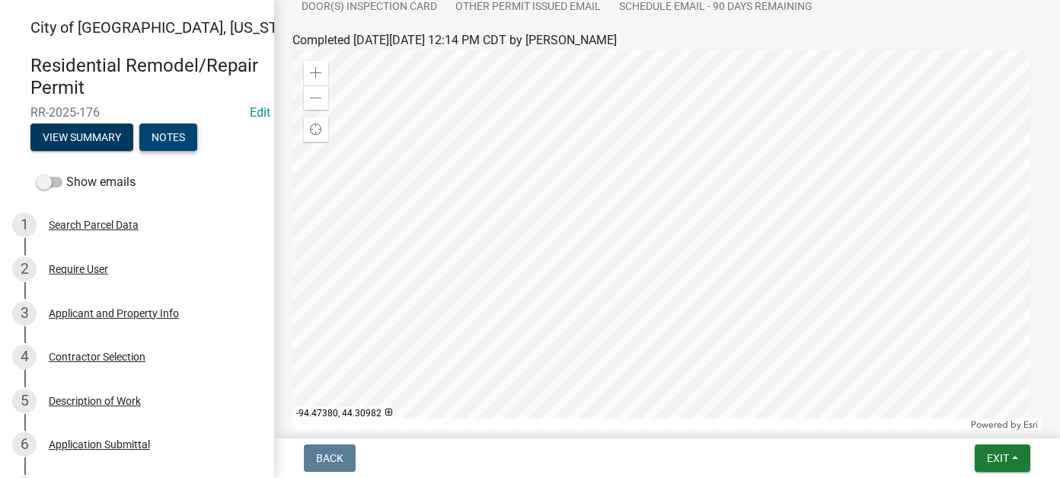
click at [179, 136] on button "Notes" at bounding box center [168, 136] width 58 height 27
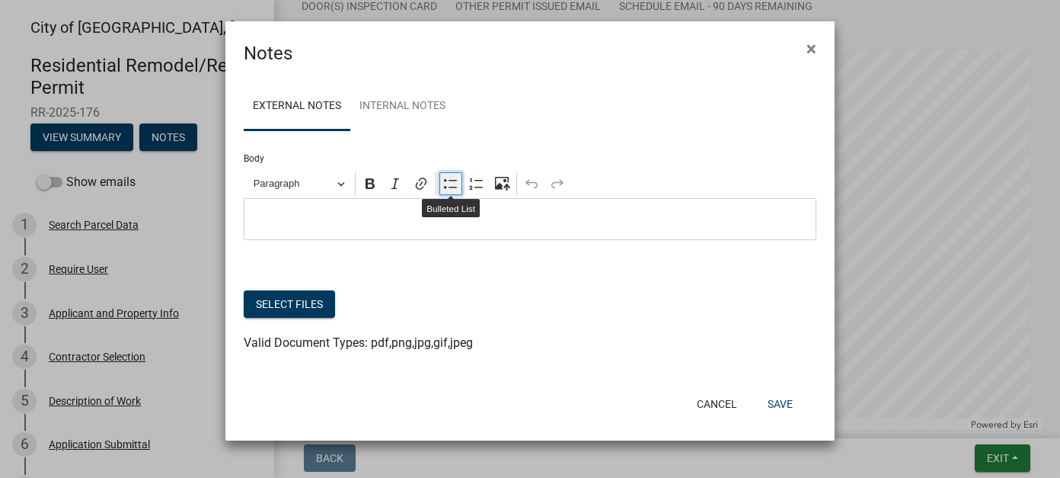
click at [452, 190] on icon "Editor toolbar" at bounding box center [450, 183] width 15 height 15
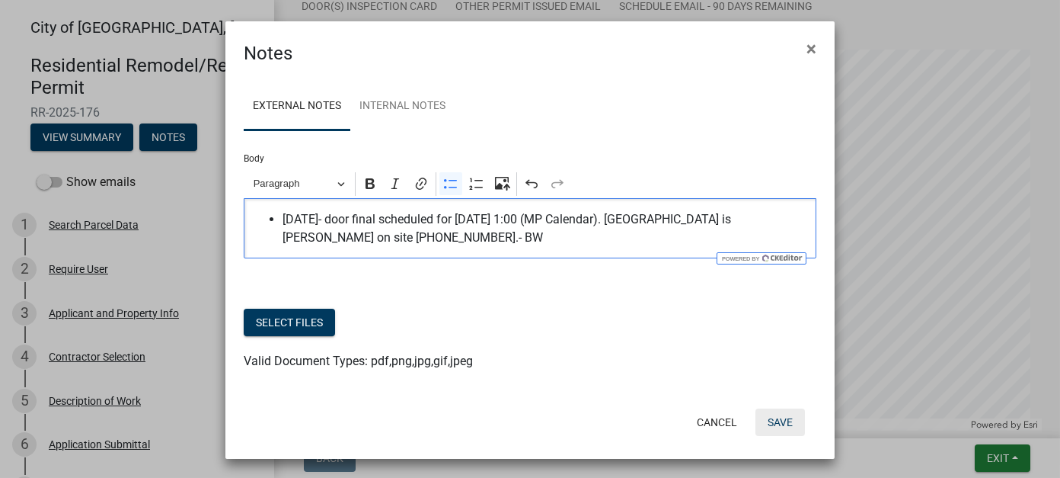
click at [756, 423] on button "Save" at bounding box center [781, 421] width 50 height 27
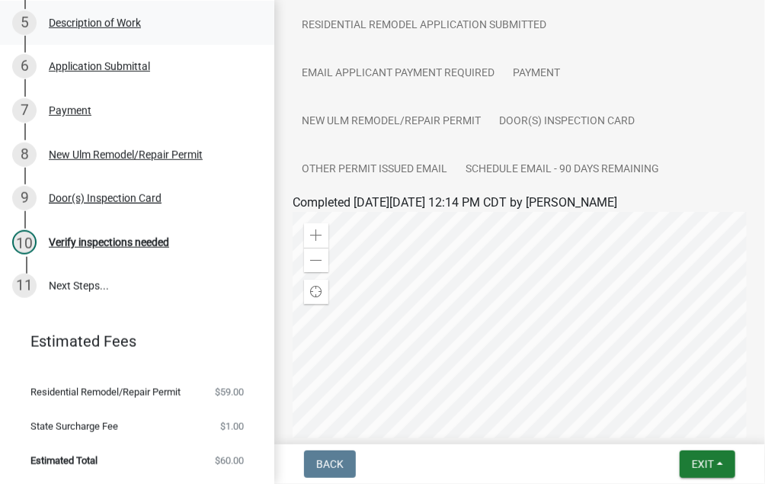
scroll to position [343, 0]
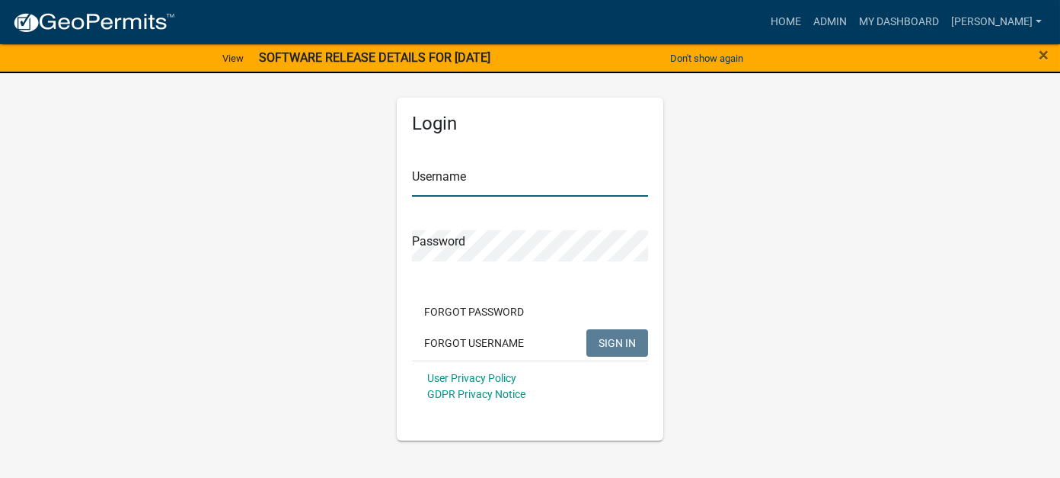
type input "[PERSON_NAME]"
click at [618, 350] on button "SIGN IN" at bounding box center [617, 342] width 62 height 27
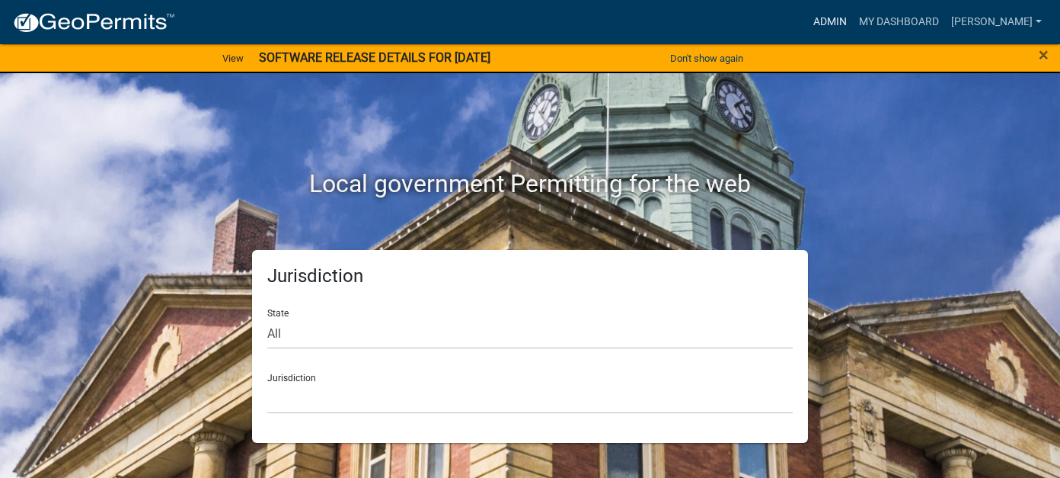
click at [847, 26] on link "Admin" at bounding box center [830, 22] width 46 height 29
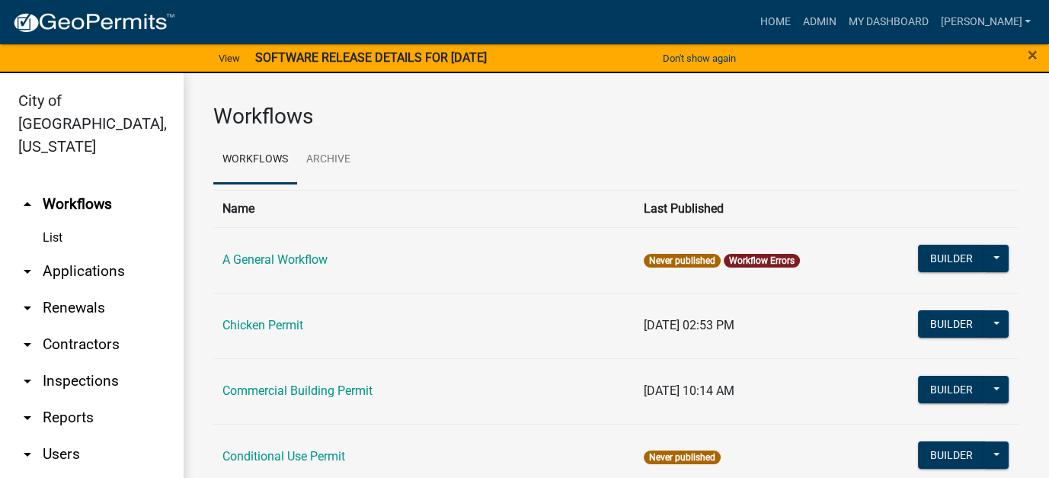
click at [91, 253] on link "arrow_drop_down Applications" at bounding box center [91, 271] width 183 height 37
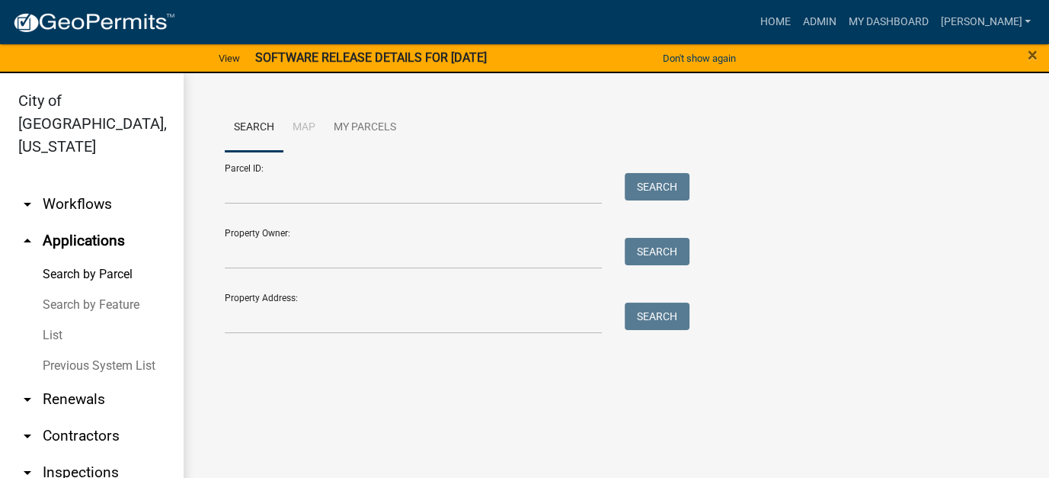
click at [46, 320] on link "List" at bounding box center [91, 335] width 183 height 30
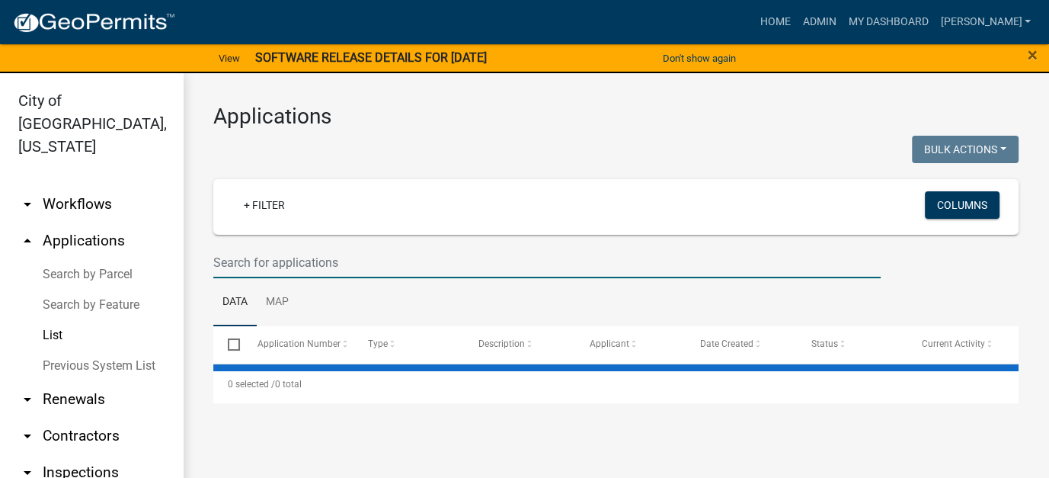
click at [278, 251] on input "text" at bounding box center [546, 262] width 667 height 31
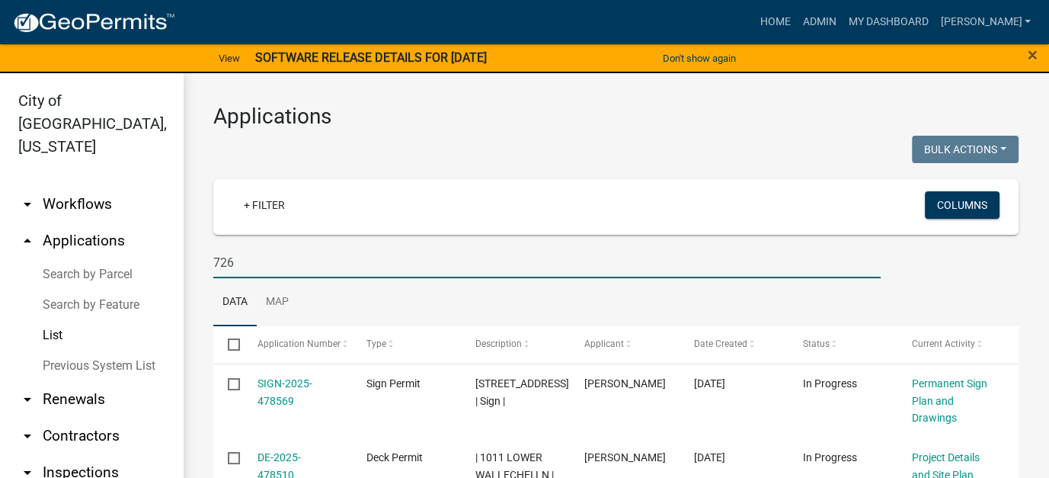
type input "726"
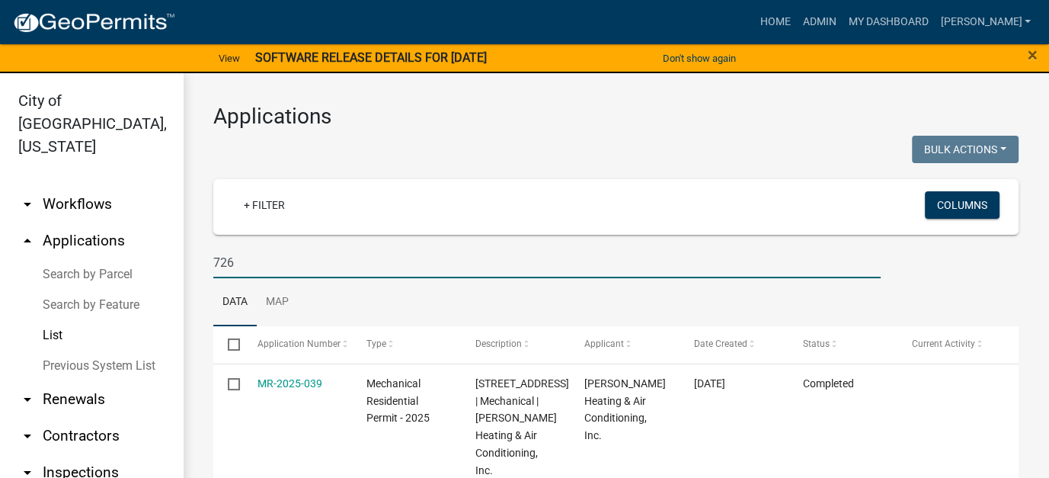
drag, startPoint x: 254, startPoint y: 260, endPoint x: 153, endPoint y: 247, distance: 102.2
click at [153, 247] on div "City of [GEOGRAPHIC_DATA], [US_STATE] arrow_drop_down Workflows List arrow_drop…" at bounding box center [524, 284] width 1049 height 423
